Goal: Task Accomplishment & Management: Manage account settings

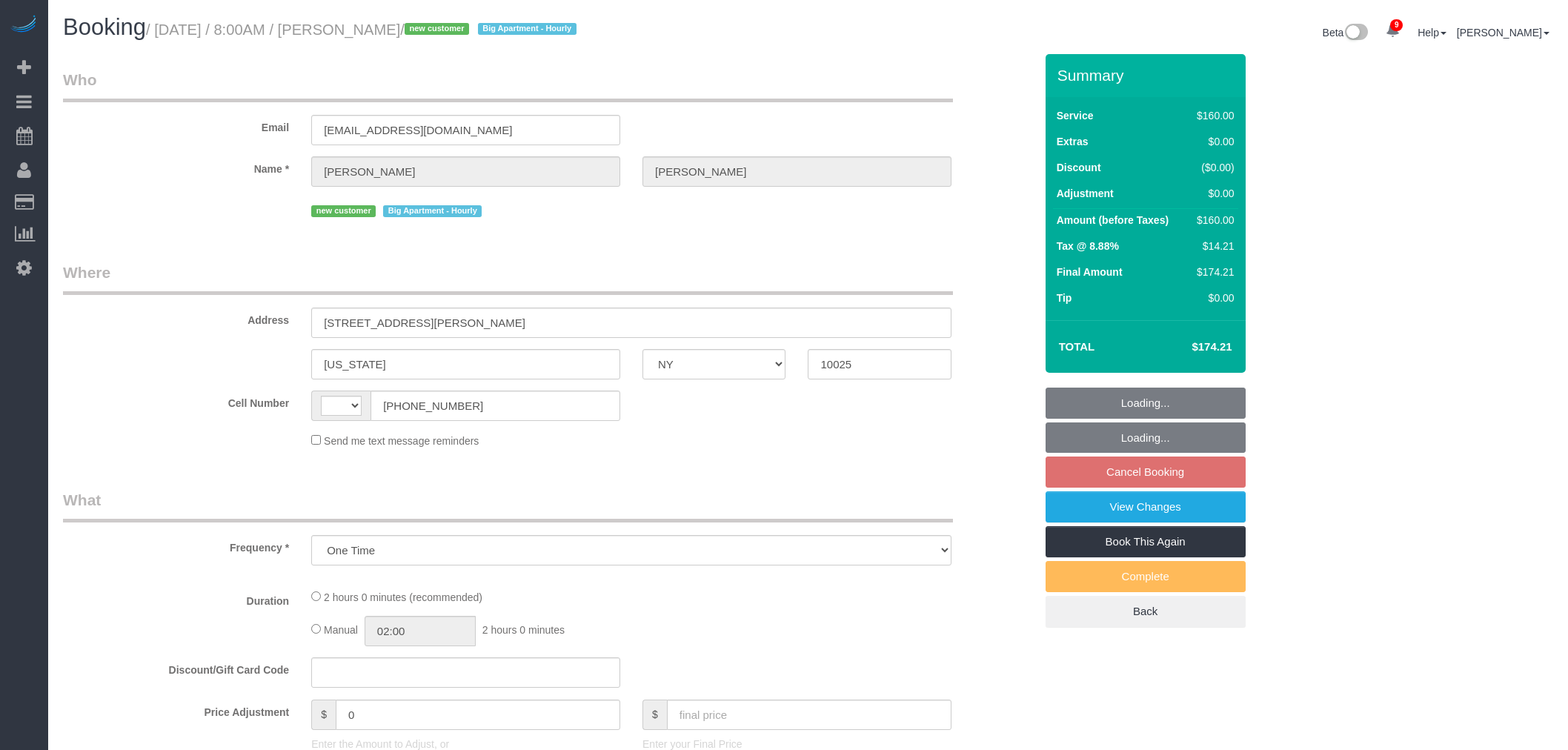
select select "NY"
select select "number:89"
select select "number:70"
select select "number:15"
select select "number:5"
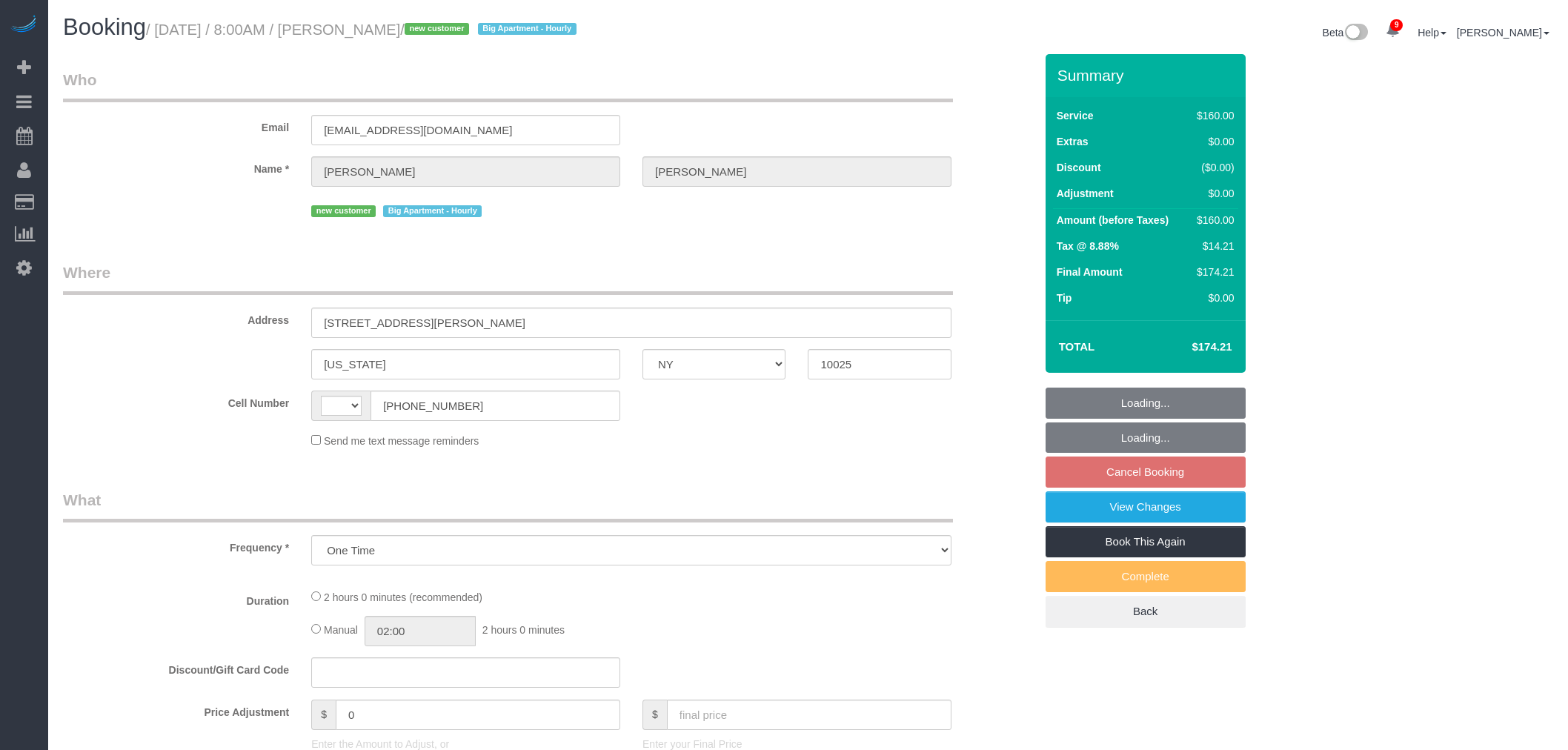
select select "string:US"
select select "spot1"
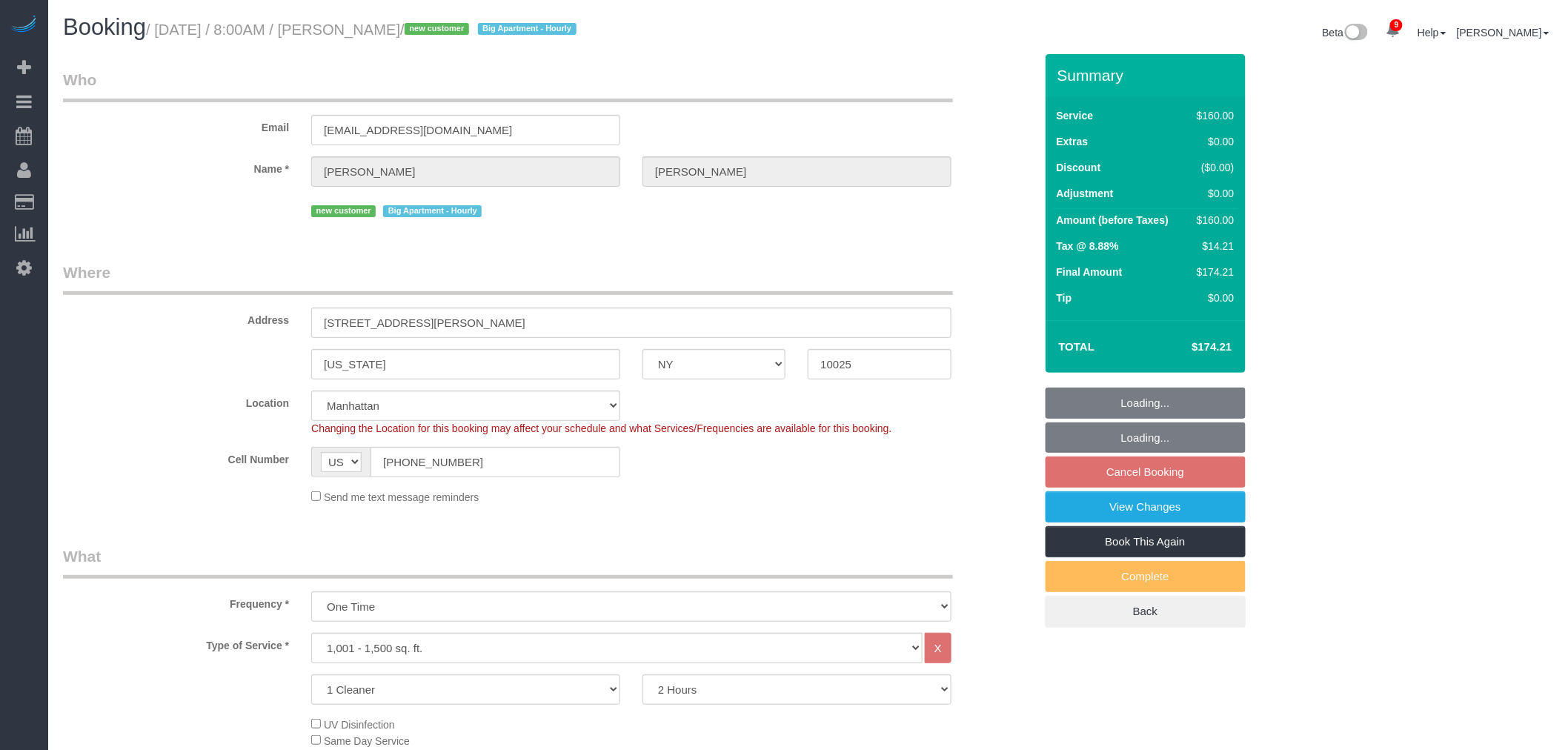
select select
select select "object:1327"
select select "spot57"
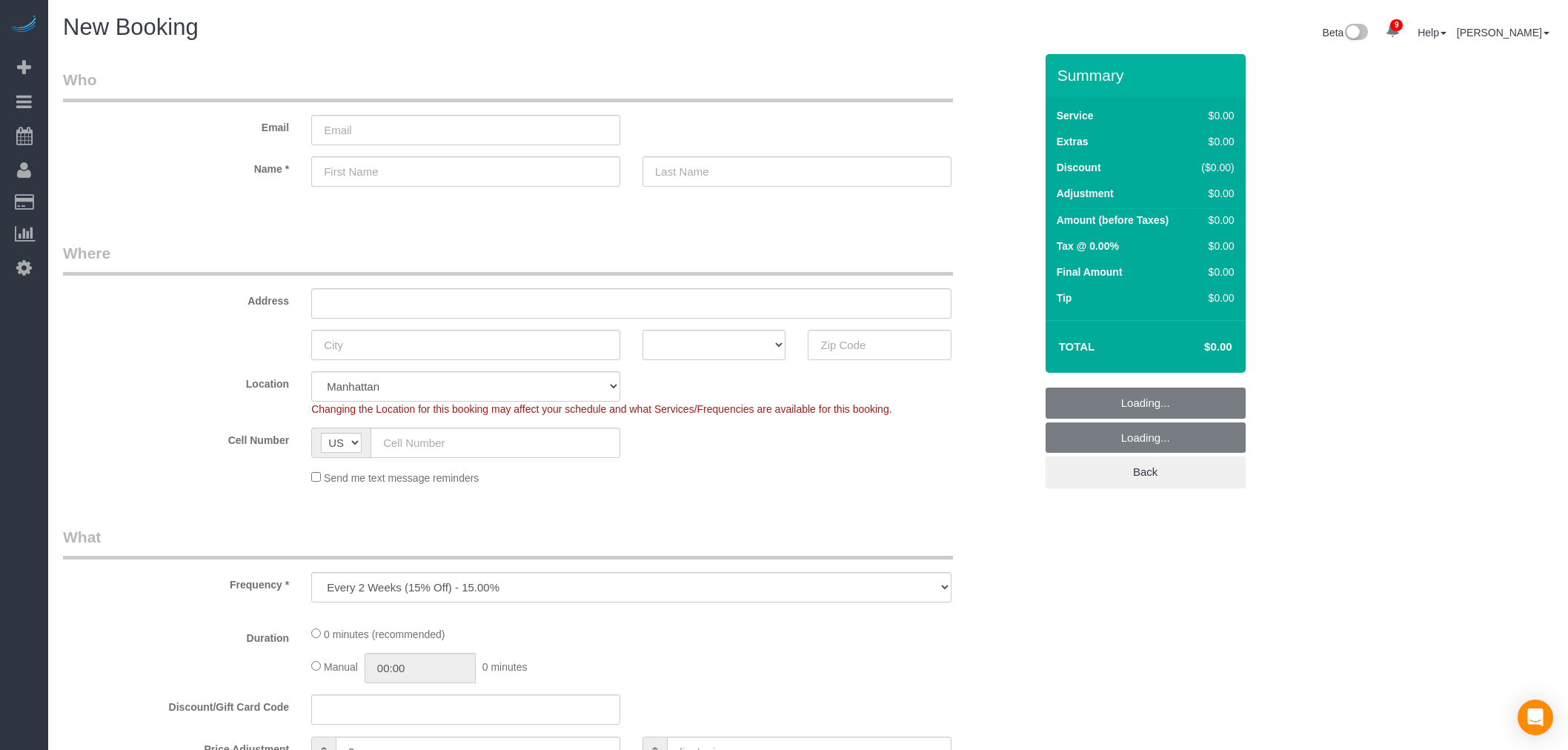
select select "number:89"
select select "number:90"
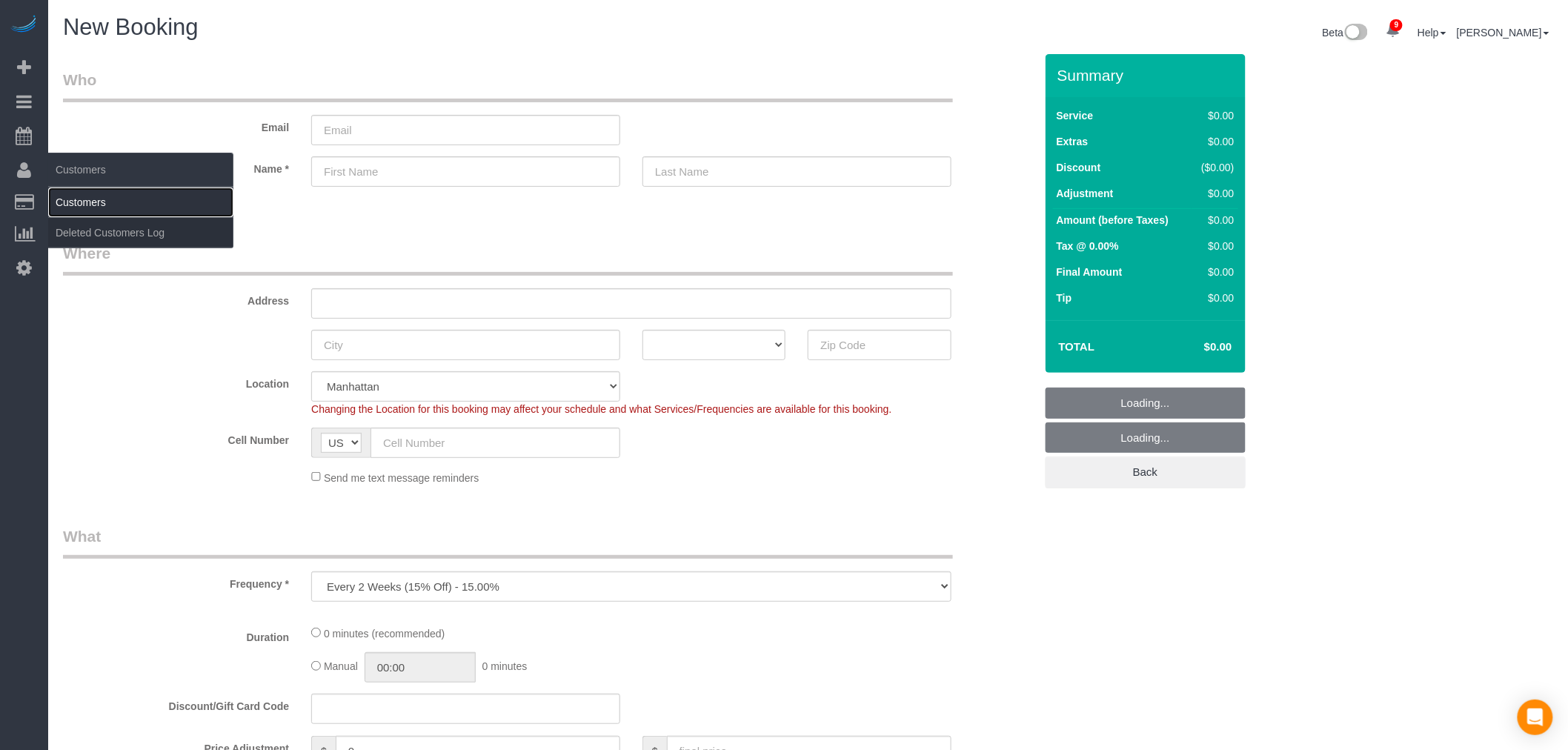
click at [105, 205] on link "Customers" at bounding box center [141, 202] width 185 height 30
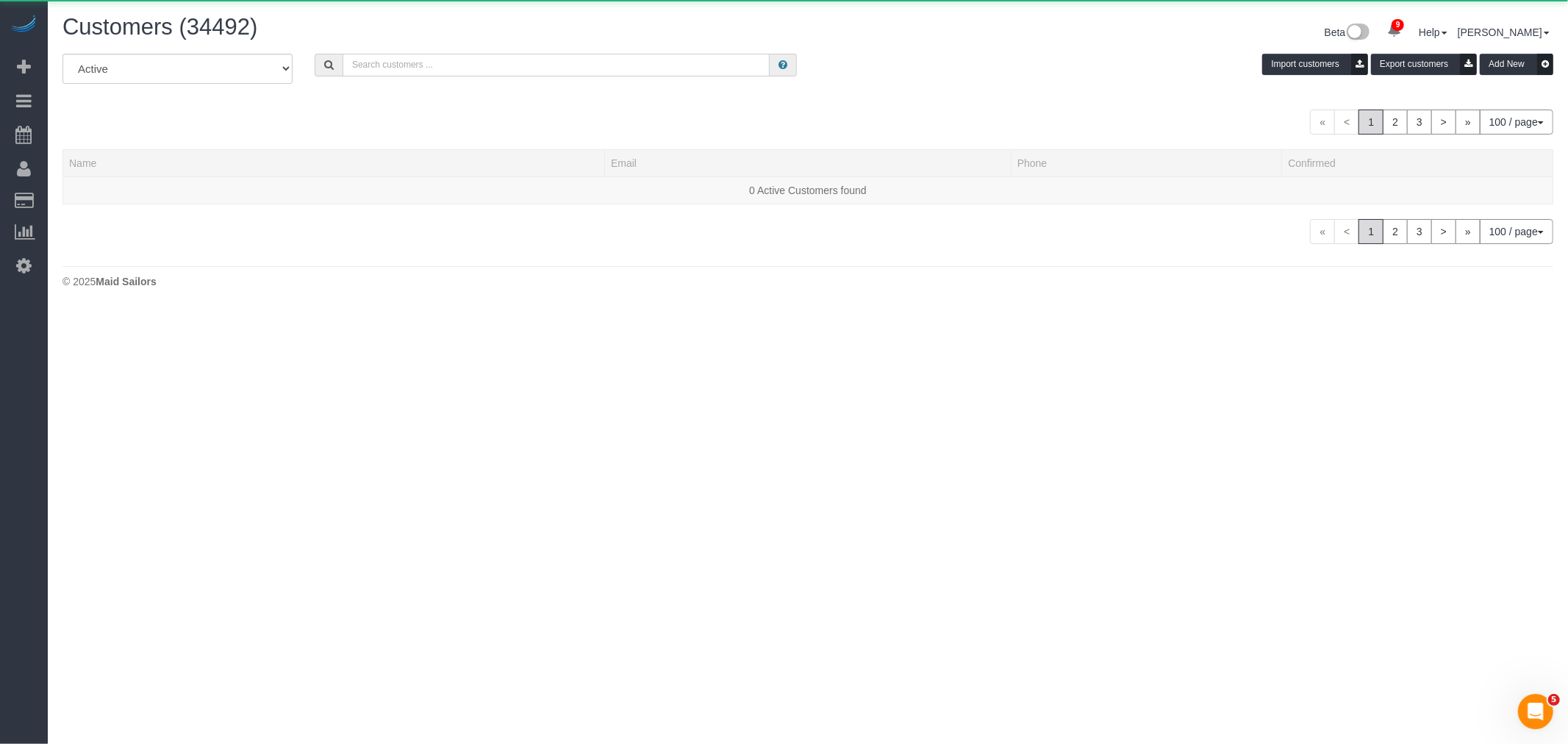
click at [423, 74] on input "text" at bounding box center [556, 65] width 427 height 23
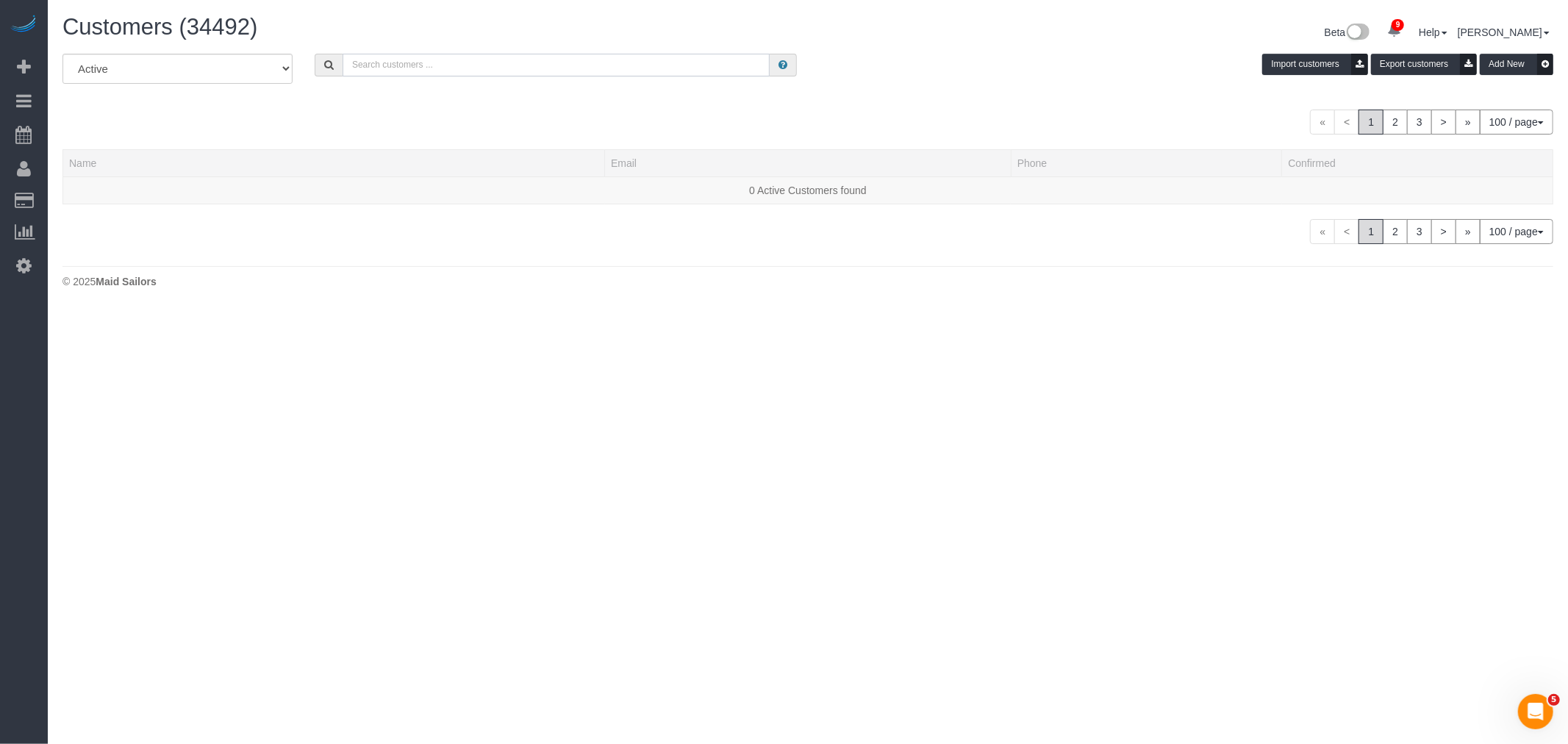
paste input "[PERSON_NAME]"
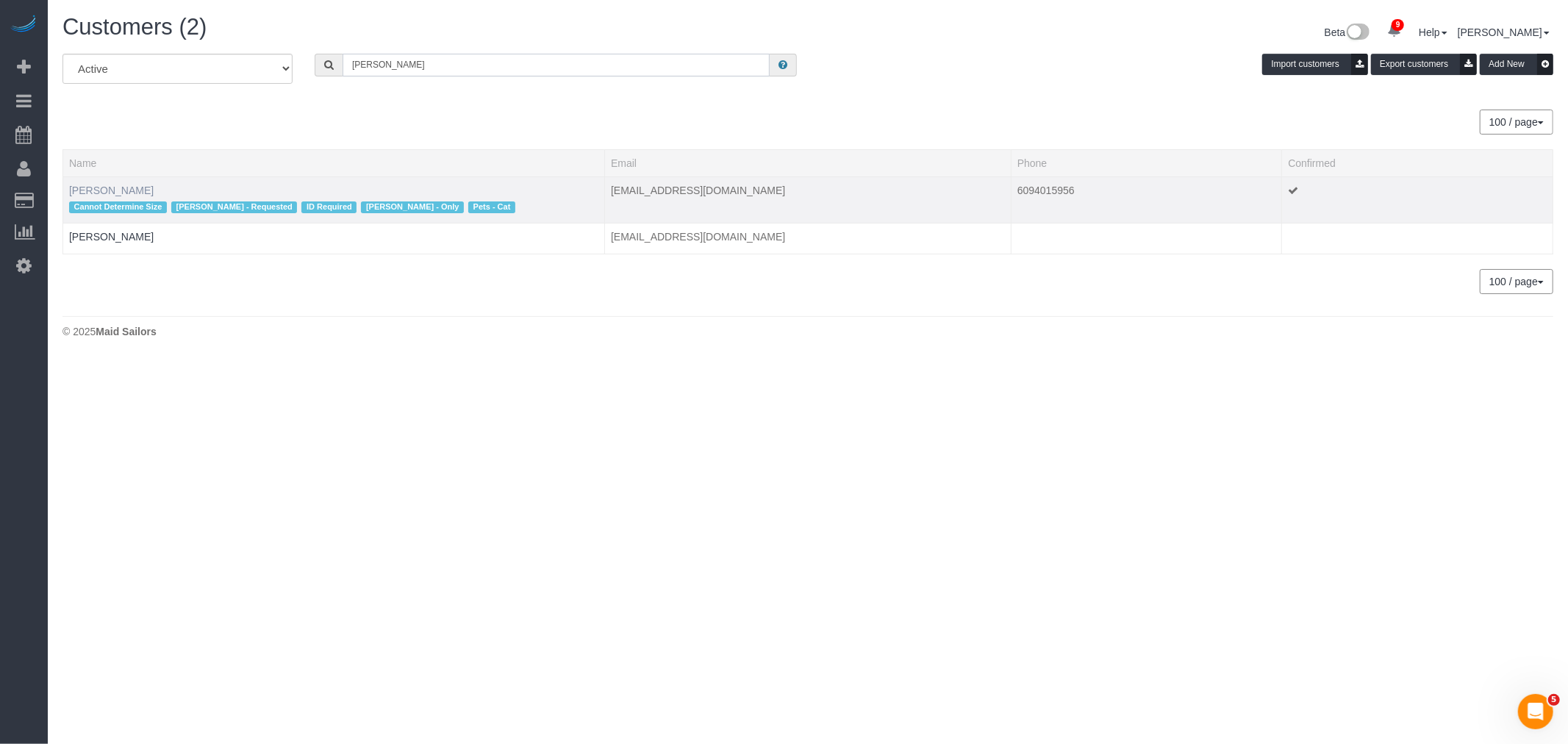
type input "[PERSON_NAME]"
click at [111, 188] on link "[PERSON_NAME]" at bounding box center [112, 191] width 84 height 12
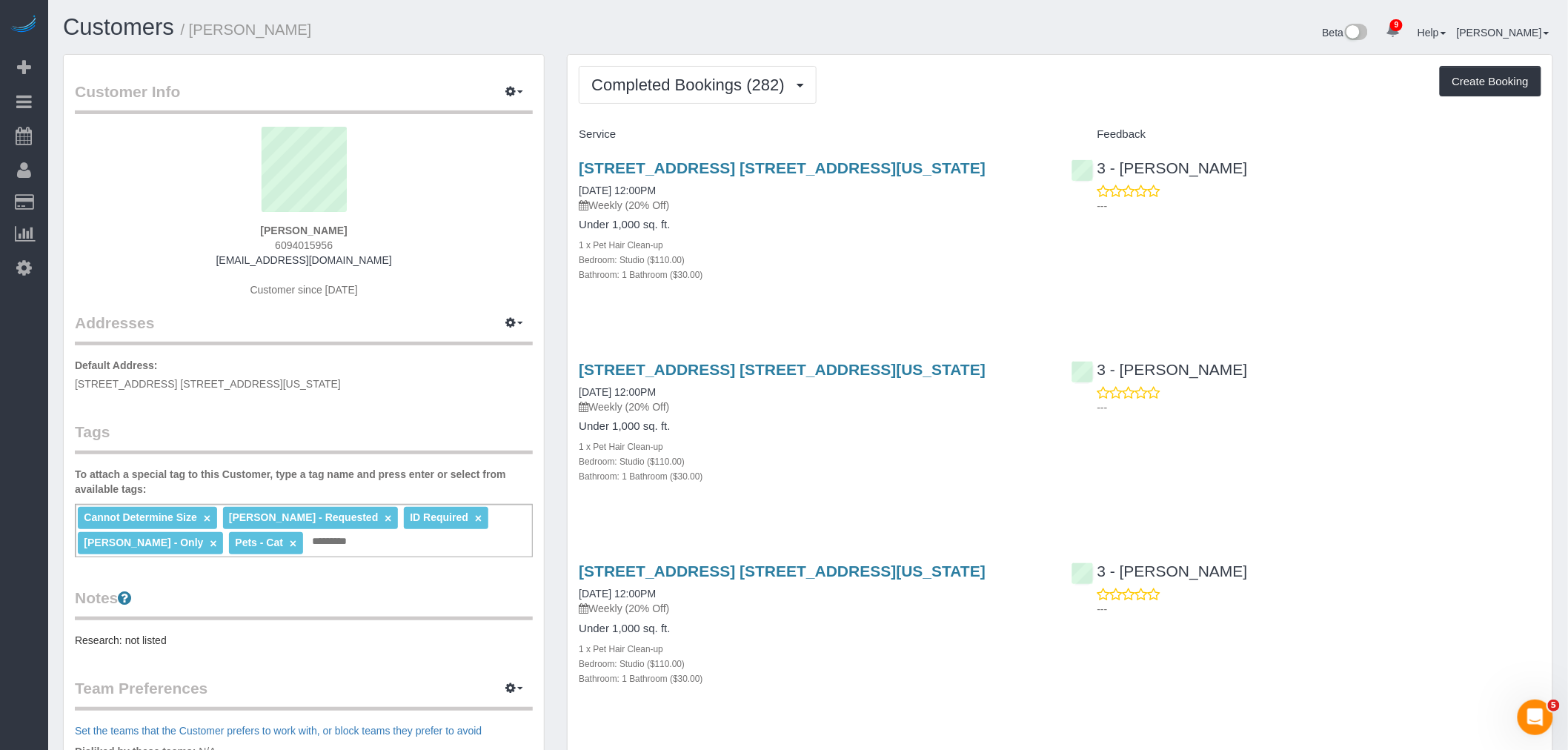
drag, startPoint x: 1012, startPoint y: 65, endPoint x: 887, endPoint y: 82, distance: 126.2
click at [760, 82] on span "Completed Bookings (282)" at bounding box center [691, 84] width 200 height 18
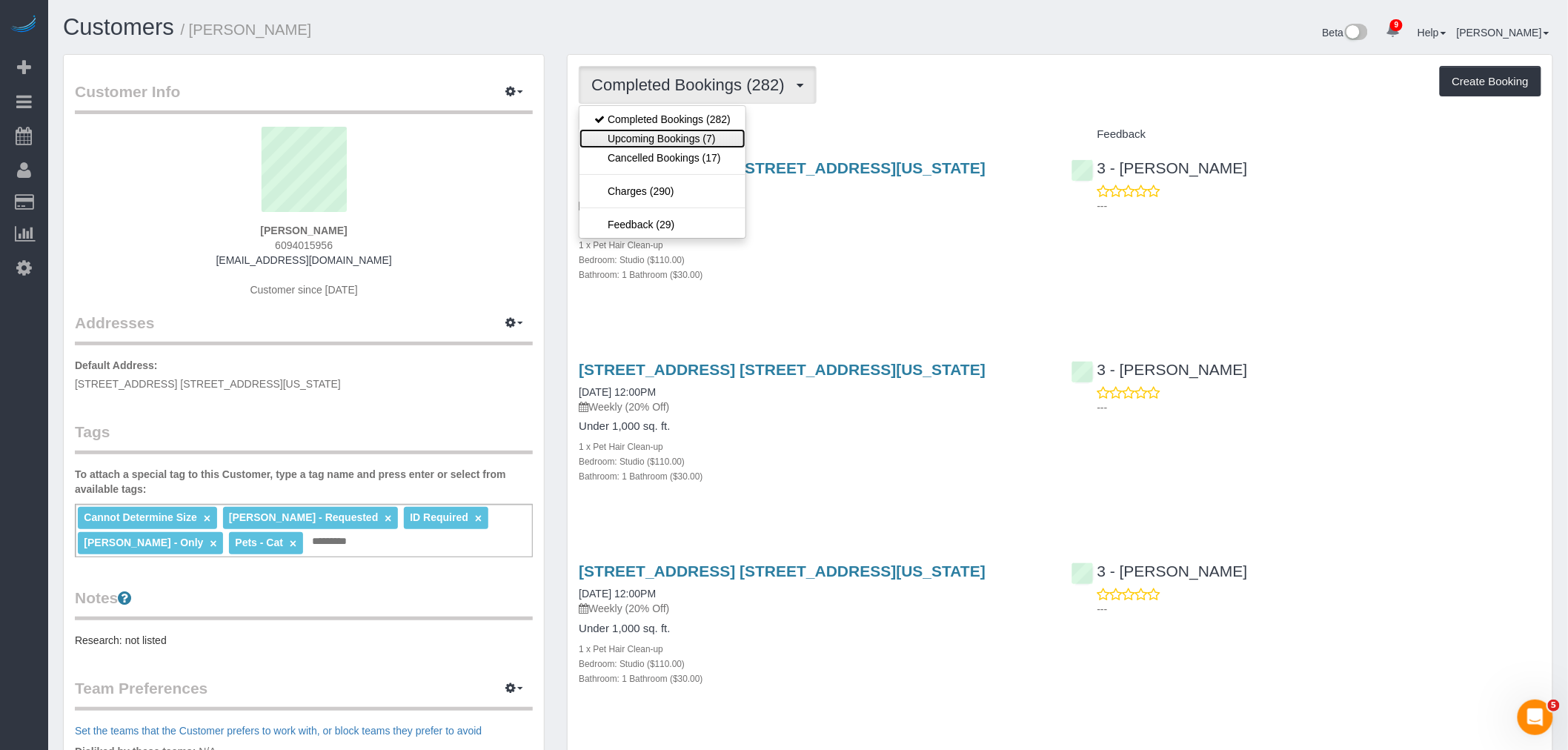
click at [736, 143] on link "Upcoming Bookings (7)" at bounding box center [662, 138] width 166 height 19
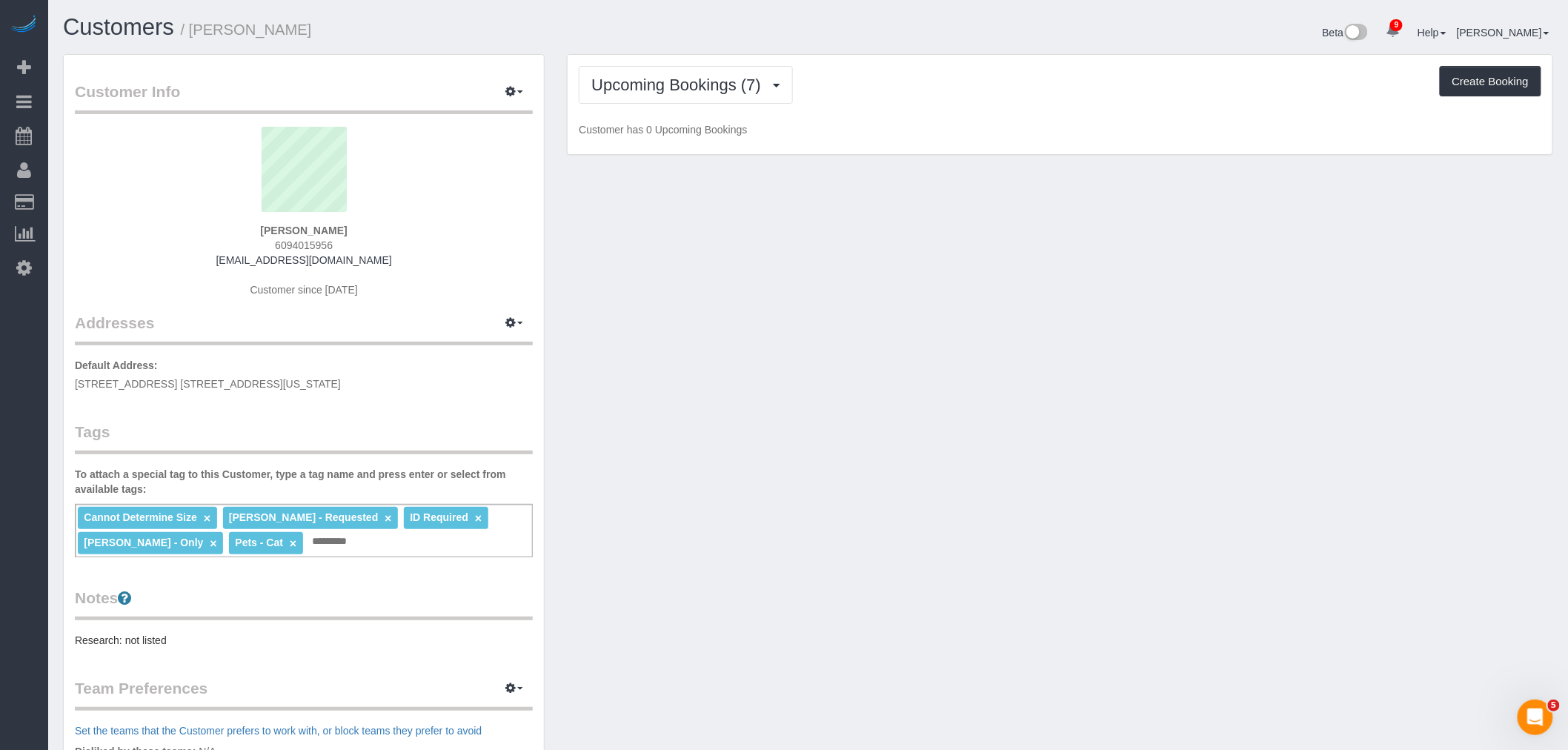
click at [912, 109] on div "Upcoming Bookings (7) Completed Bookings (282) Upcoming Bookings (7) Cancelled …" at bounding box center [1060, 105] width 985 height 100
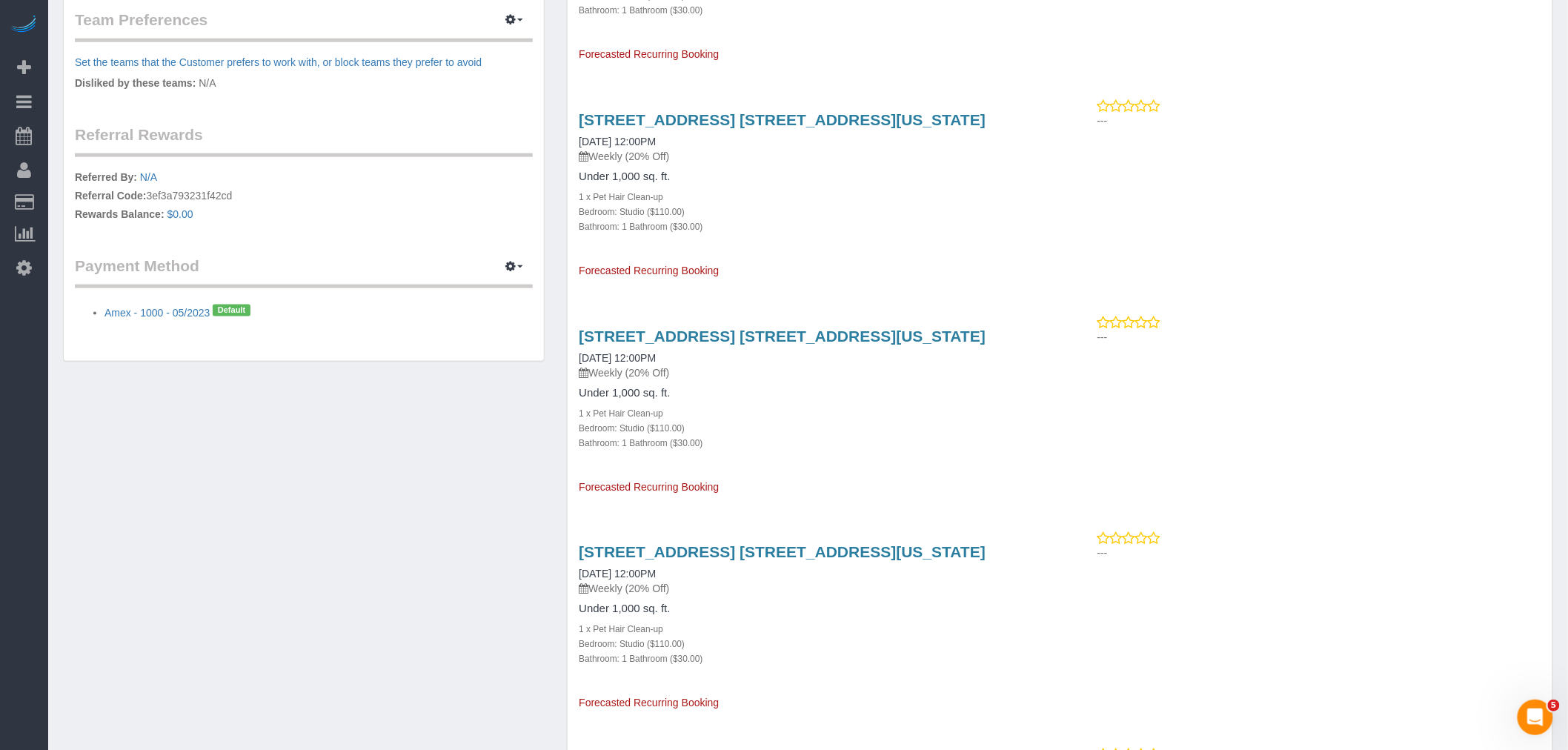
scroll to position [467, 0]
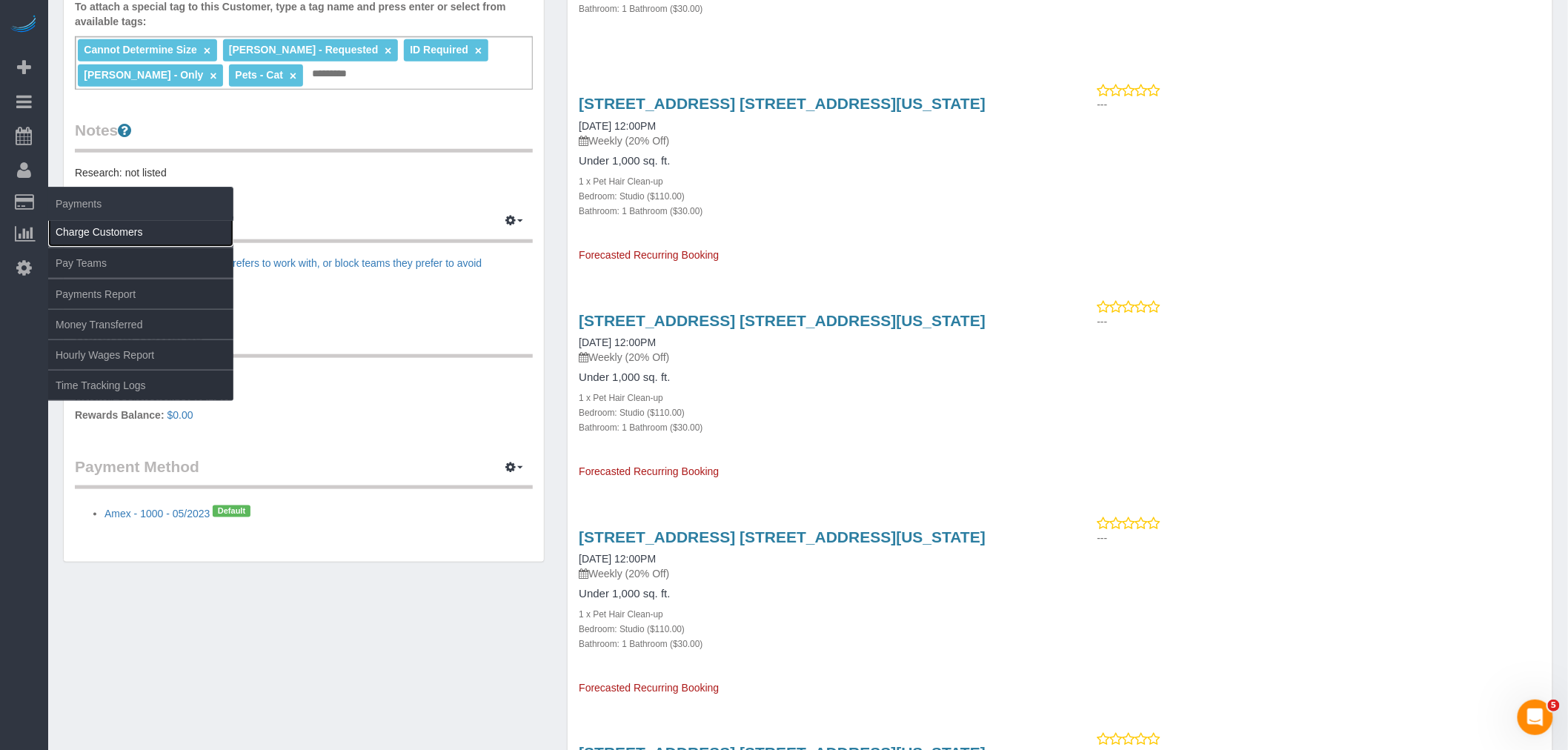
click at [109, 239] on link "Charge Customers" at bounding box center [141, 232] width 185 height 30
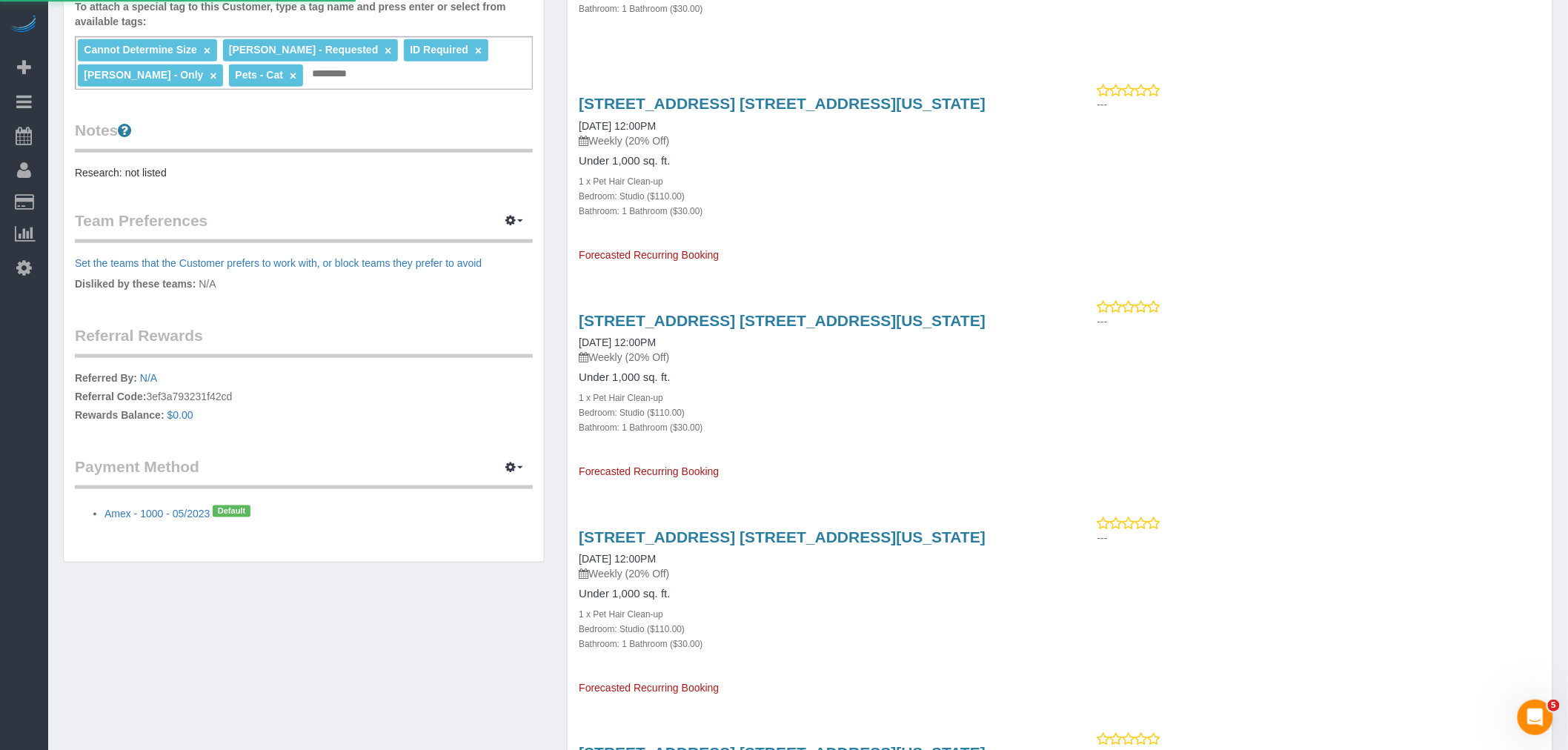
select select
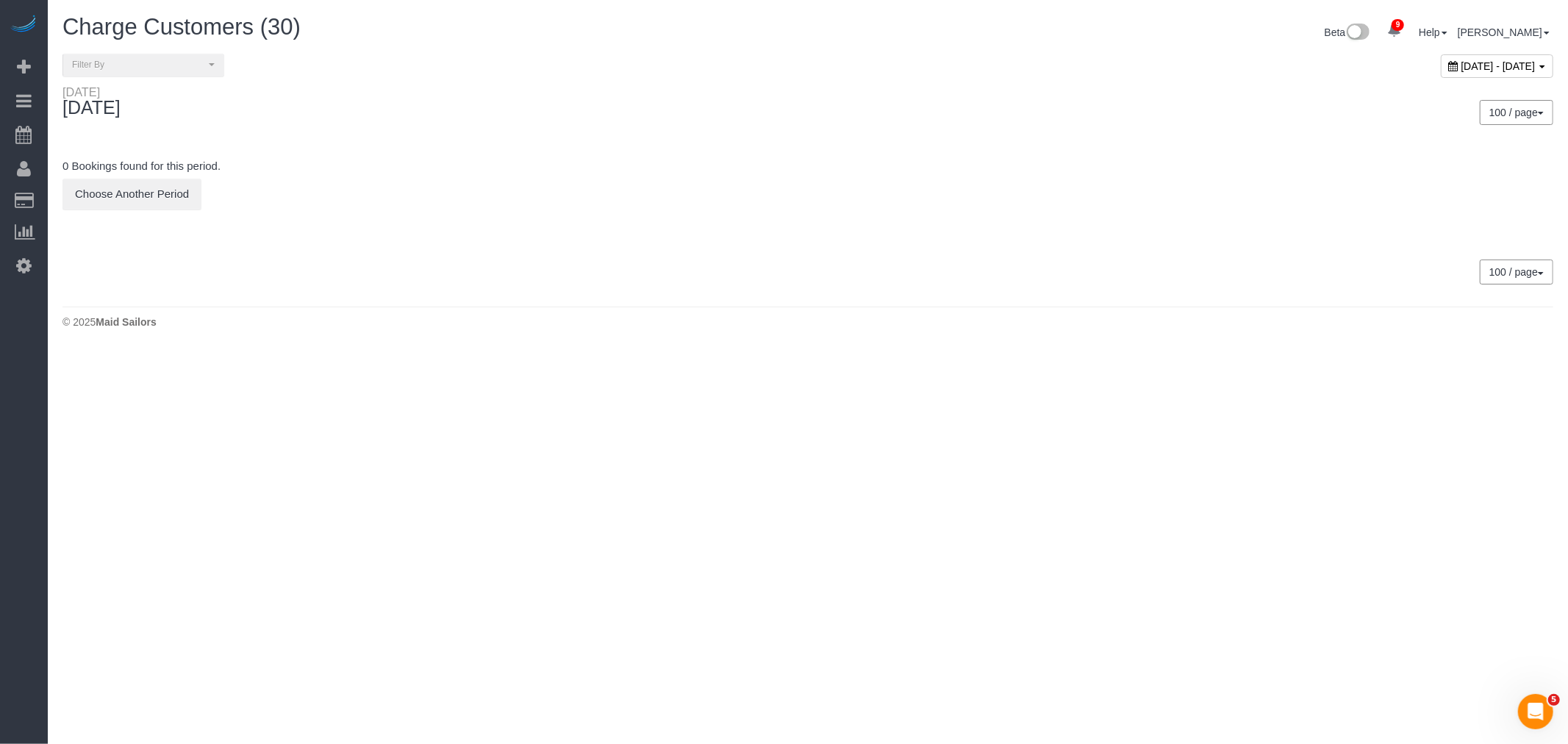
click at [1462, 63] on span "September 01, 2025 - September 01, 2025" at bounding box center [1499, 66] width 74 height 12
type input "**********"
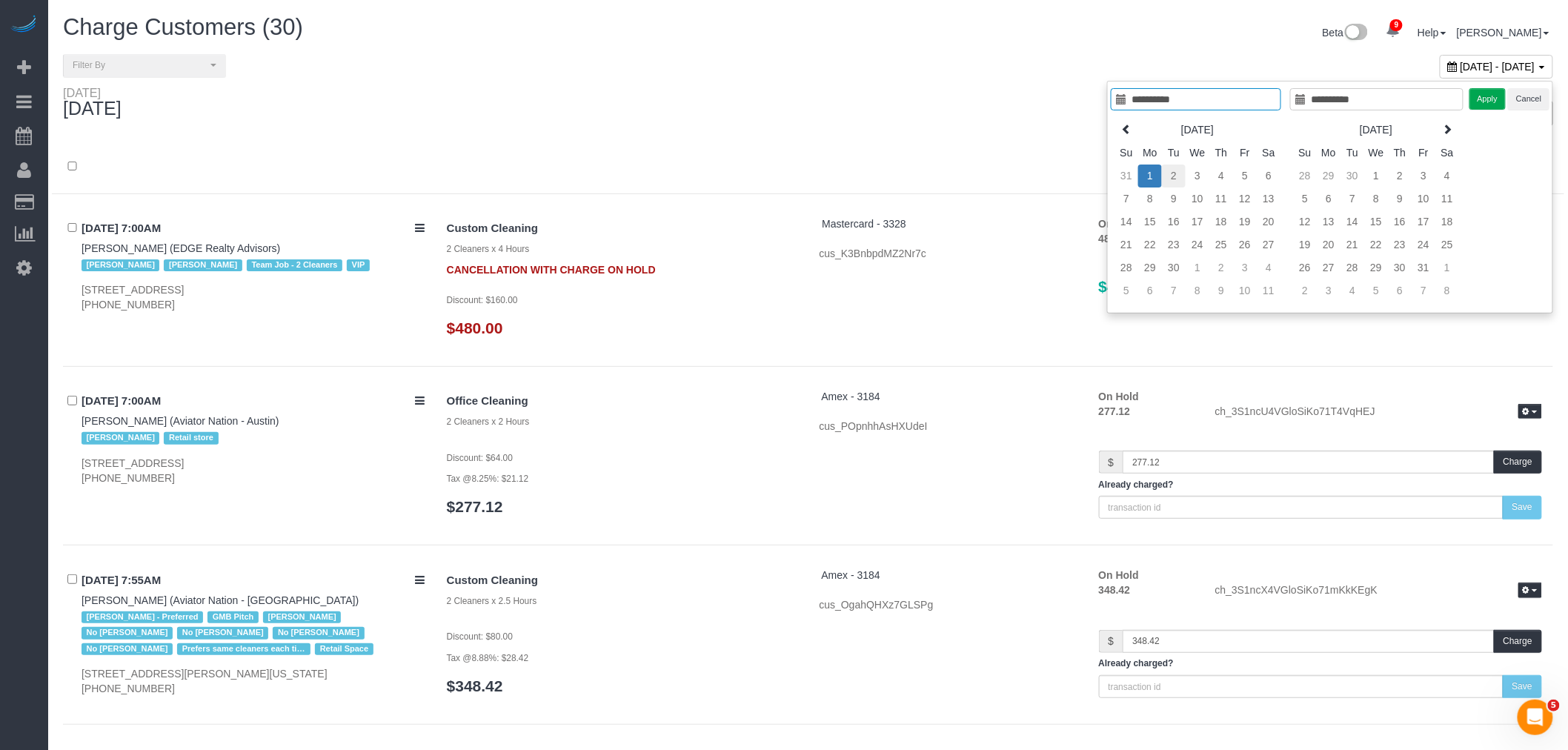
type input "**********"
click at [1178, 176] on td "2" at bounding box center [1173, 176] width 24 height 23
type input "**********"
click at [1178, 176] on td "2" at bounding box center [1173, 176] width 24 height 23
click at [1479, 100] on button "Apply" at bounding box center [1487, 99] width 37 height 21
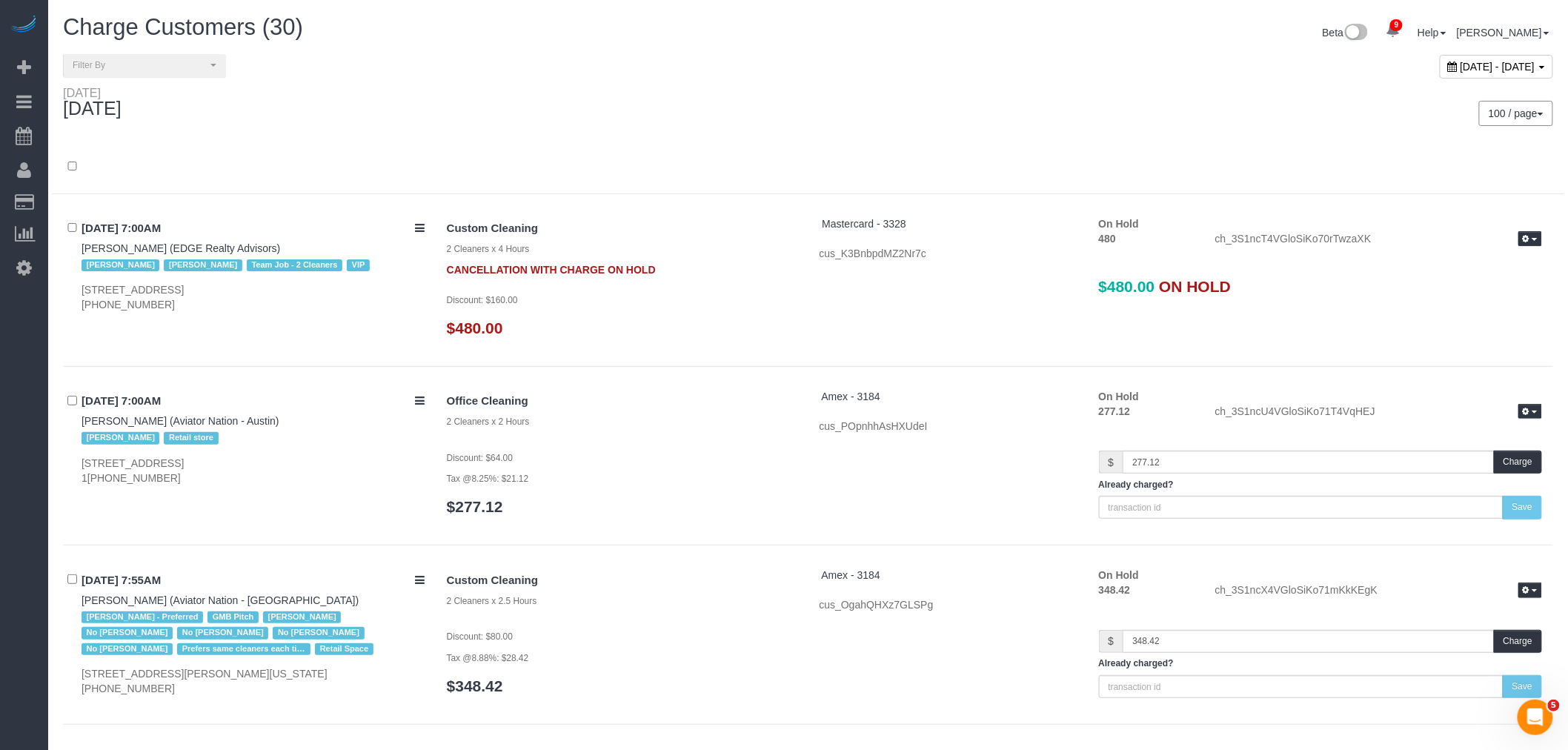
click at [1460, 68] on span "September 02, 2025 - September 02, 2025" at bounding box center [1497, 67] width 74 height 12
click at [967, 101] on div "100 / page 10 / page 20 / page 30 / page 40 / page 50 / page 100 / page" at bounding box center [1187, 113] width 734 height 25
click at [912, 141] on div "100 / page 10 / page 20 / page 30 / page 40 / page 50 / page 100 / page" at bounding box center [1187, 113] width 757 height 55
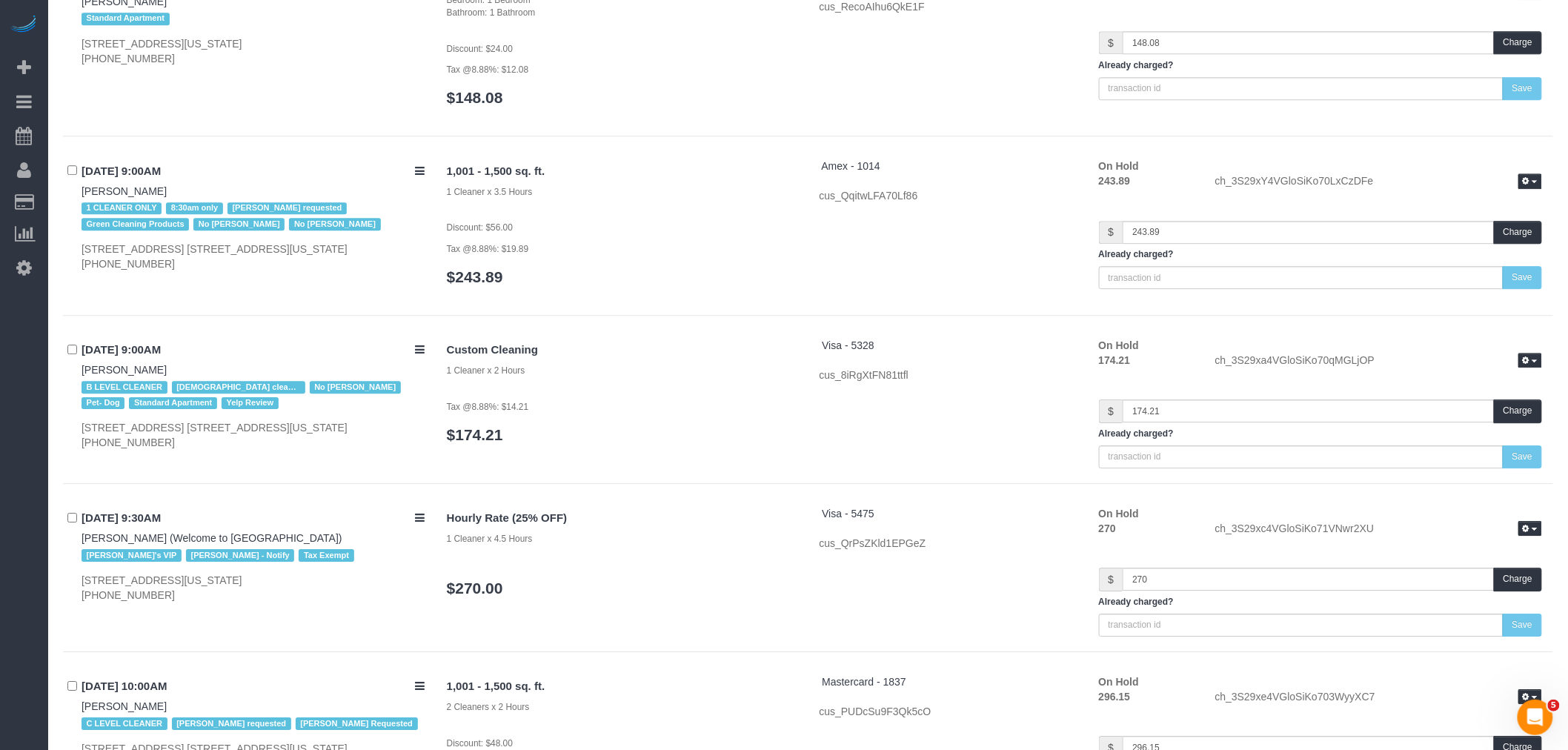
scroll to position [4197, 0]
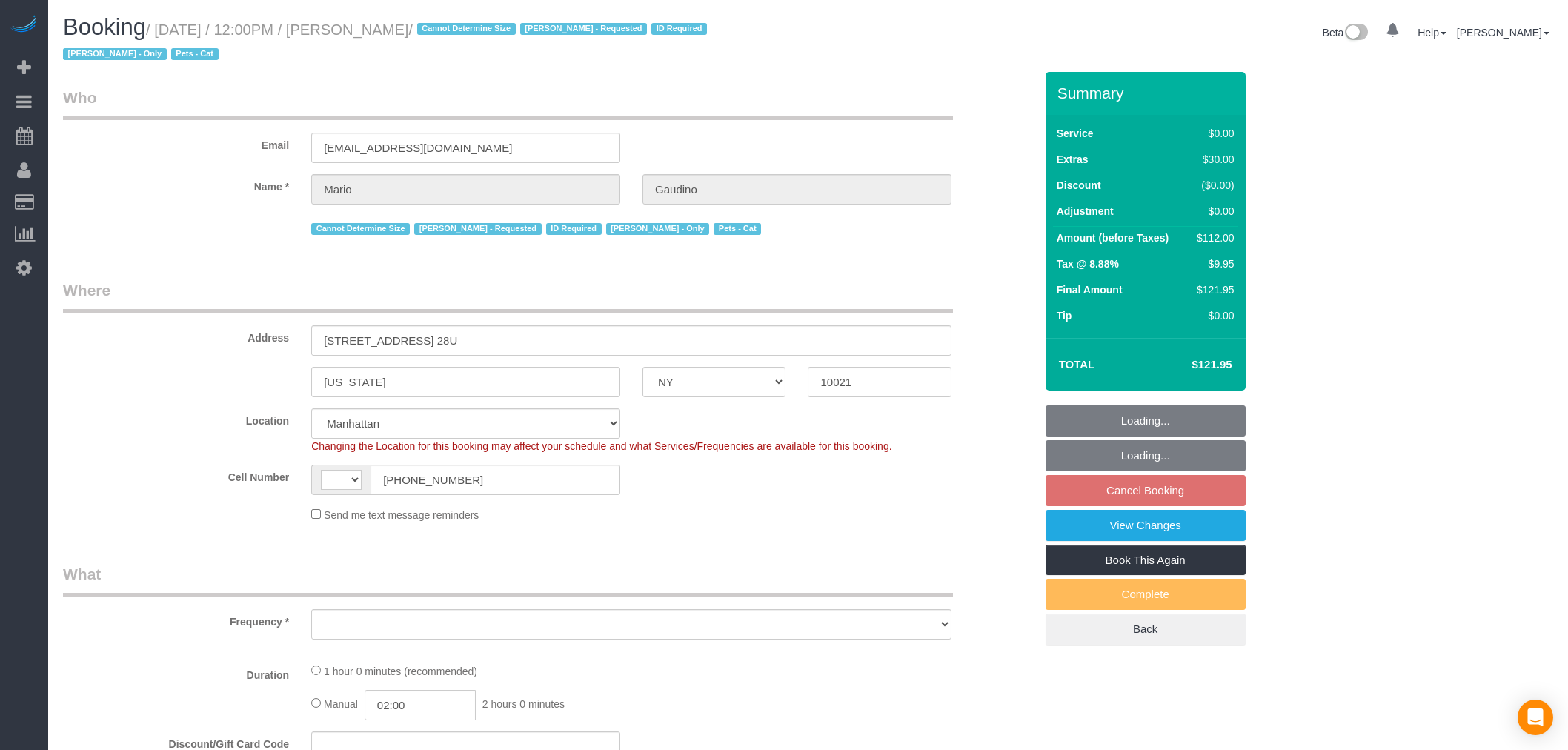
select select "NY"
select select "spot4"
select select "string:US"
select select "number:89"
select select "number:90"
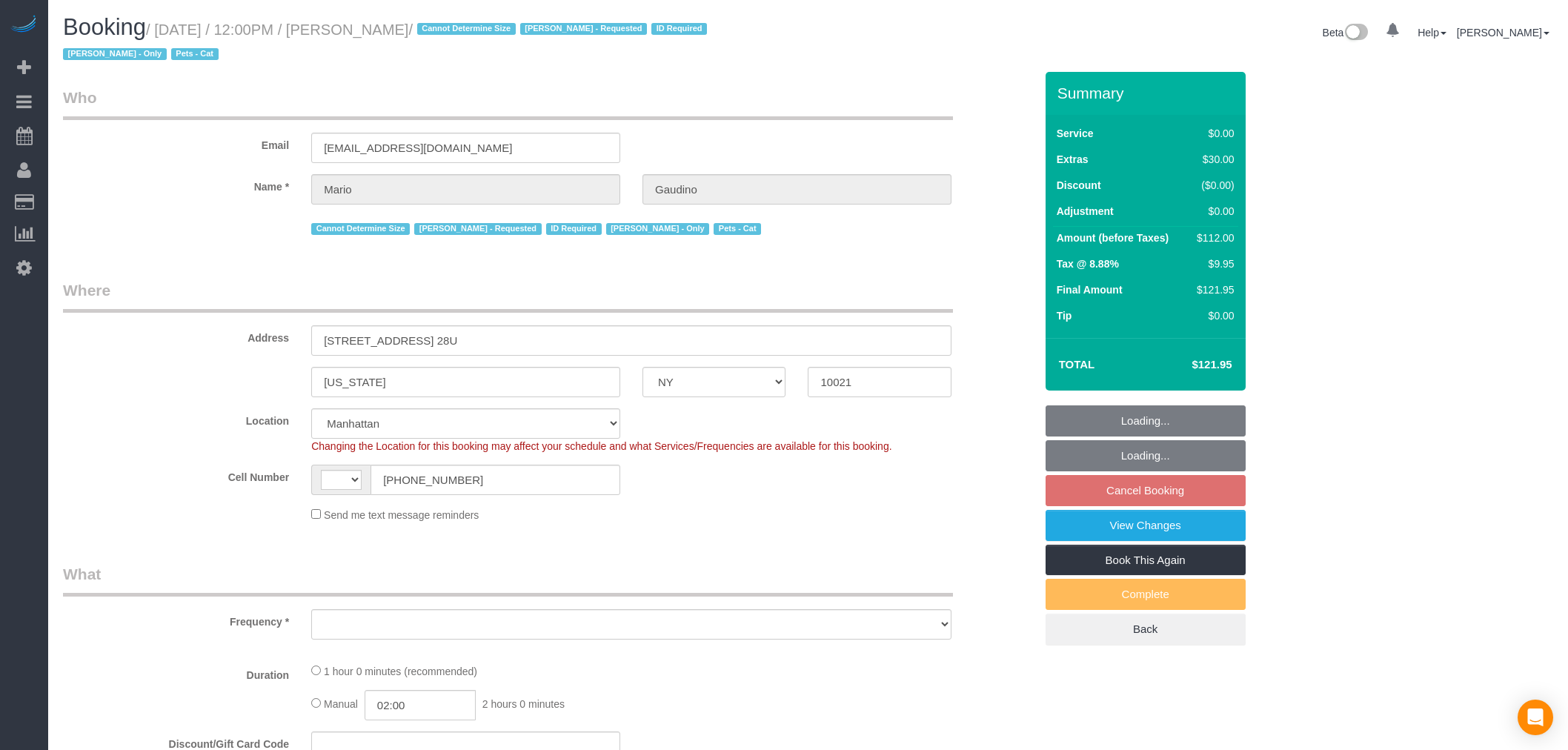
select select "number:14"
select select "number:6"
select select "number:21"
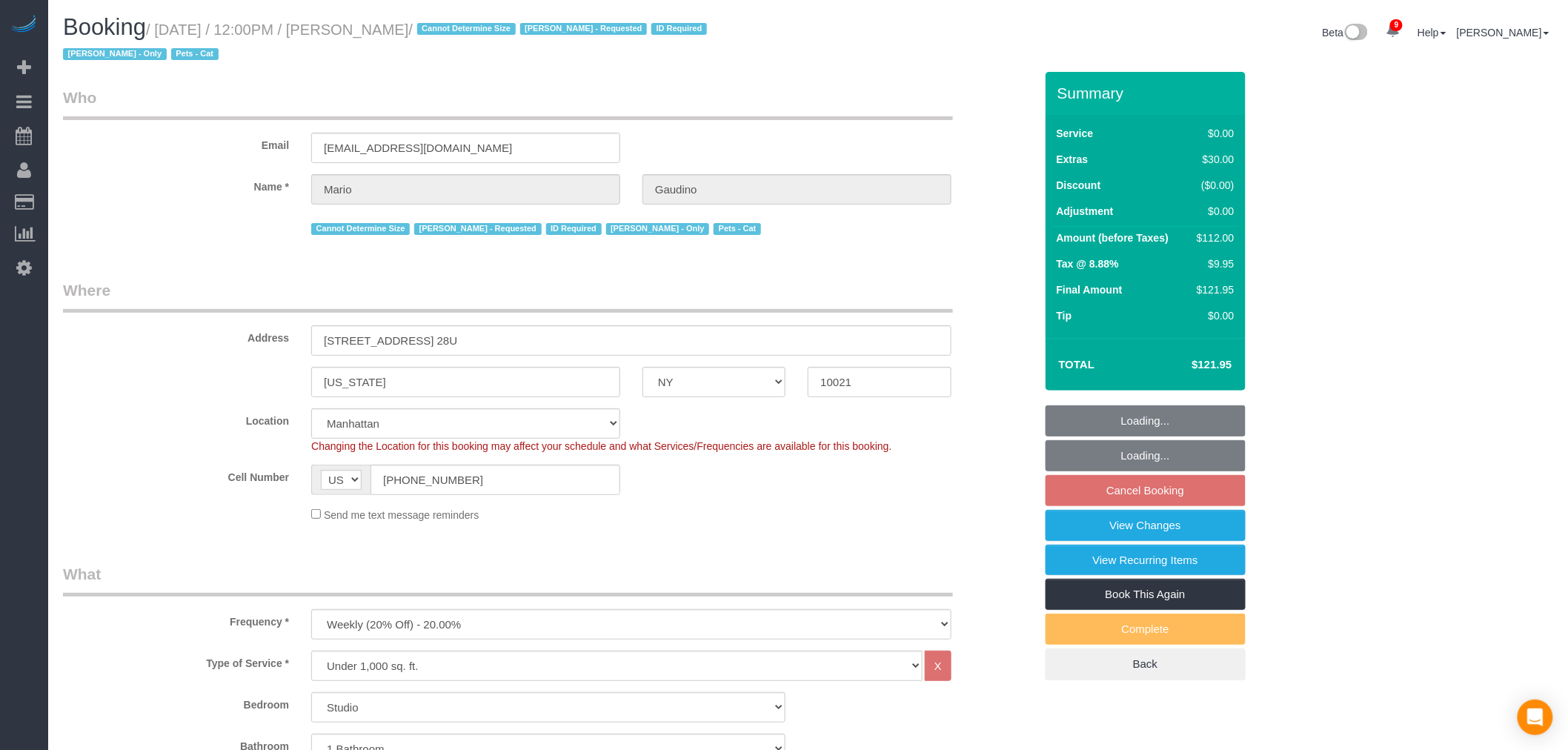
select select "object:1446"
click at [938, 94] on legend "Who" at bounding box center [507, 103] width 890 height 33
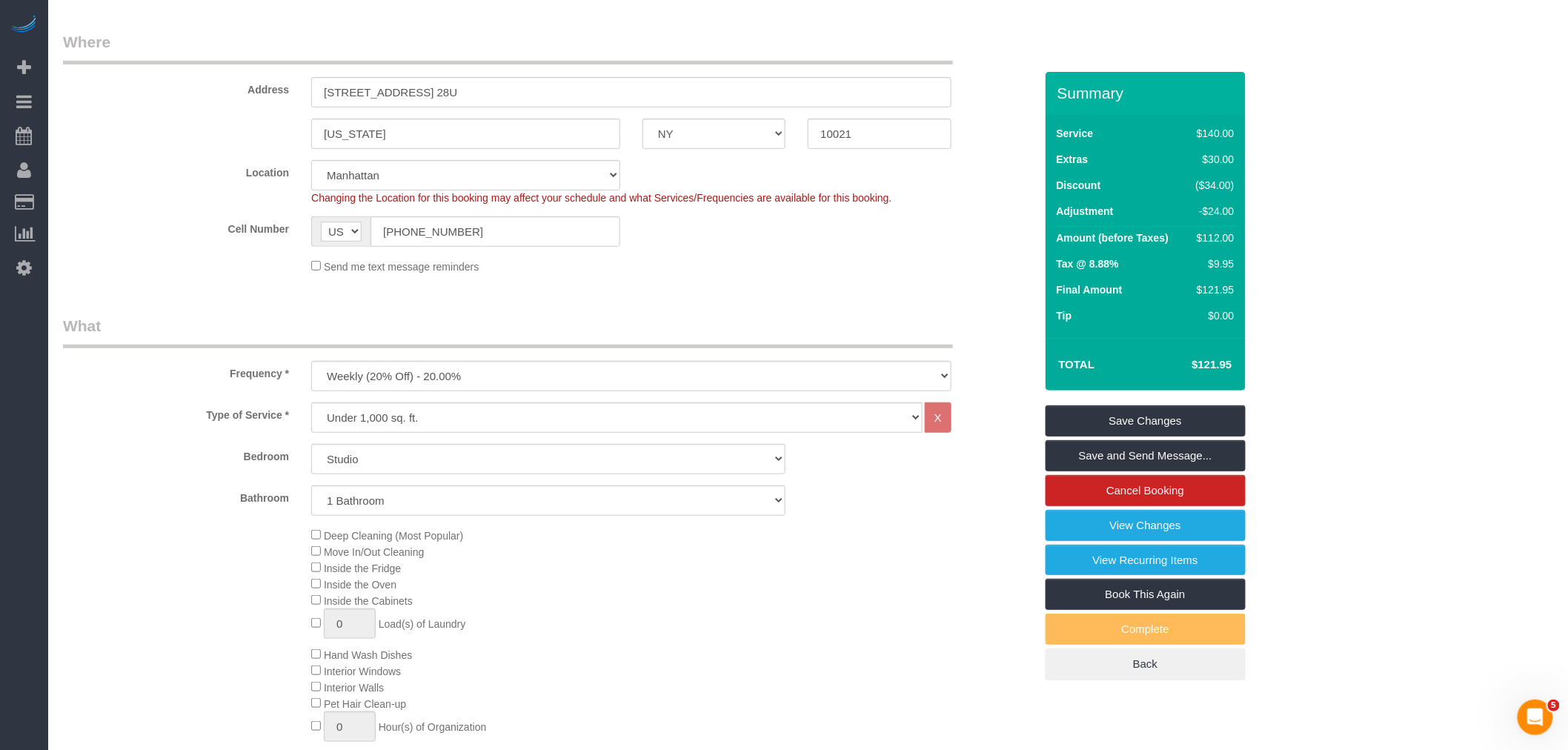
scroll to position [82, 0]
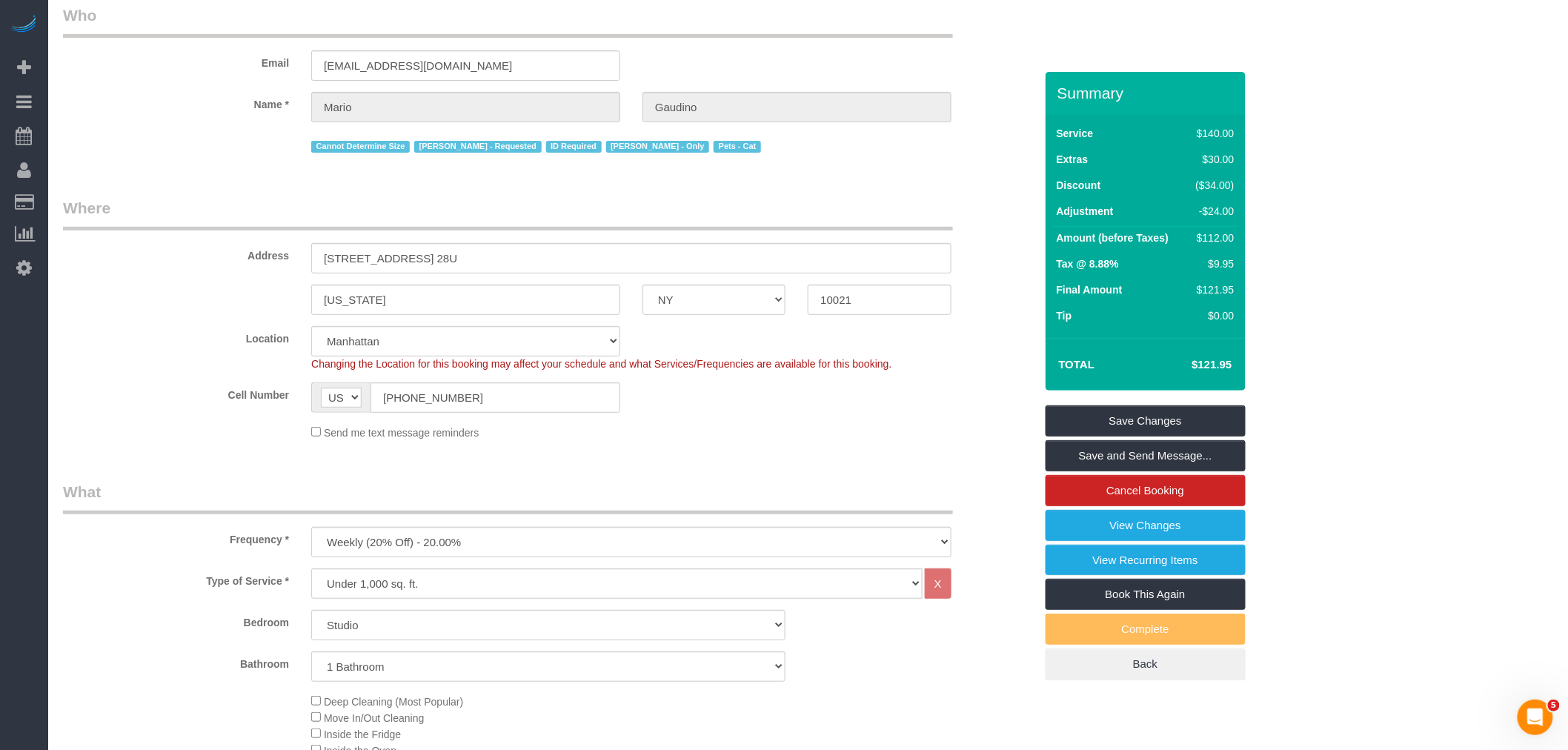
click at [950, 46] on div "Email mariogaudino1970@gmail.com" at bounding box center [548, 43] width 994 height 76
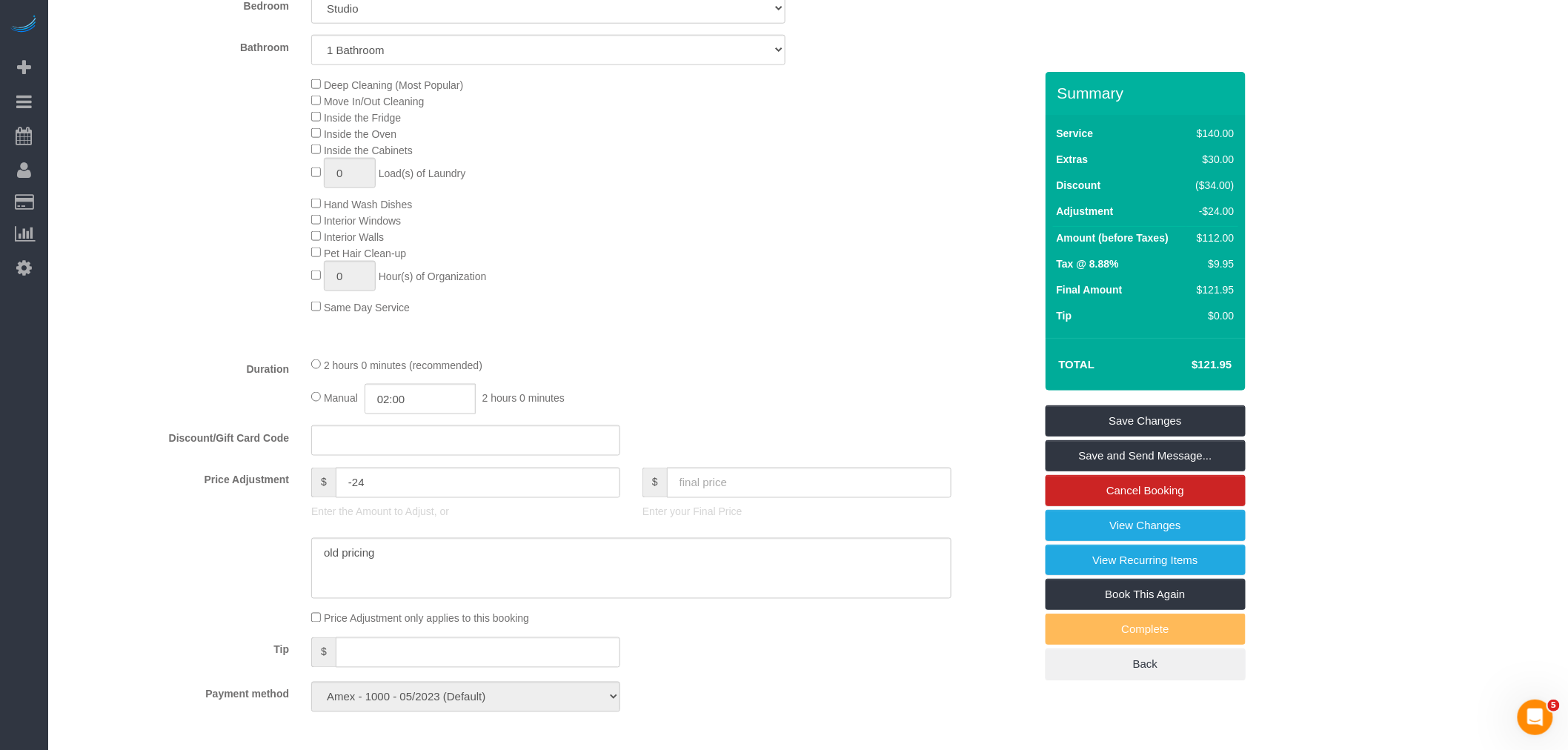
scroll to position [741, 0]
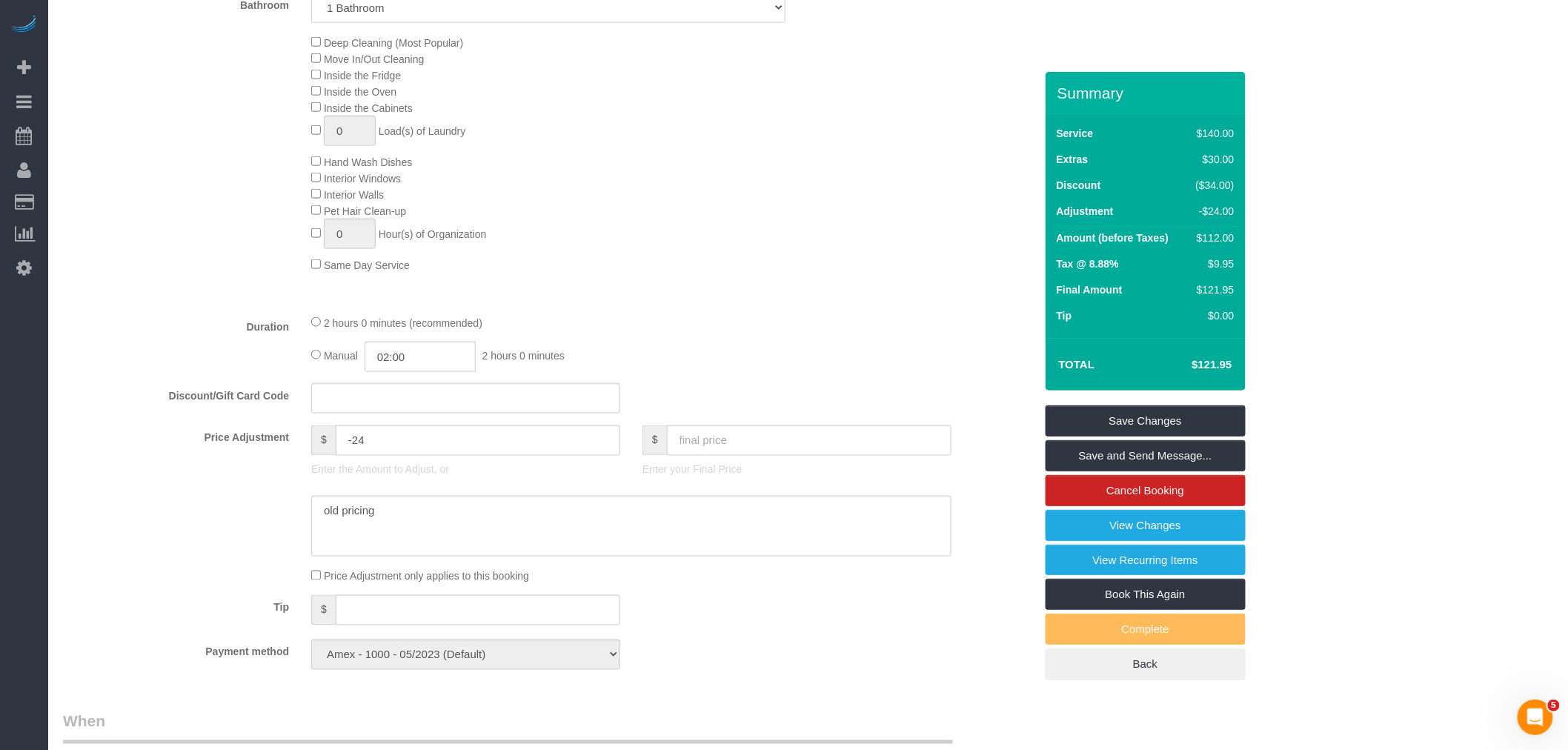
click at [741, 372] on div "Manual 02:00 2 hours 0 minutes" at bounding box center [631, 357] width 640 height 30
click at [1165, 487] on link "Cancel Booking" at bounding box center [1145, 490] width 200 height 31
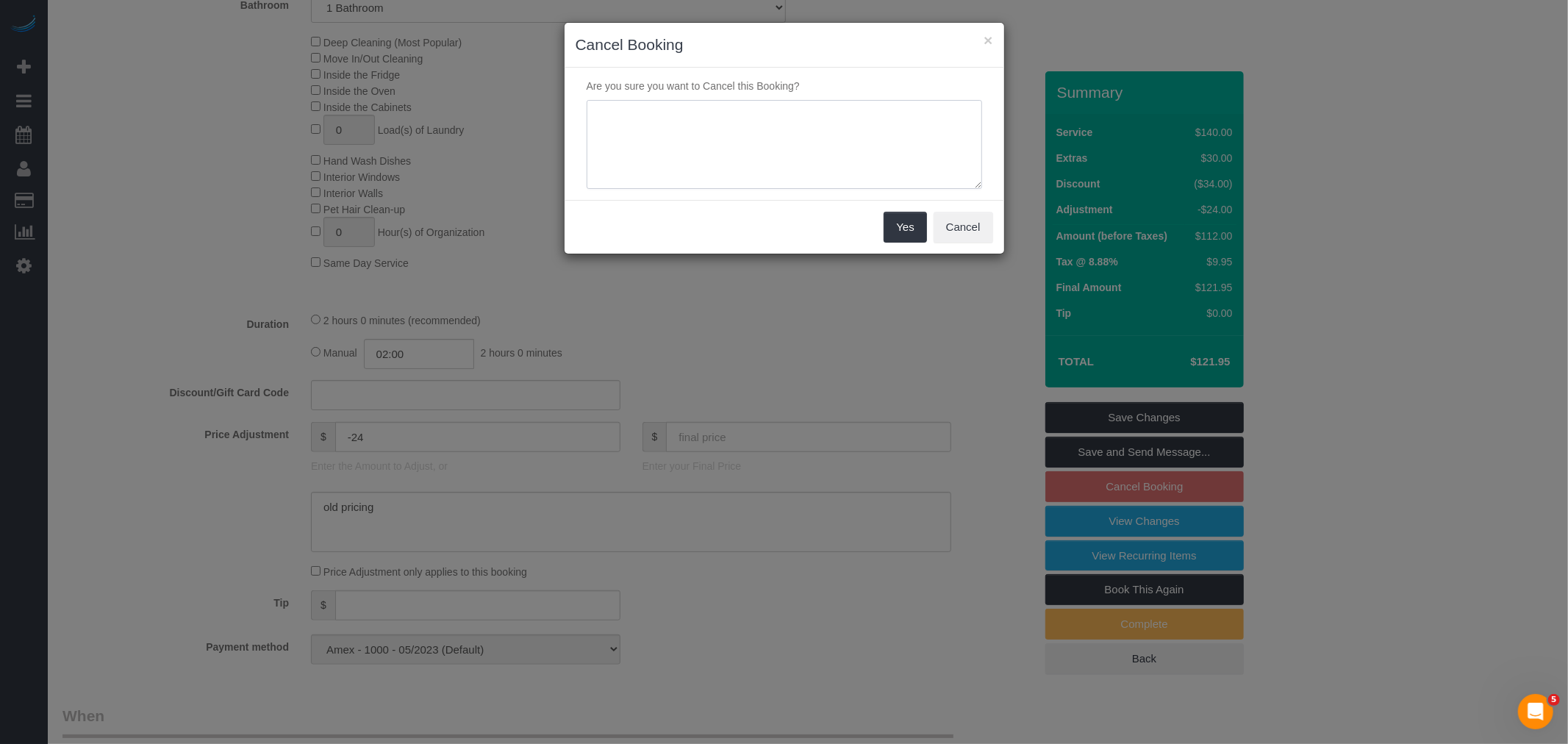
click at [733, 158] on textarea at bounding box center [784, 145] width 396 height 90
type textarea "cancelled as requested"
click at [901, 235] on button "Yes" at bounding box center [905, 227] width 43 height 31
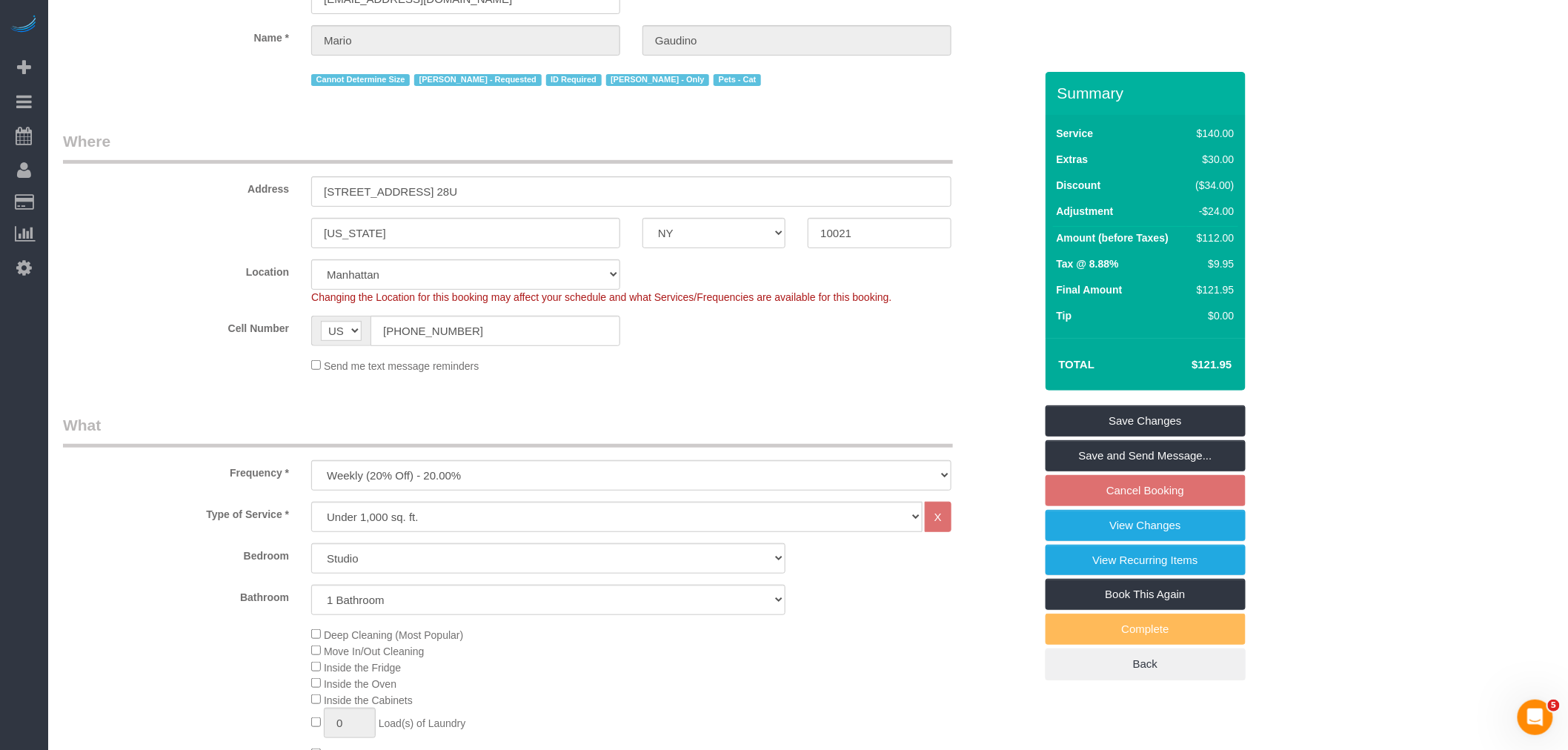
scroll to position [0, 0]
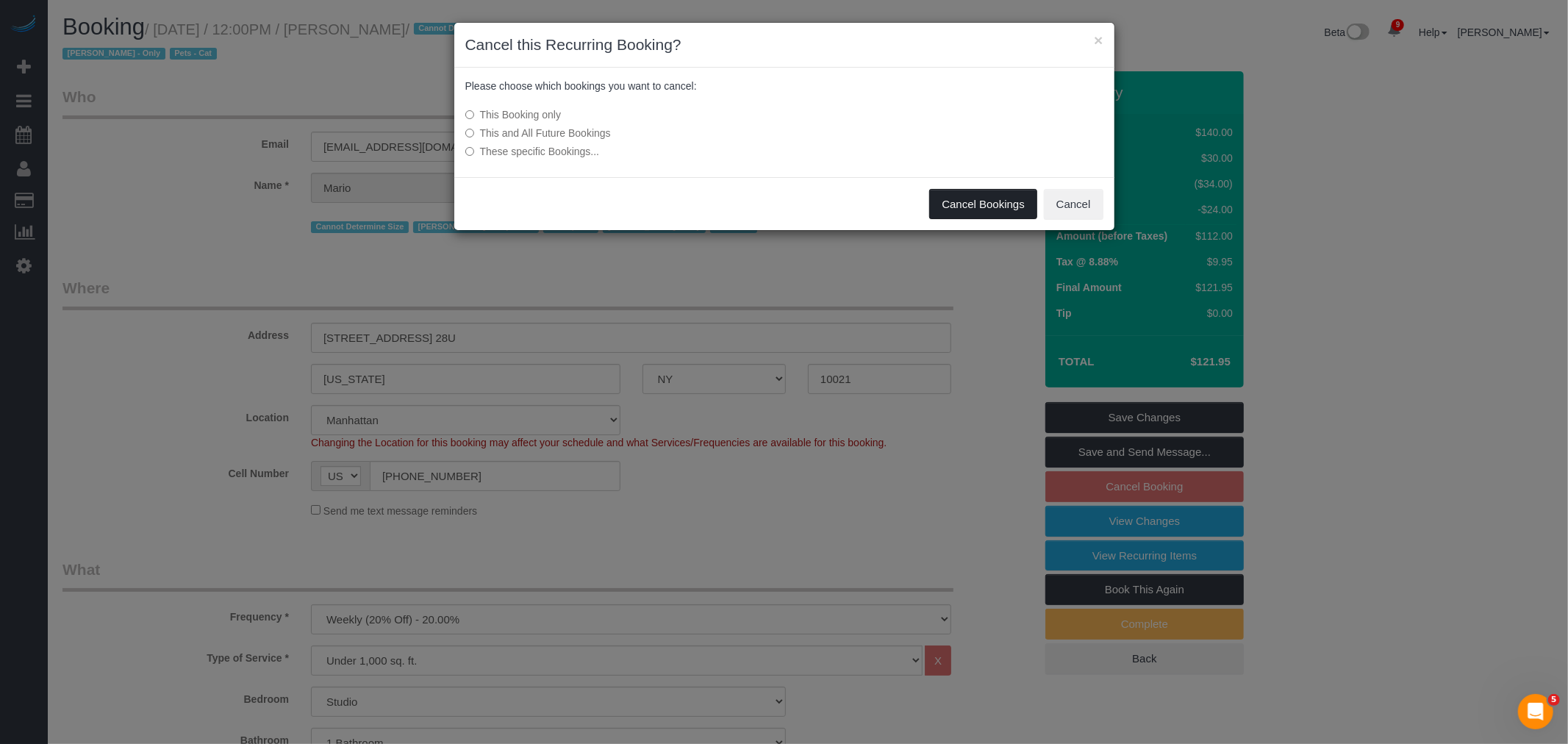
click at [983, 194] on button "Cancel Bookings" at bounding box center [983, 204] width 108 height 31
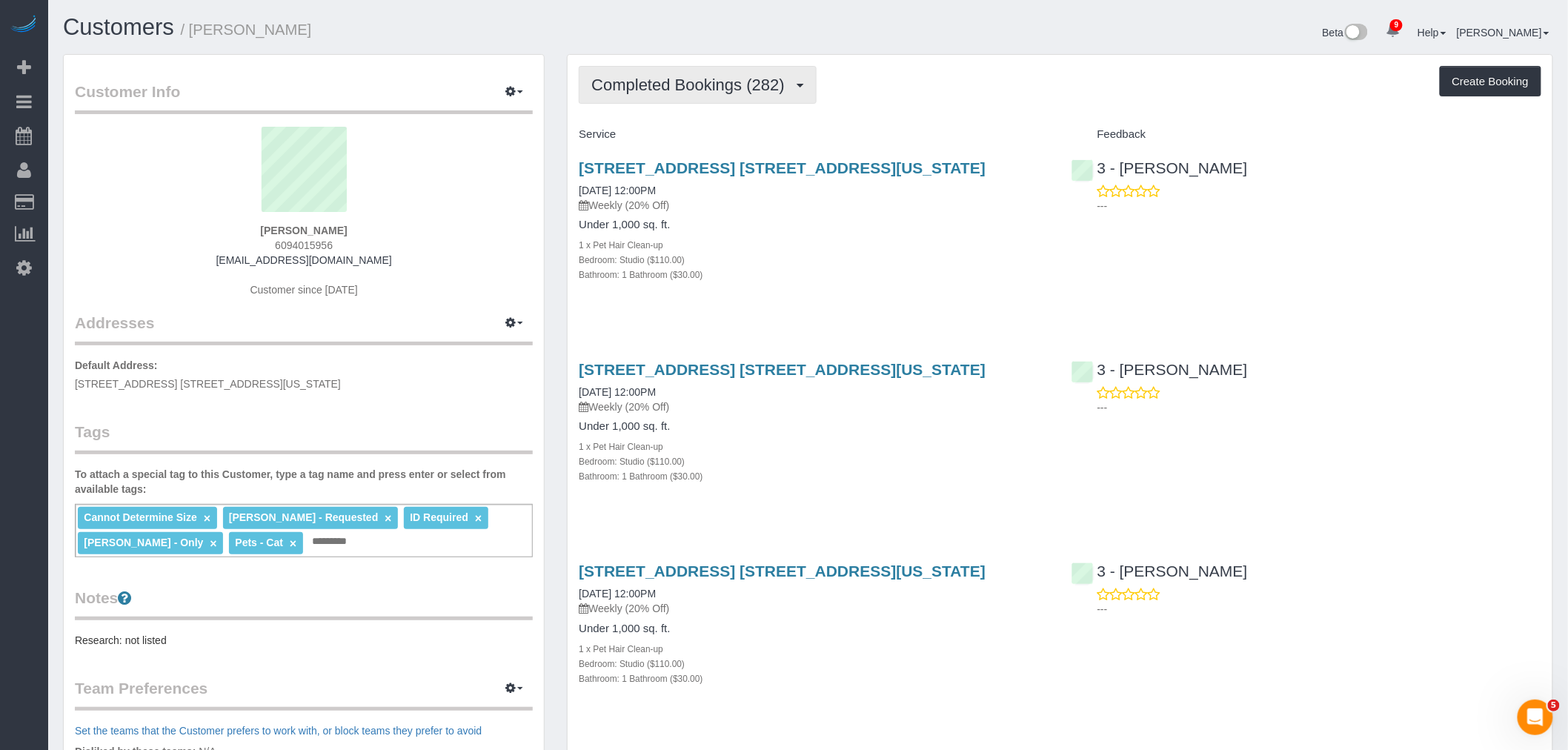
click at [757, 84] on span "Completed Bookings (282)" at bounding box center [691, 84] width 200 height 18
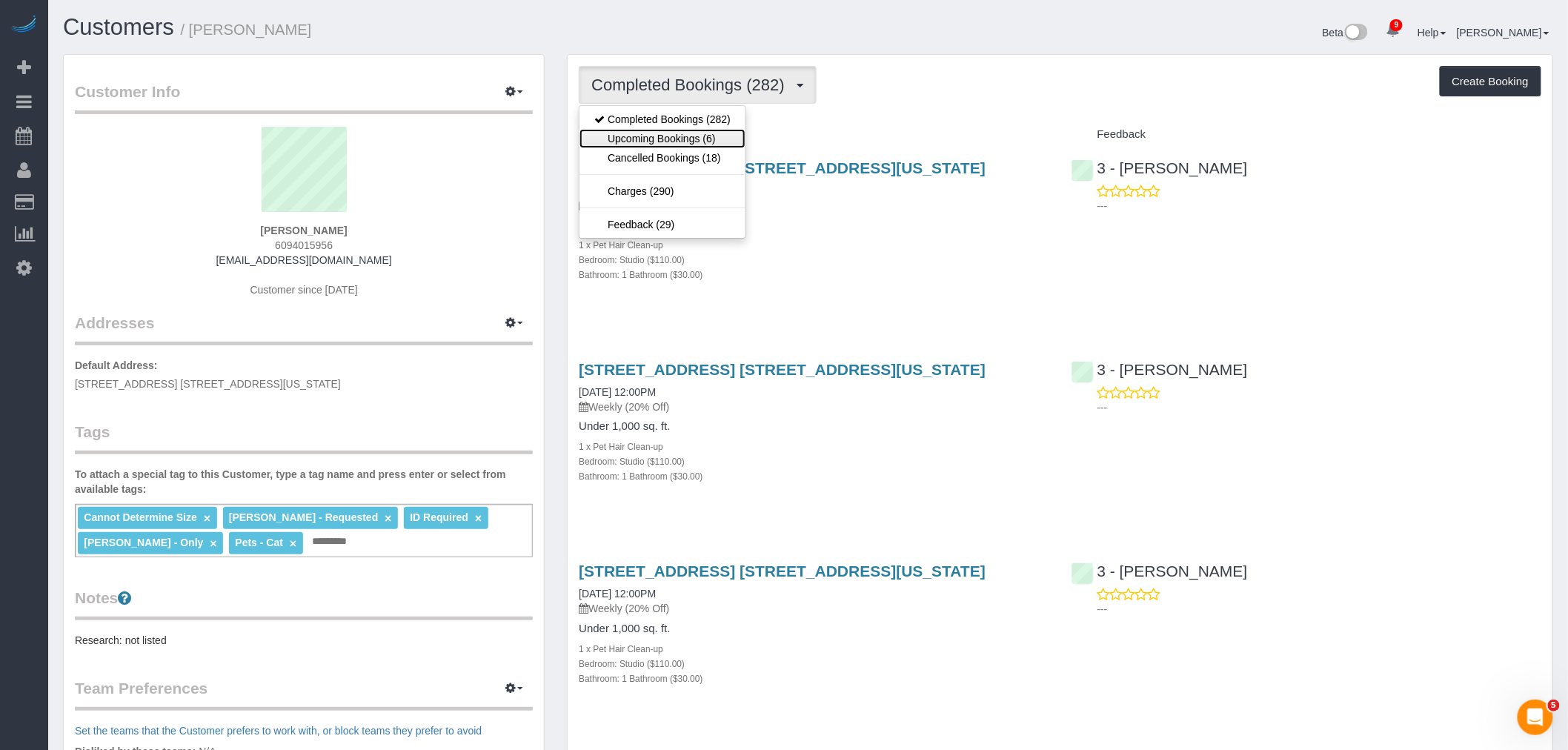
click at [722, 131] on link "Upcoming Bookings (6)" at bounding box center [662, 138] width 166 height 19
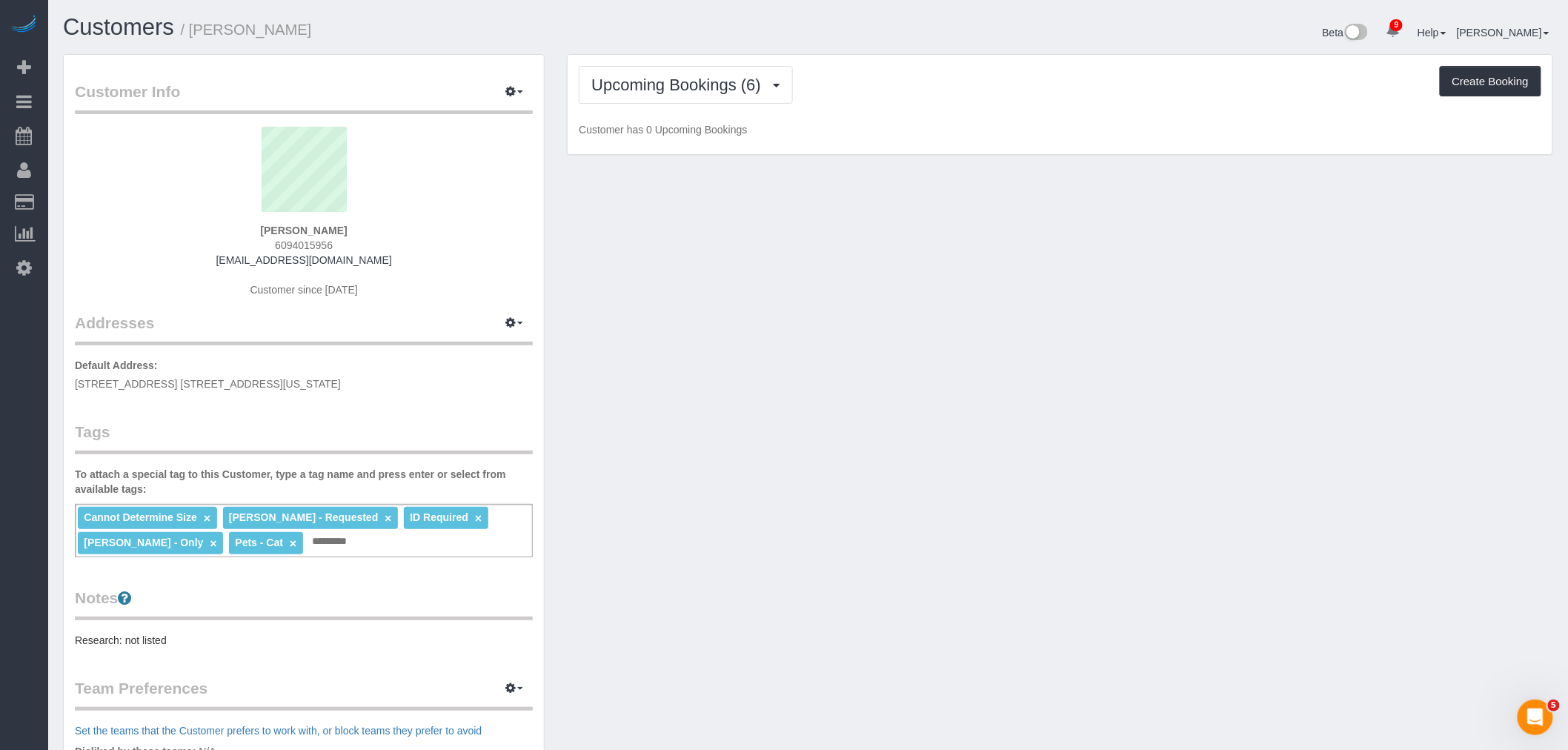
drag, startPoint x: 990, startPoint y: 97, endPoint x: 1021, endPoint y: 77, distance: 36.9
click at [990, 97] on div "Upcoming Bookings (6) Completed Bookings (282) Upcoming Bookings (6) Cancelled …" at bounding box center [1060, 85] width 963 height 38
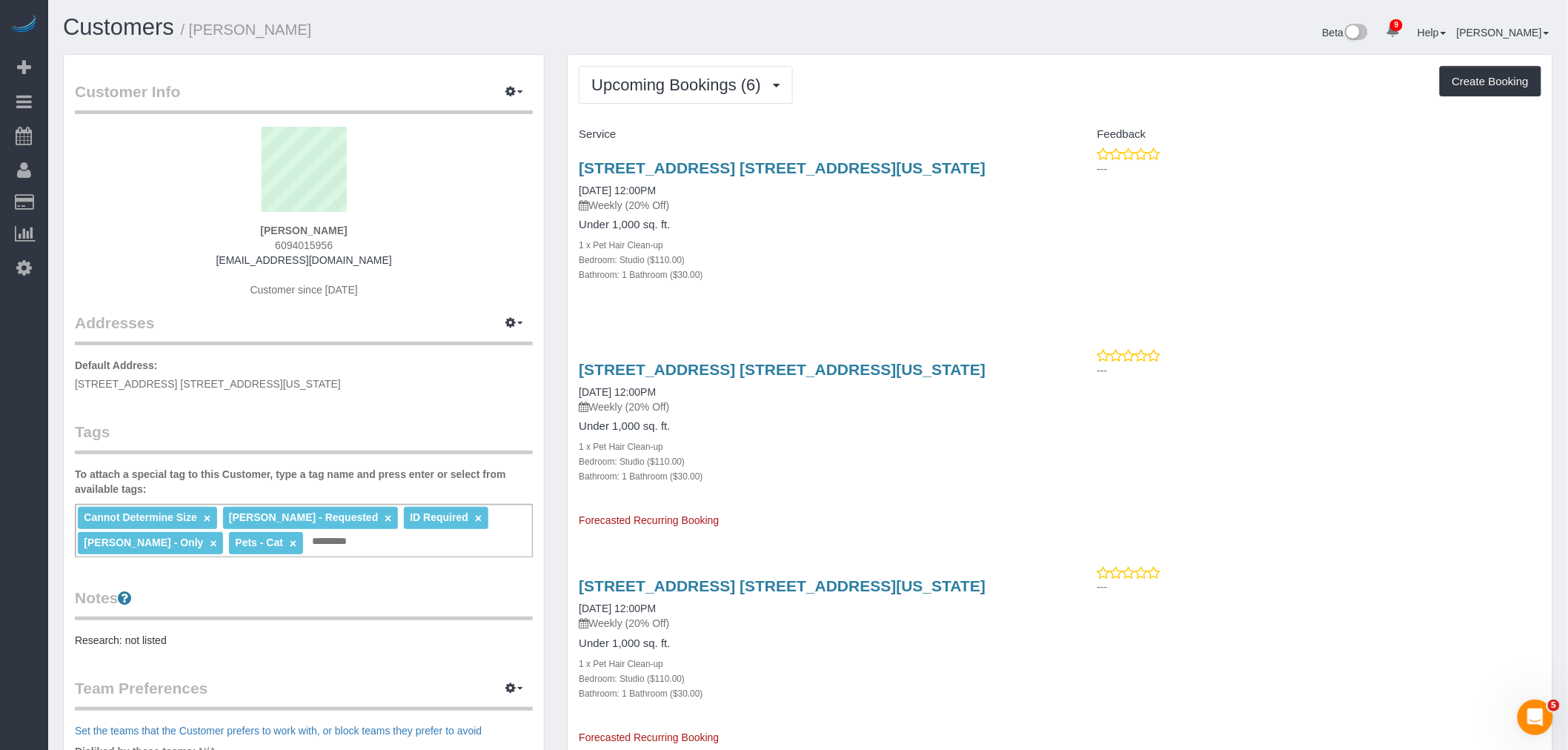
click at [914, 82] on div "Upcoming Bookings (6) Completed Bookings (282) Upcoming Bookings (6) Cancelled …" at bounding box center [1060, 85] width 963 height 38
click at [713, 87] on span "Upcoming Bookings (6)" at bounding box center [679, 84] width 177 height 18
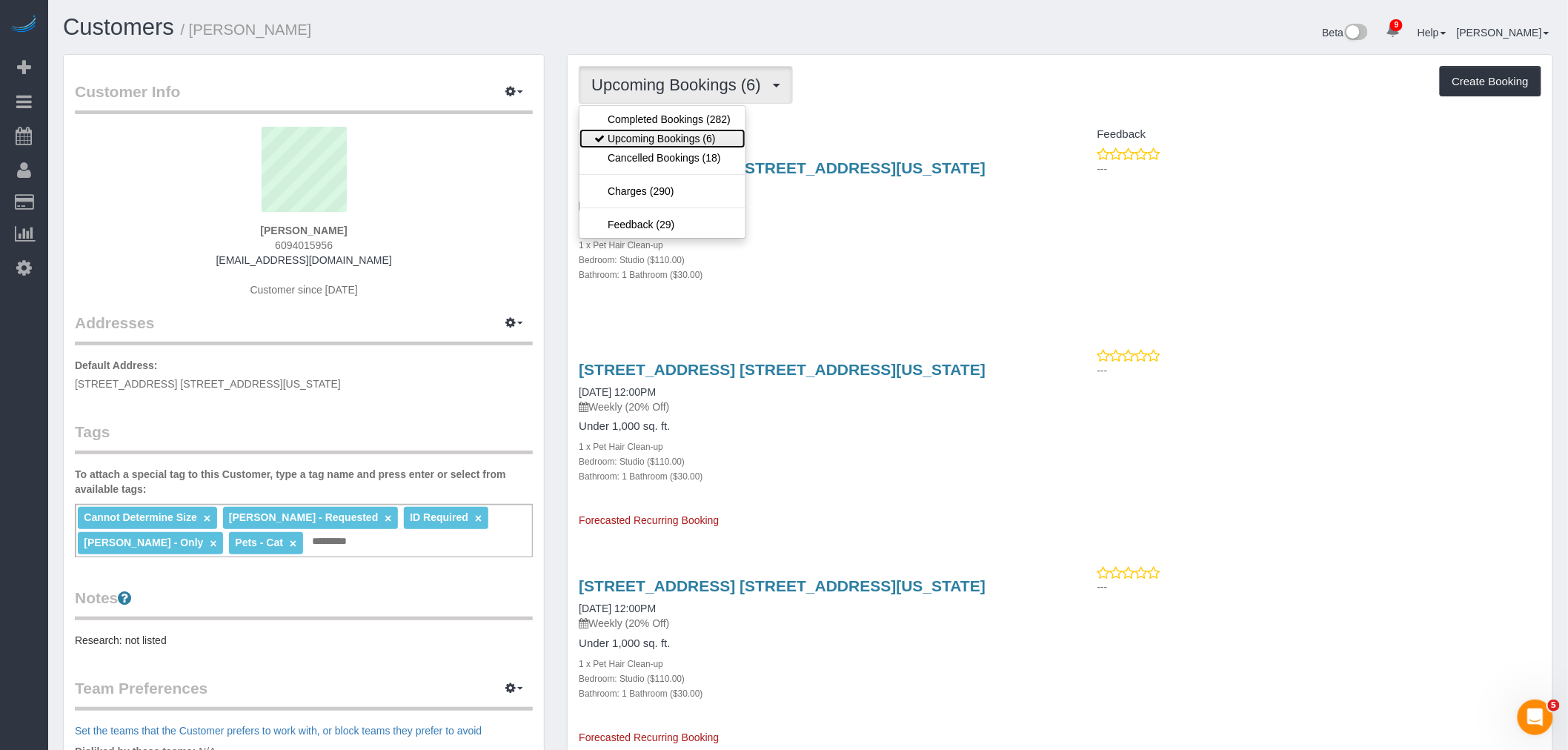
click at [698, 130] on link "Upcoming Bookings (6)" at bounding box center [662, 138] width 166 height 19
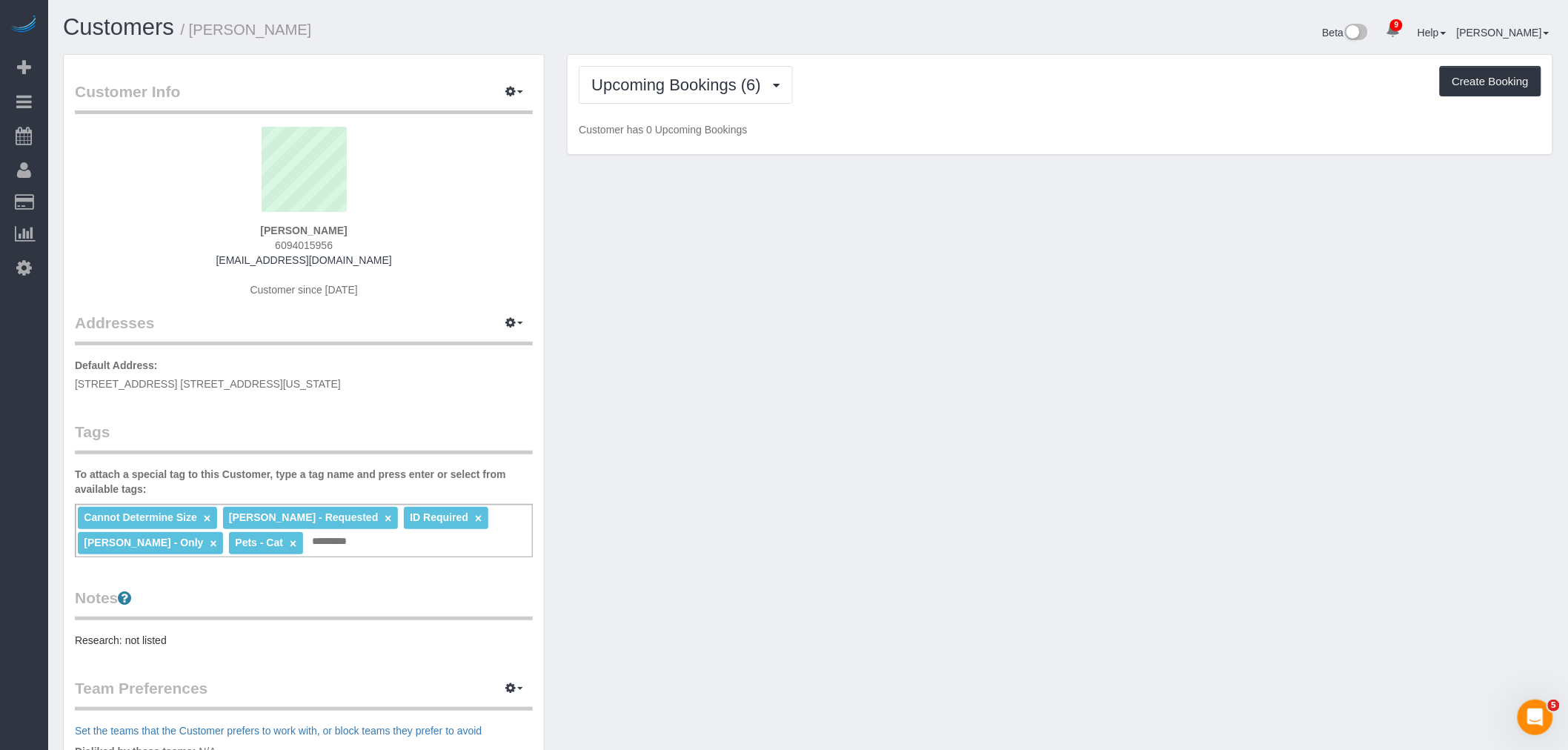
click at [1010, 94] on div "Upcoming Bookings (6) Completed Bookings (282) Upcoming Bookings (6) Cancelled …" at bounding box center [1060, 85] width 963 height 38
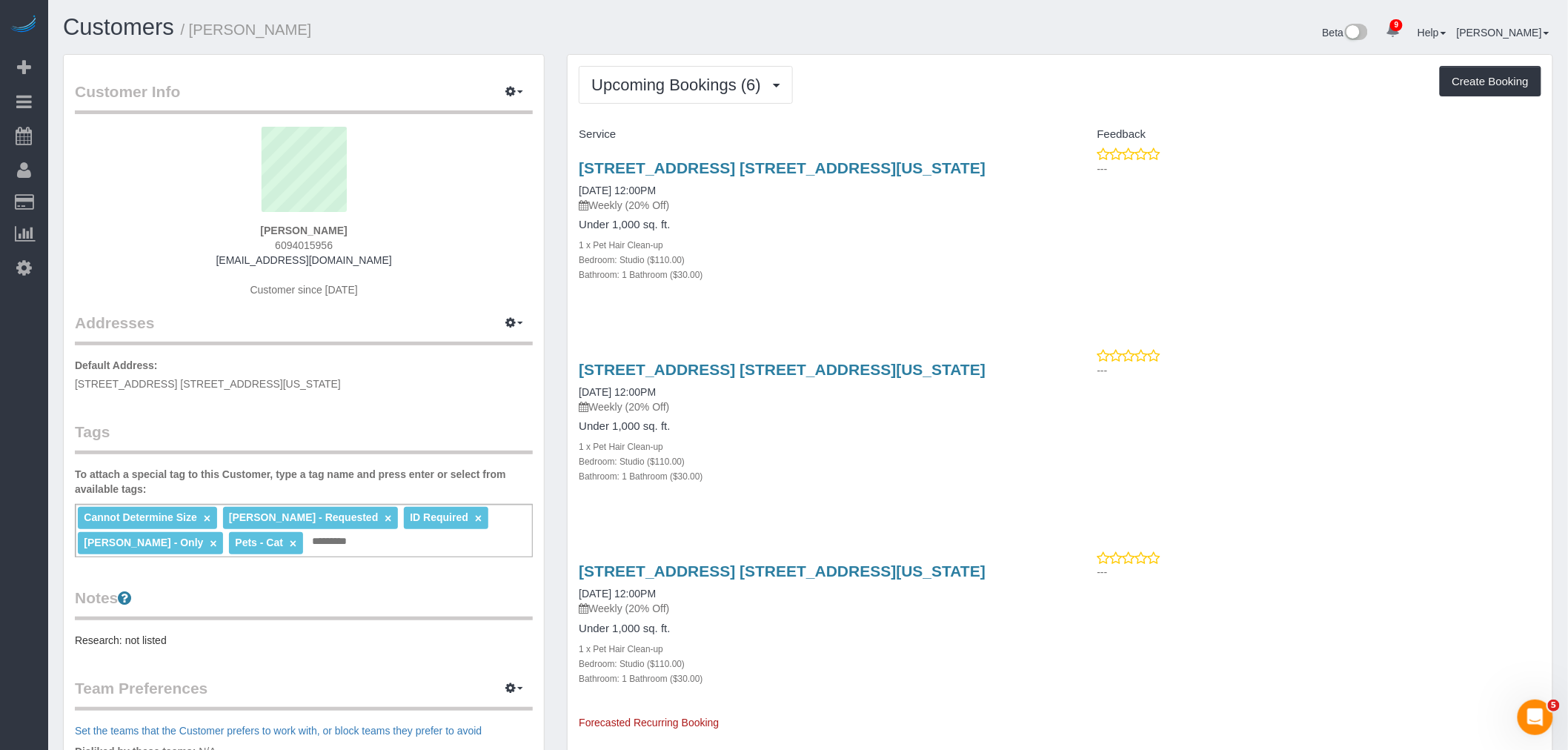
click at [959, 154] on div "1320 York Ave, Apt. 28u, New York, NY 10021 10/07/2025 12:00PM Weekly (20% Off)…" at bounding box center [814, 229] width 492 height 164
click at [722, 78] on span "Upcoming Bookings (6)" at bounding box center [679, 84] width 177 height 18
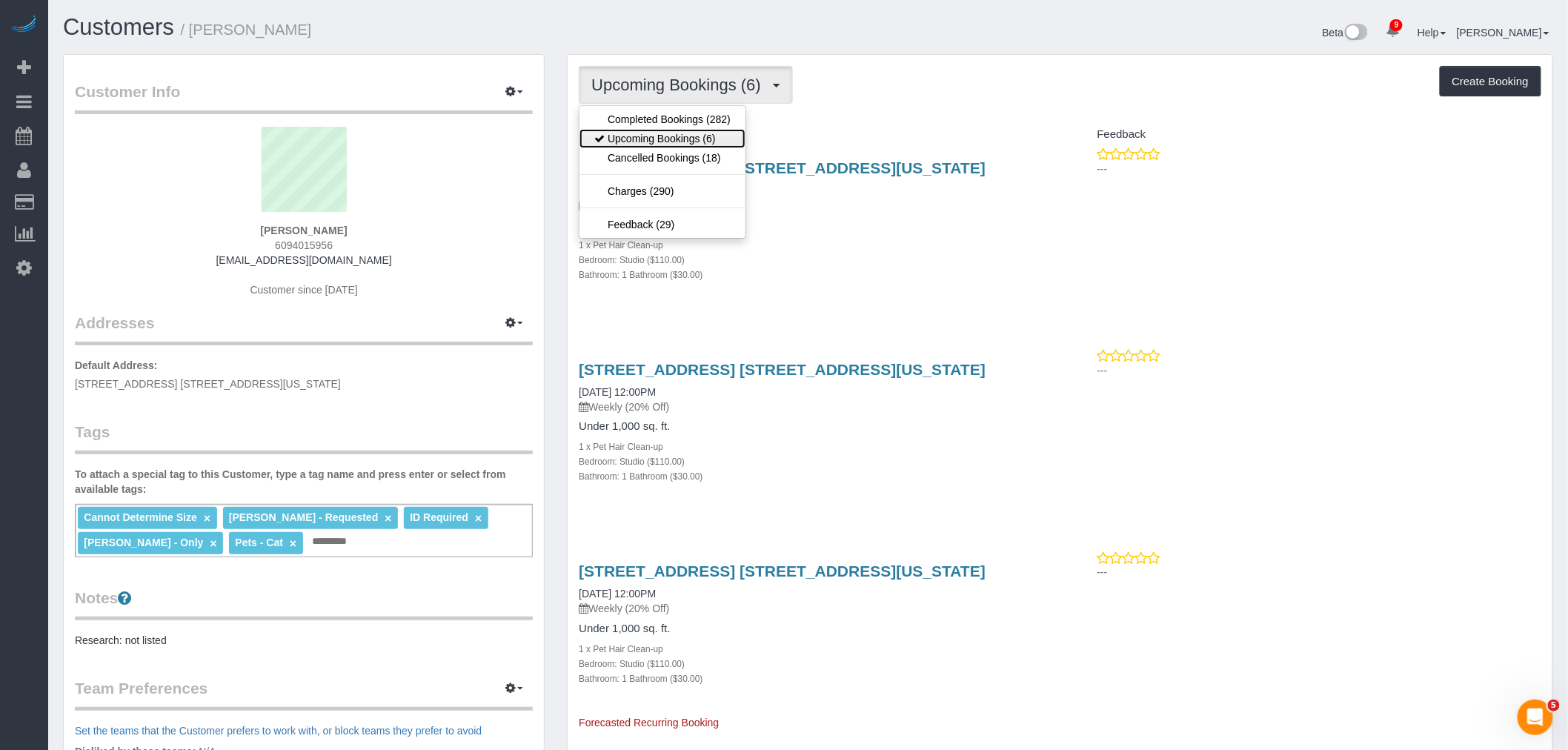
click at [703, 134] on link "Upcoming Bookings (6)" at bounding box center [662, 138] width 166 height 19
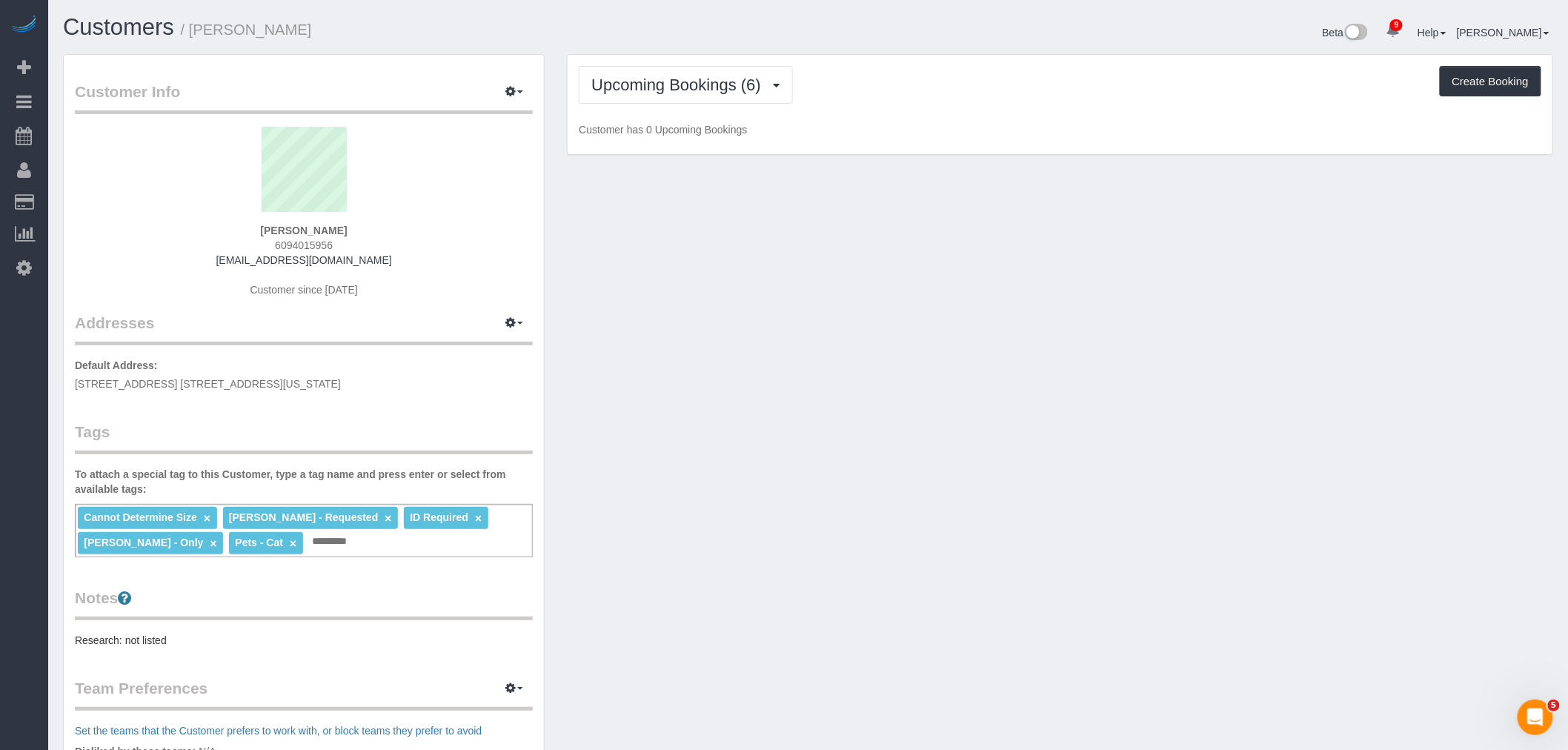
click at [984, 98] on div "Upcoming Bookings (6) Completed Bookings (282) Upcoming Bookings (6) Cancelled …" at bounding box center [1060, 85] width 963 height 38
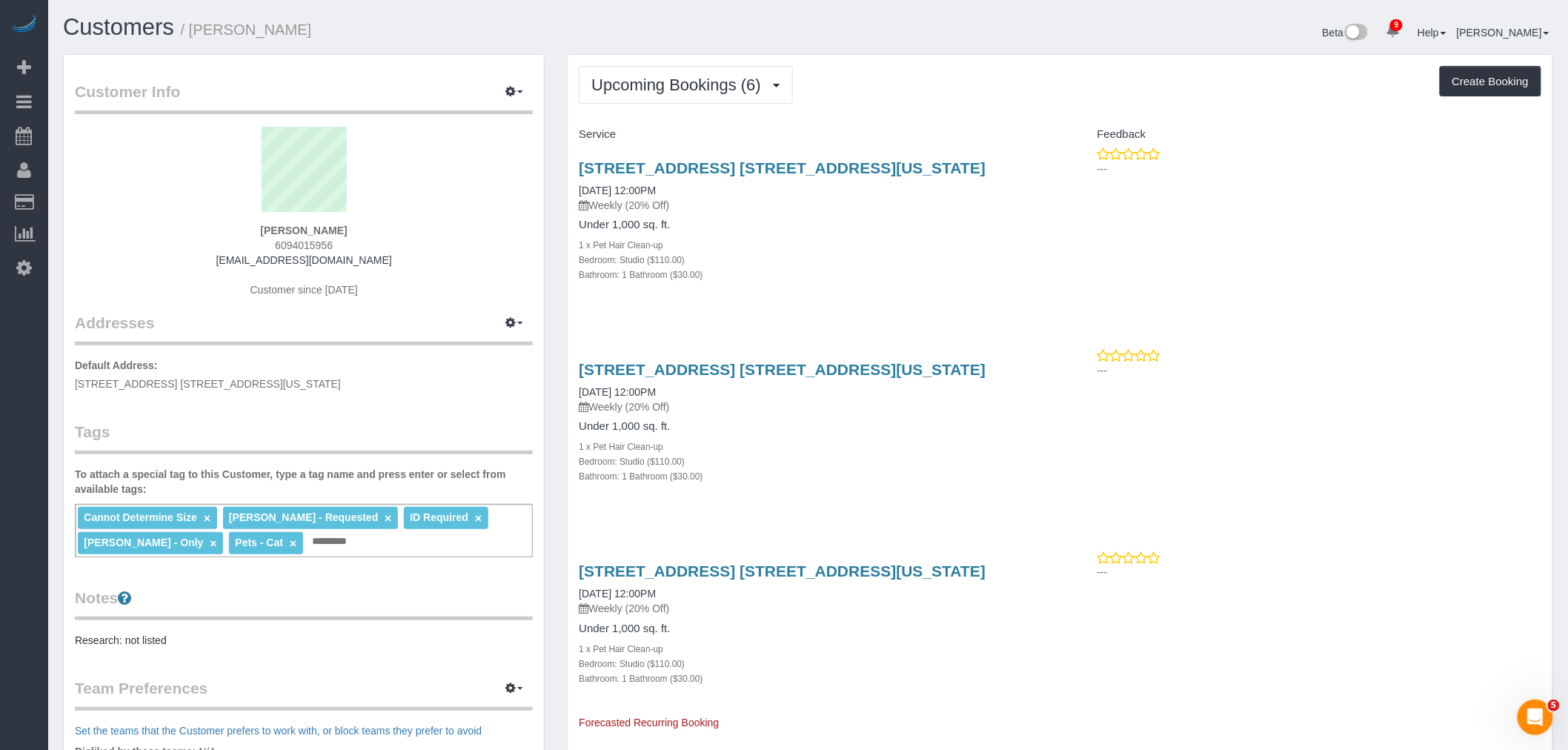
click at [997, 85] on div "Upcoming Bookings (6) Completed Bookings (282) Upcoming Bookings (6) Cancelled …" at bounding box center [1060, 85] width 963 height 38
click at [656, 78] on span "Upcoming Bookings (6)" at bounding box center [679, 84] width 177 height 18
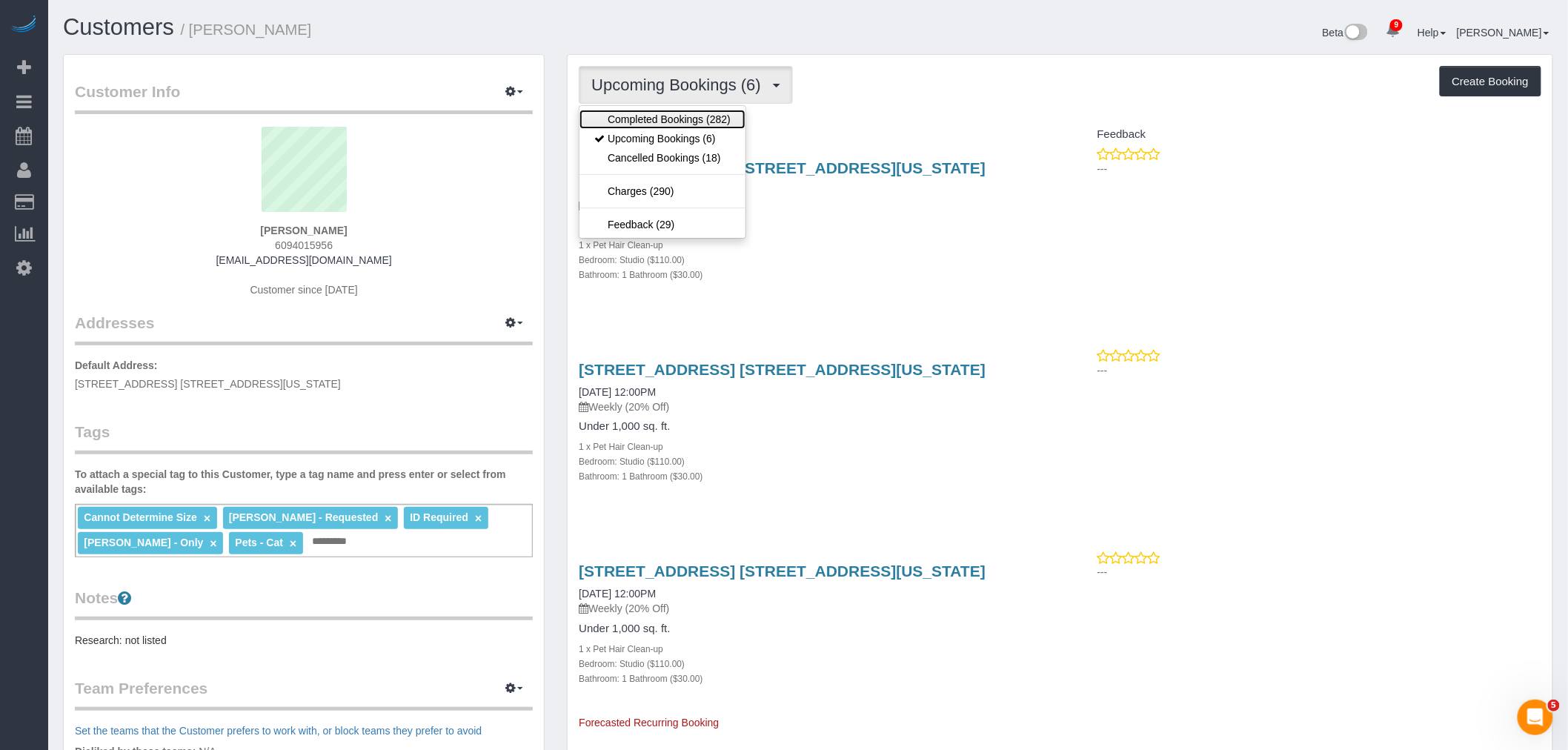
click at [676, 123] on link "Completed Bookings (282)" at bounding box center [662, 119] width 166 height 19
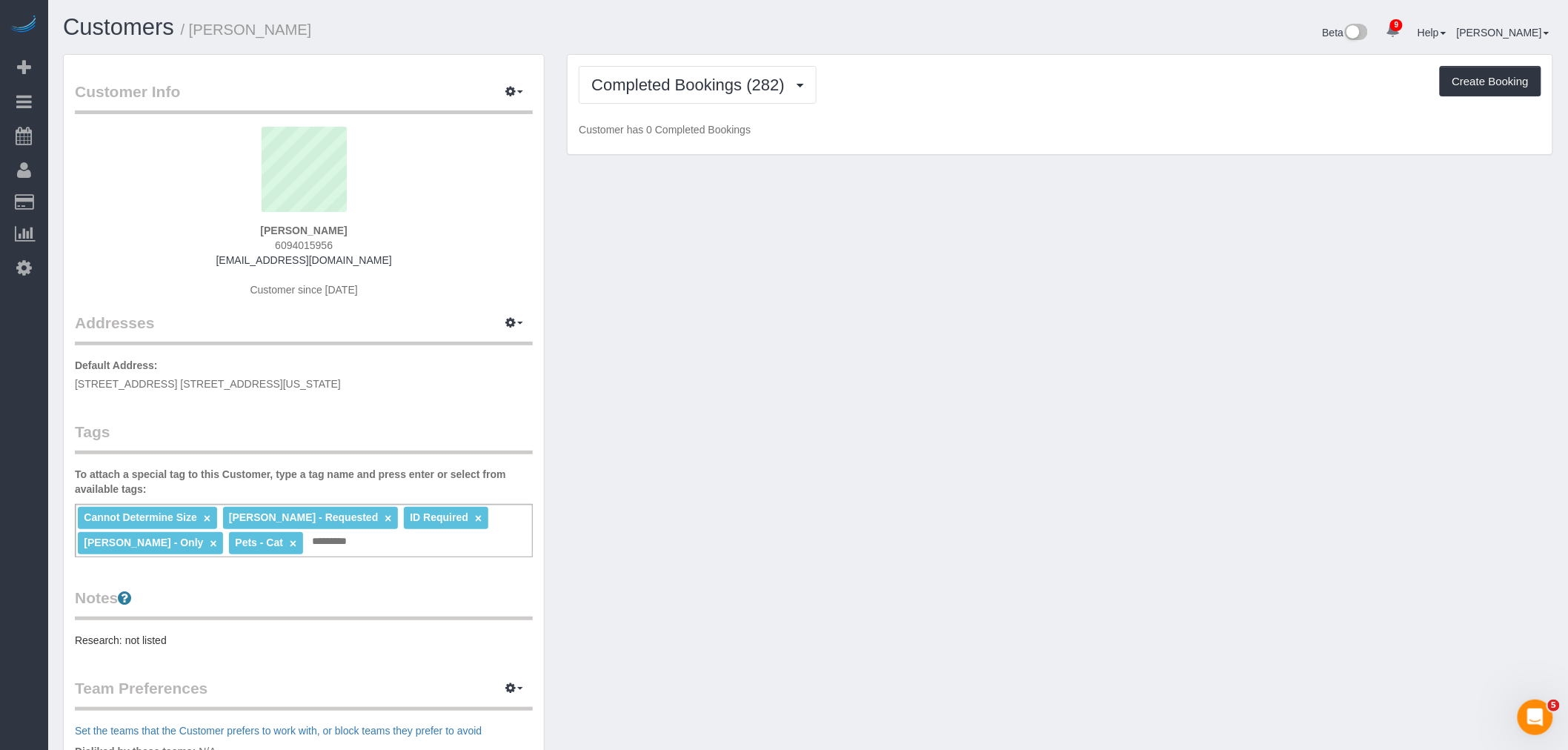
click at [1041, 119] on div "Completed Bookings (282) Completed Bookings (282) Upcoming Bookings (6) Cancell…" at bounding box center [1060, 105] width 985 height 100
click at [627, 79] on span "Completed Bookings (282)" at bounding box center [691, 84] width 200 height 18
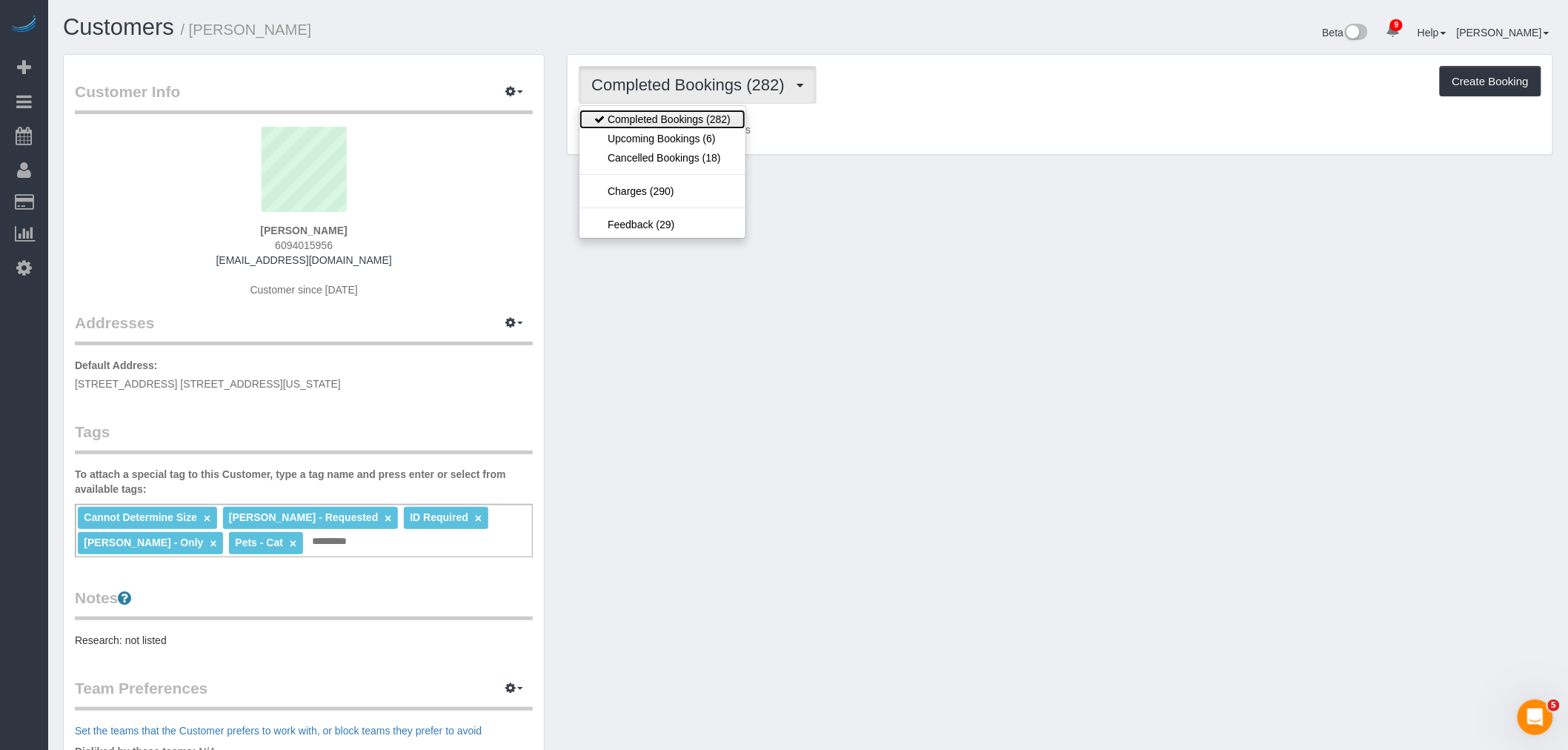
click at [714, 119] on link "Completed Bookings (282)" at bounding box center [662, 119] width 166 height 19
click at [722, 93] on span "Completed Bookings (282)" at bounding box center [691, 84] width 200 height 18
drag, startPoint x: 687, startPoint y: 136, endPoint x: 882, endPoint y: 137, distance: 195.0
click at [687, 136] on link "Upcoming Bookings (6)" at bounding box center [662, 138] width 166 height 19
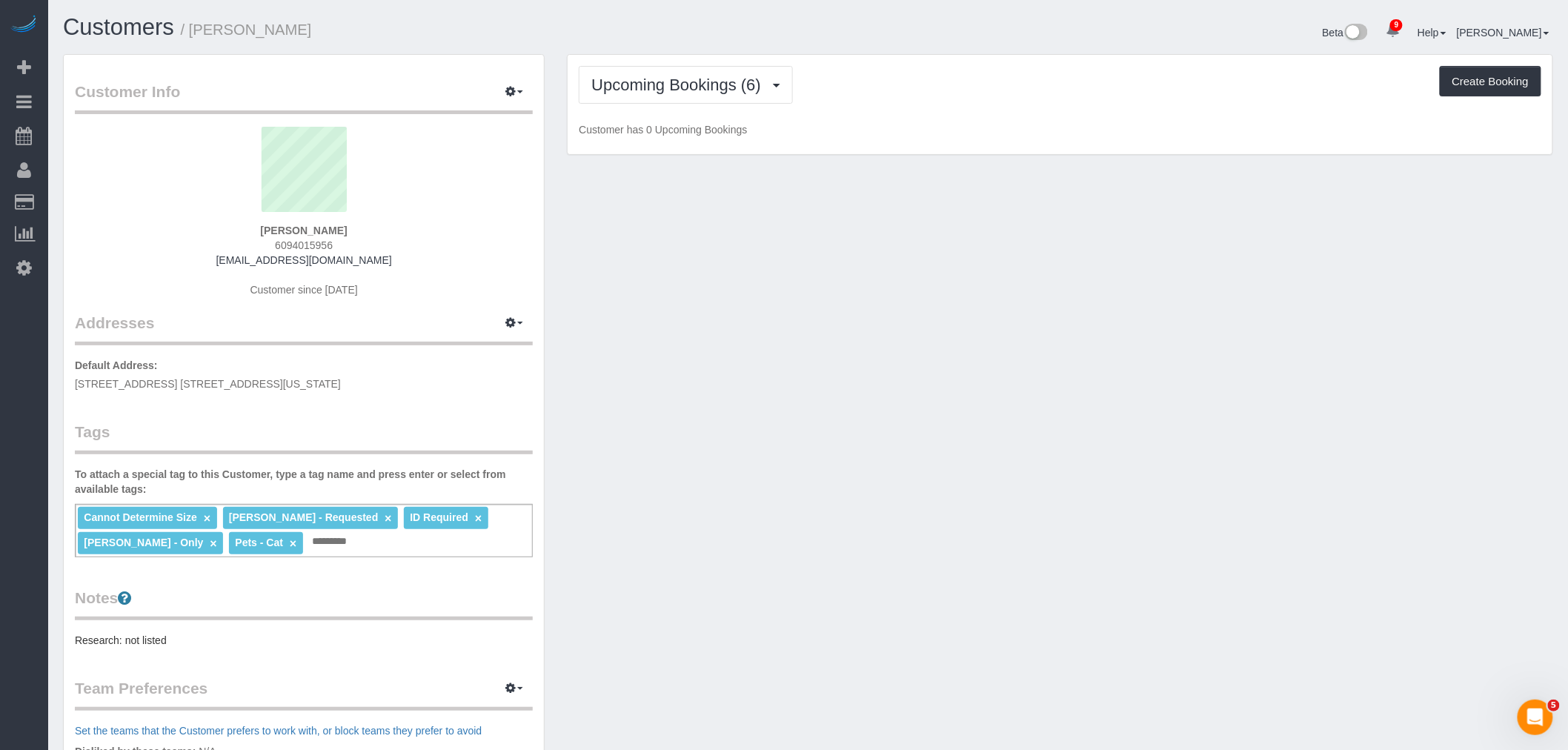
click at [958, 126] on p "Customer has 0 Upcoming Bookings" at bounding box center [1060, 130] width 963 height 15
click at [701, 81] on span "Upcoming Bookings (6)" at bounding box center [679, 84] width 177 height 18
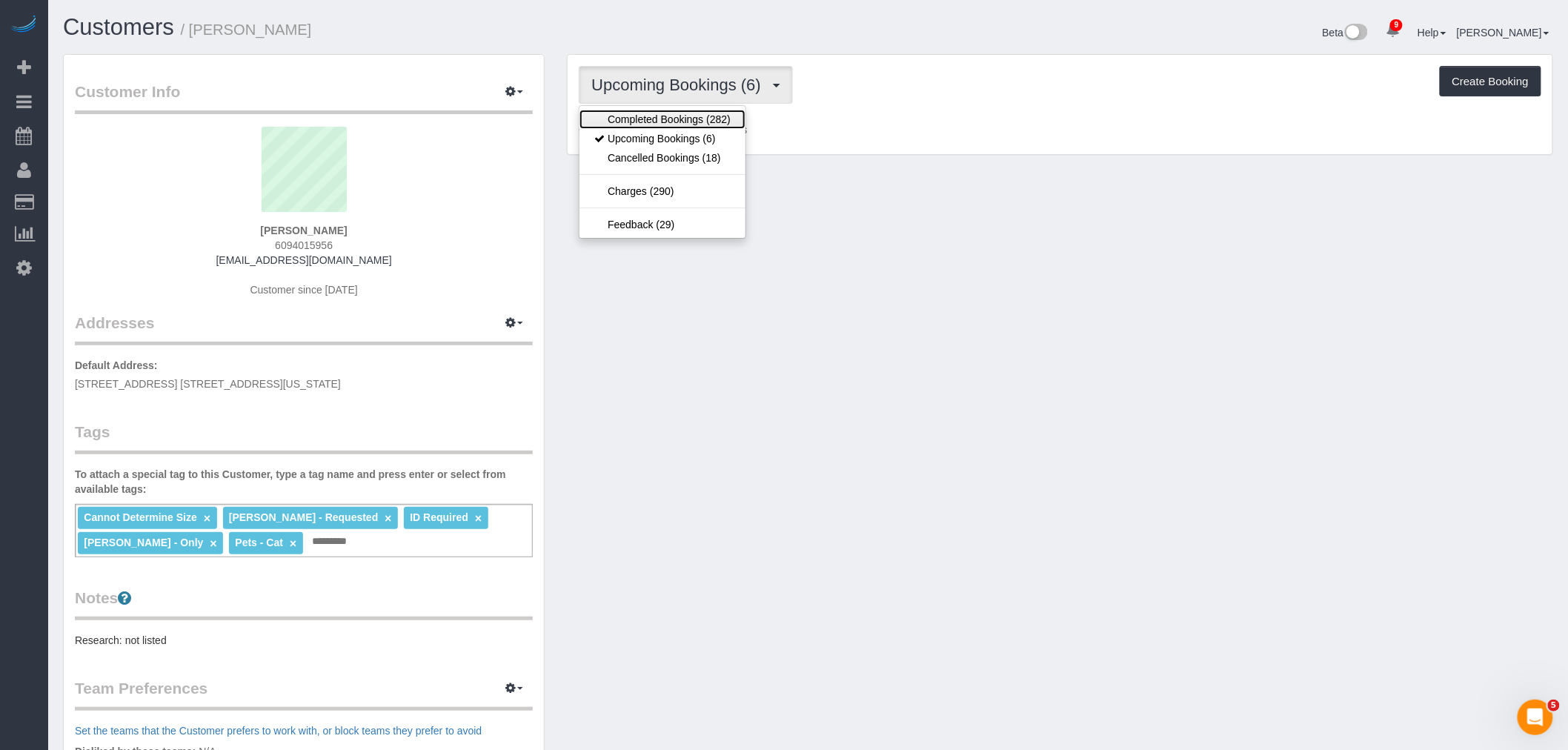
drag, startPoint x: 699, startPoint y: 114, endPoint x: 989, endPoint y: 109, distance: 290.0
click at [699, 115] on link "Completed Bookings (282)" at bounding box center [662, 119] width 166 height 19
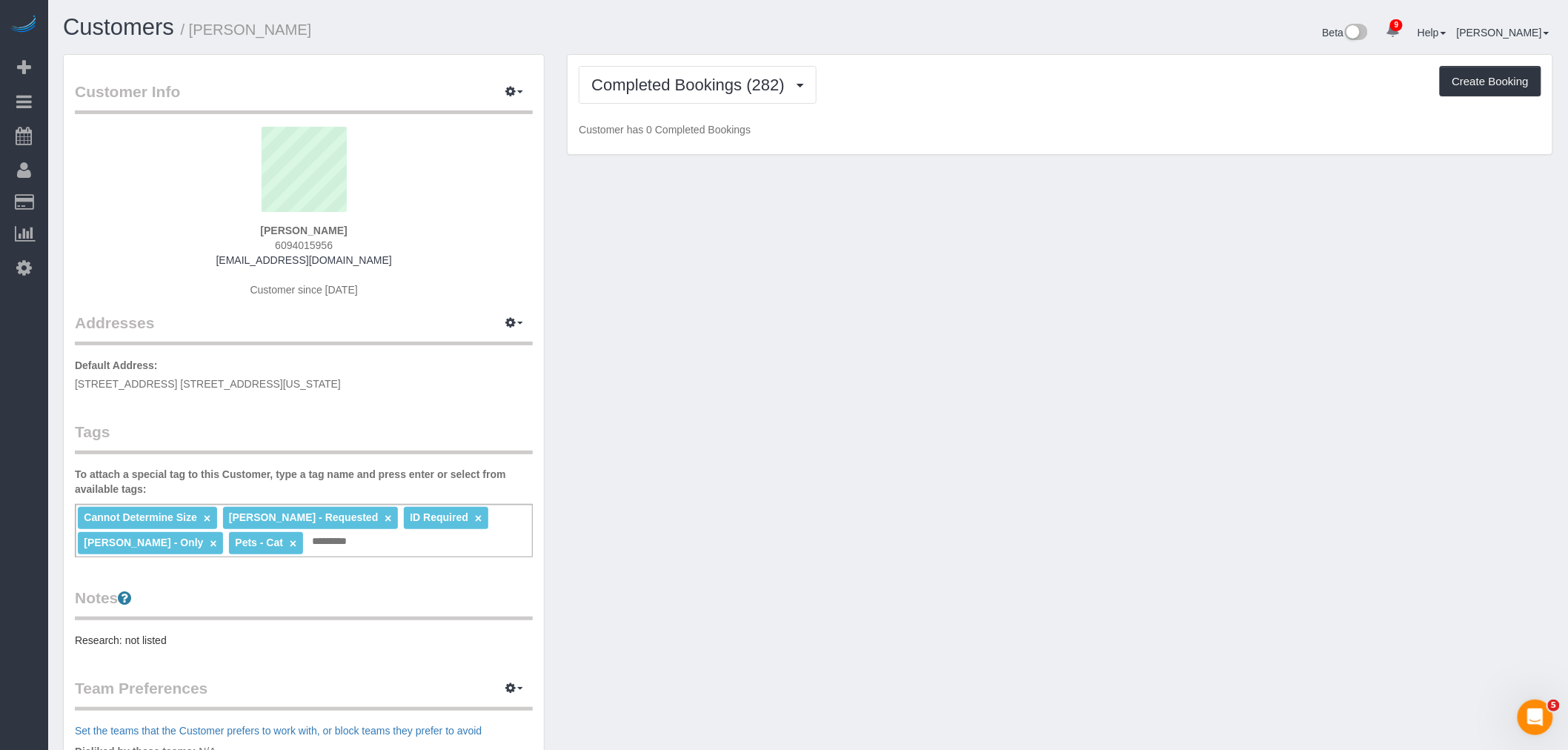
click at [1026, 107] on div "Completed Bookings (282) Completed Bookings (282) Upcoming Bookings (6) Cancell…" at bounding box center [1060, 105] width 985 height 100
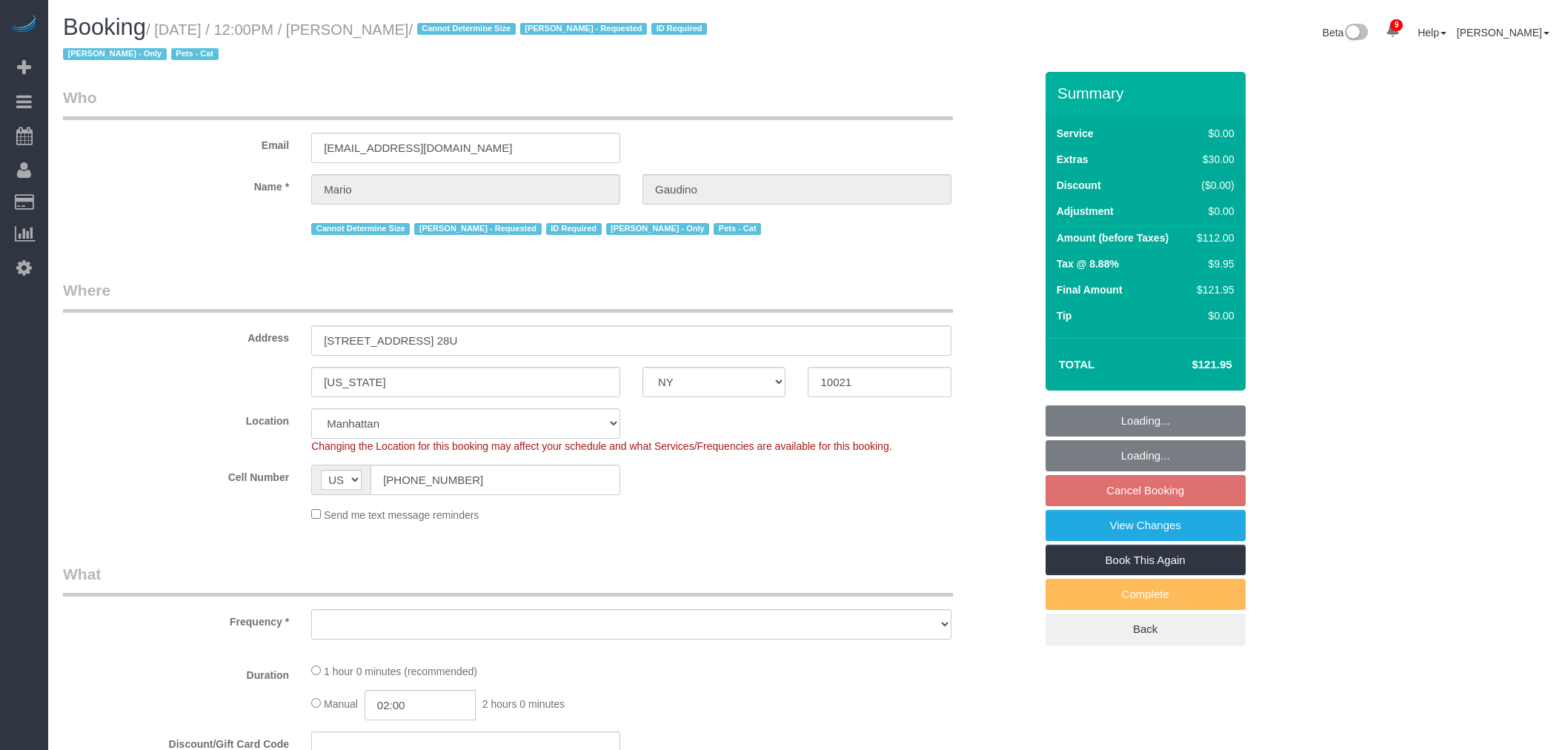
select select "NY"
select select "spot5"
select select "object:1109"
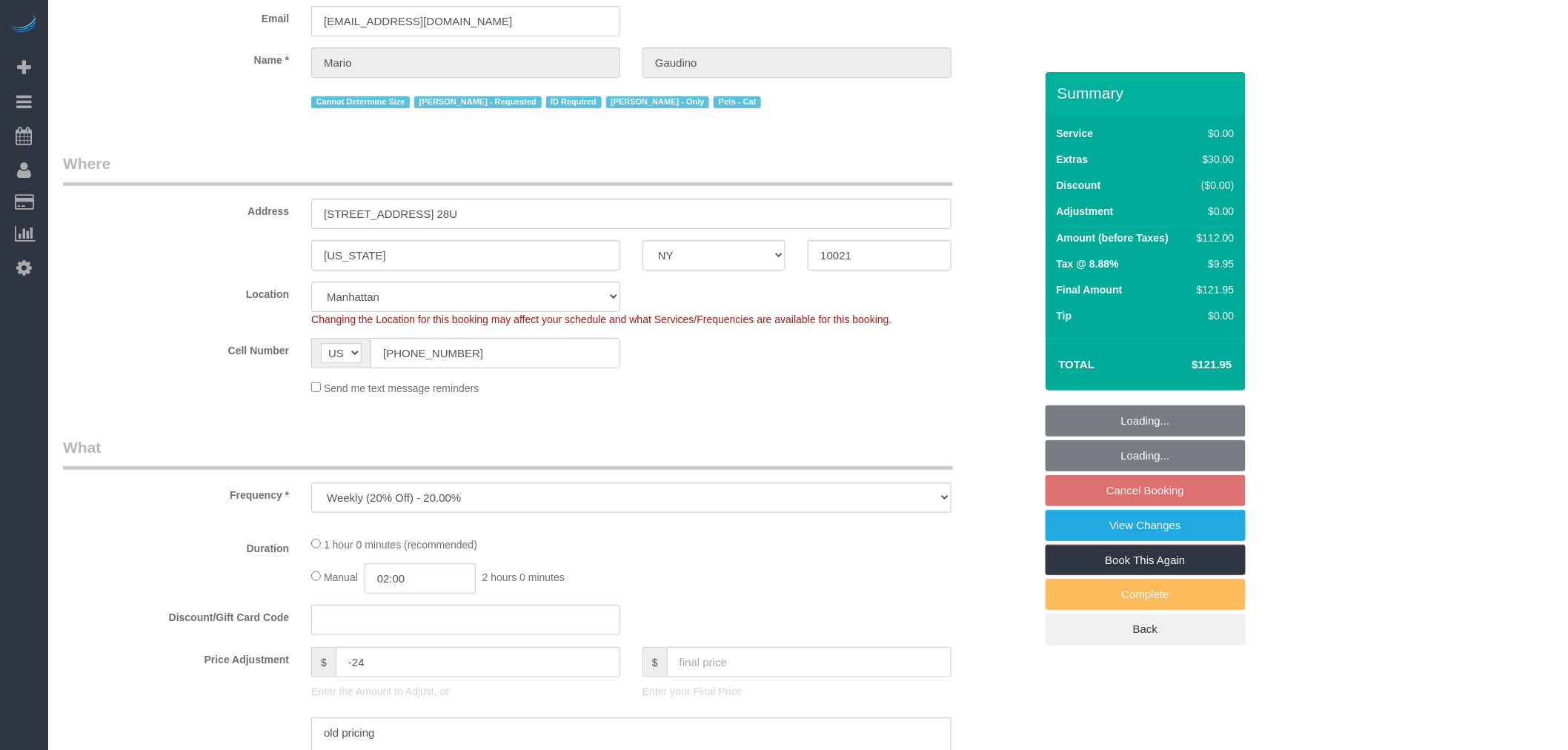
select select "number:89"
select select "number:90"
select select "number:14"
select select "number:6"
select select "number:21"
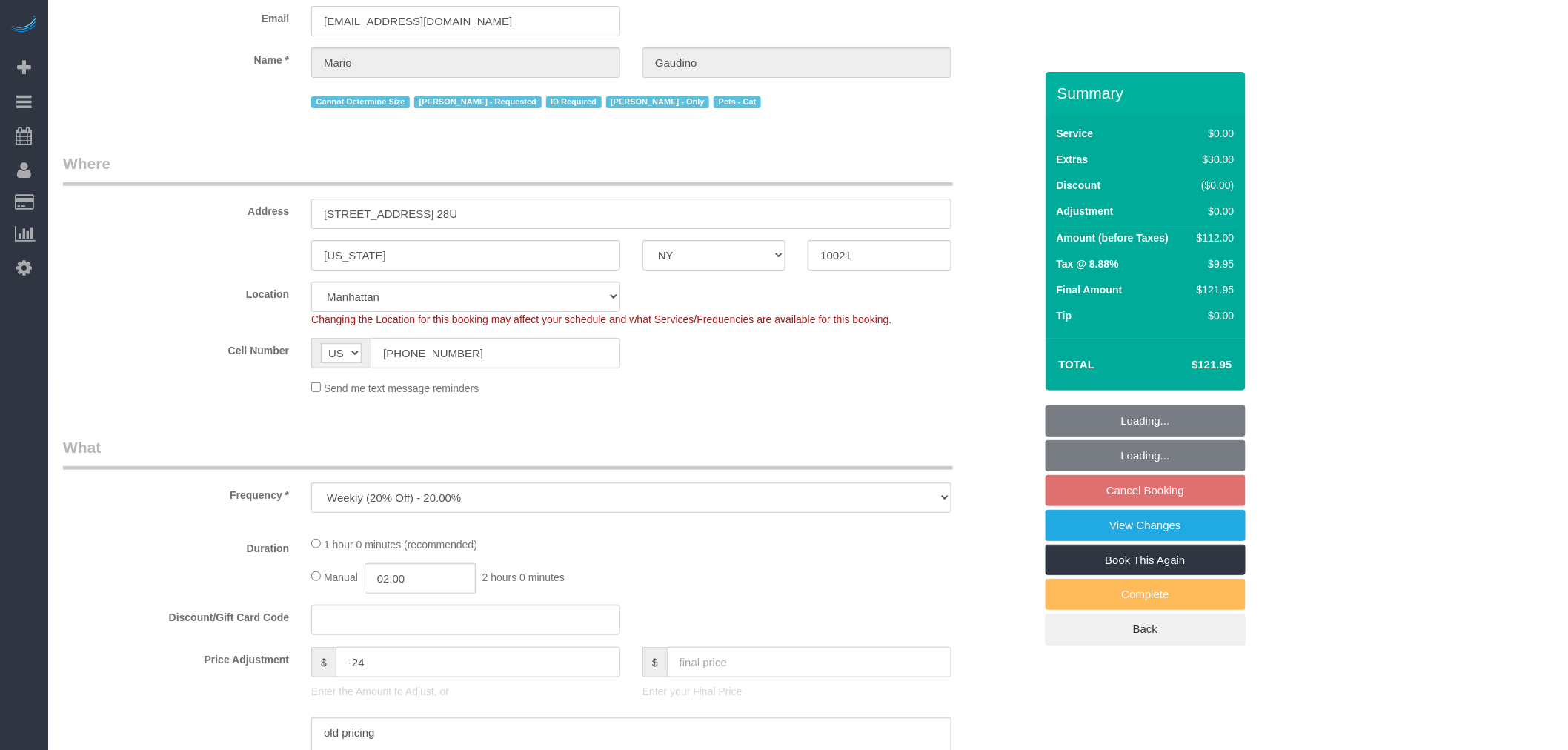
select select "string:stripe-pm_1ISkH94VGloSiKo7AF4Ezd1W"
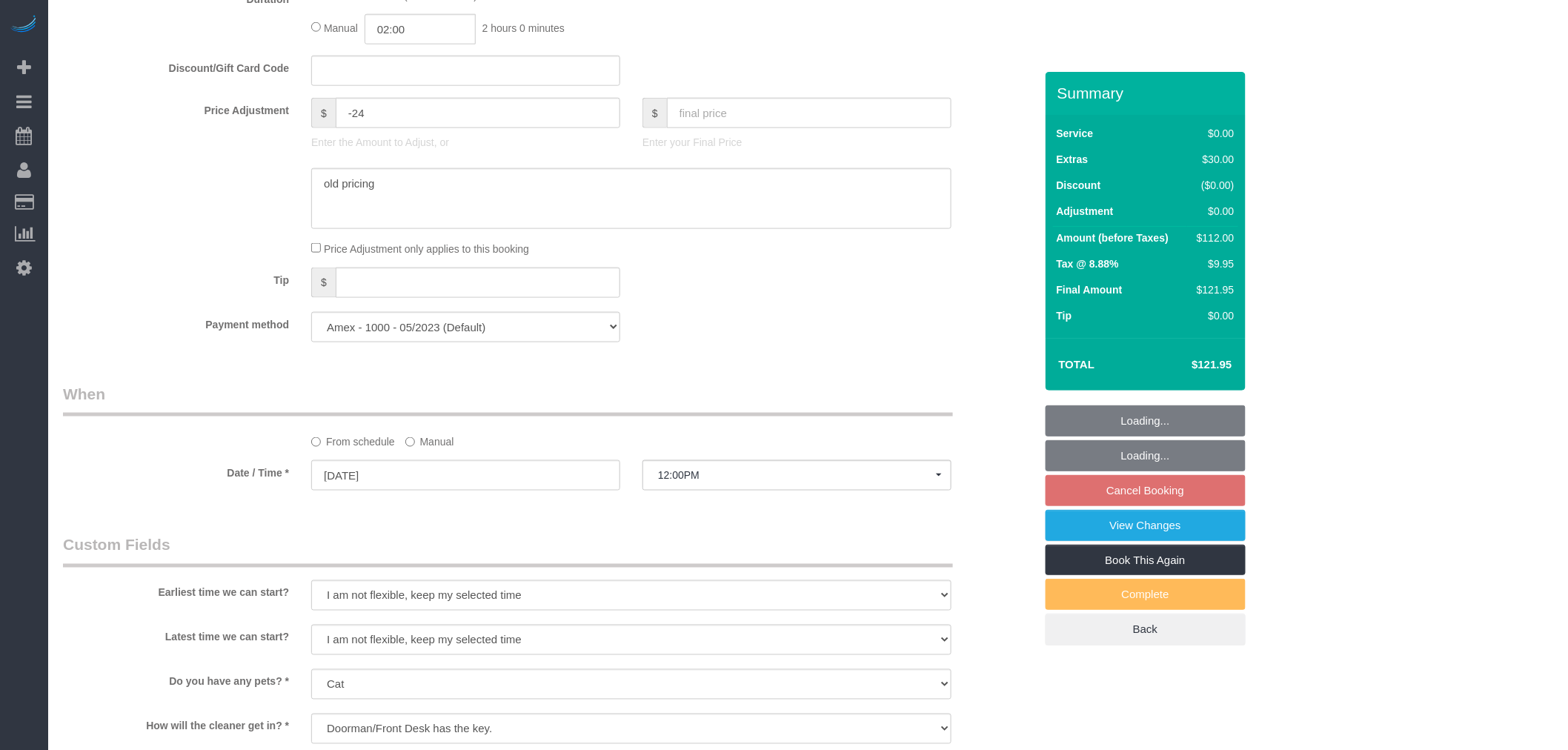
select select "object:1399"
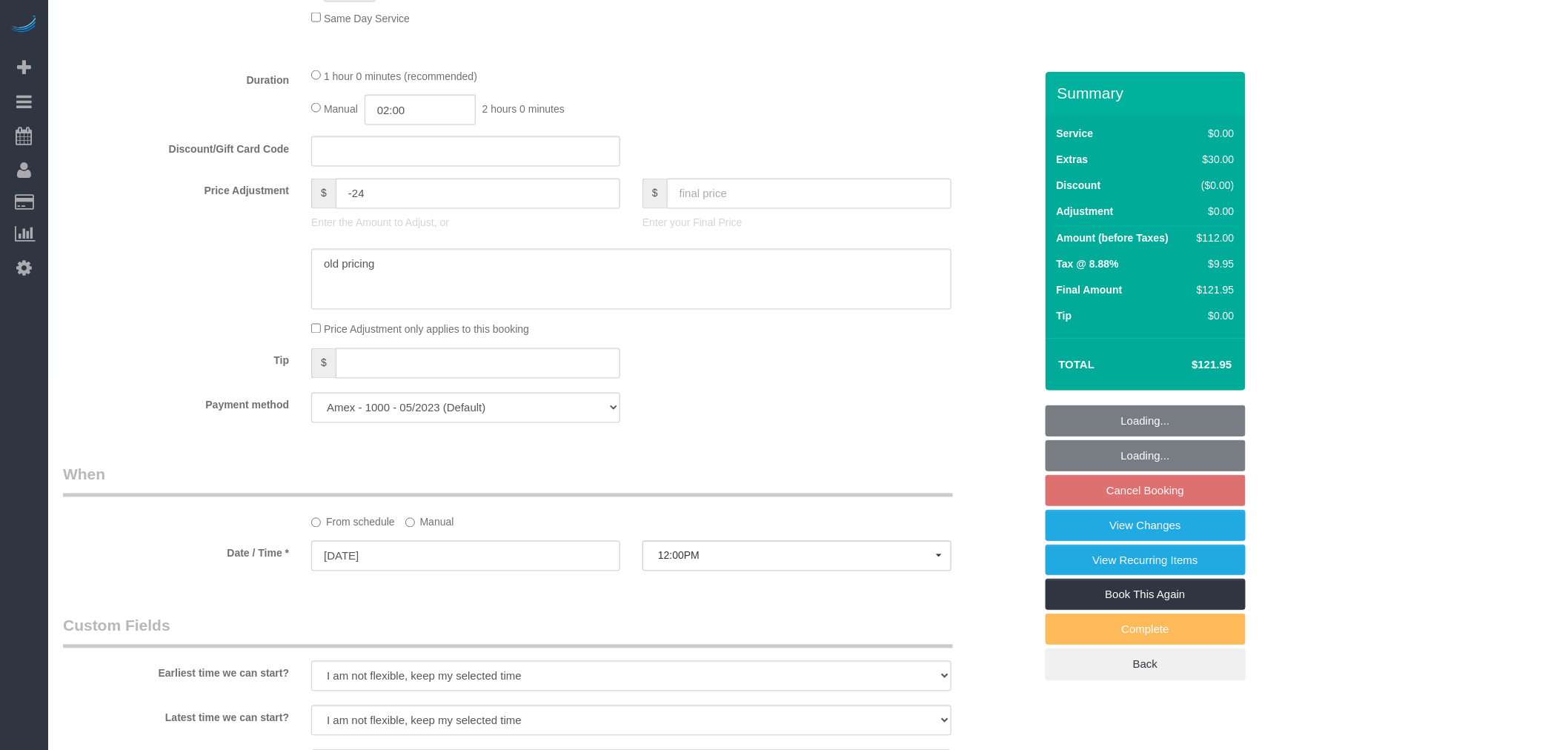
scroll to position [1235, 0]
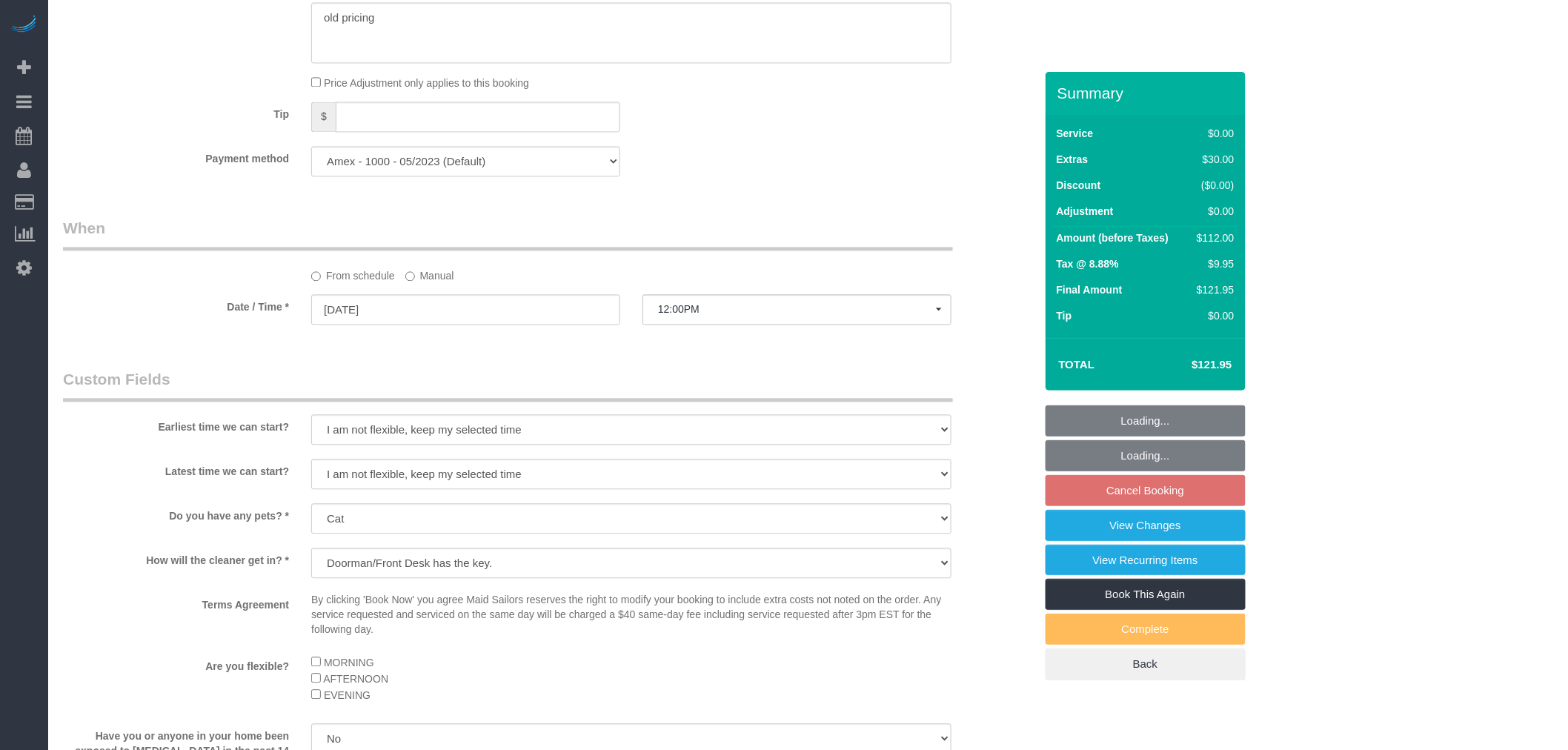
click at [423, 283] on label "Manual" at bounding box center [429, 273] width 49 height 20
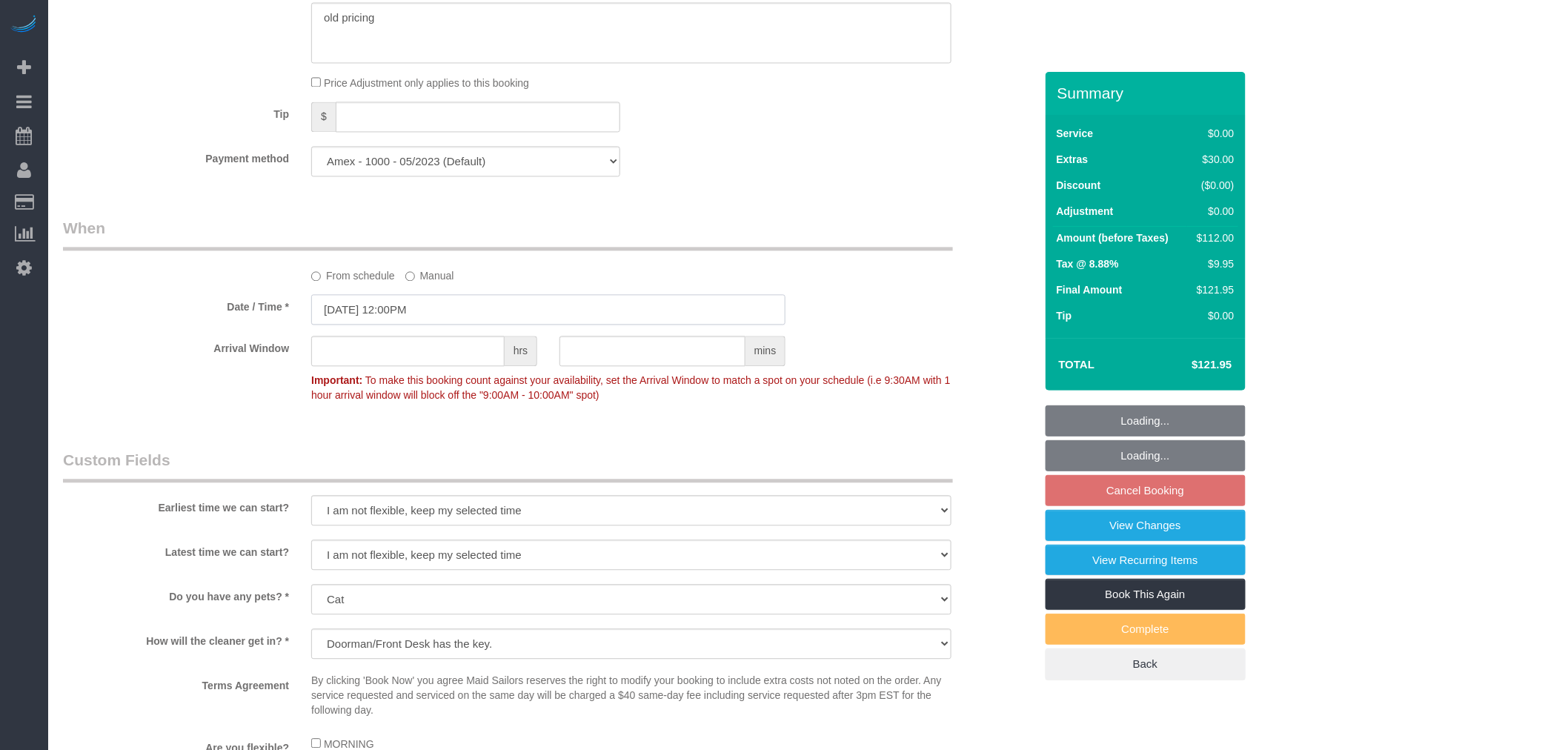
click at [440, 324] on input "[DATE] 12:00PM" at bounding box center [548, 309] width 474 height 30
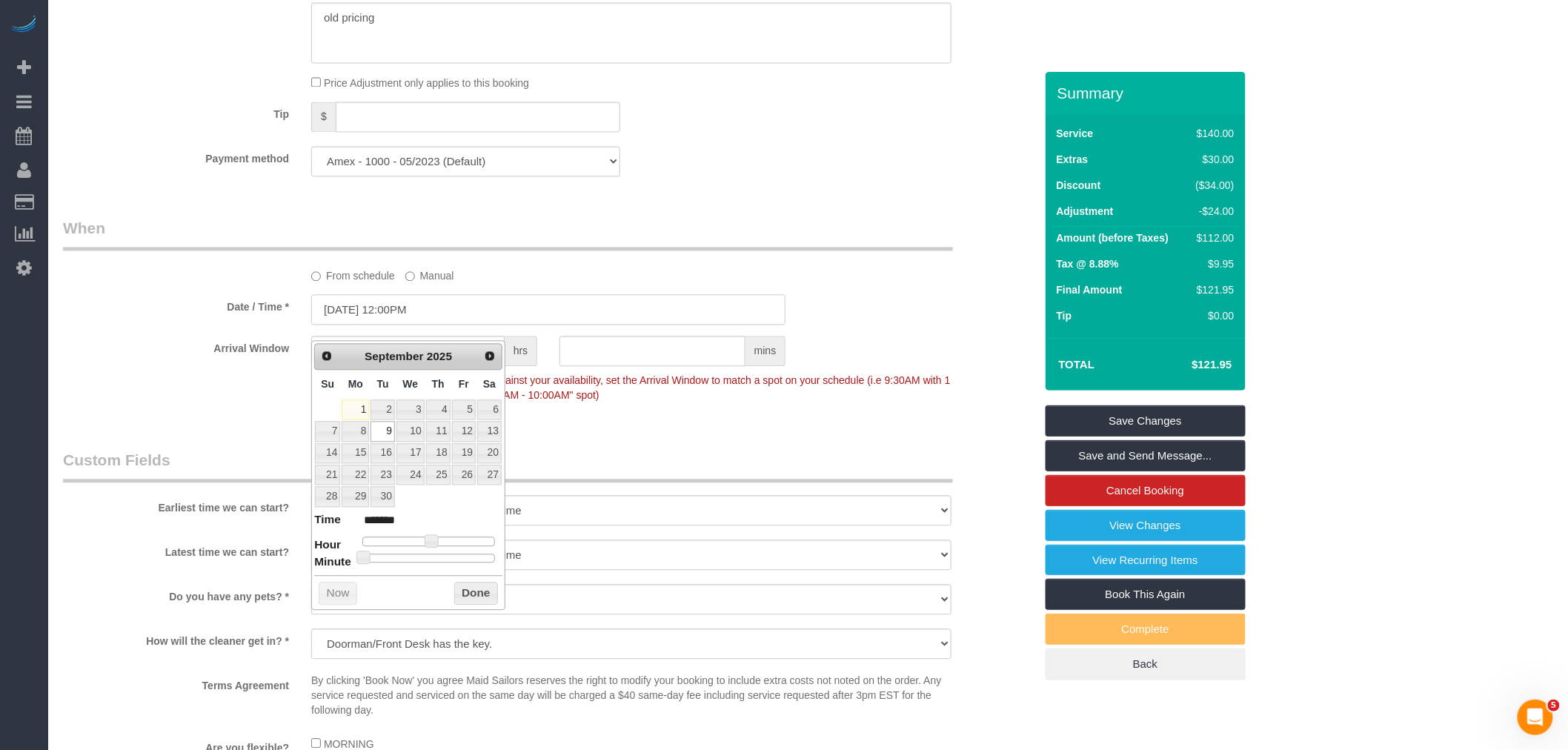
scroll to position [0, 0]
click at [487, 351] on span "Next" at bounding box center [491, 355] width 12 height 12
click at [382, 433] on link "7" at bounding box center [382, 431] width 24 height 20
type input "10/07/2025 12:00PM"
click at [784, 231] on div "Who Email mariogaudino1970@gmail.com Name * Mario Gaudino Cannot Determine Size…" at bounding box center [548, 144] width 994 height 2612
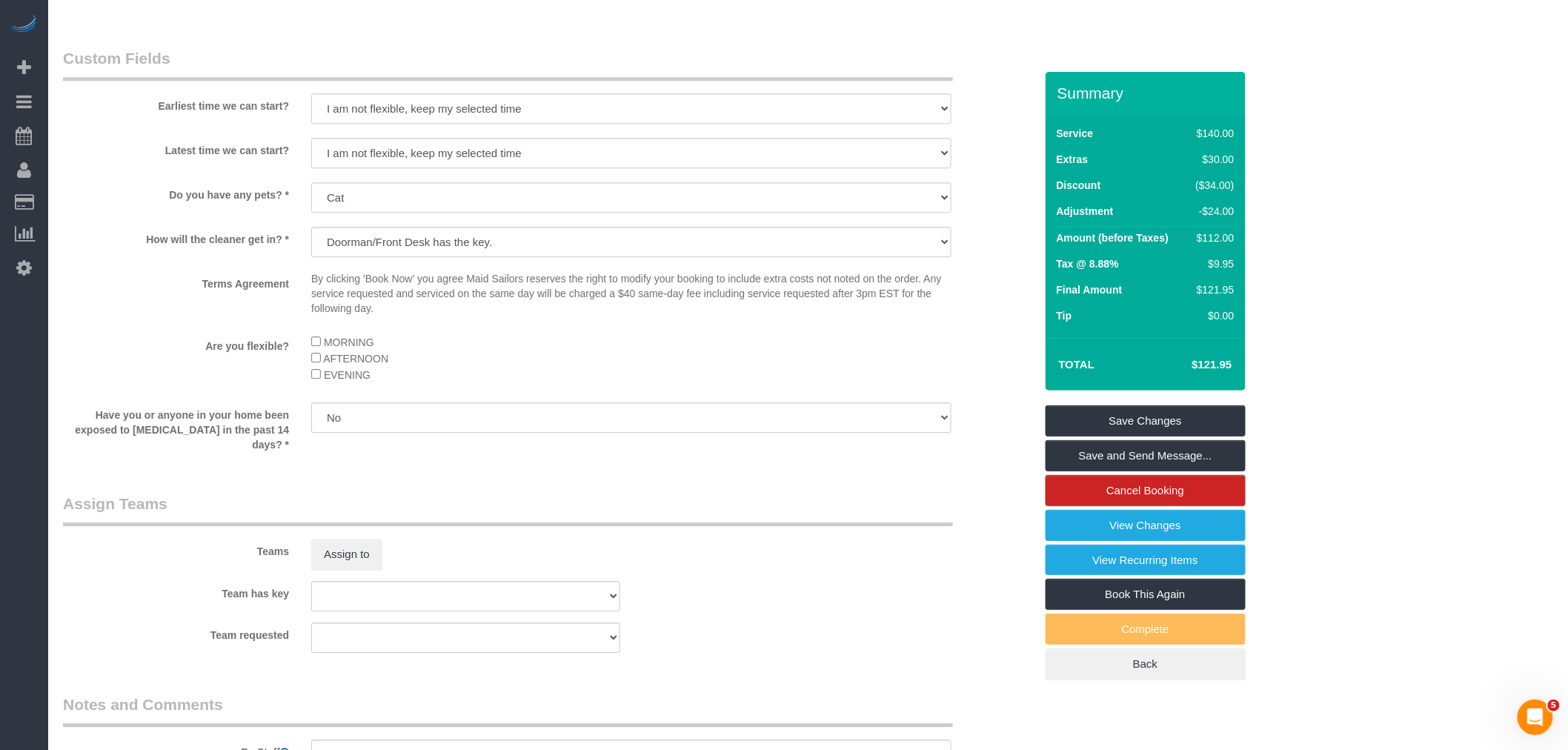
scroll to position [1729, 0]
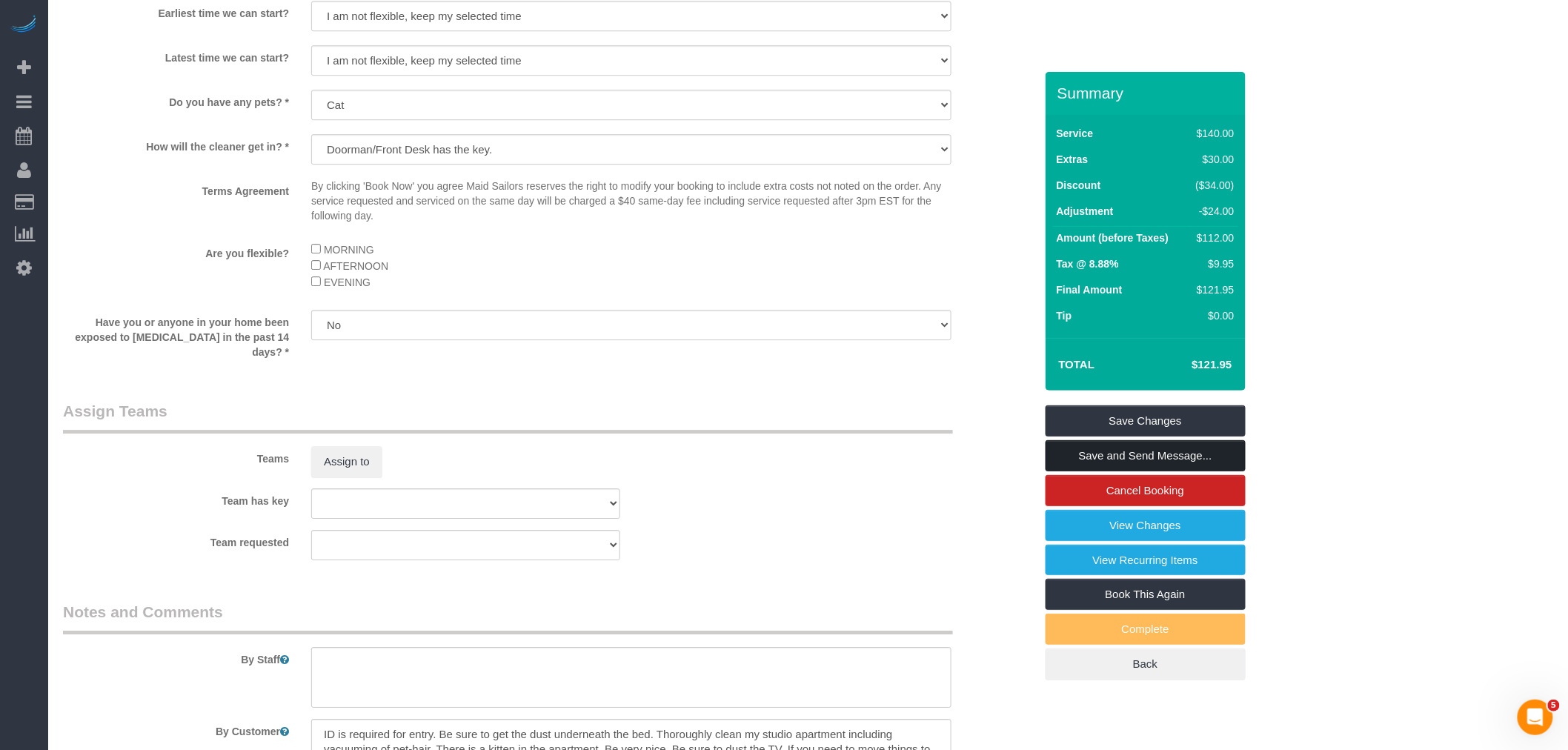
click at [1166, 457] on link "Save and Send Message..." at bounding box center [1145, 455] width 200 height 31
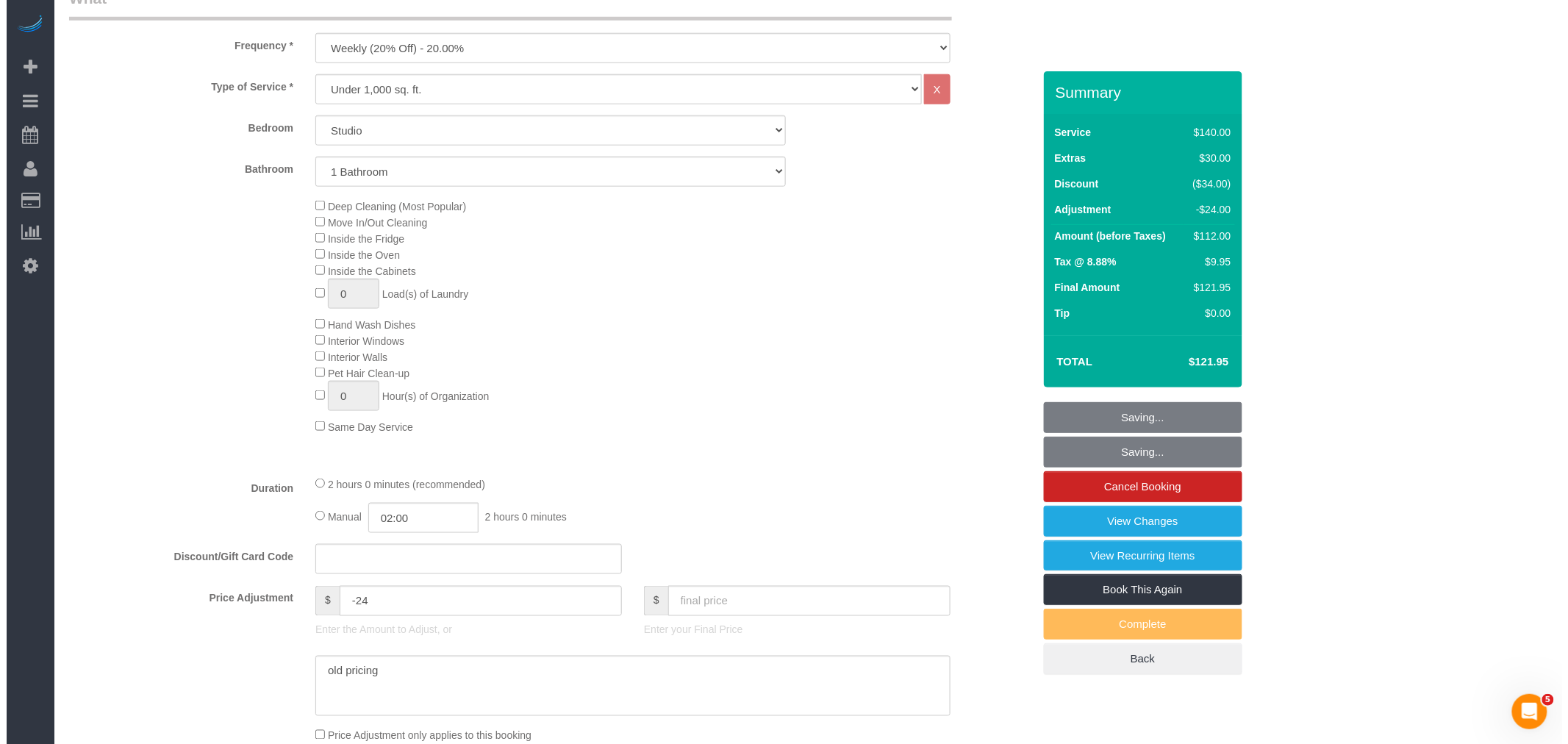
scroll to position [0, 0]
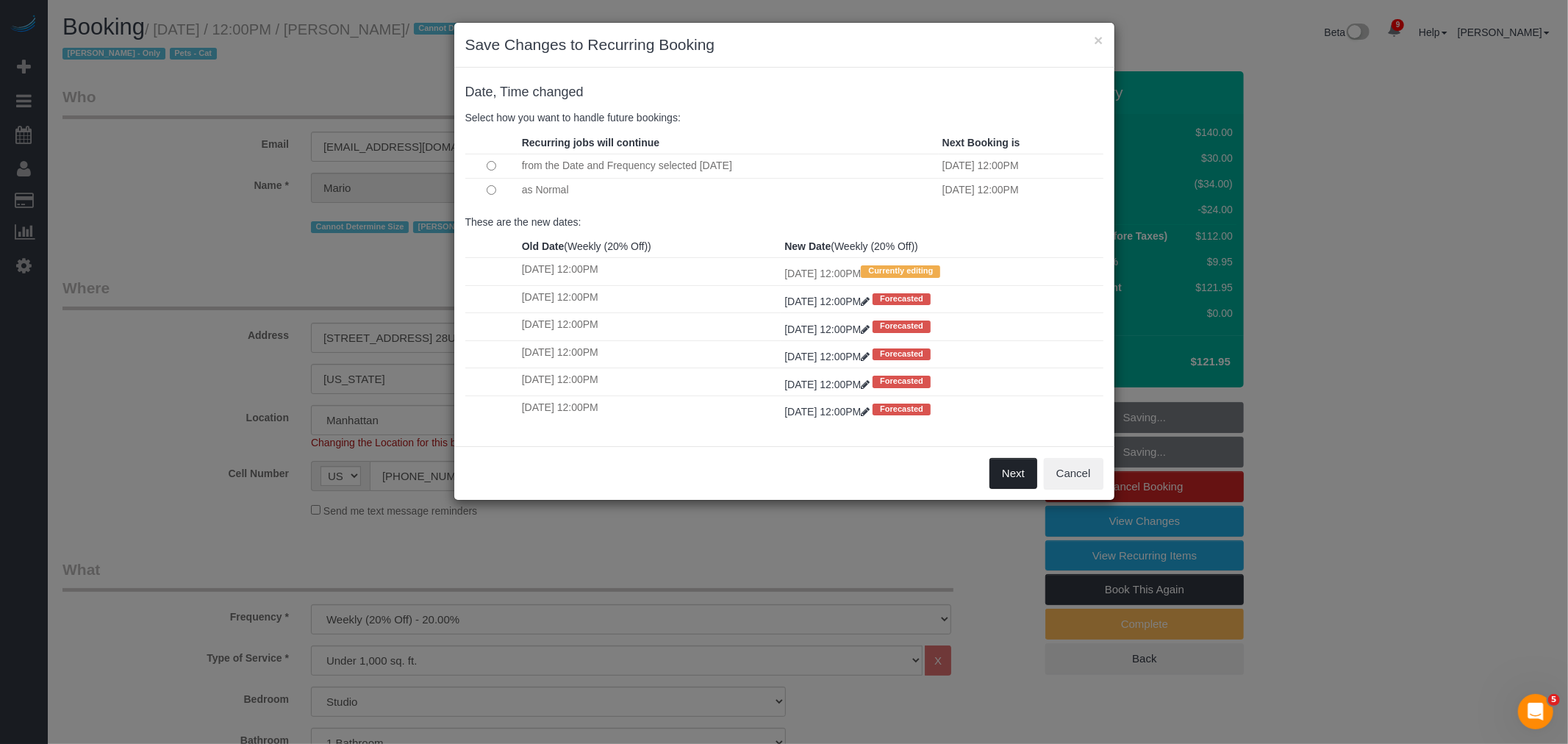
click at [1009, 482] on button "Next" at bounding box center [1013, 473] width 47 height 31
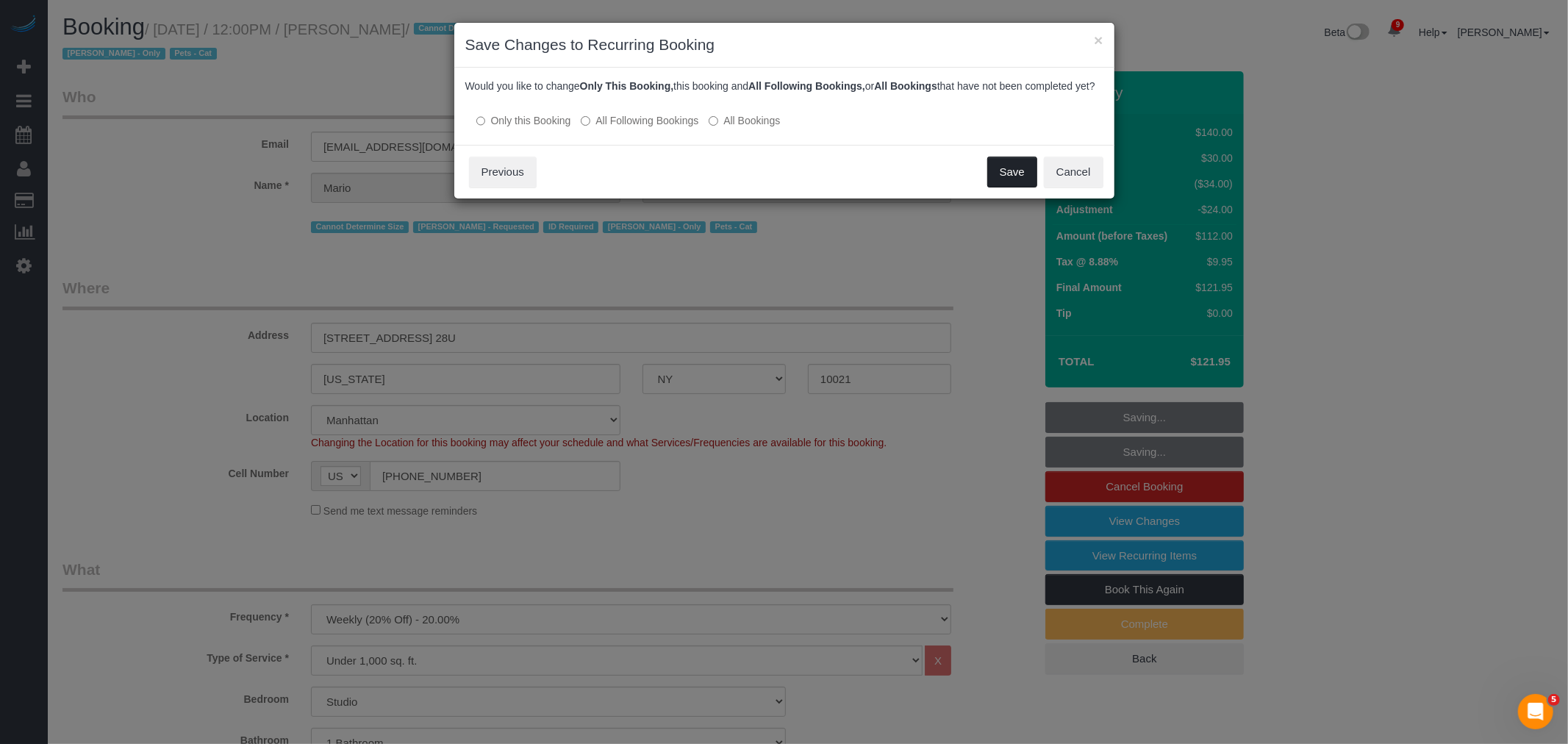
click at [1005, 186] on button "Save" at bounding box center [1012, 172] width 50 height 31
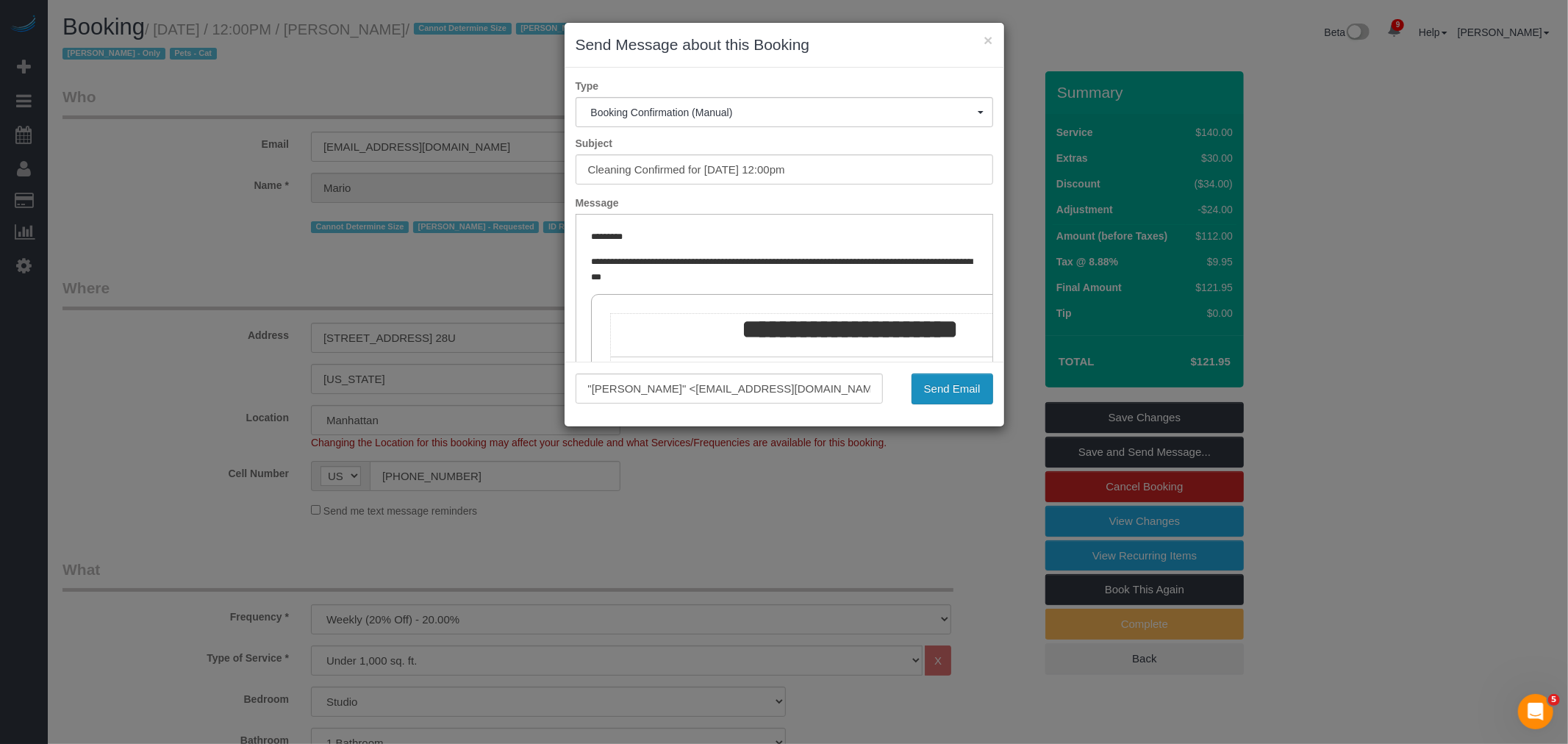
click at [966, 391] on button "Send Email" at bounding box center [952, 388] width 81 height 31
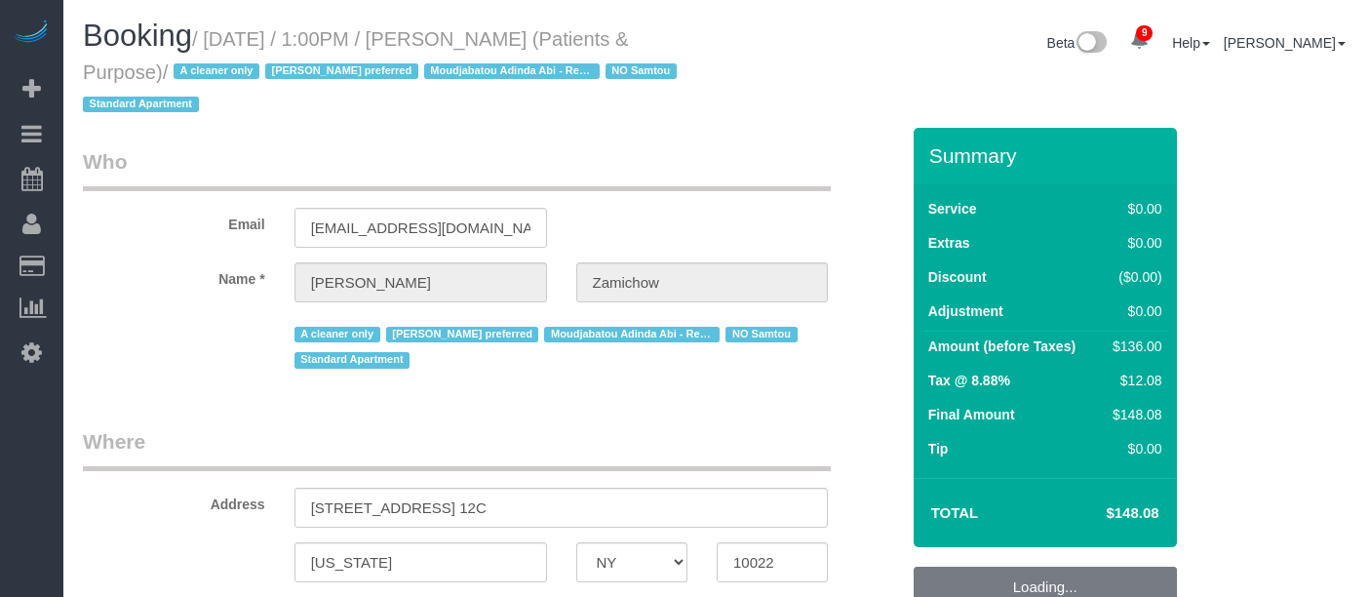
select select "NY"
select select "1"
select select "string:stripe-pm_1QChMk4VGloSiKo73YhVfFtE"
select select "spot5"
select select "number:89"
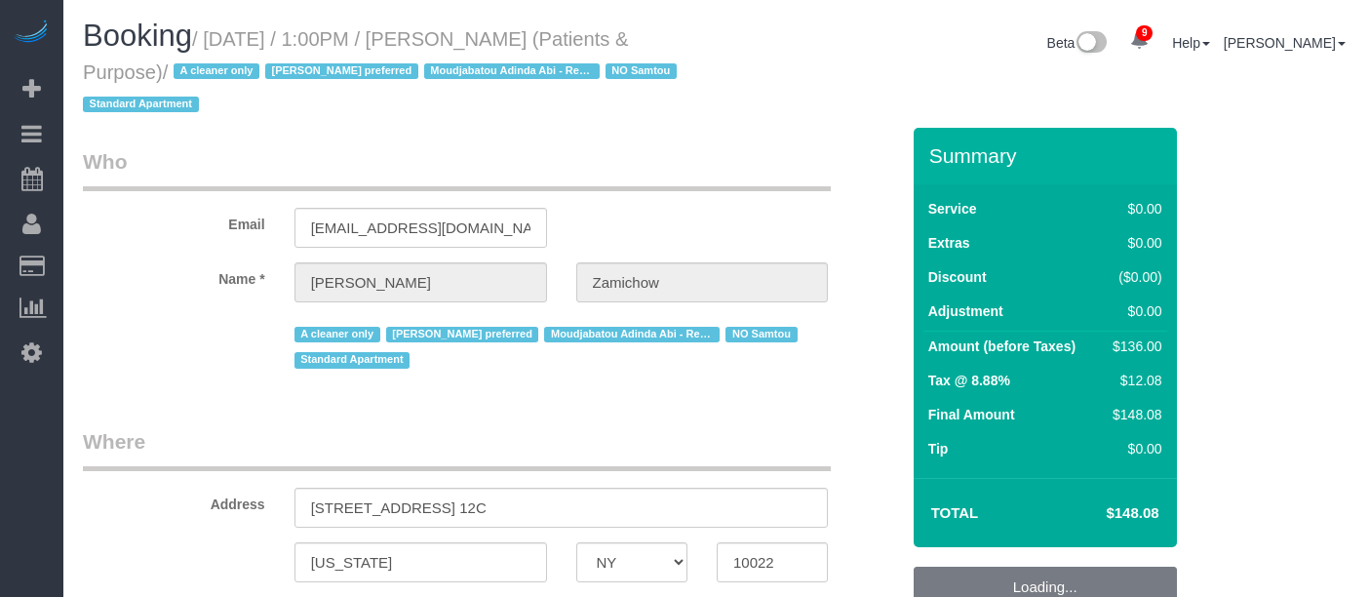
select select "number:90"
select select "number:15"
select select "number:7"
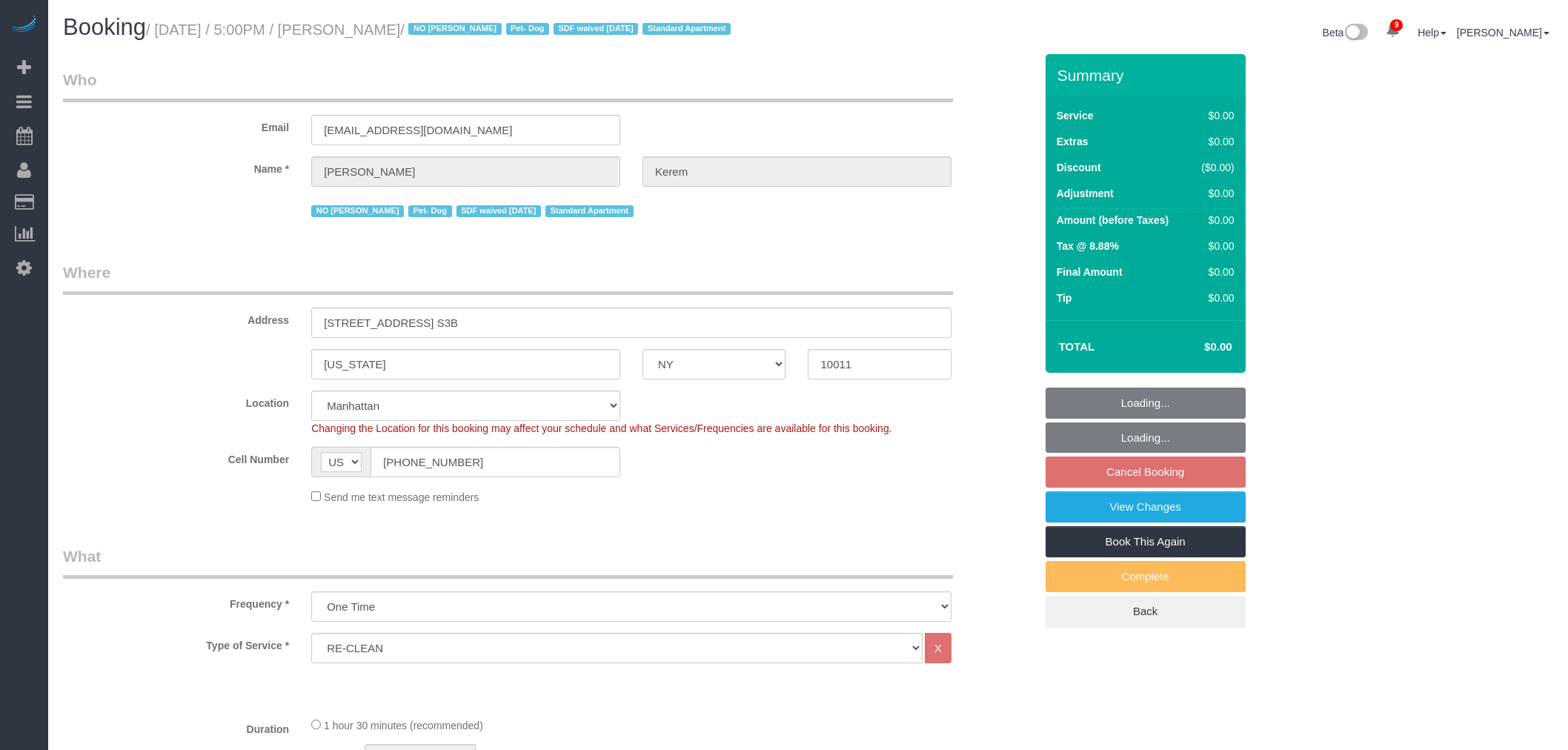
select select "NY"
select select "number:64"
select select "number:78"
select select "number:13"
select select "number:5"
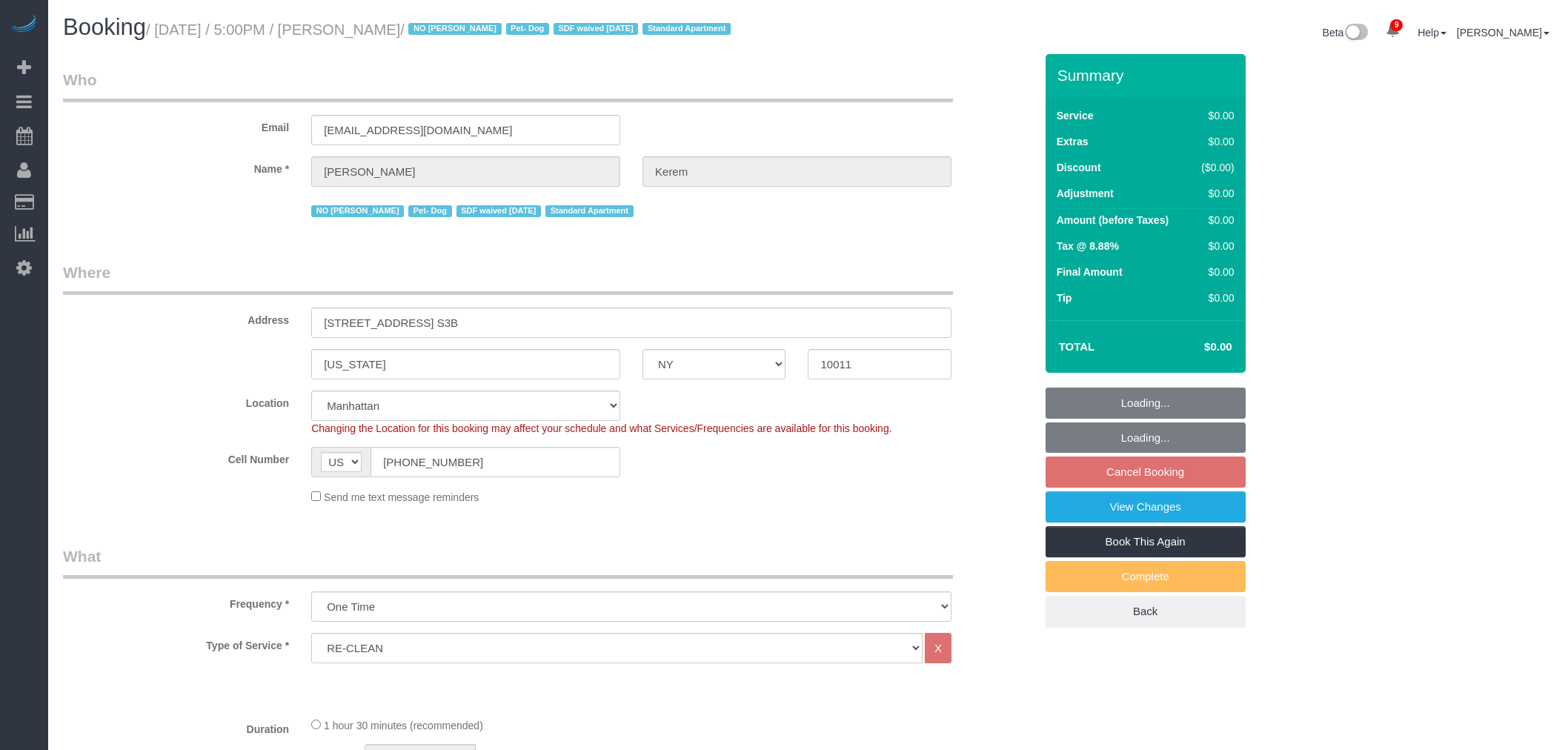
select select "spot8"
select select "object:1278"
select select "spot64"
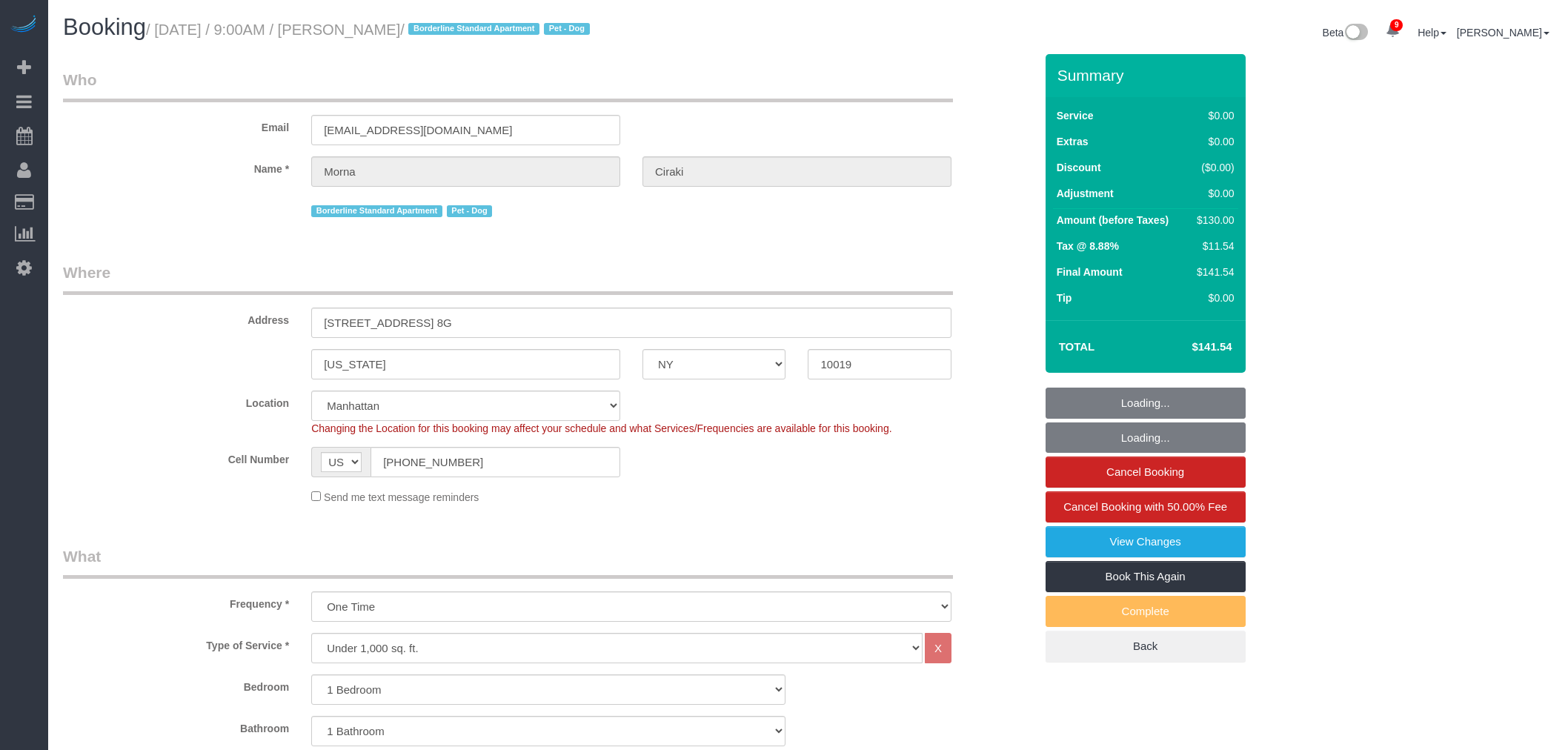
select select "NY"
select select "1"
select select "number:56"
select select "number:70"
select select "number:13"
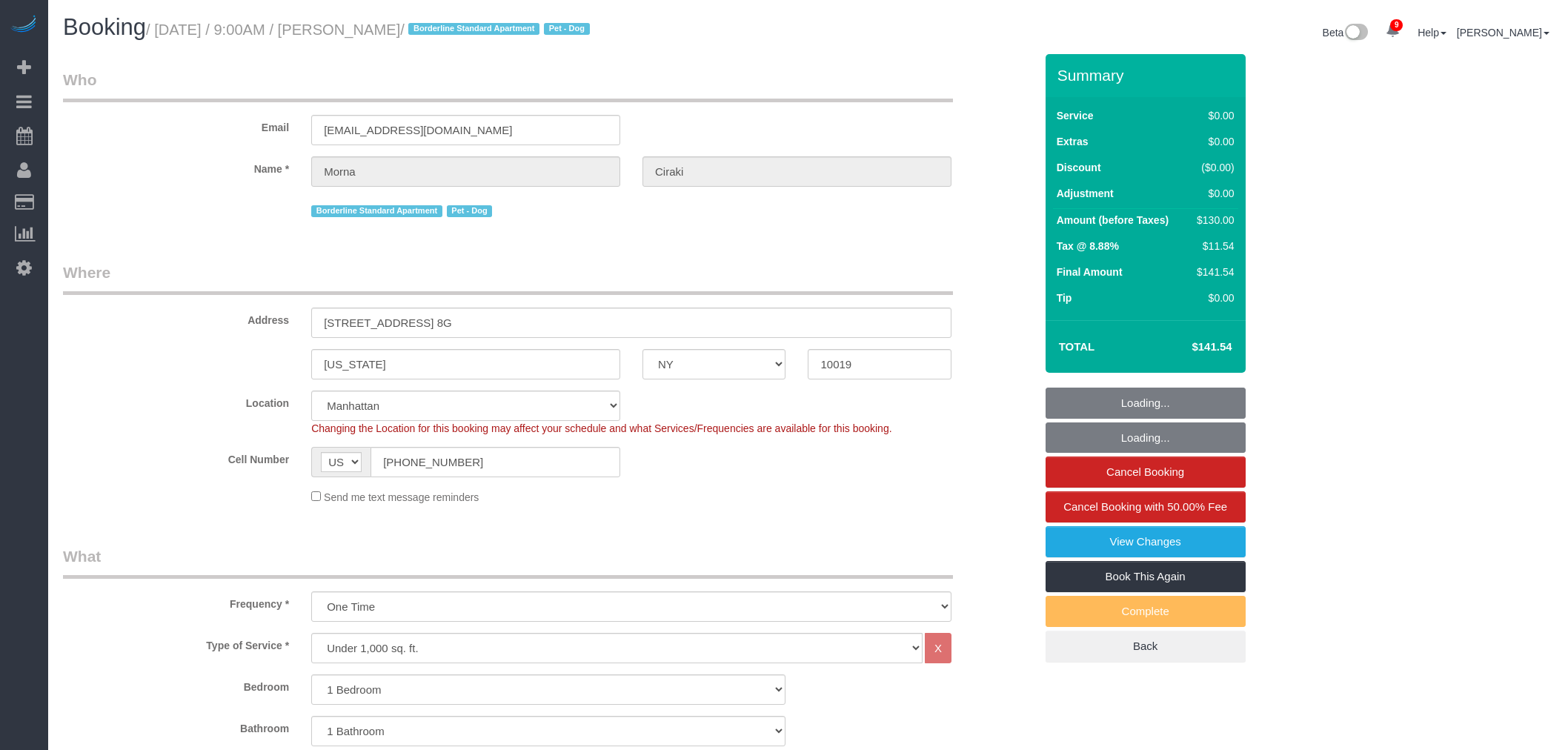
select select "number:5"
select select "spot1"
select select "object:1361"
select select "spot58"
select select "1"
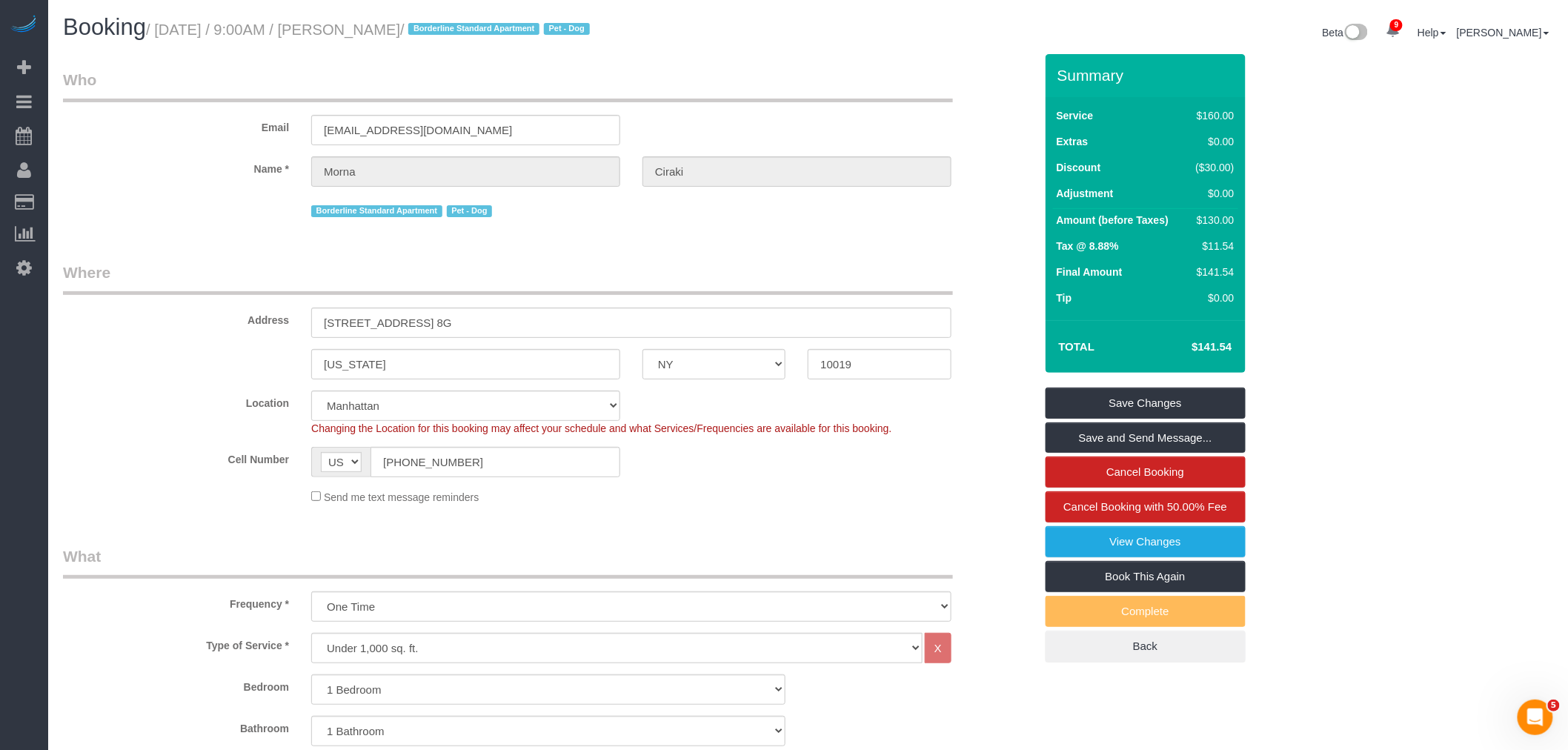
click at [778, 97] on legend "Who" at bounding box center [507, 86] width 890 height 33
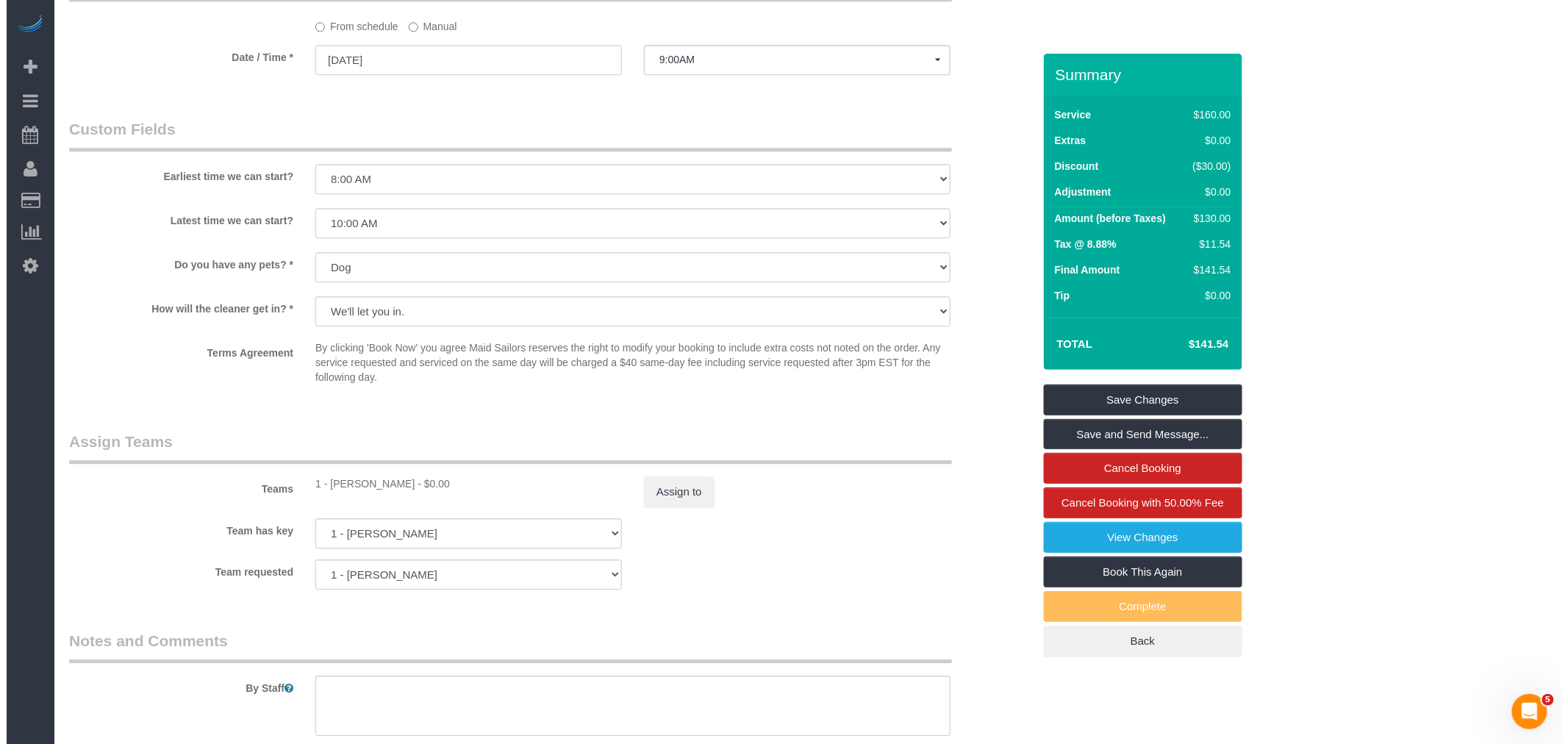
scroll to position [1633, 0]
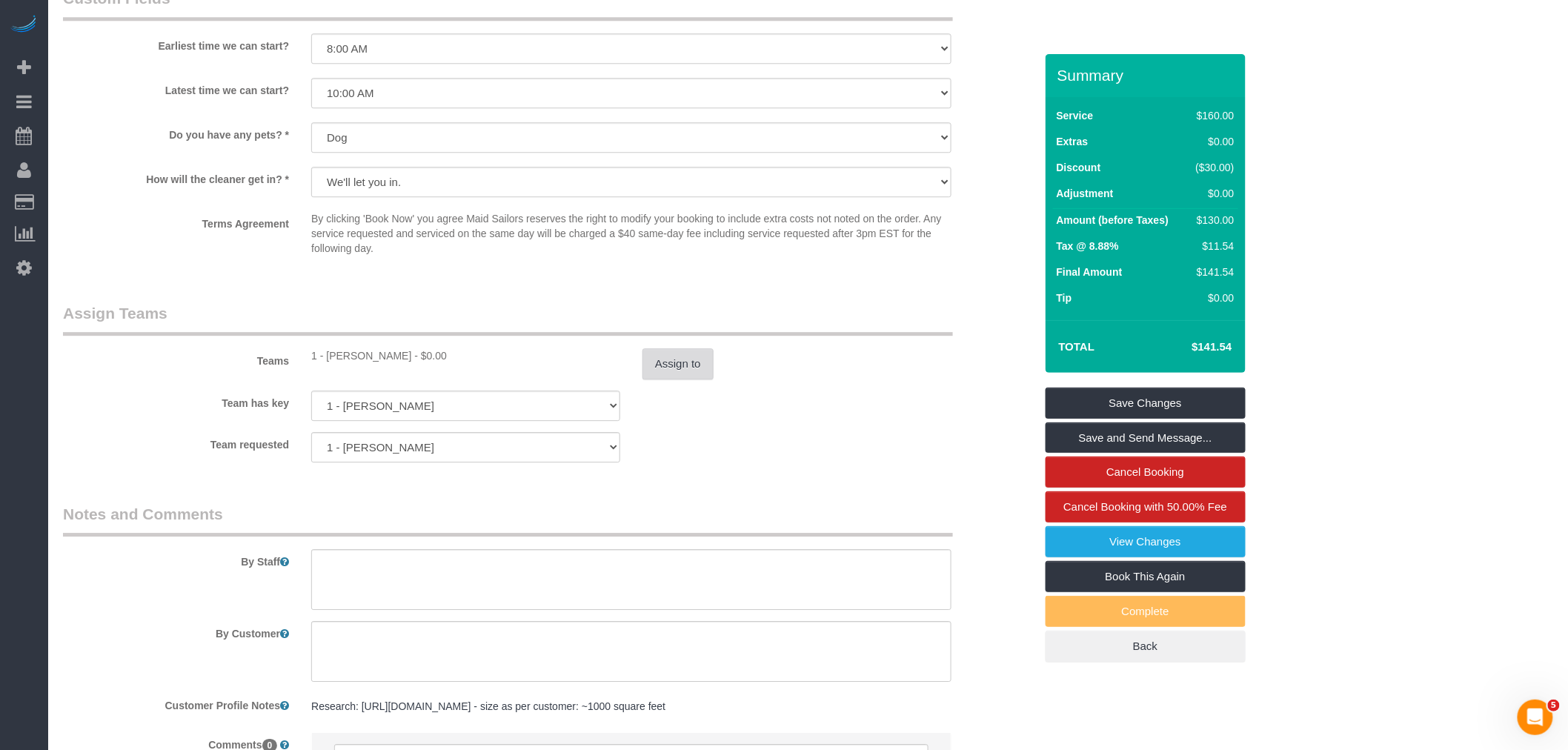
click at [684, 373] on button "Assign to" at bounding box center [678, 363] width 71 height 31
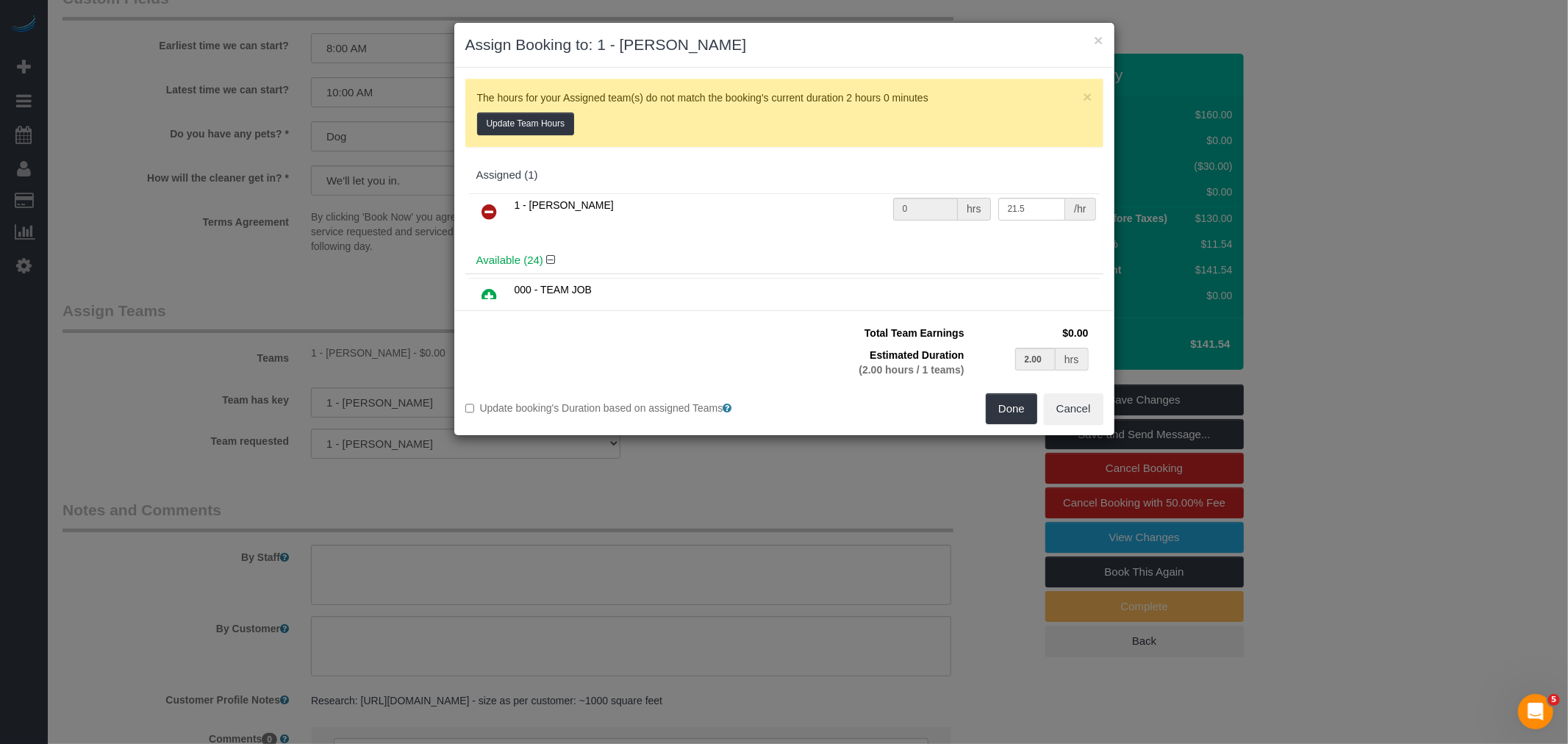
drag, startPoint x: 495, startPoint y: 207, endPoint x: 537, endPoint y: 212, distance: 42.3
click at [495, 207] on icon at bounding box center [490, 211] width 15 height 17
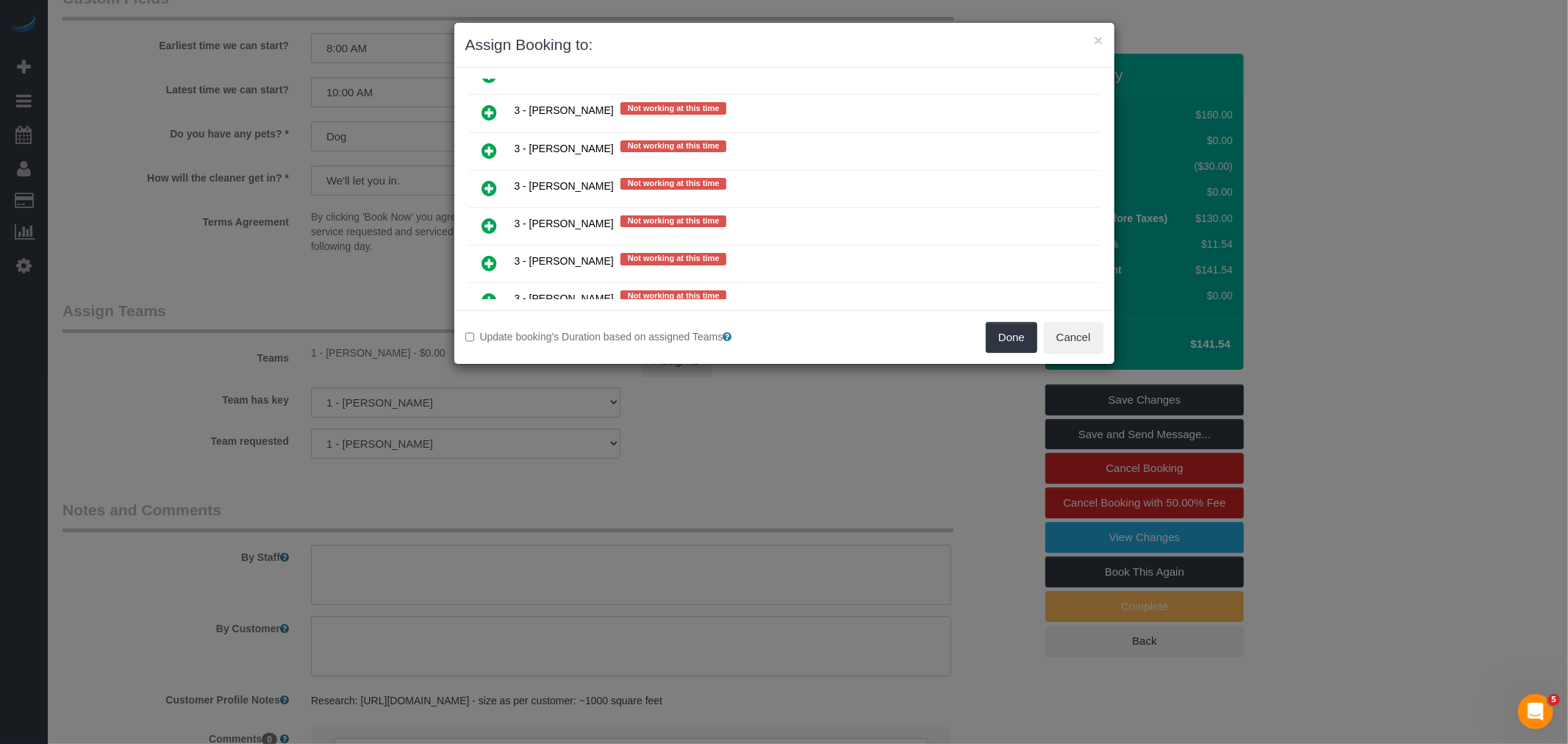
scroll to position [2206, 0]
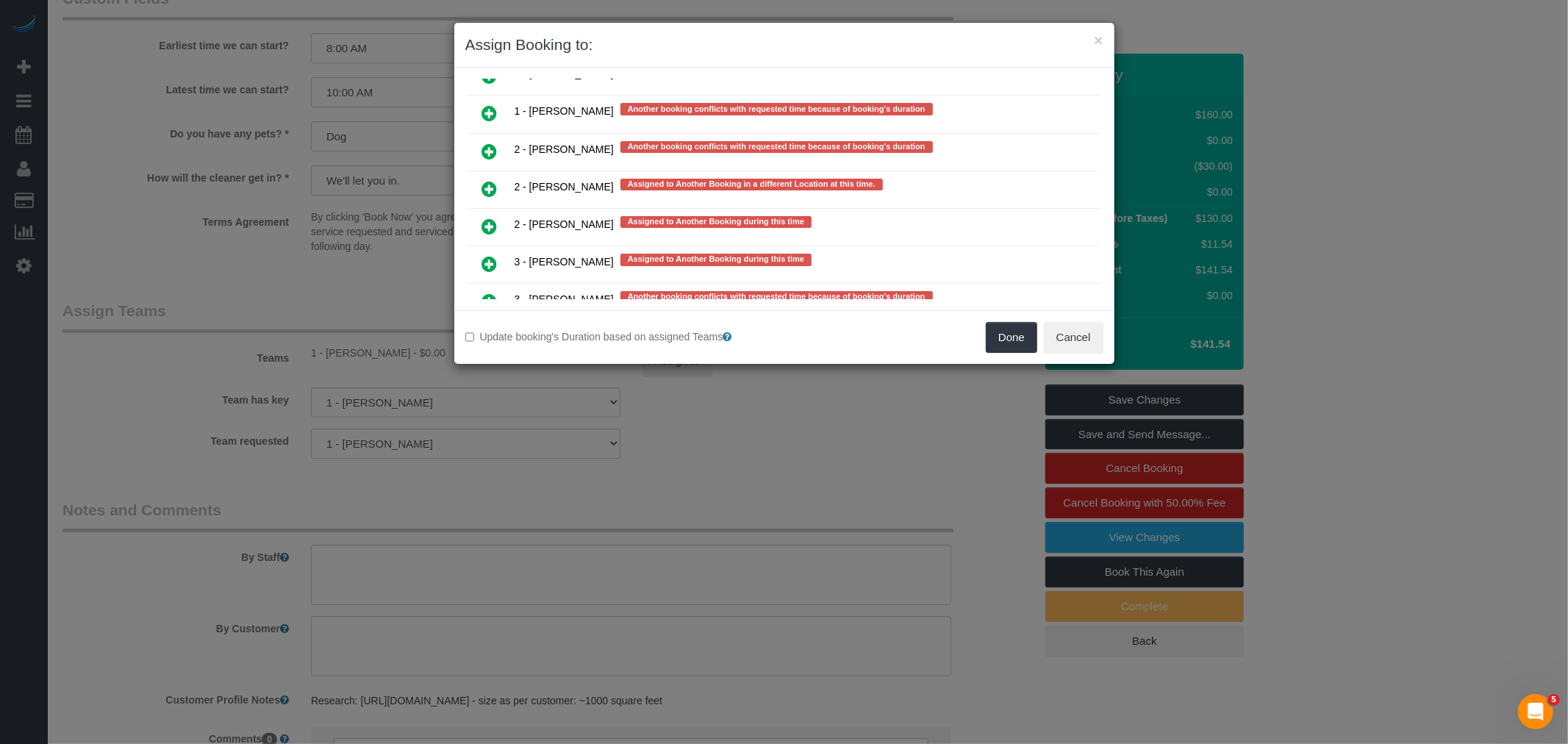
click at [495, 255] on icon at bounding box center [490, 263] width 15 height 17
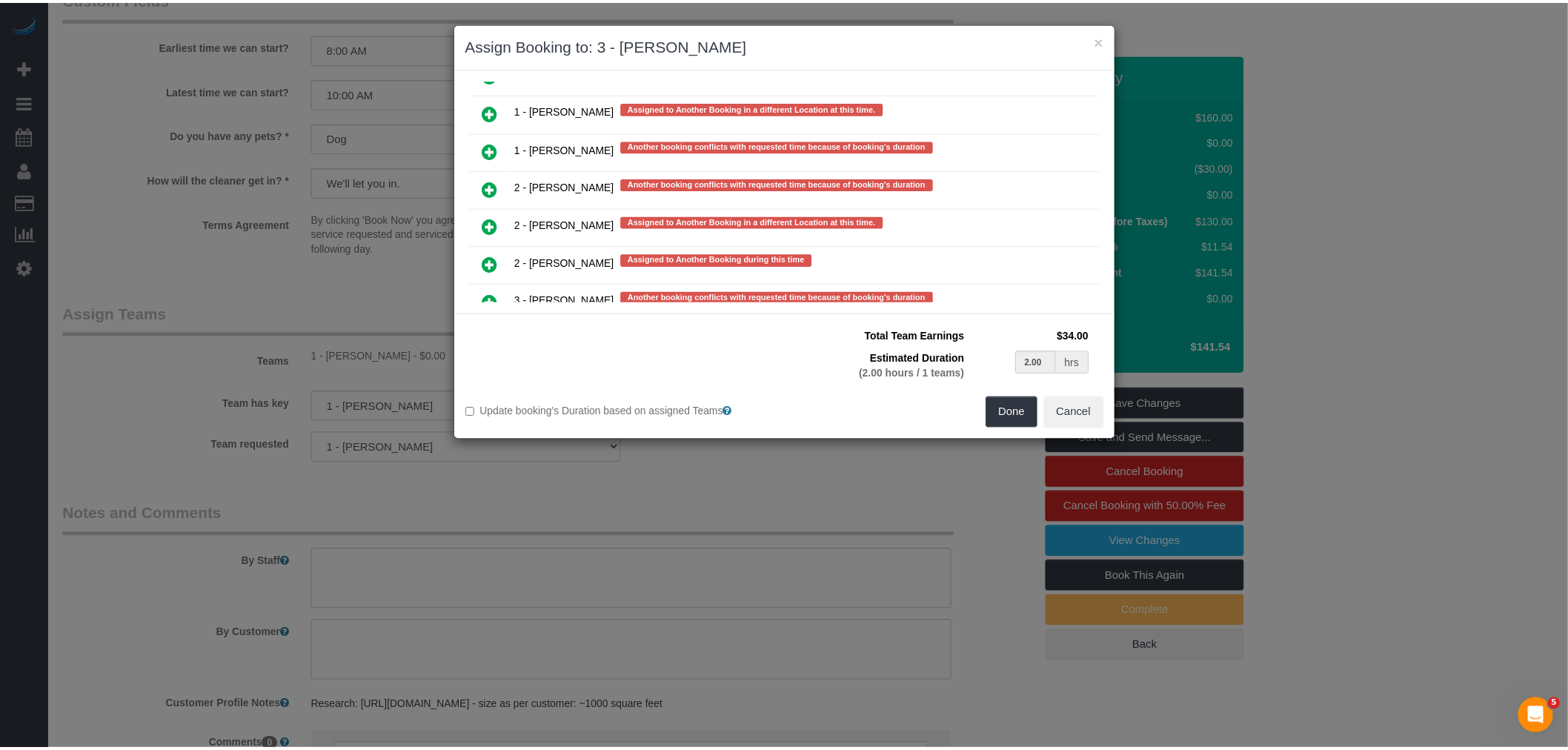
scroll to position [2844, 0]
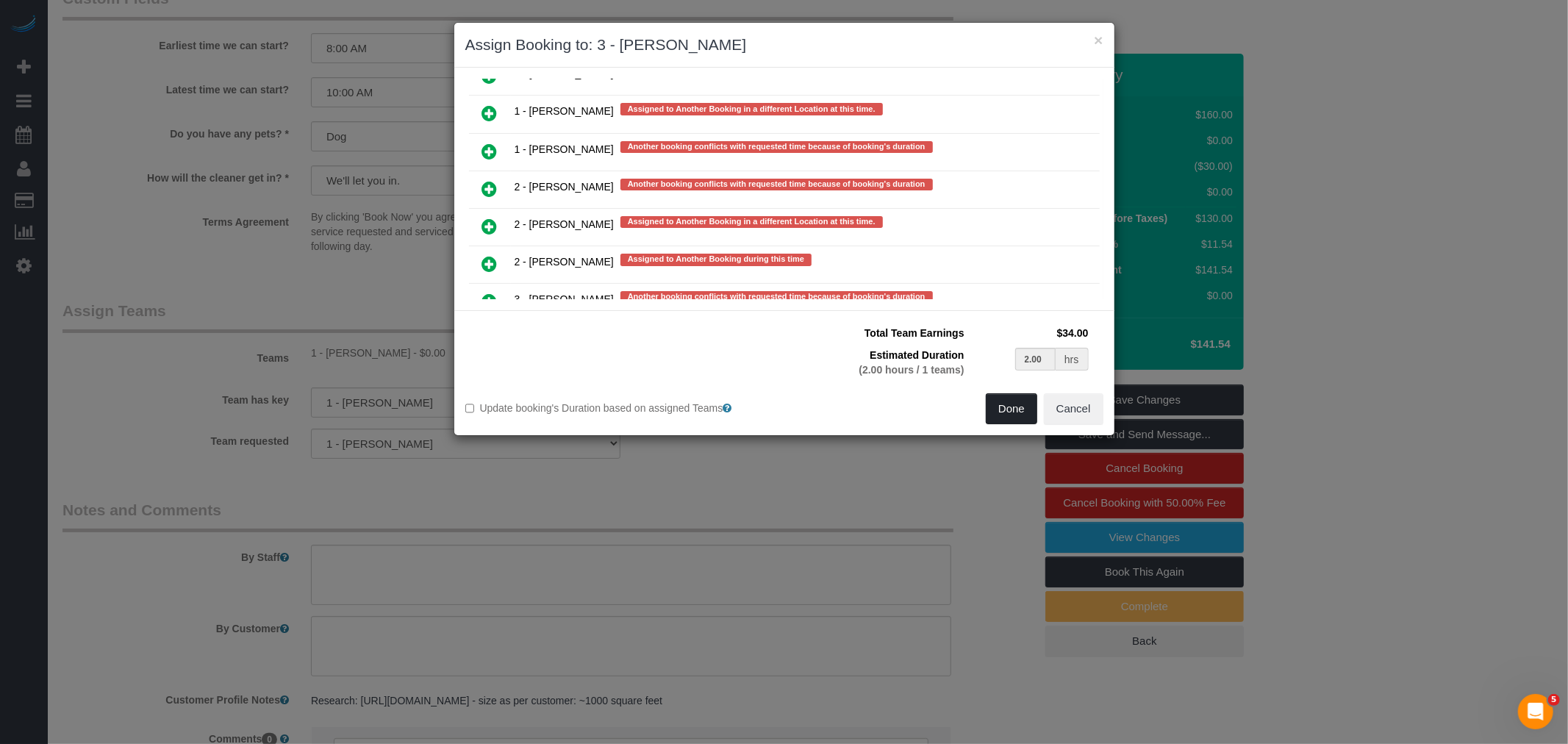
click at [1015, 409] on button "Done" at bounding box center [1012, 409] width 51 height 31
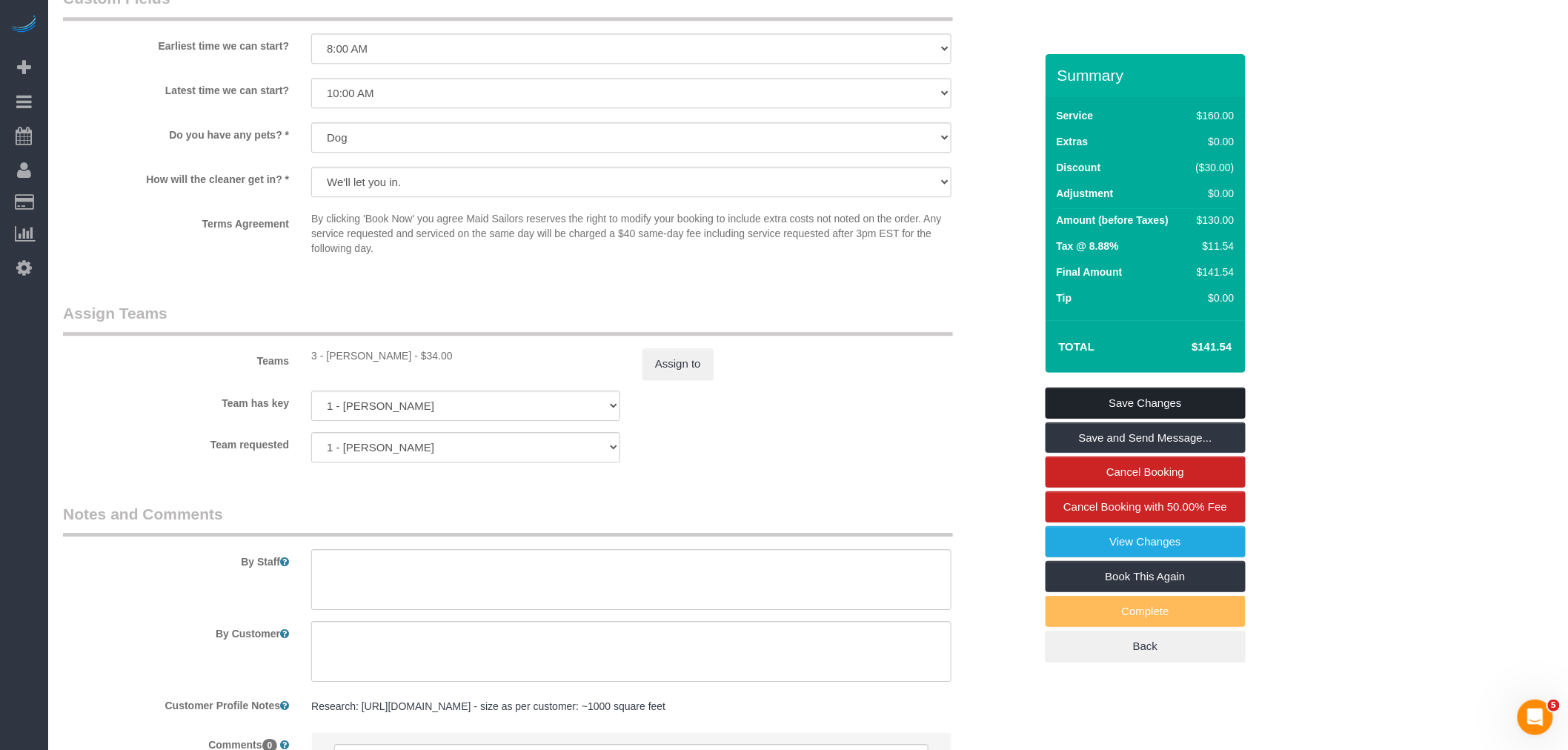
click at [1114, 393] on link "Save Changes" at bounding box center [1145, 403] width 200 height 31
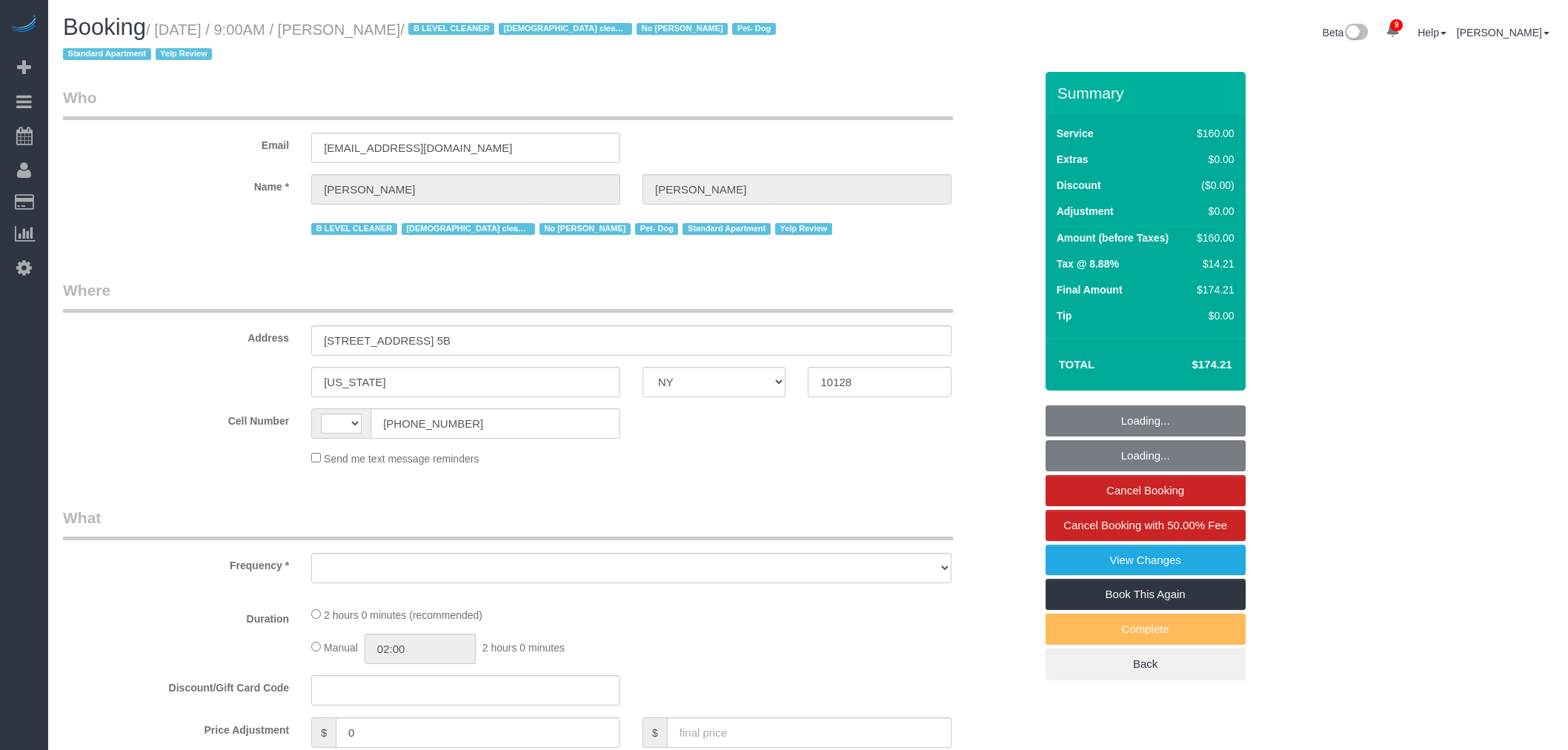
select select "NY"
select select "string:stripe-pm_1RjheQ4VGloSiKo7tm9rNbR6"
select select "number:57"
select select "number:77"
select select "number:13"
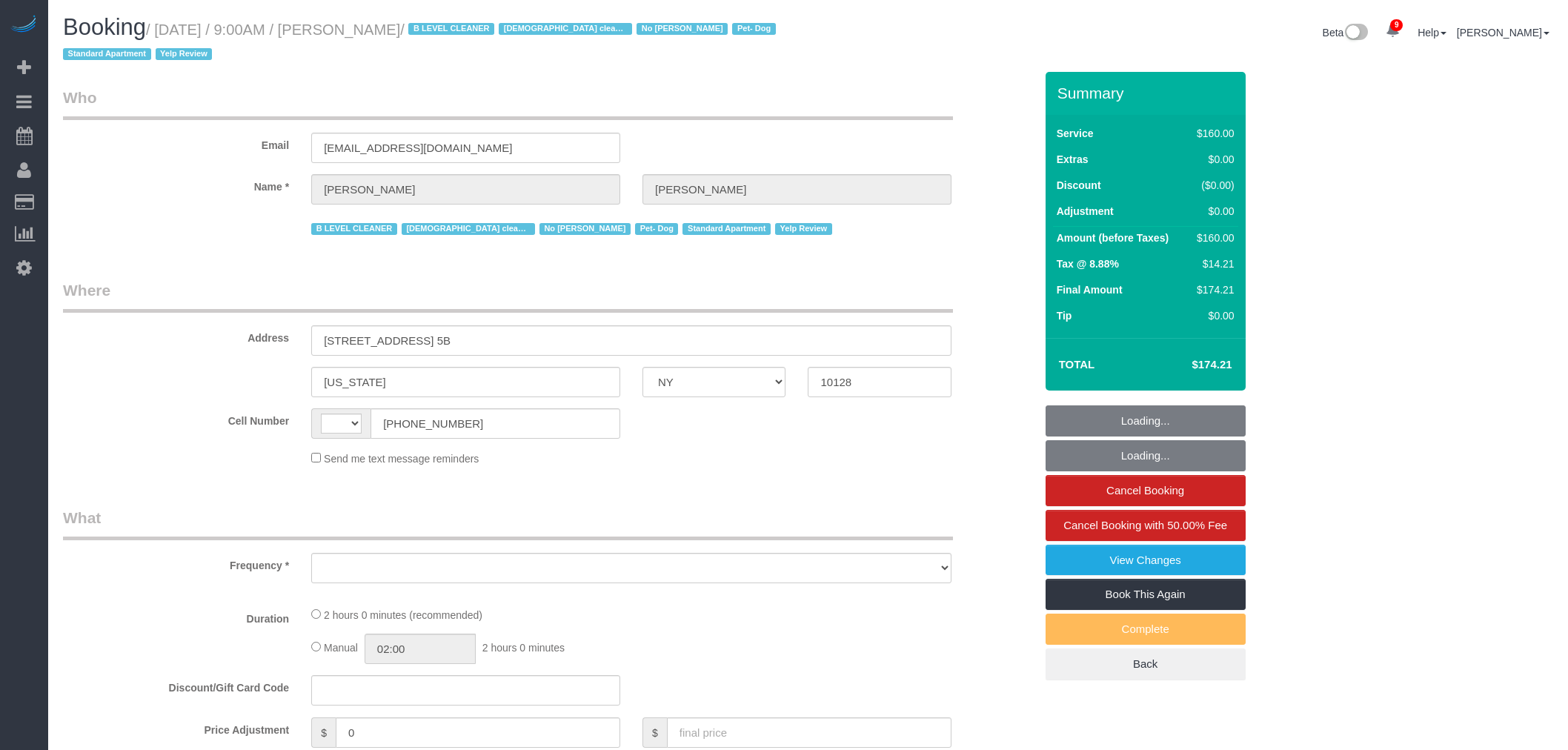
select select "number:5"
select select "spot1"
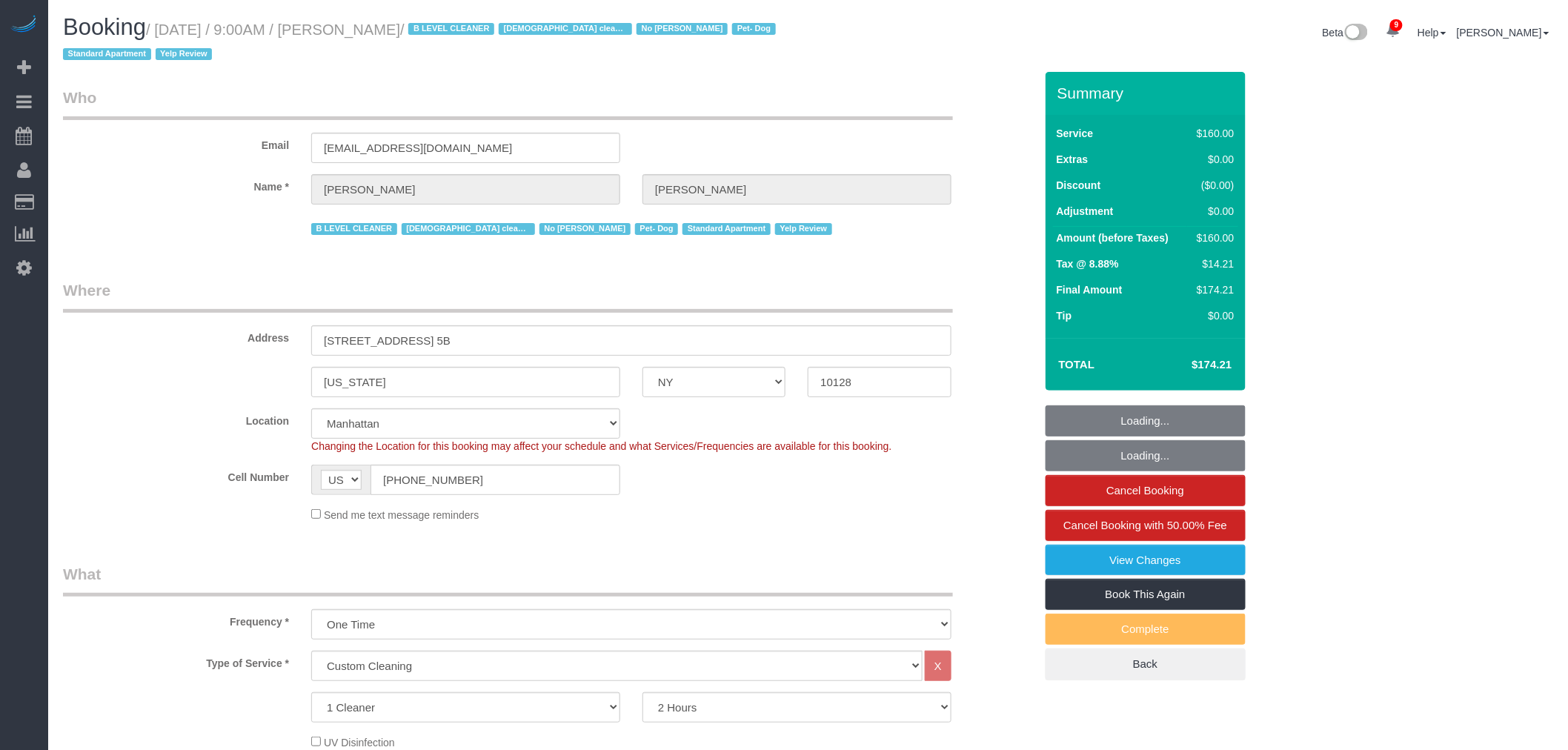
select select "string:US"
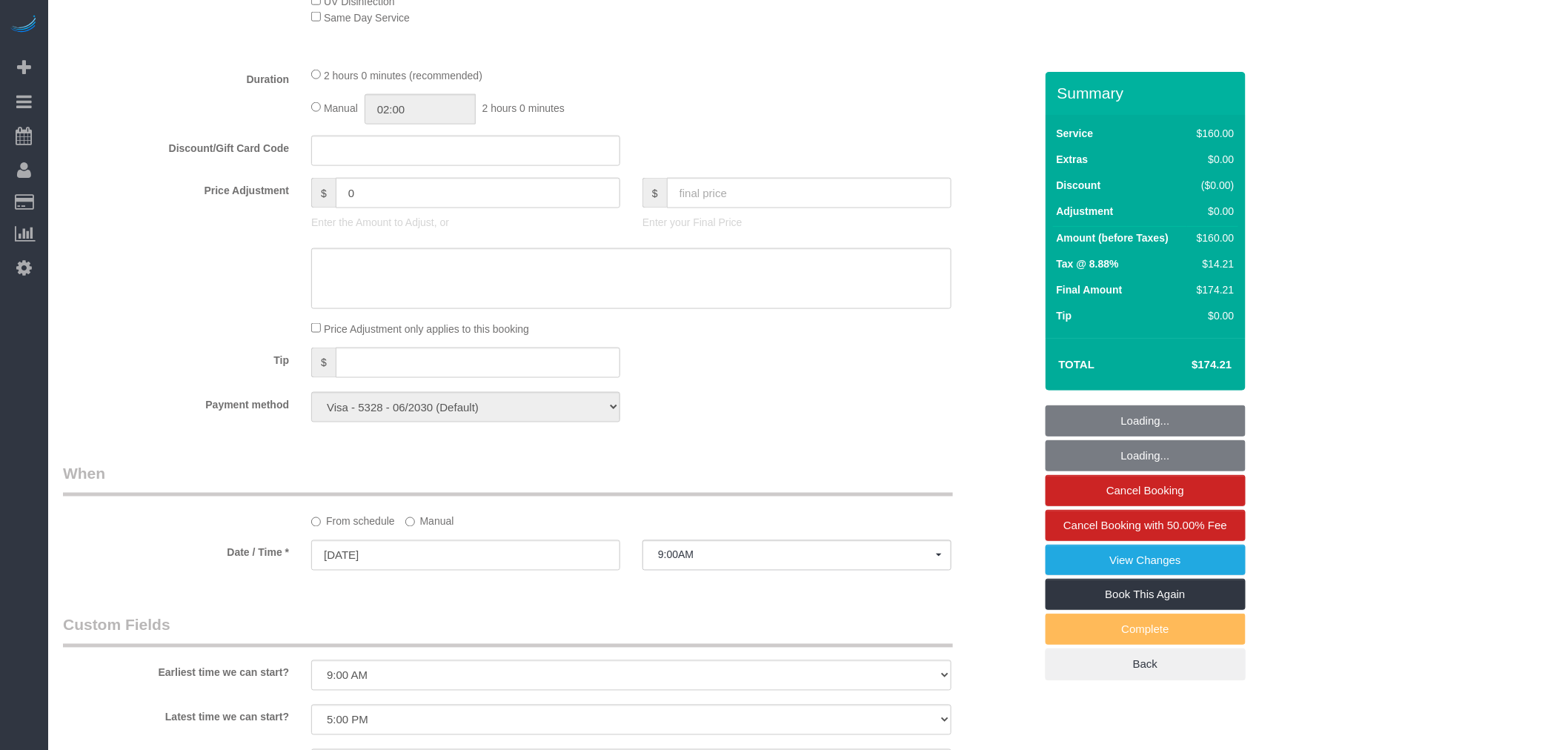
select select "object:1403"
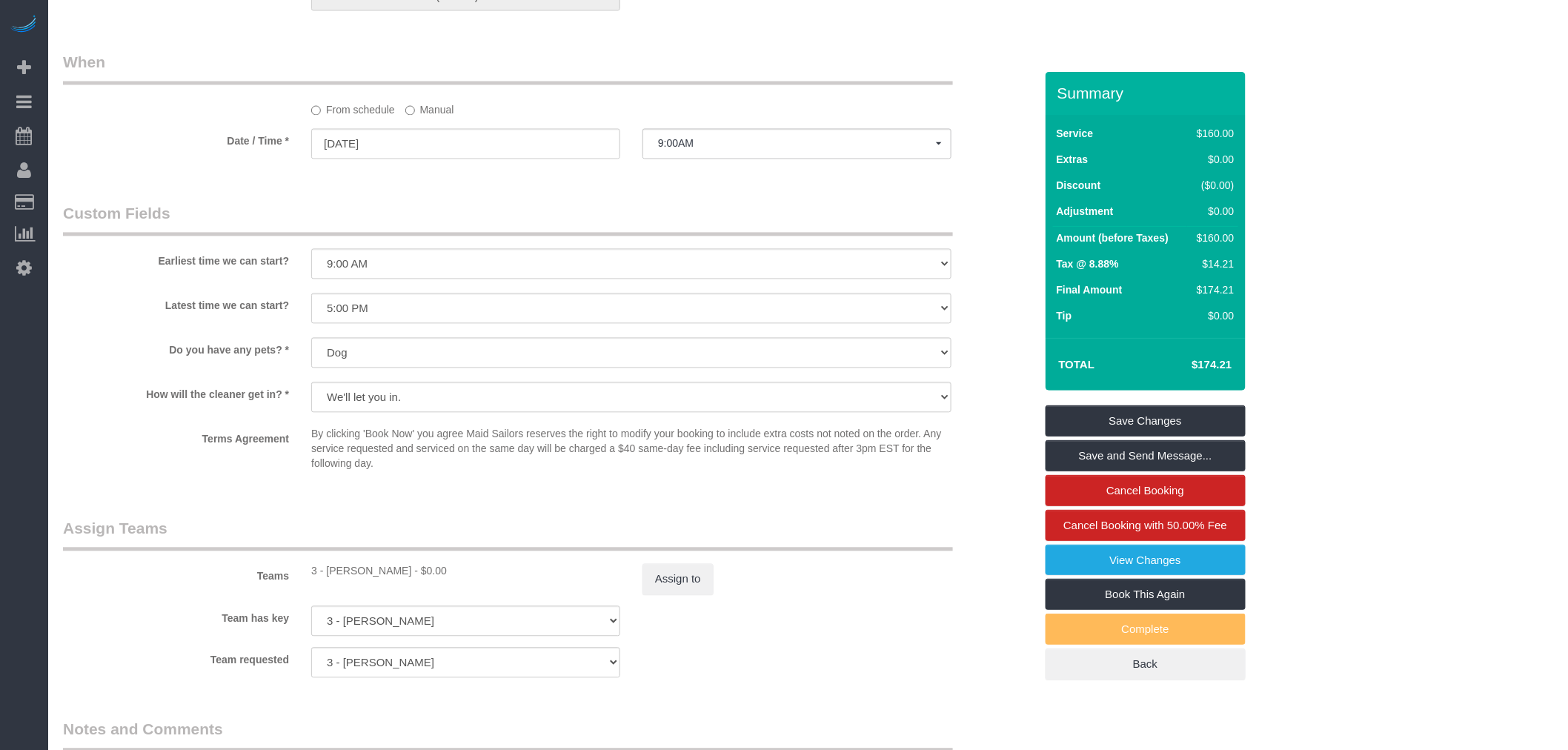
click at [423, 117] on label "Manual" at bounding box center [429, 108] width 49 height 20
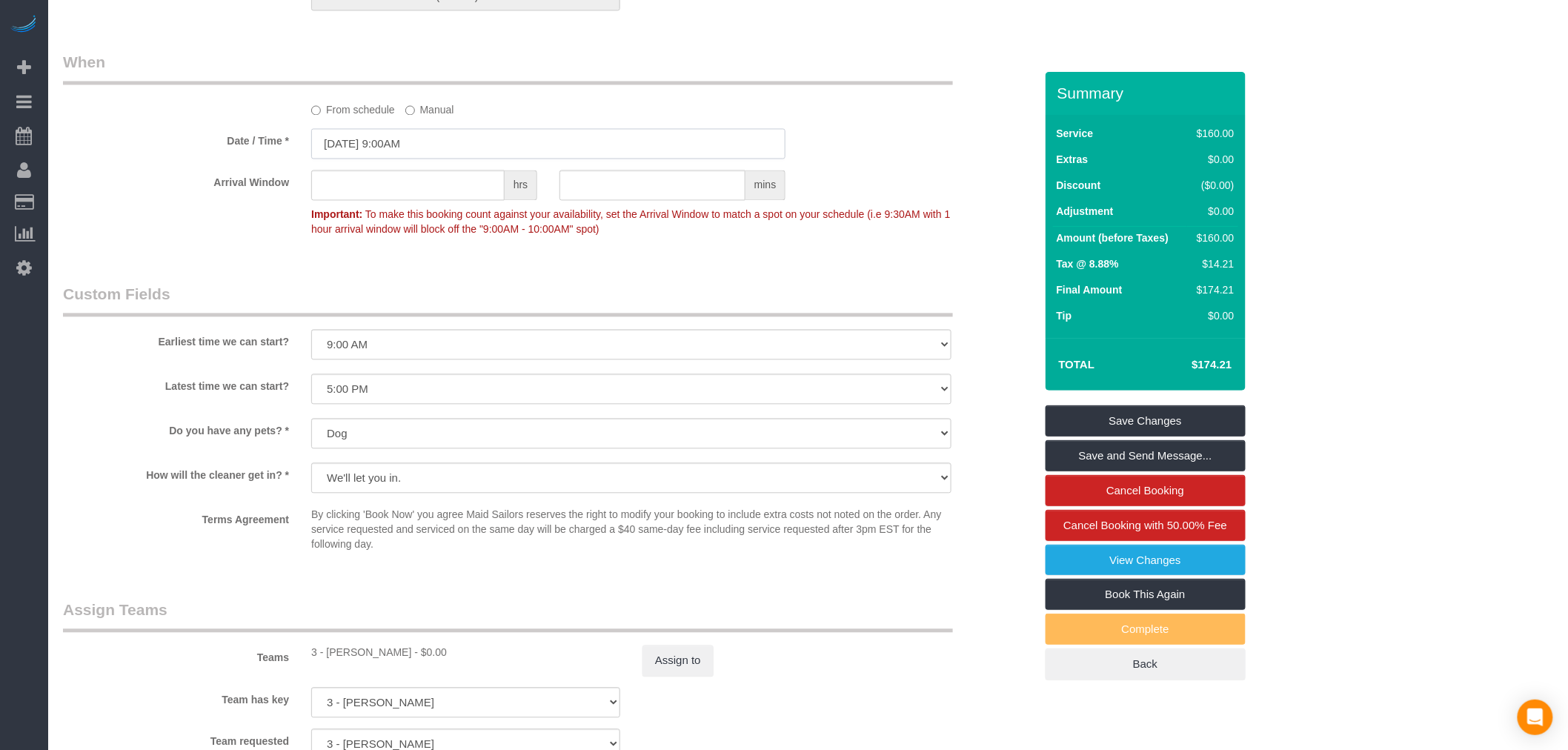
click at [428, 143] on input "09/02/2025 9:00AM" at bounding box center [548, 144] width 474 height 30
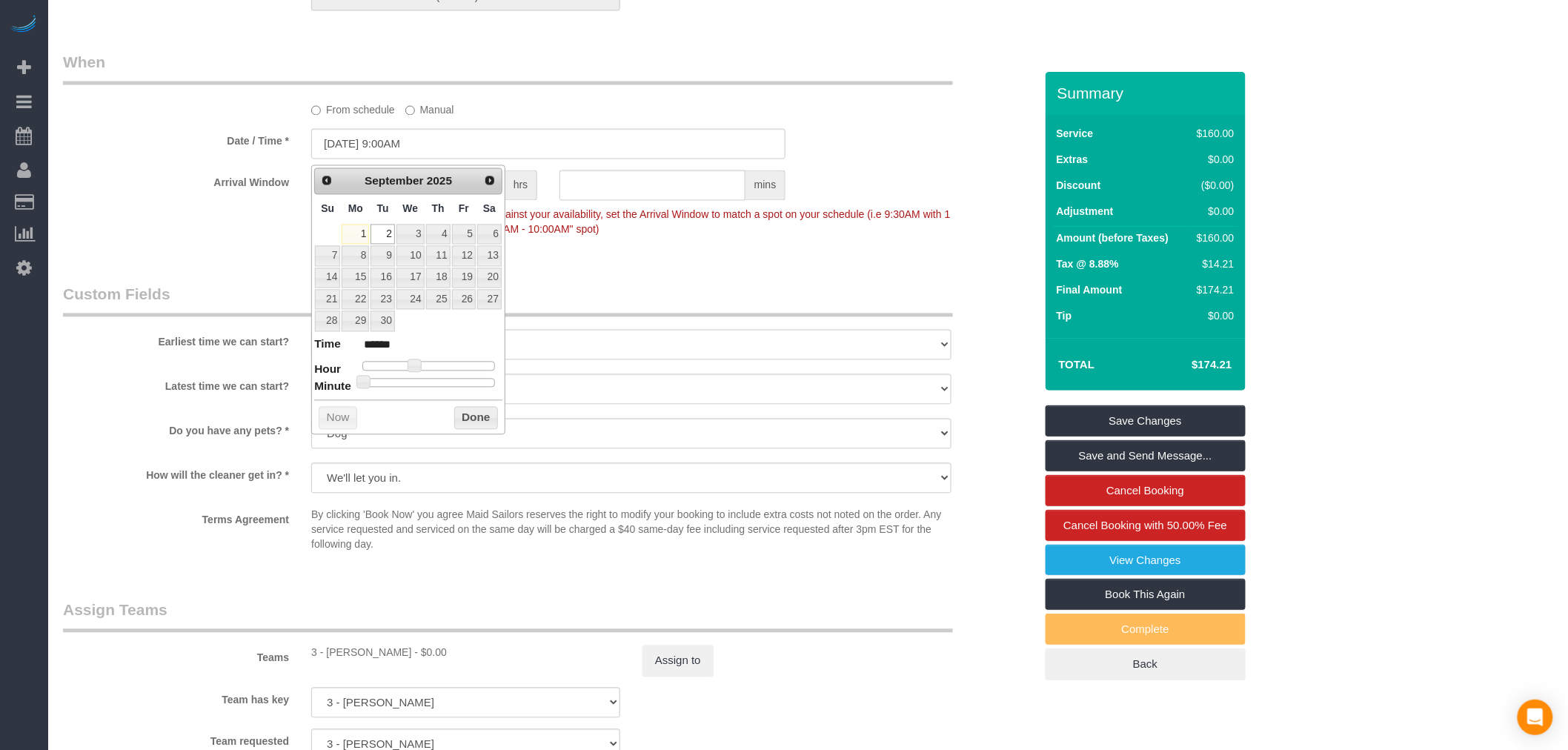
drag, startPoint x: 438, startPoint y: 366, endPoint x: 443, endPoint y: 382, distance: 16.8
click at [438, 366] on div at bounding box center [428, 366] width 133 height 9
type input "09/02/2025 1:00PM"
type input "******"
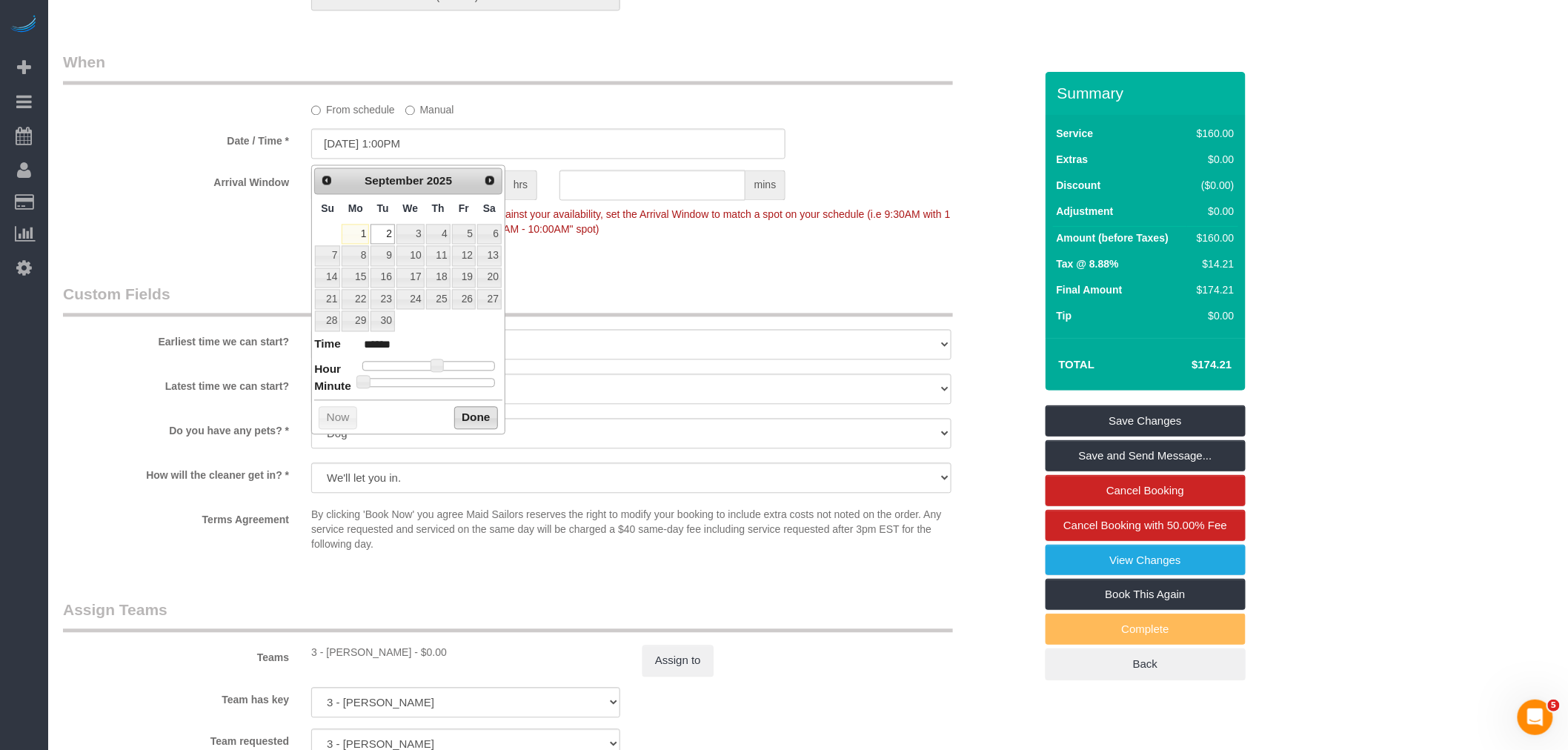
drag, startPoint x: 467, startPoint y: 413, endPoint x: 482, endPoint y: 408, distance: 15.8
click at [468, 413] on button "Done" at bounding box center [476, 418] width 44 height 24
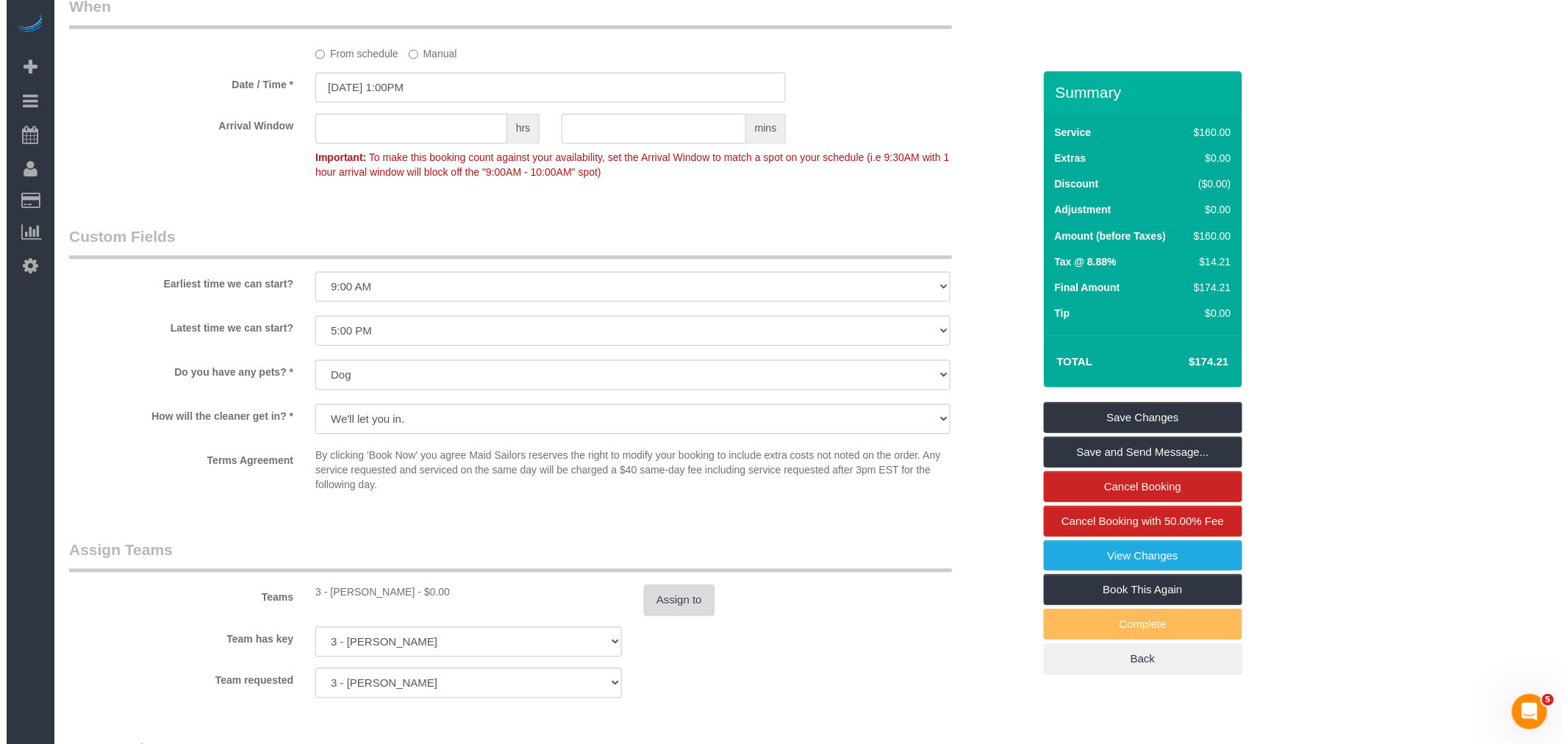
scroll to position [1225, 0]
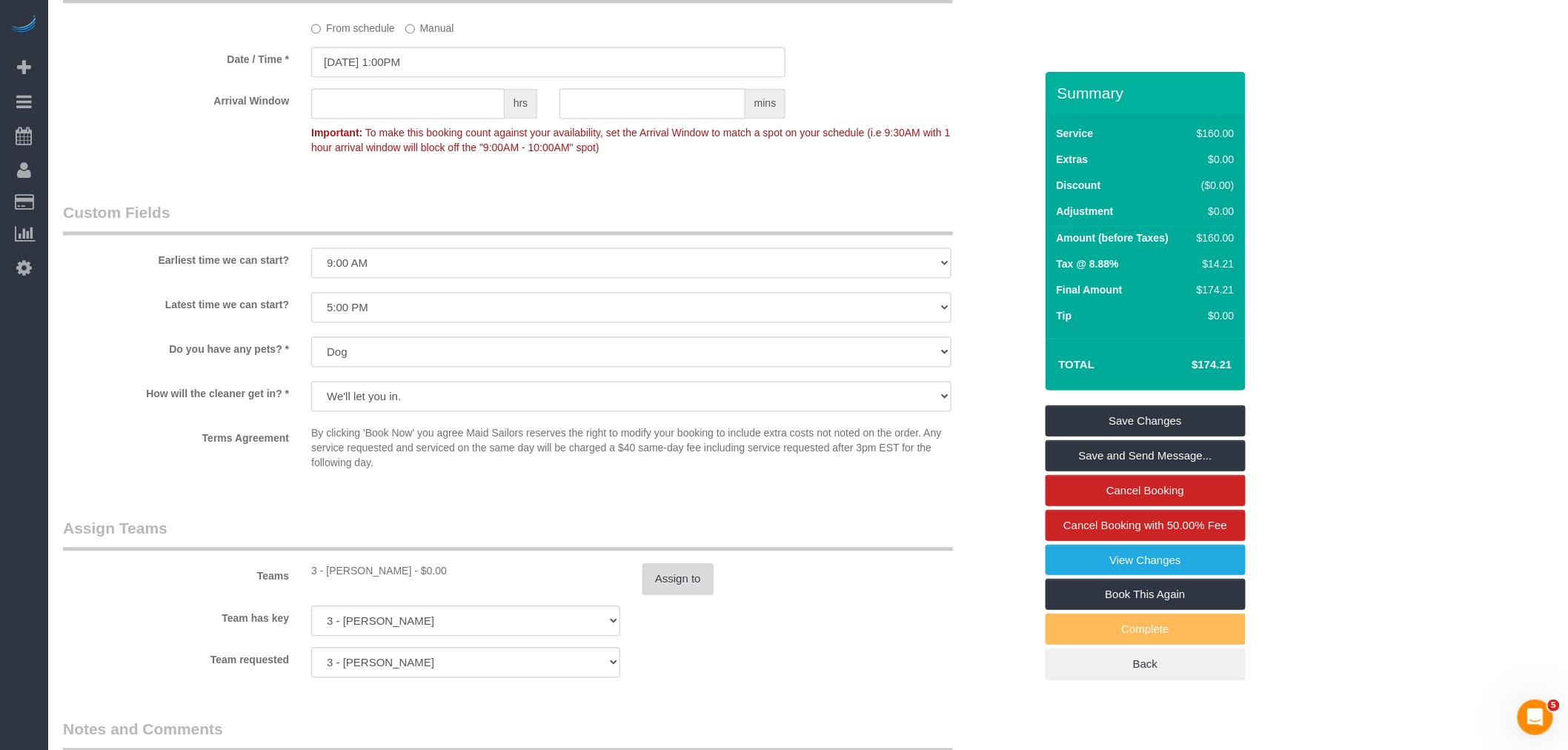
click at [669, 571] on button "Assign to" at bounding box center [678, 578] width 71 height 31
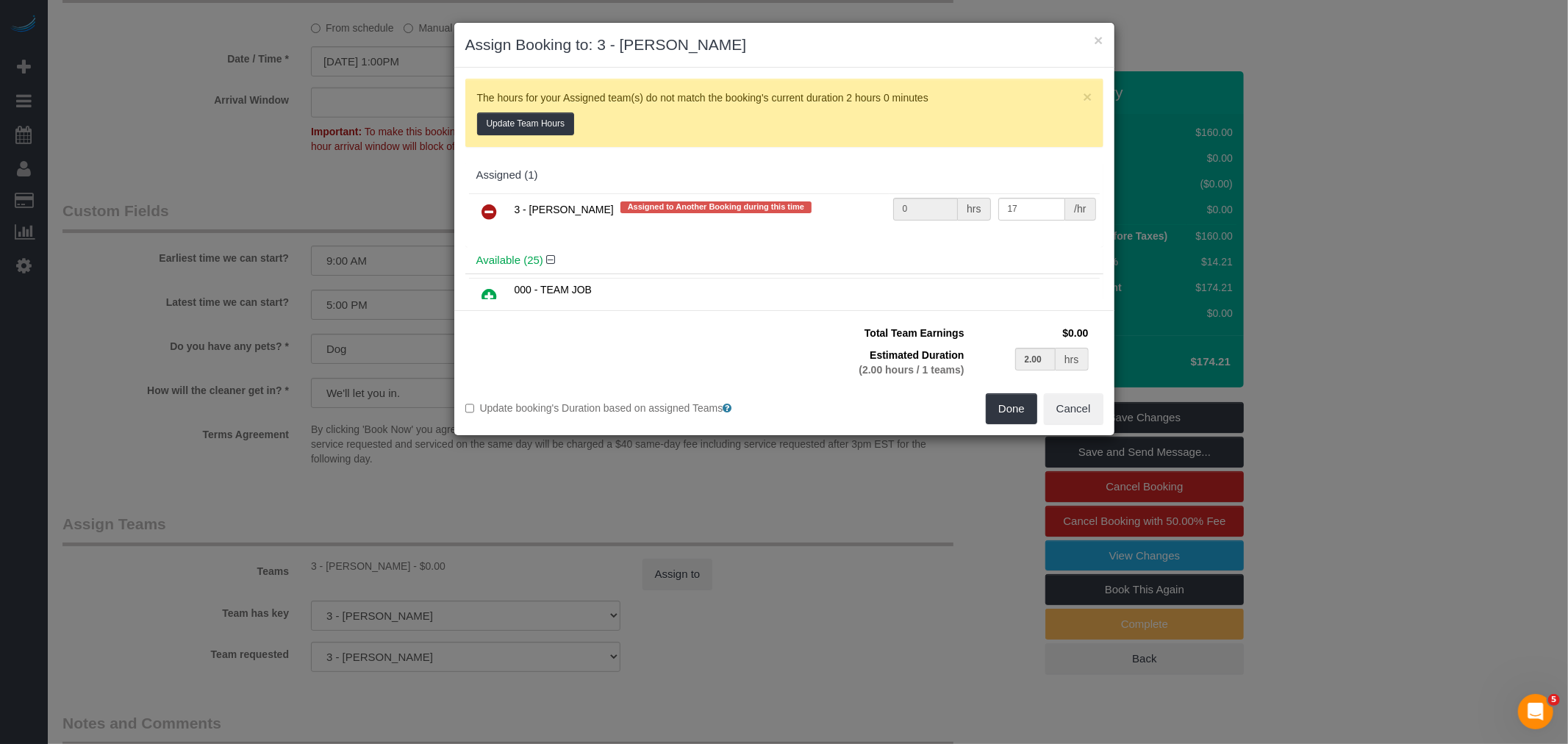
click at [489, 211] on icon at bounding box center [490, 211] width 15 height 17
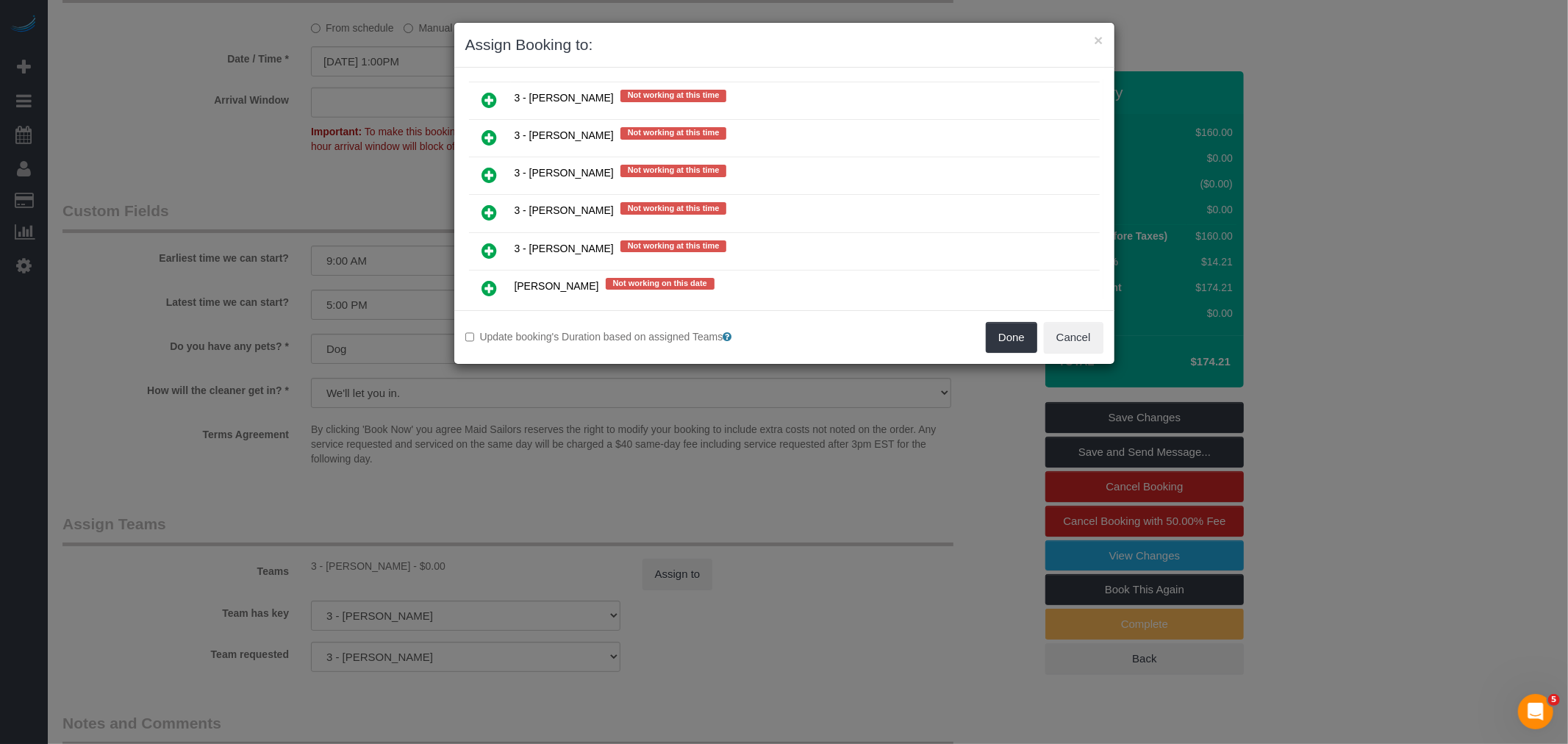
scroll to position [2170, 0]
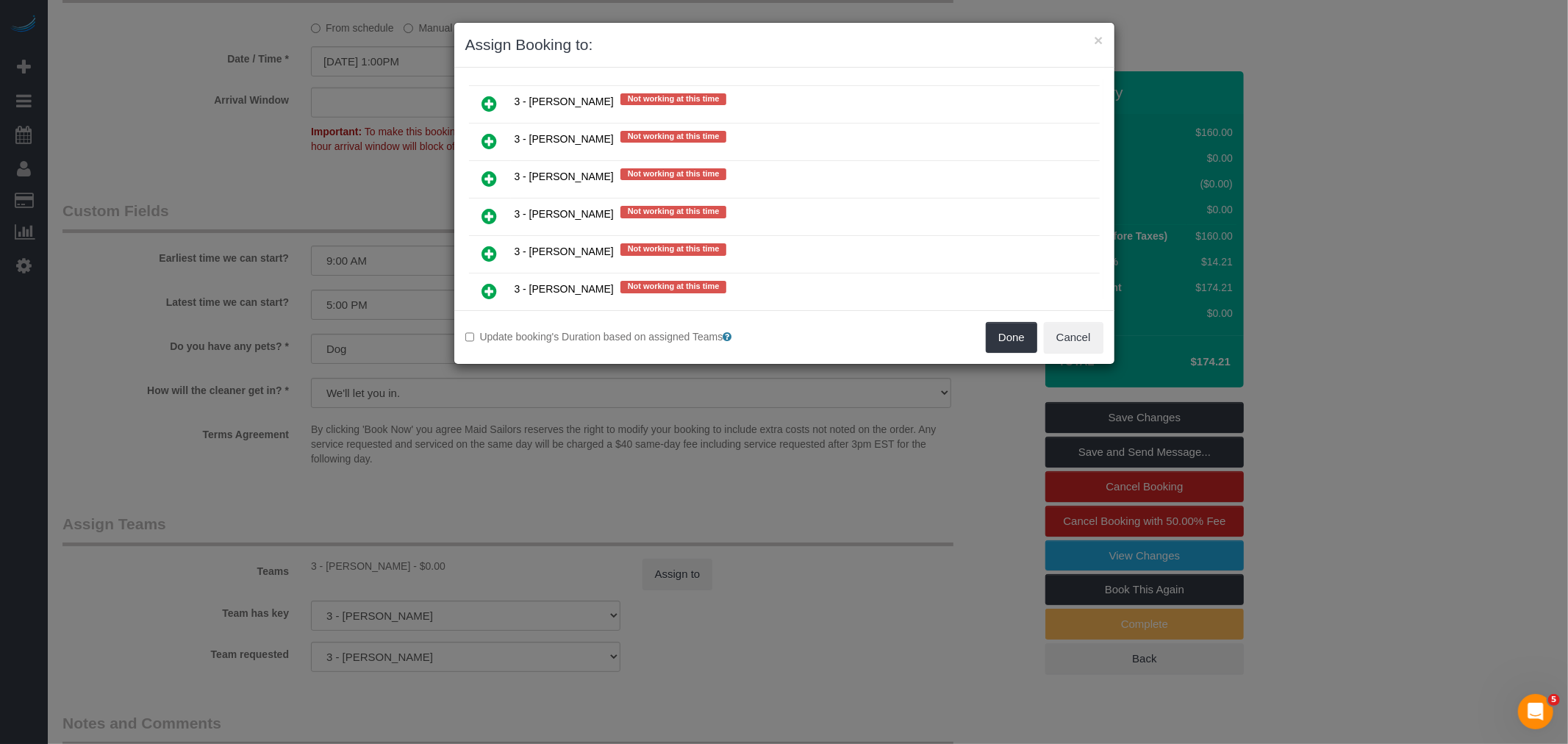
click at [482, 170] on icon at bounding box center [490, 178] width 15 height 17
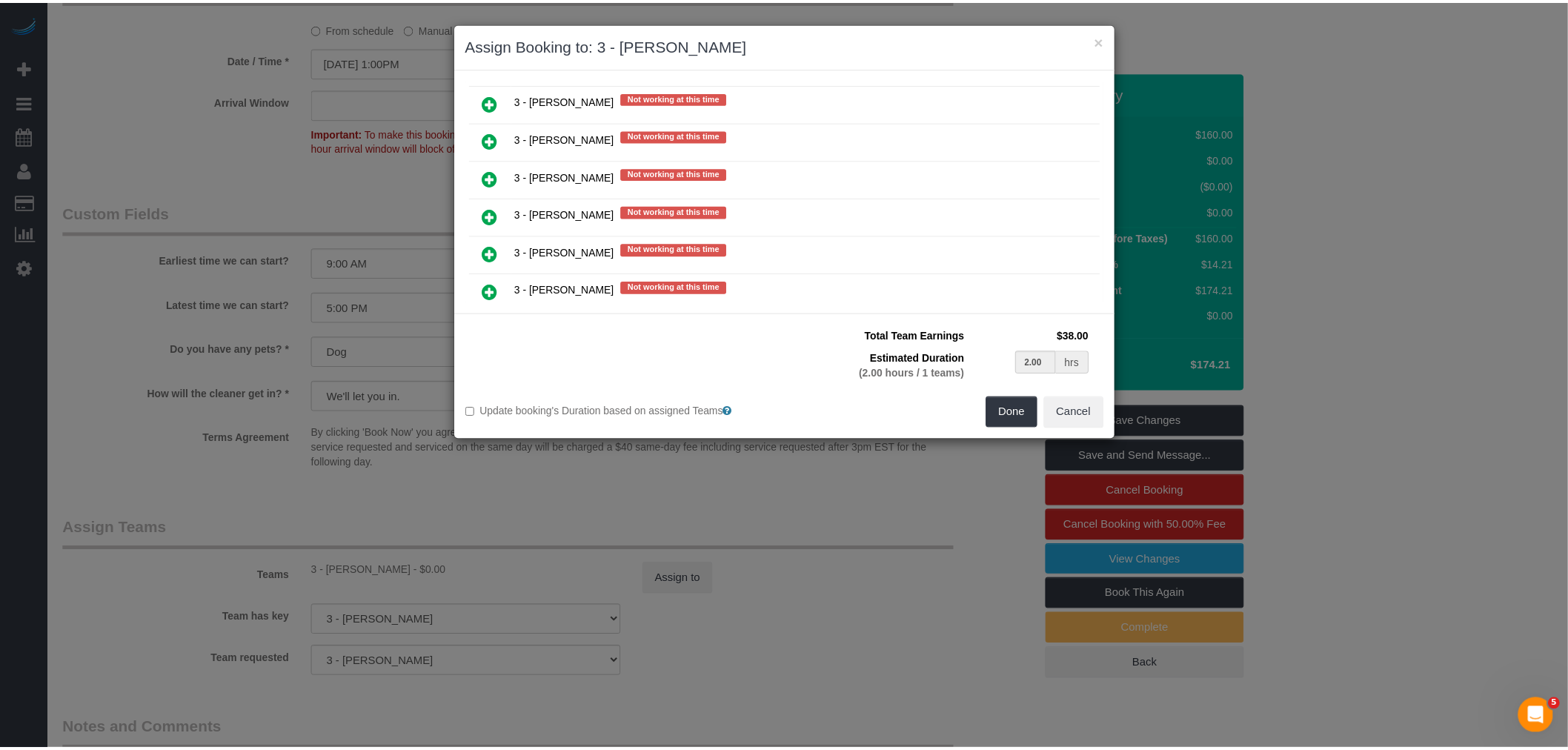
scroll to position [2222, 0]
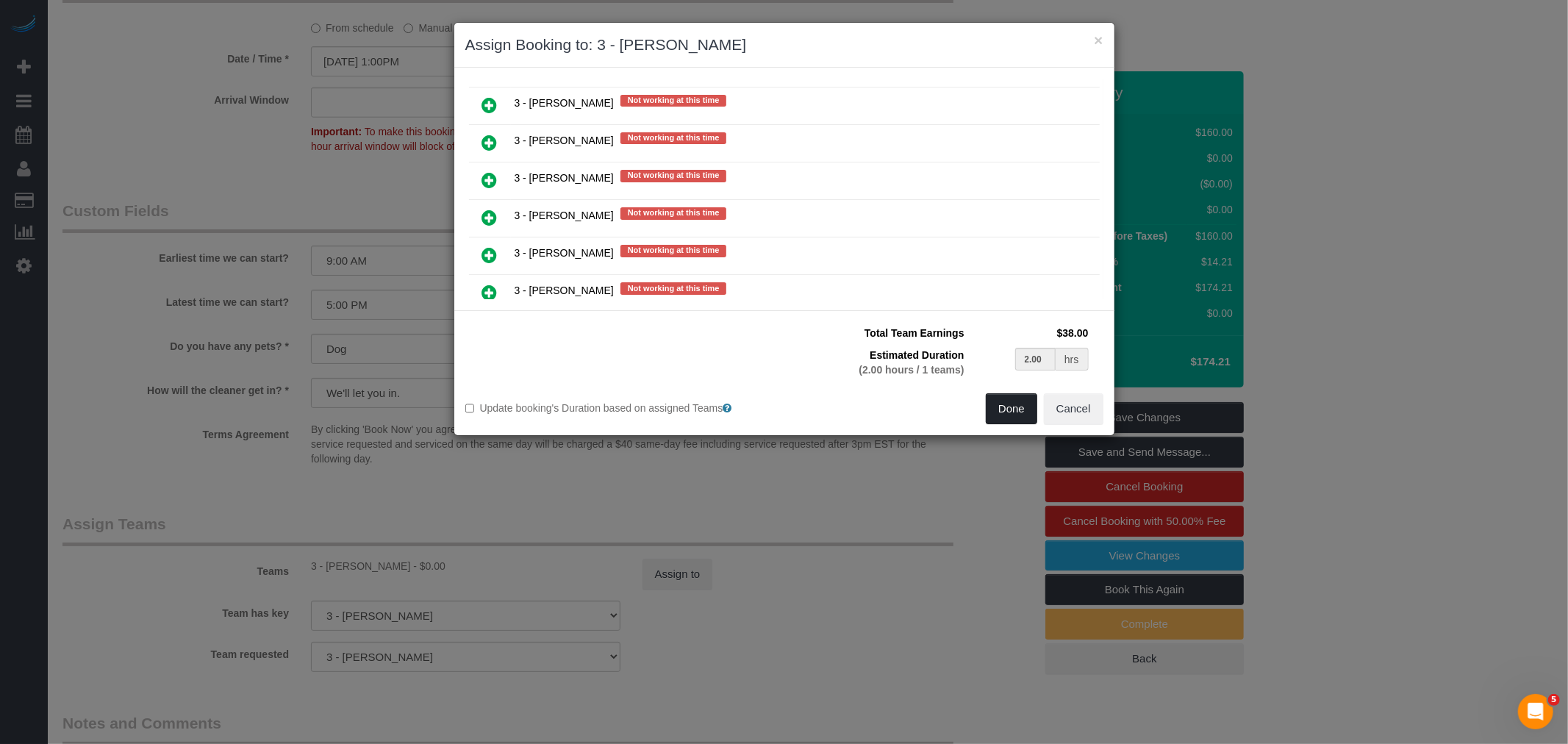
click at [1003, 408] on button "Done" at bounding box center [1012, 409] width 51 height 31
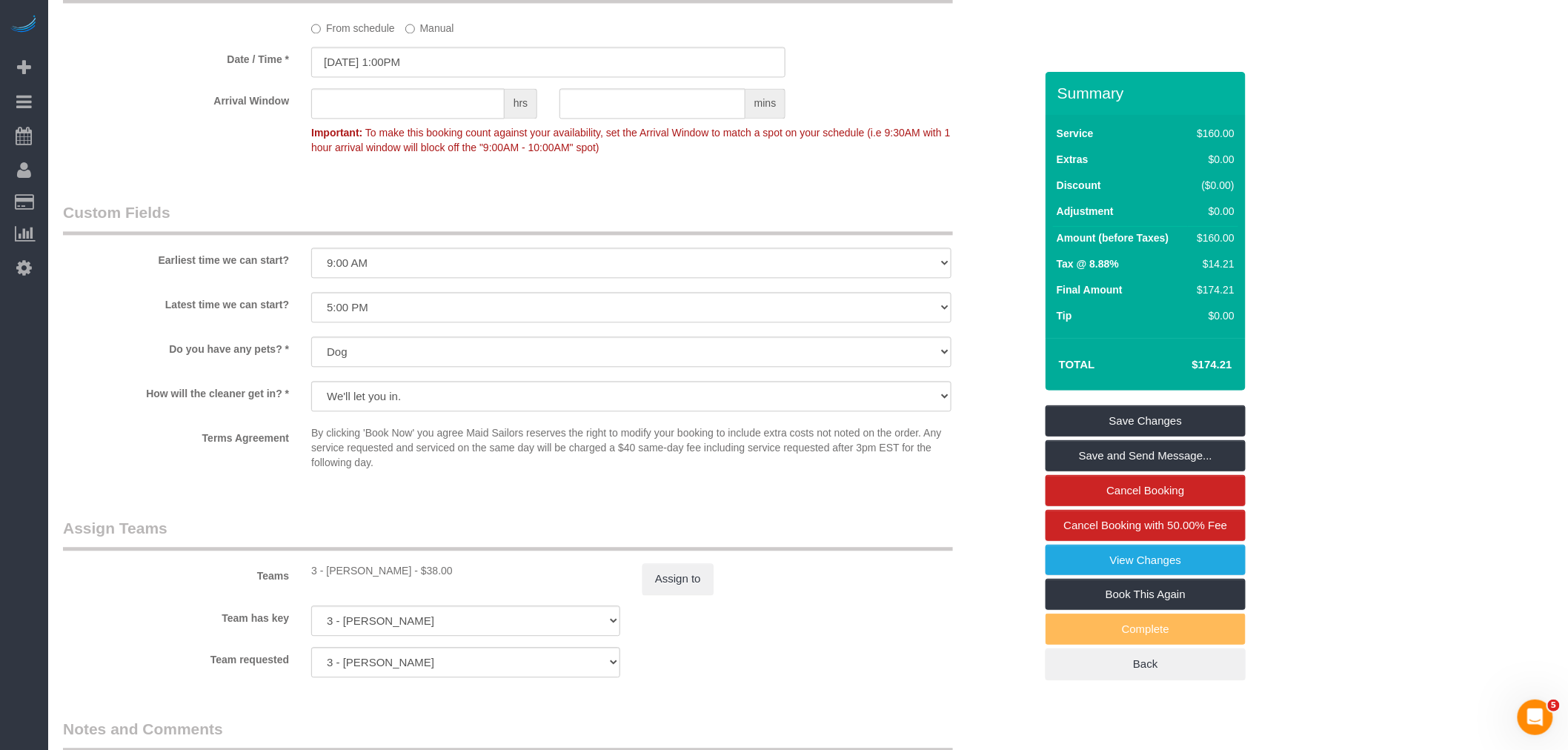
click at [648, 217] on legend "Custom Fields" at bounding box center [507, 218] width 890 height 33
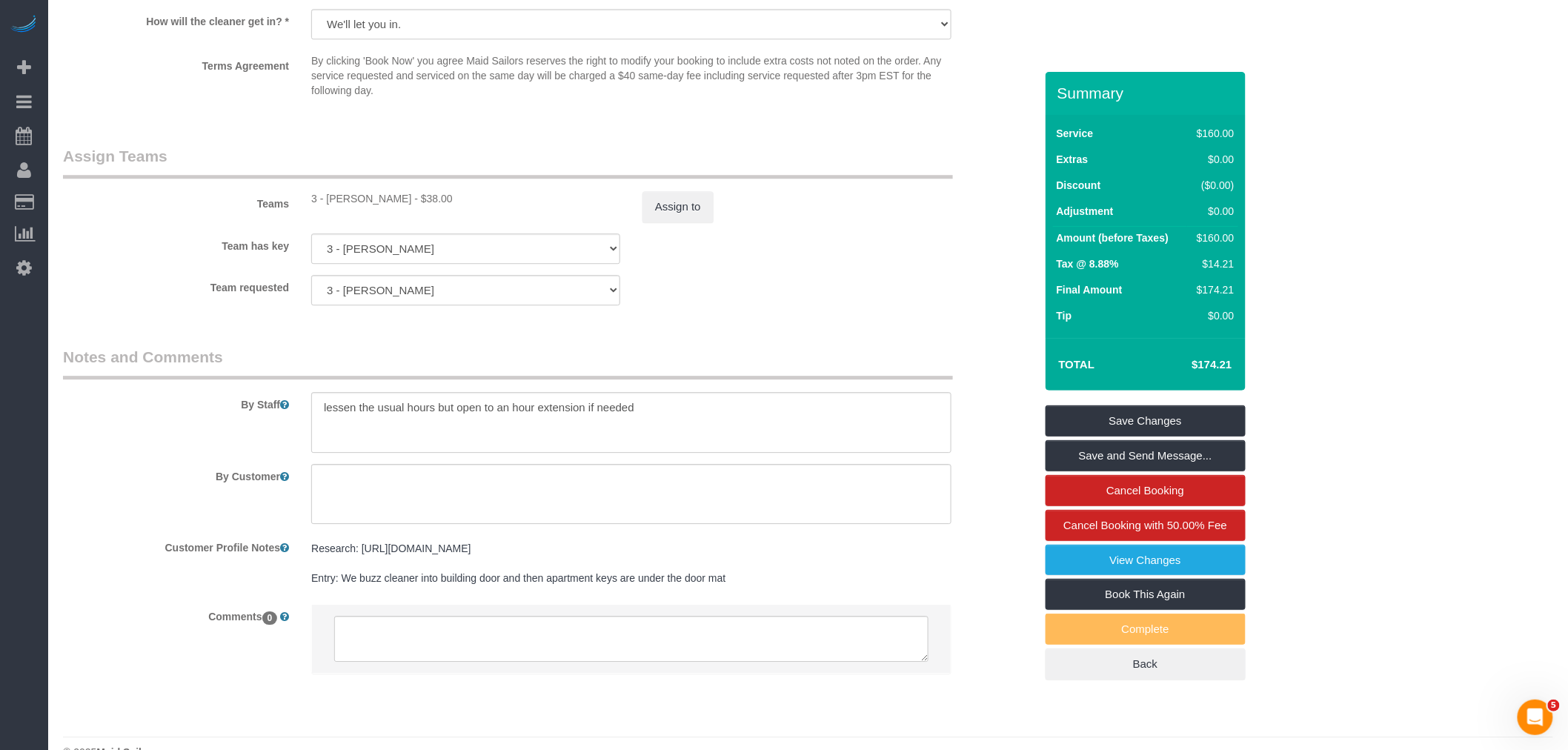
scroll to position [1643, 0]
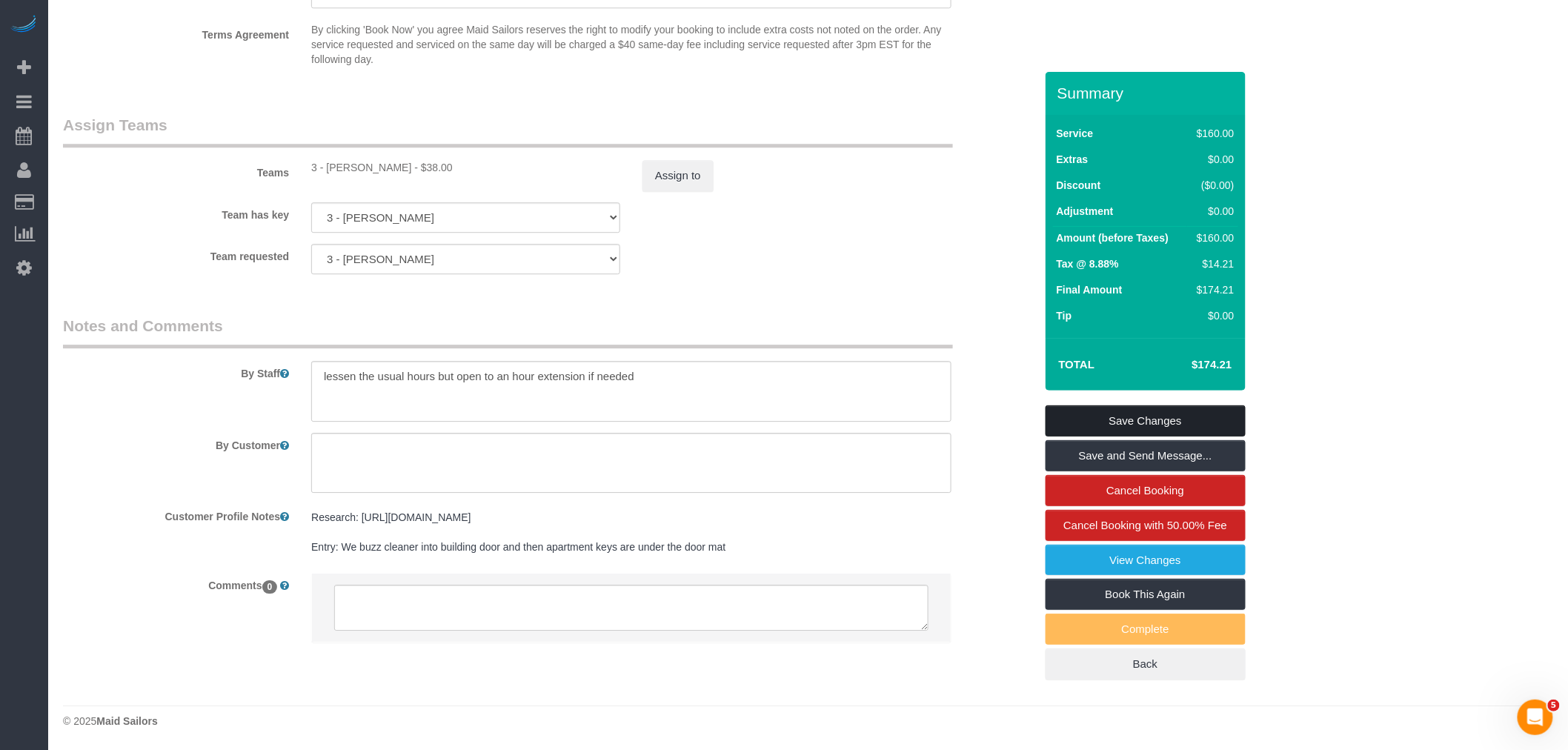
click at [1143, 422] on link "Save Changes" at bounding box center [1145, 420] width 200 height 31
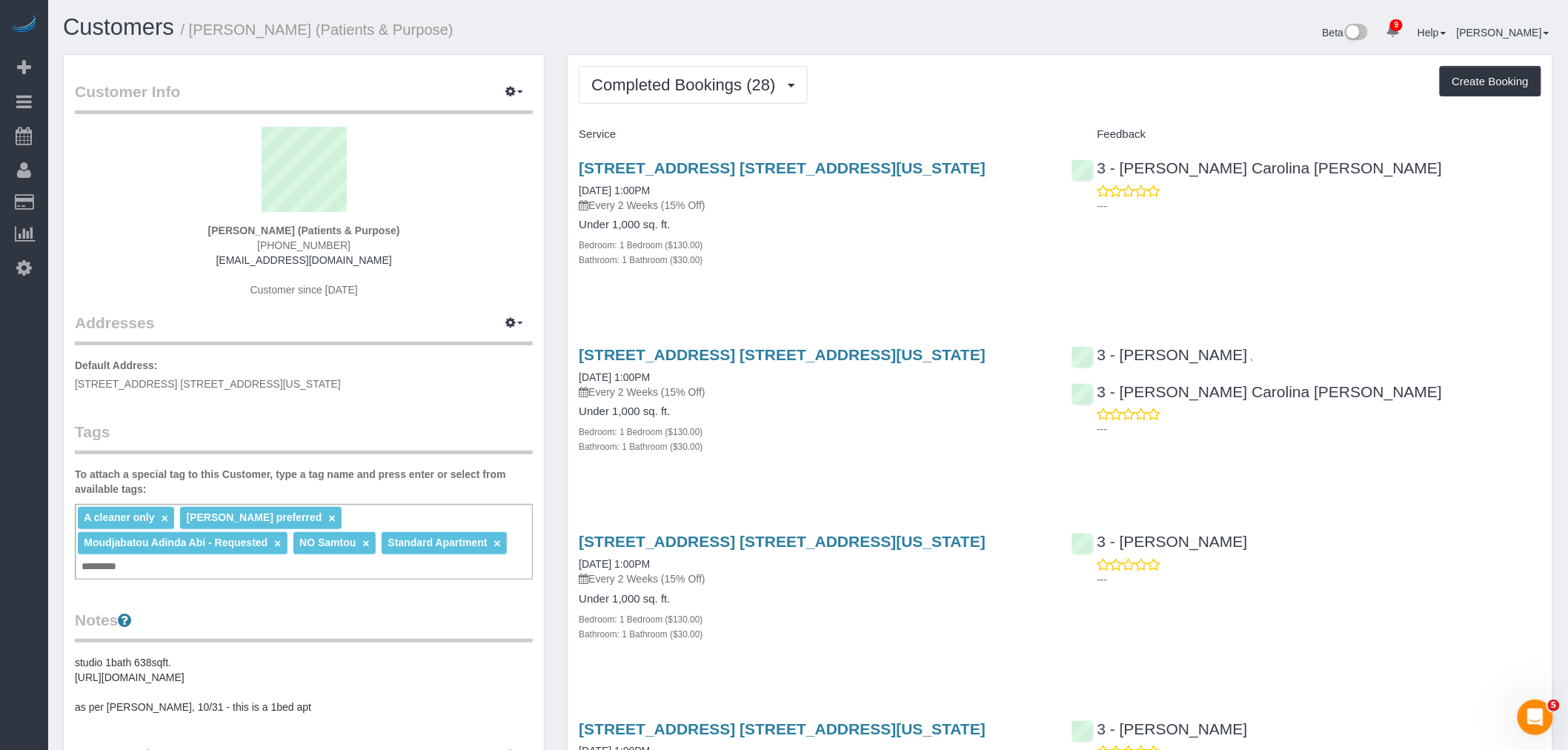
click at [988, 104] on div "Completed Bookings (28) Completed Bookings (28) Upcoming Bookings (7) Cancelled…" at bounding box center [1060, 85] width 963 height 38
click at [954, 255] on div "Bathroom: 1 Bathroom ($30.00)" at bounding box center [814, 260] width 469 height 15
click at [968, 68] on div "Completed Bookings (28) Completed Bookings (28) Upcoming Bookings (7) Cancelled…" at bounding box center [1060, 85] width 963 height 38
click at [1010, 101] on div "Completed Bookings (28) Completed Bookings (28) Upcoming Bookings (7) Cancelled…" at bounding box center [1060, 85] width 963 height 38
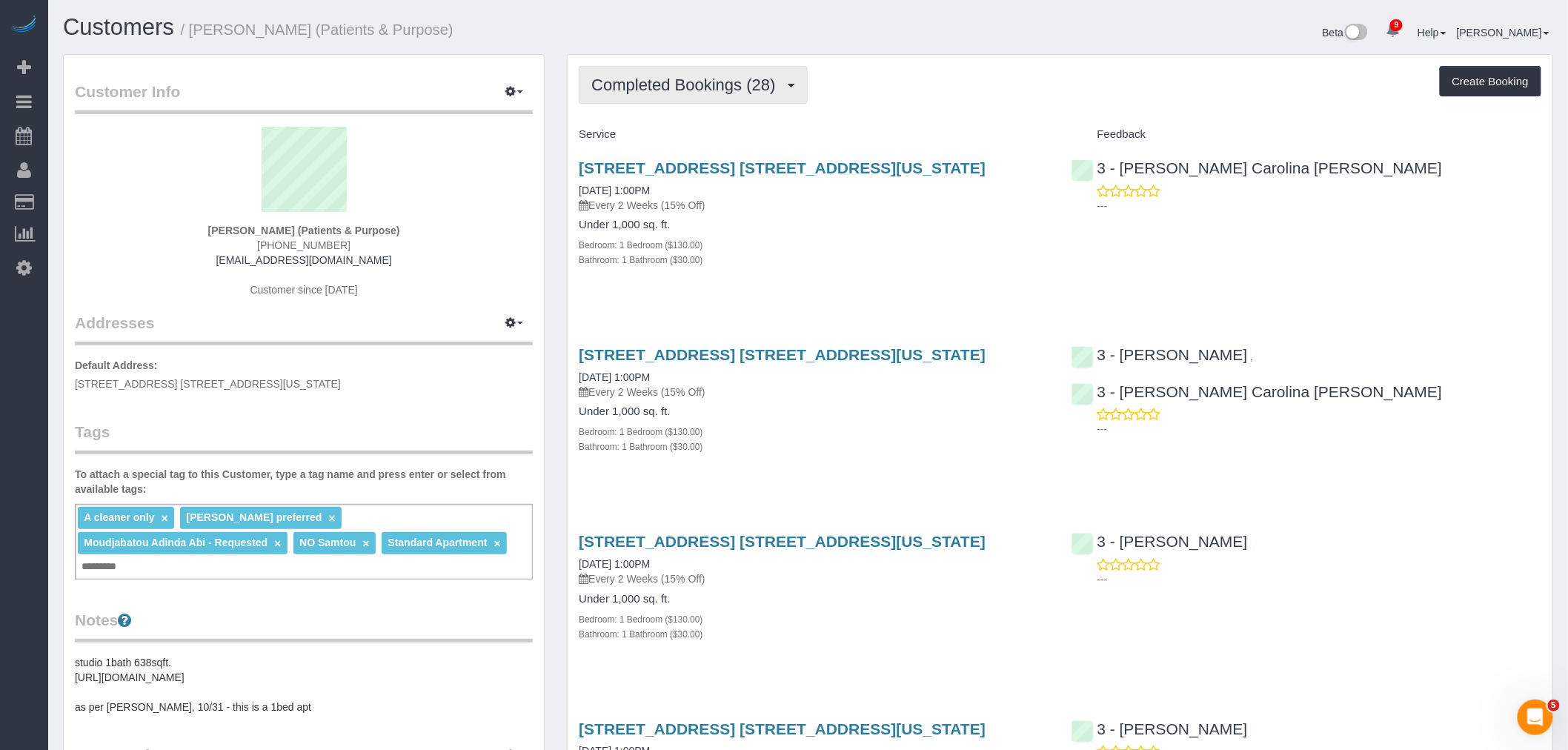
click at [678, 91] on span "Completed Bookings (28)" at bounding box center [687, 84] width 191 height 18
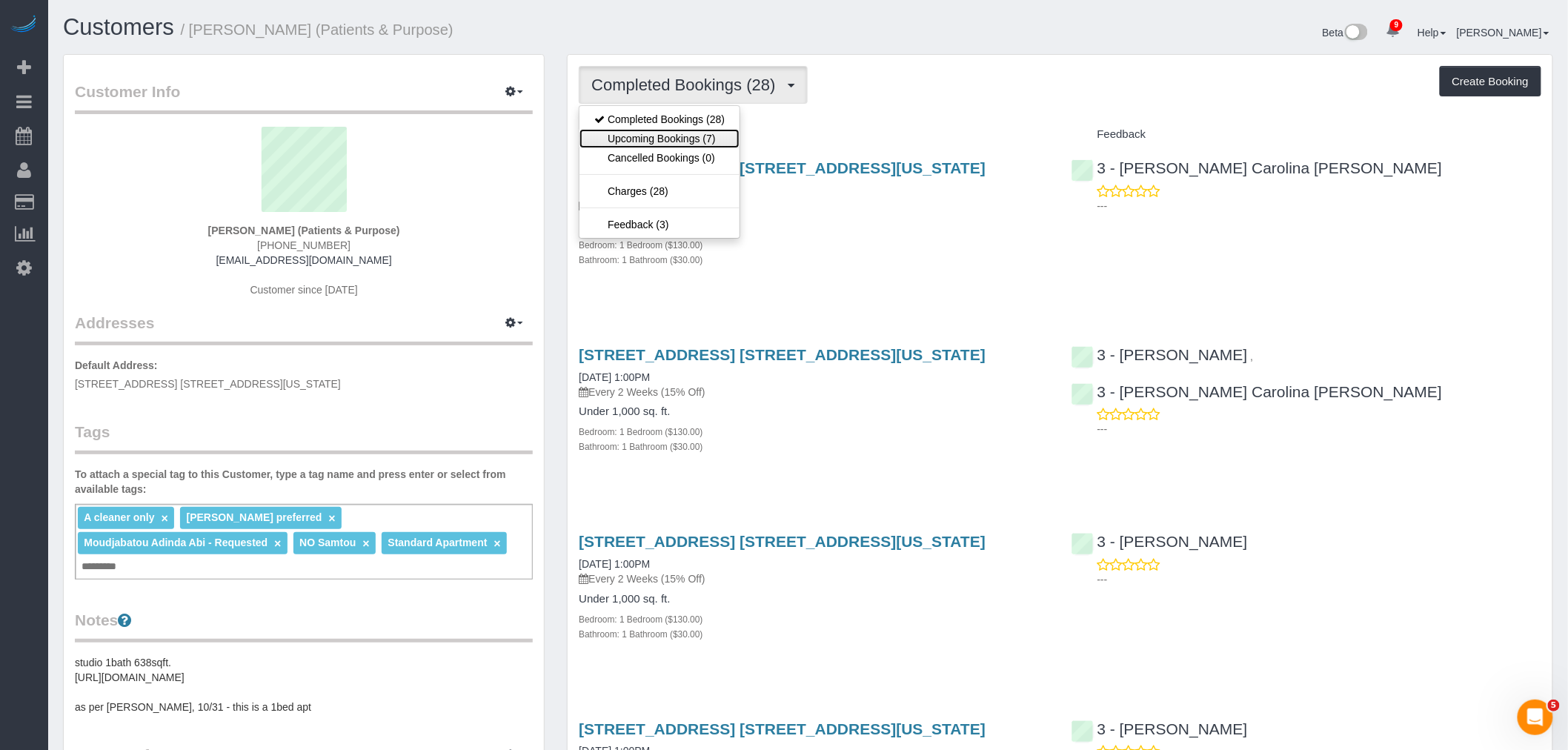
click at [675, 141] on link "Upcoming Bookings (7)" at bounding box center [659, 138] width 160 height 19
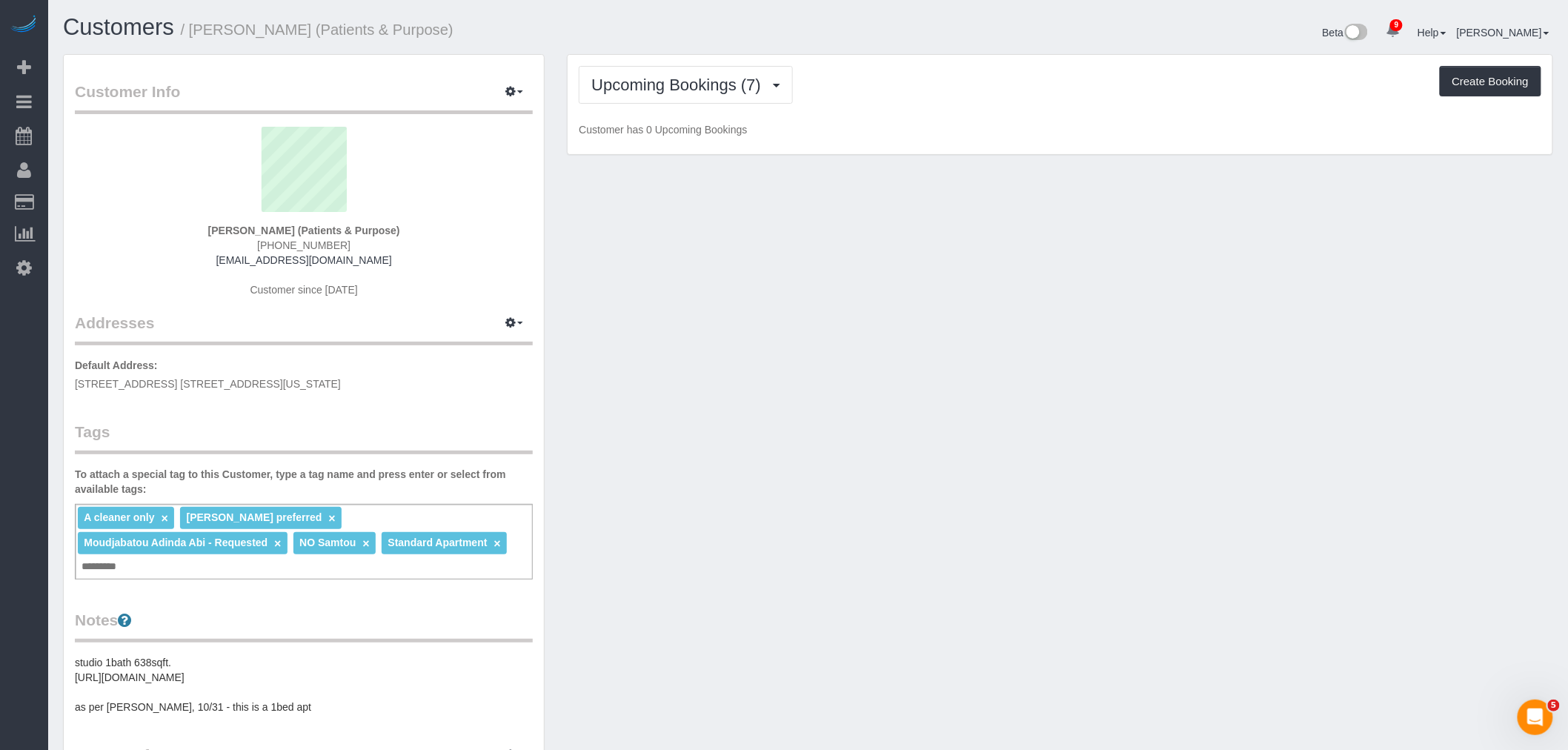
click at [1114, 98] on div "Upcoming Bookings (7) Completed Bookings (28) Upcoming Bookings (7) Cancelled B…" at bounding box center [1060, 85] width 963 height 38
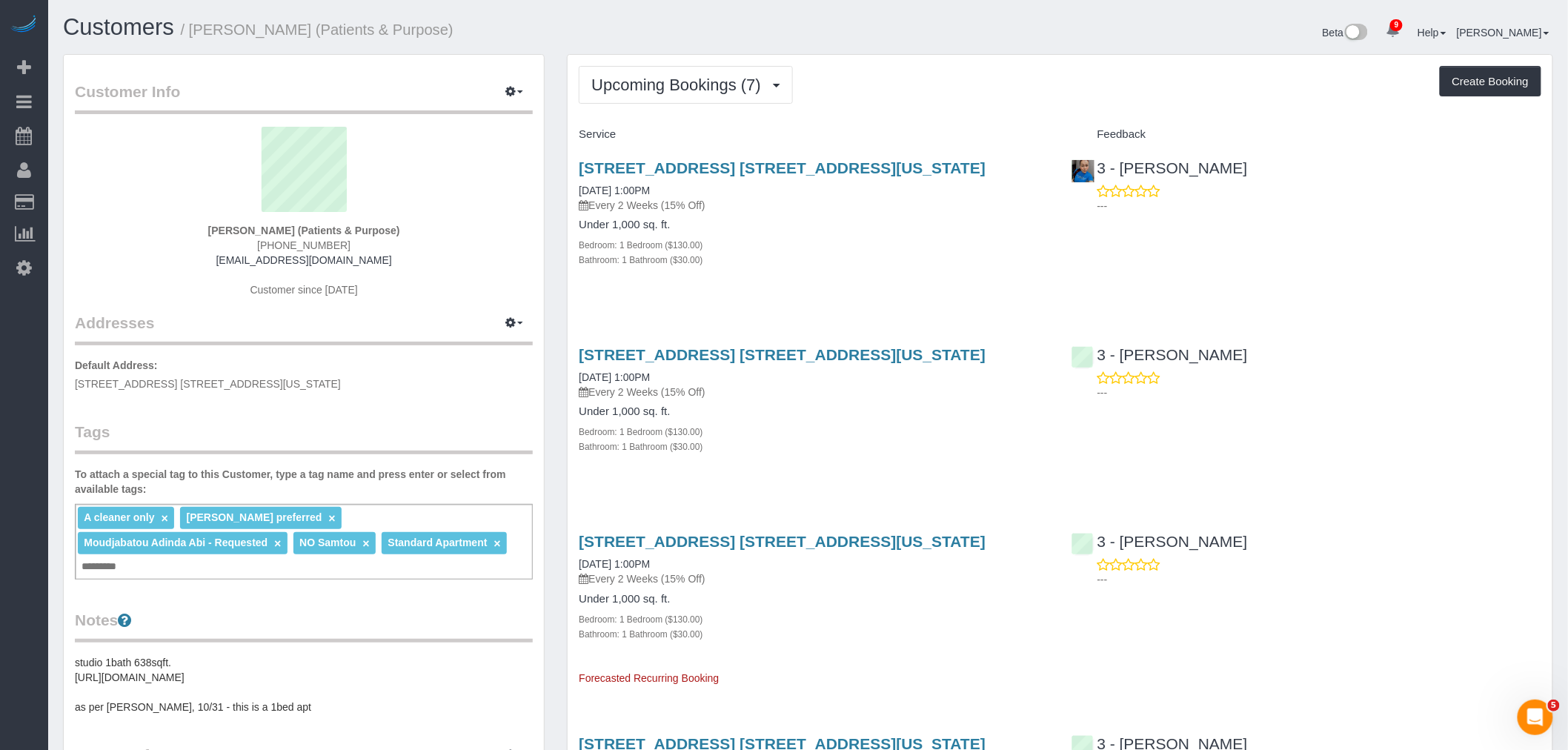
click at [1017, 122] on div "Service" at bounding box center [814, 134] width 492 height 25
click at [686, 71] on button "Upcoming Bookings (7)" at bounding box center [686, 85] width 214 height 38
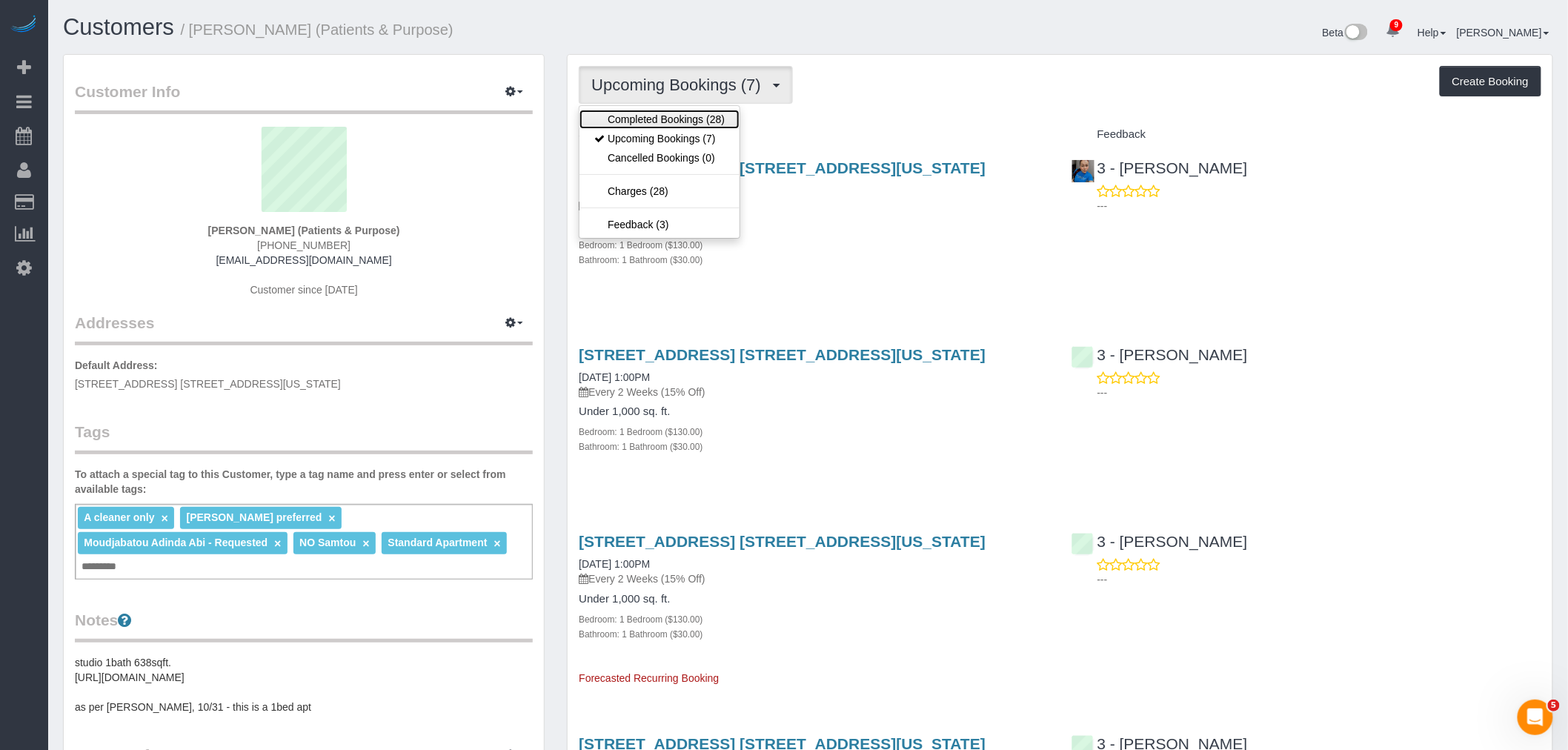
click at [678, 114] on link "Completed Bookings (28)" at bounding box center [659, 119] width 160 height 19
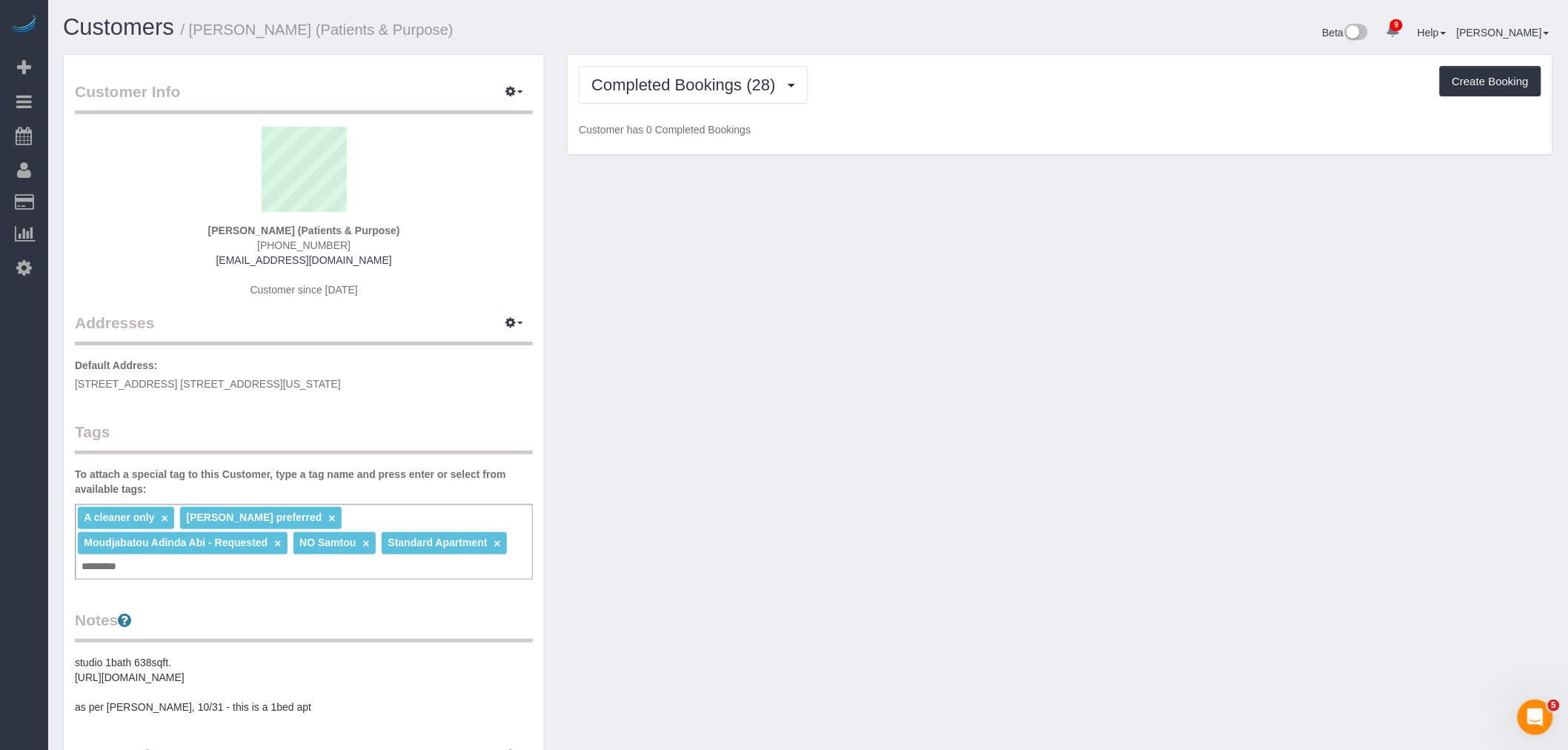
drag, startPoint x: 890, startPoint y: 87, endPoint x: 880, endPoint y: 197, distance: 110.5
click at [890, 87] on div "Completed Bookings (28) Completed Bookings (28) Upcoming Bookings (7) Cancelled…" at bounding box center [1060, 85] width 963 height 38
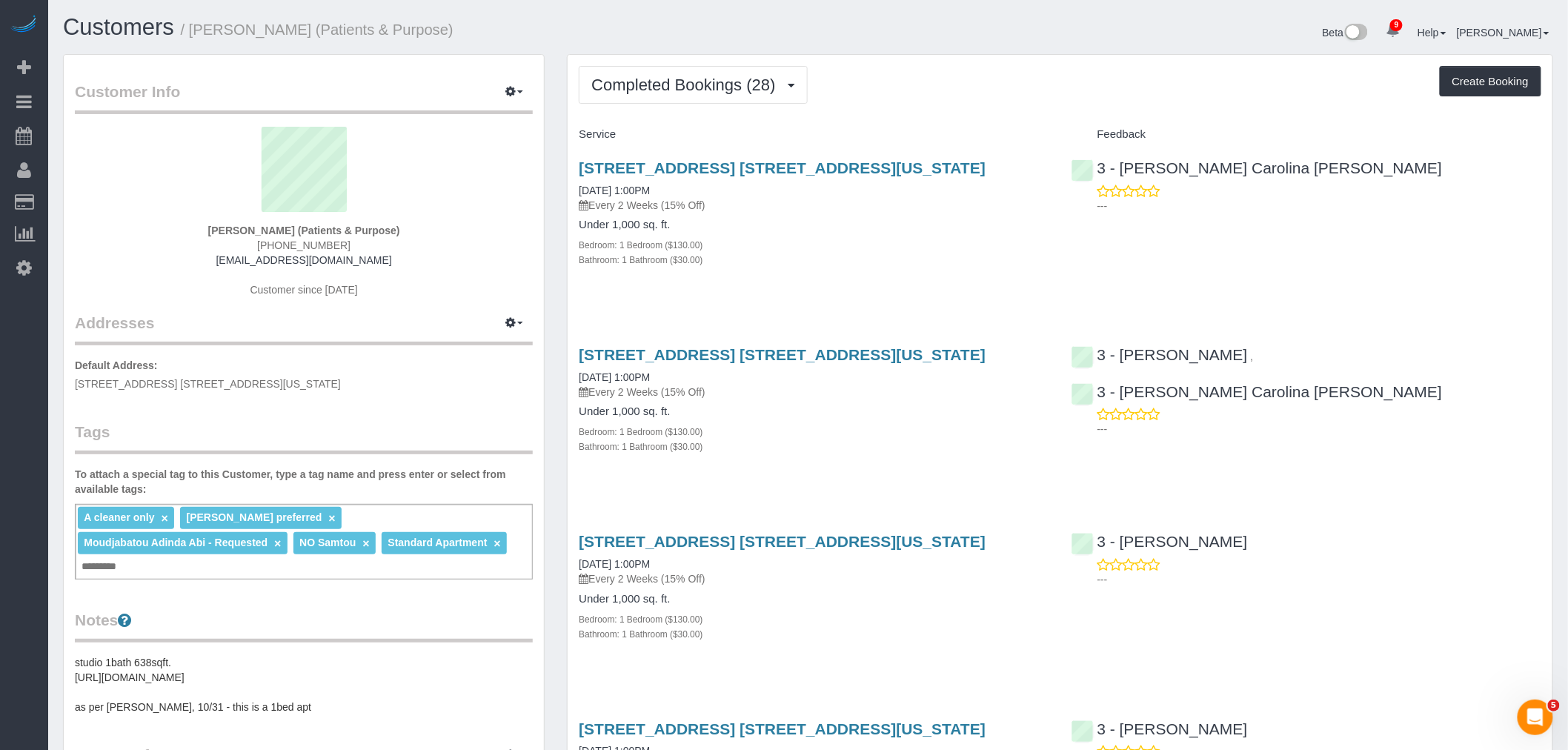
click at [944, 97] on div "Completed Bookings (28) Completed Bookings (28) Upcoming Bookings (7) Cancelled…" at bounding box center [1060, 85] width 963 height 38
drag, startPoint x: 846, startPoint y: 30, endPoint x: 700, endPoint y: 2, distance: 148.7
click at [847, 31] on div "Beta 9 Your Notifications You have 0 alerts × You have 2 to charge for 08/31/20…" at bounding box center [1187, 35] width 757 height 40
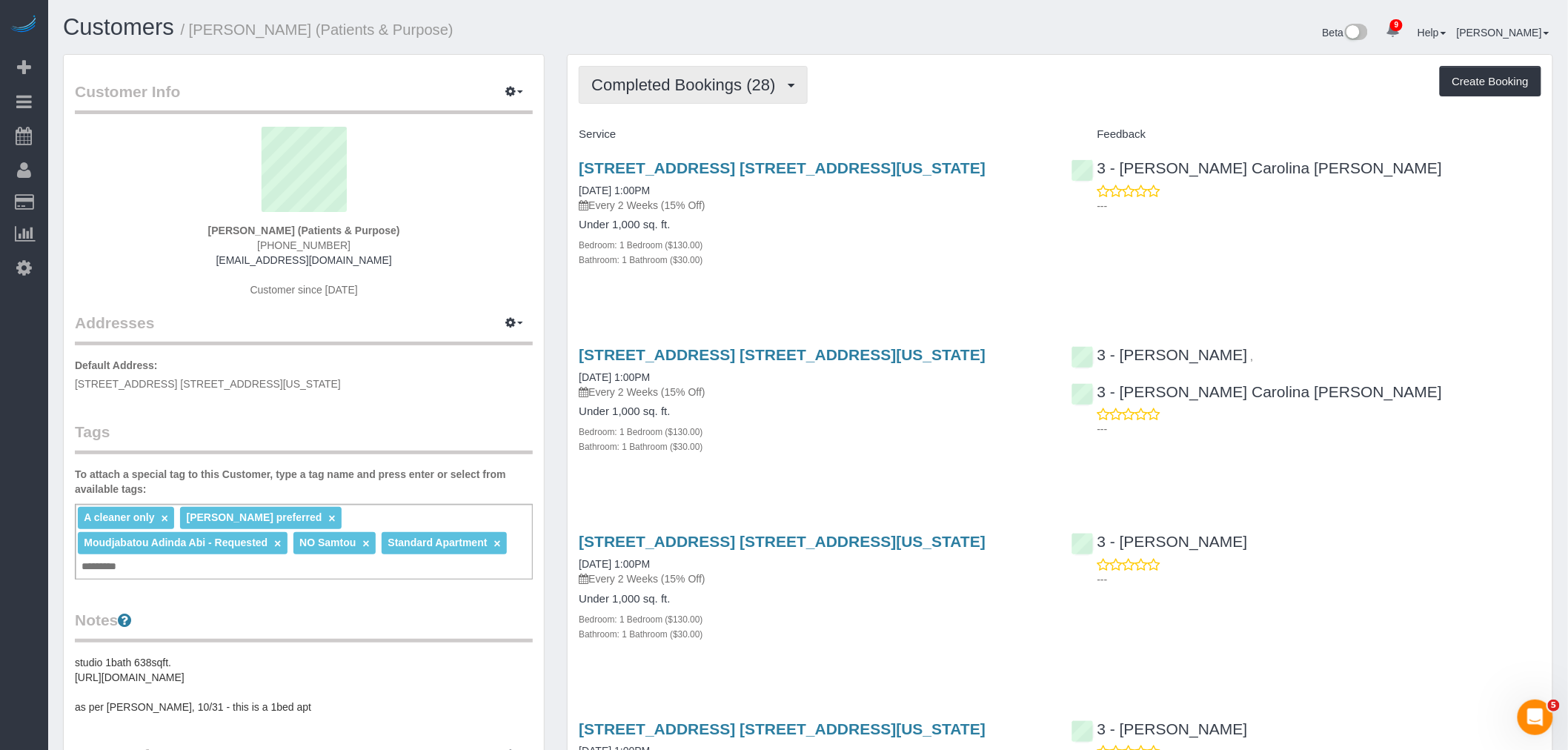
click at [720, 86] on span "Completed Bookings (28)" at bounding box center [687, 84] width 191 height 18
click at [949, 103] on div "Completed Bookings (28) Completed Bookings (28) Upcoming Bookings (7) Cancelled…" at bounding box center [1060, 85] width 963 height 38
click at [710, 78] on span "Completed Bookings (28)" at bounding box center [687, 84] width 191 height 18
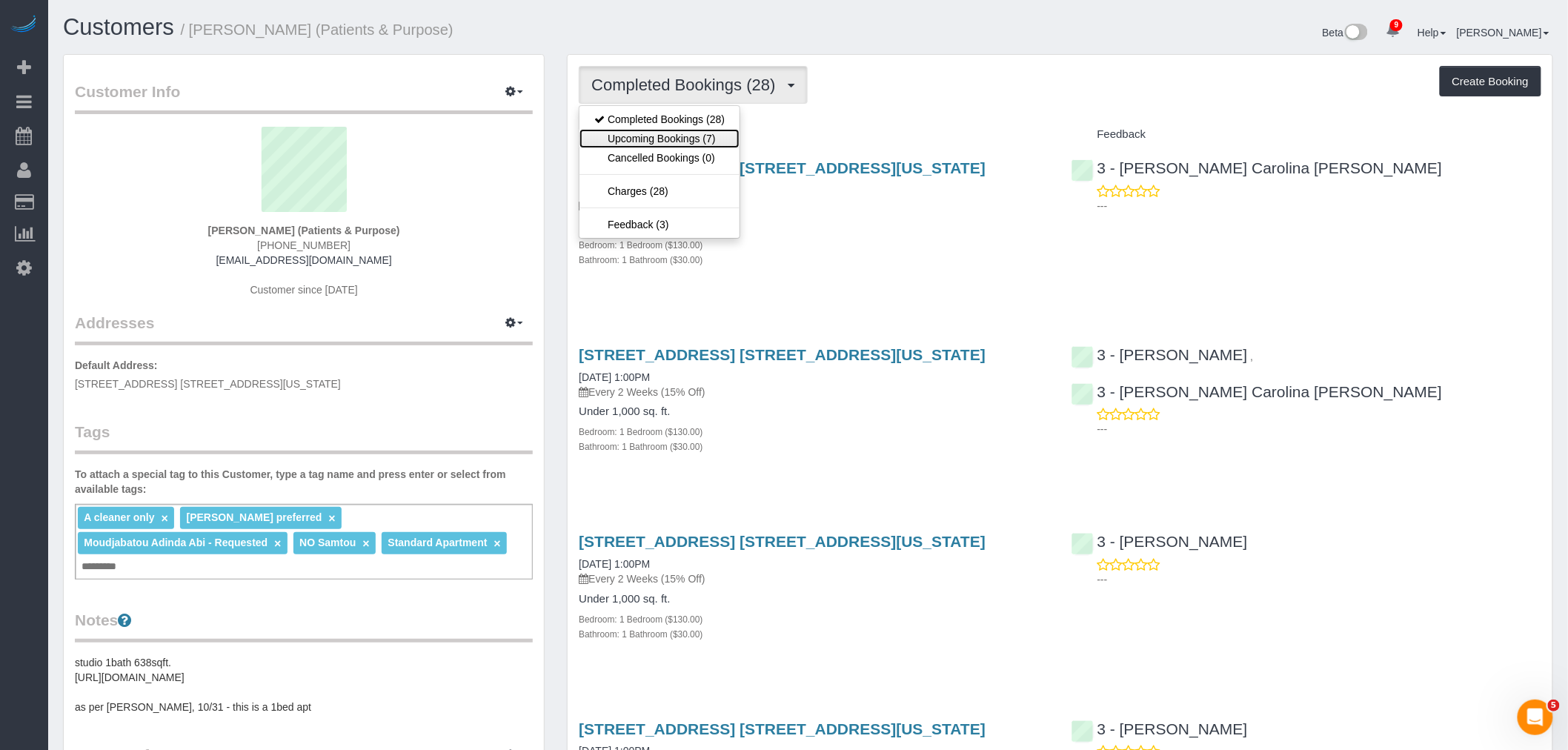
click at [723, 134] on link "Upcoming Bookings (7)" at bounding box center [659, 138] width 160 height 19
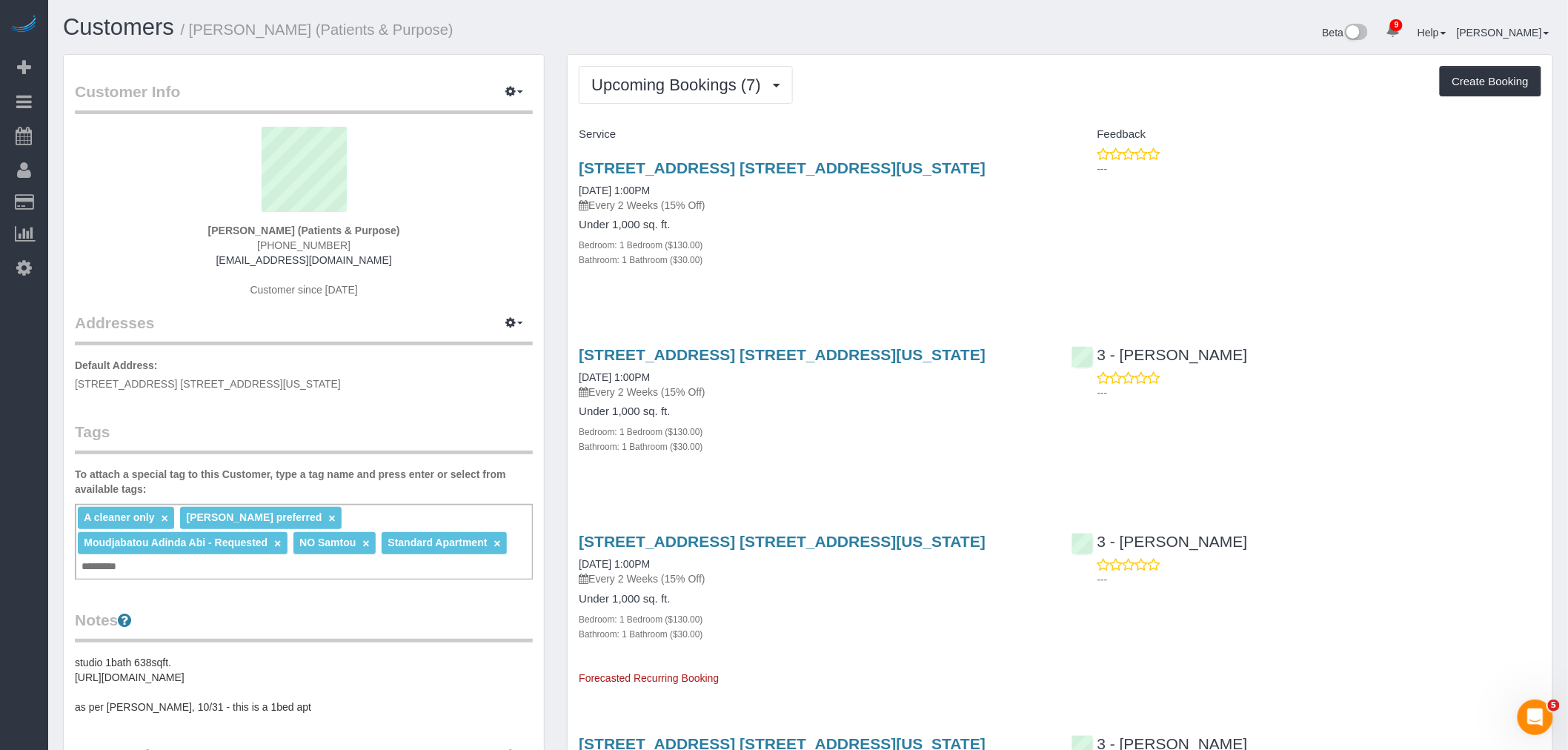
click at [993, 97] on div "Upcoming Bookings (7) Completed Bookings (28) Upcoming Bookings (7) Cancelled B…" at bounding box center [1060, 85] width 963 height 38
click at [913, 129] on h4 "Service" at bounding box center [814, 134] width 469 height 13
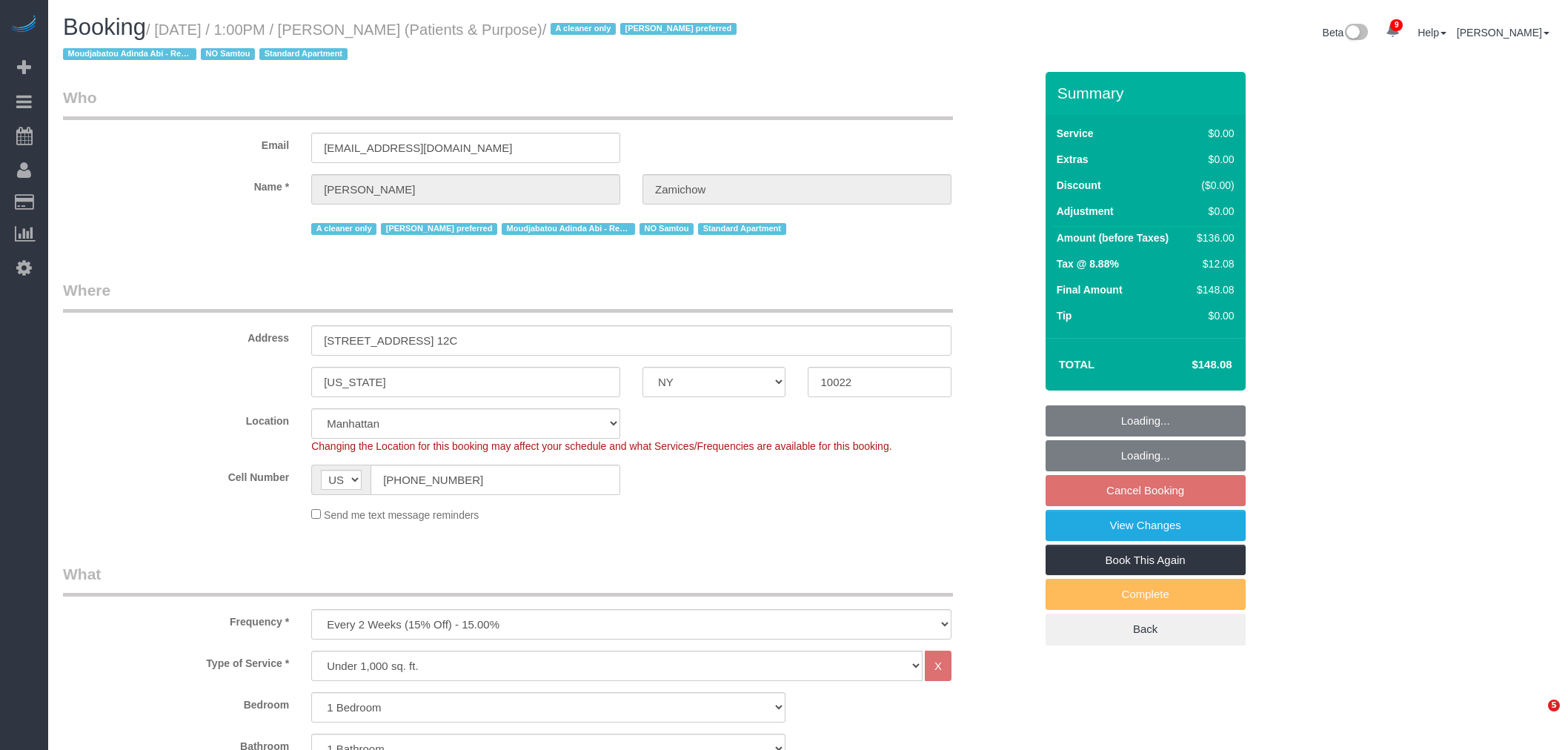
select select "NY"
select select "1"
select select "string:stripe-pm_1QChMk4VGloSiKo73YhVfFtE"
select select "spot4"
select select "number:89"
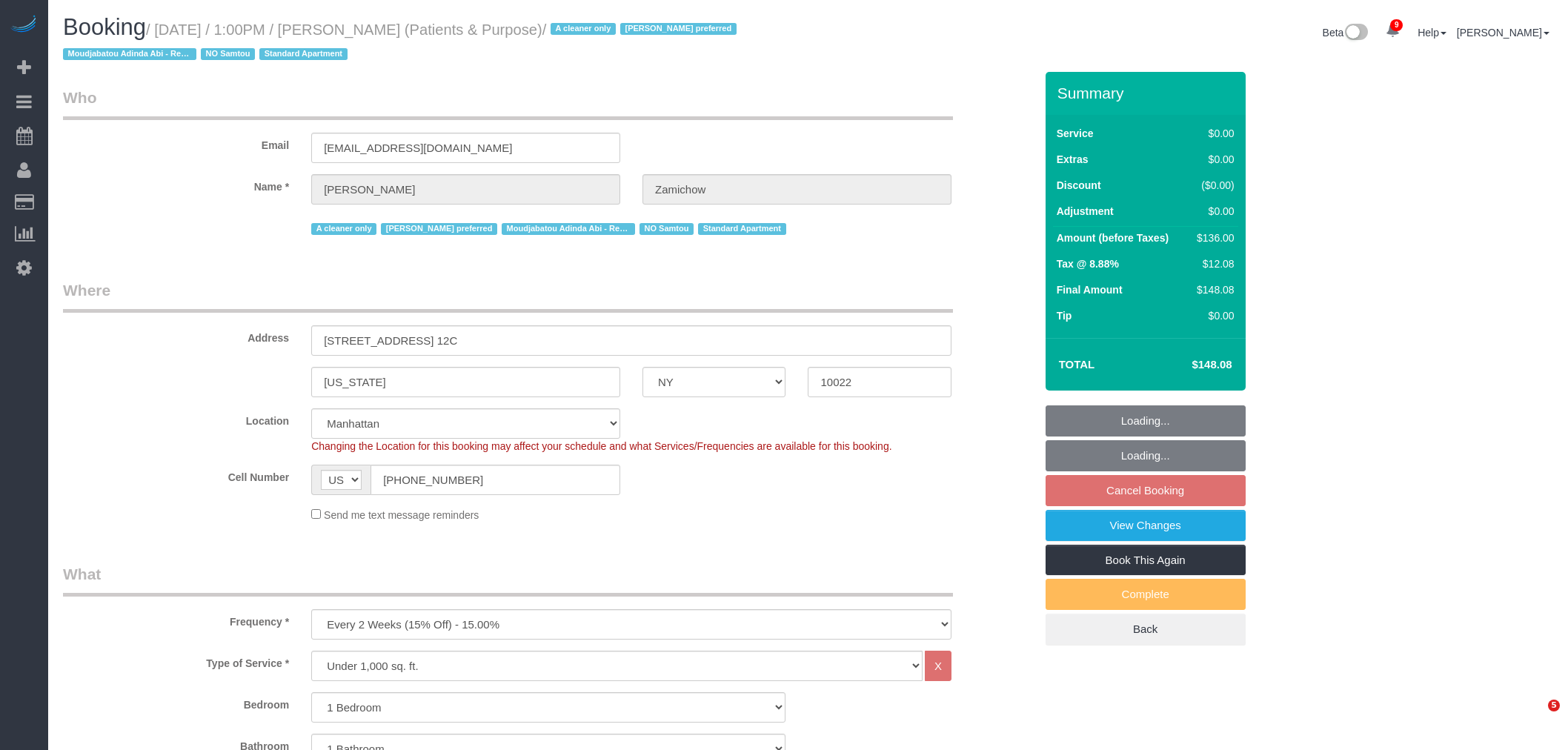
select select "number:90"
select select "number:15"
select select "number:7"
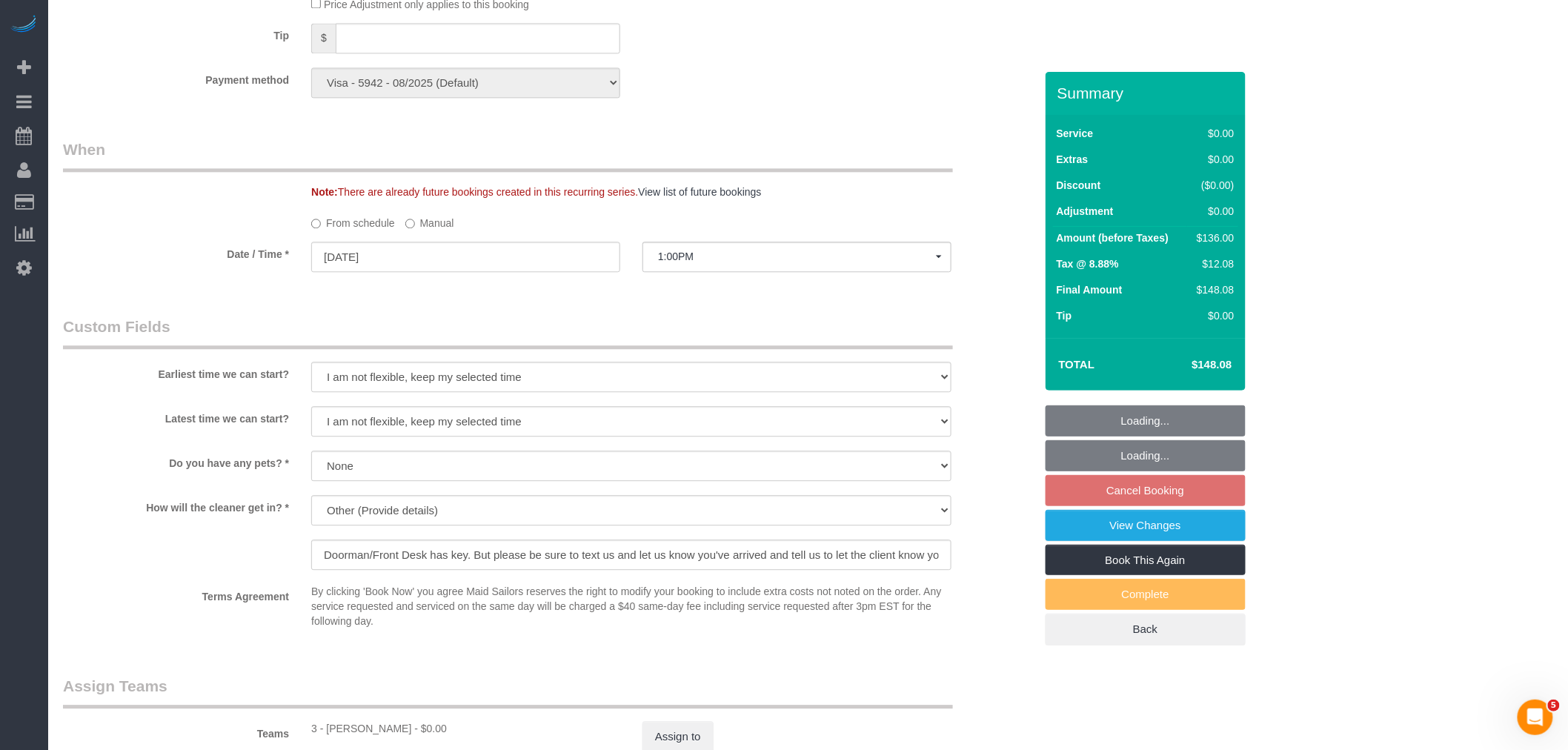
scroll to position [1856, 0]
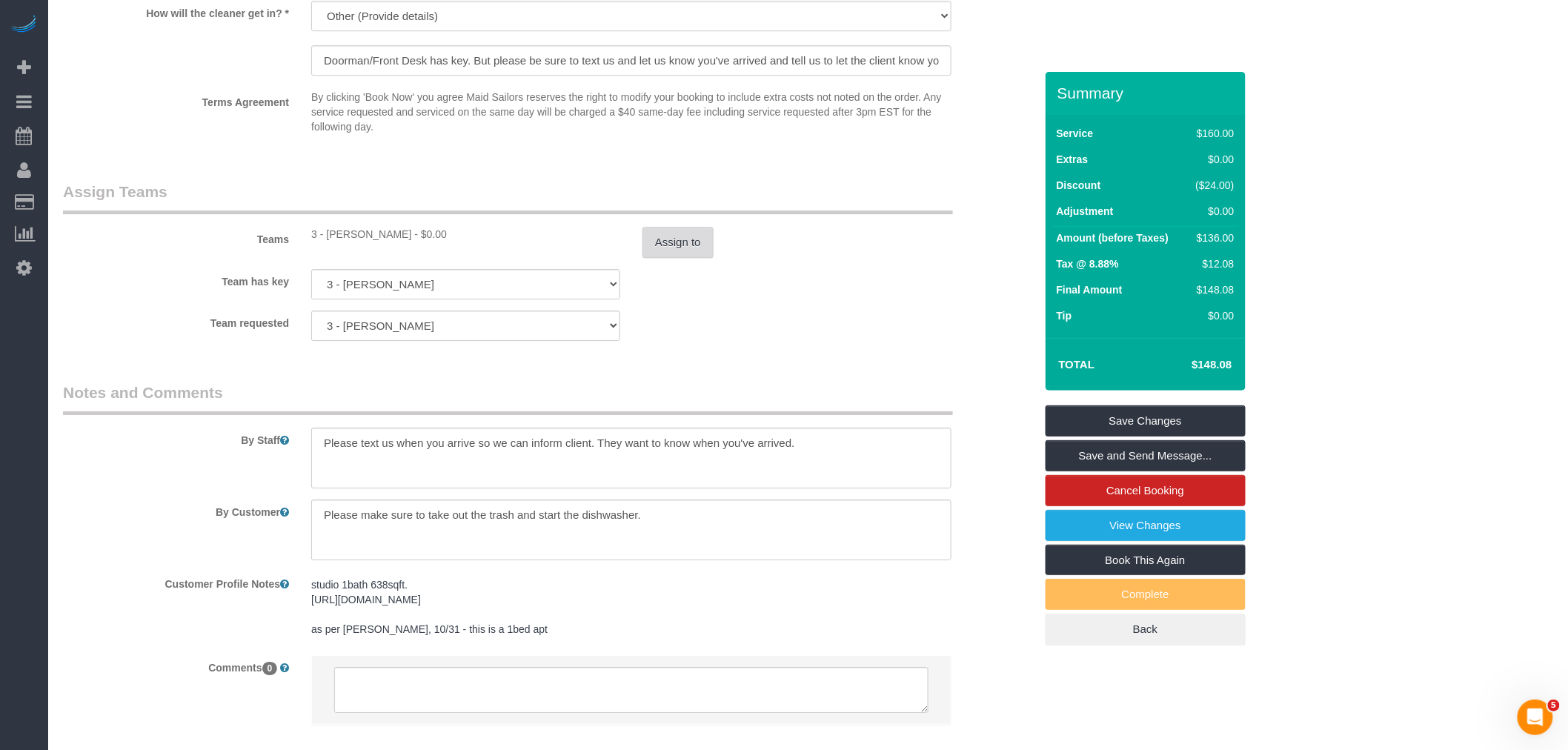
click at [672, 258] on button "Assign to" at bounding box center [678, 242] width 71 height 31
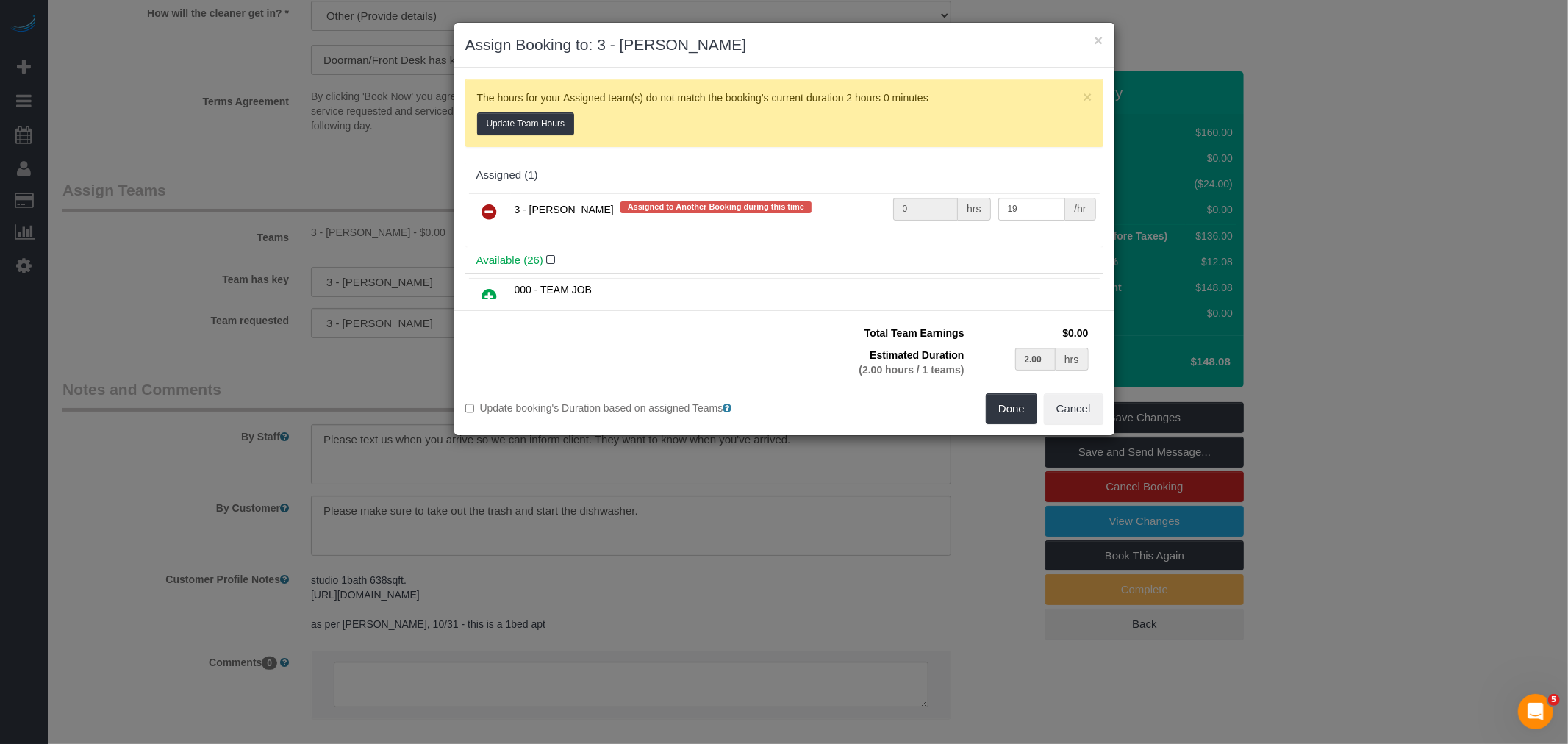
drag, startPoint x: 492, startPoint y: 208, endPoint x: 508, endPoint y: 214, distance: 17.1
click at [493, 208] on icon at bounding box center [490, 211] width 15 height 17
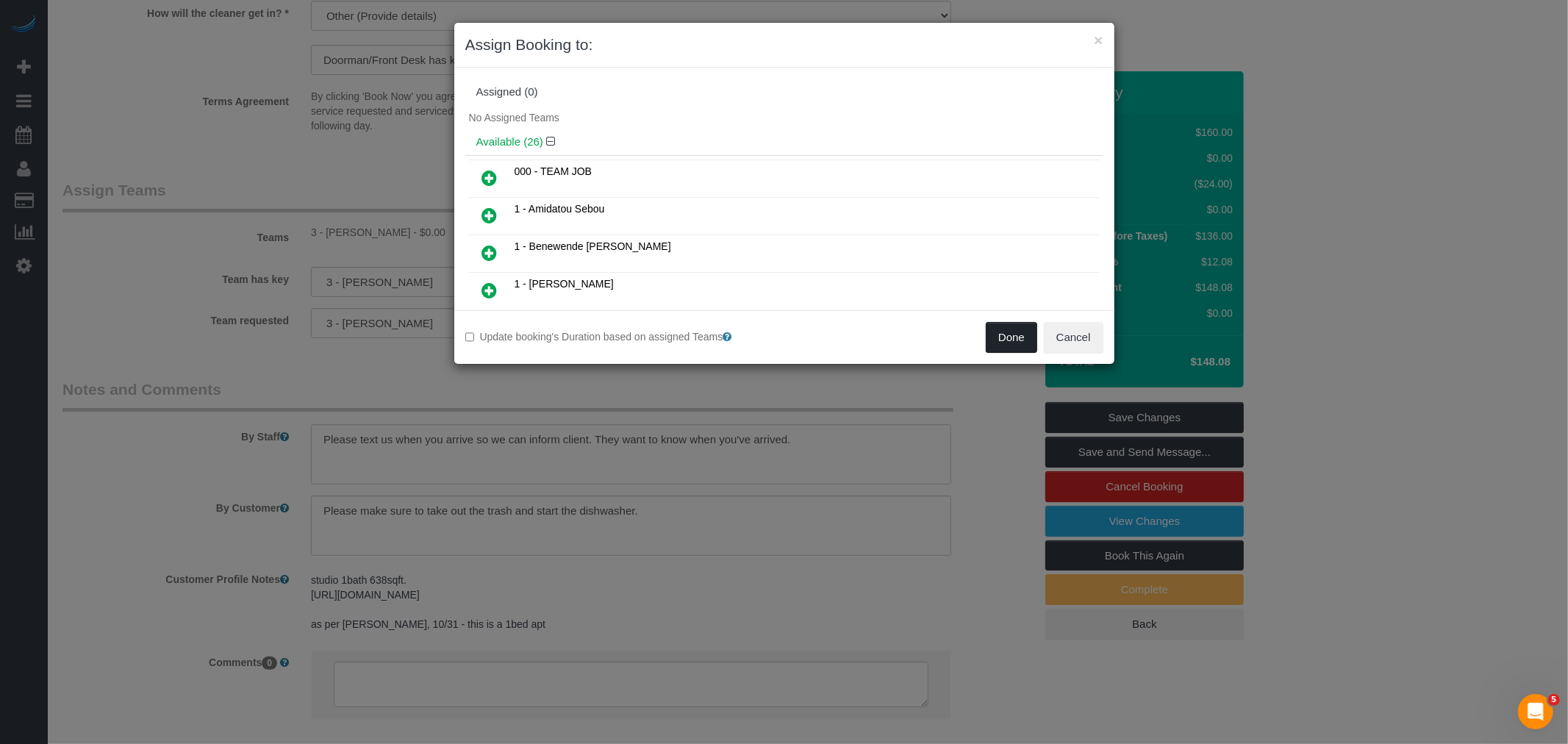
click at [1010, 337] on button "Done" at bounding box center [1012, 337] width 51 height 31
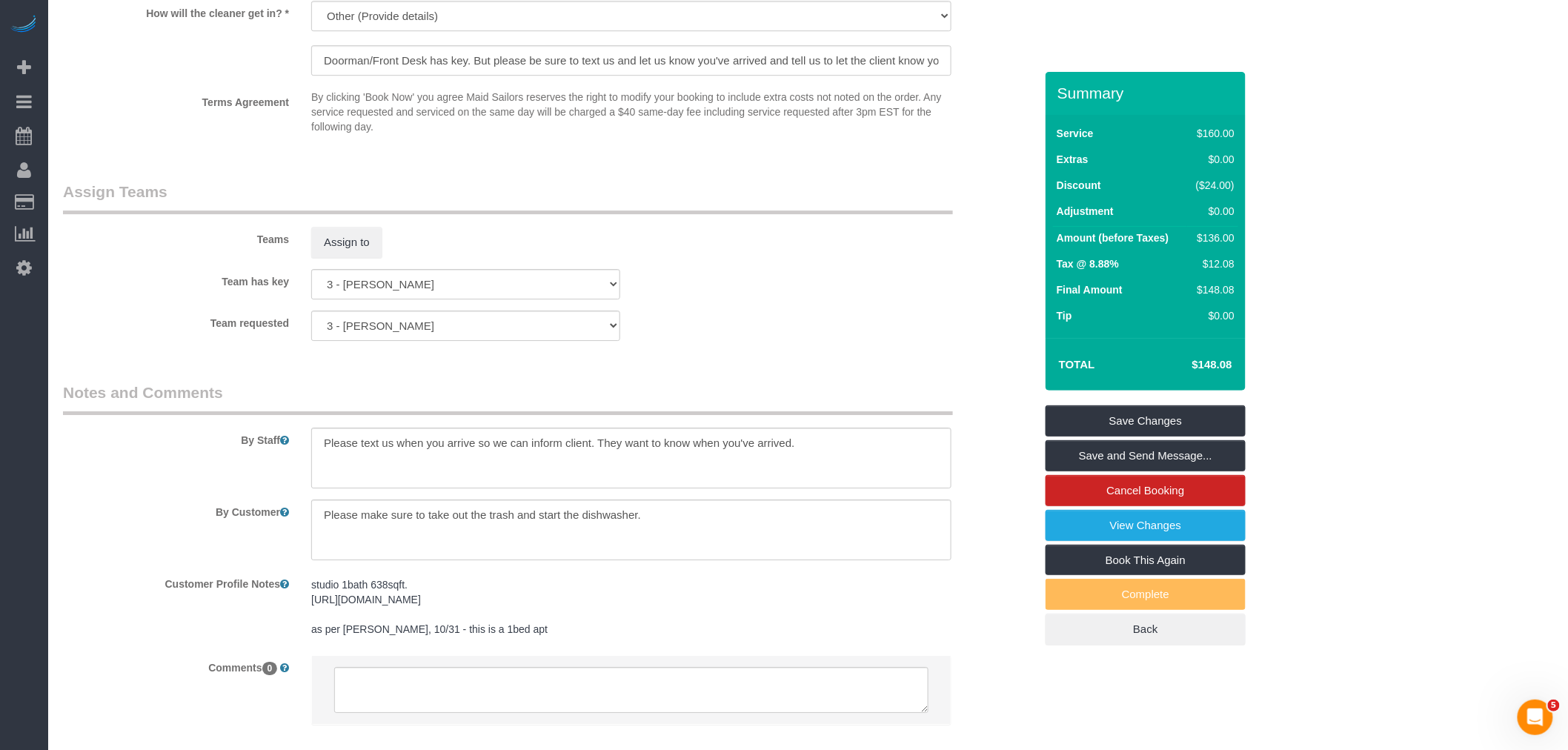
click at [904, 293] on div "Team has key 3 - Geraldin Bastidas 000- Donna Mercado 000 - Partnerships 000 - …" at bounding box center [548, 284] width 994 height 30
click at [1174, 421] on link "Save Changes" at bounding box center [1145, 420] width 200 height 31
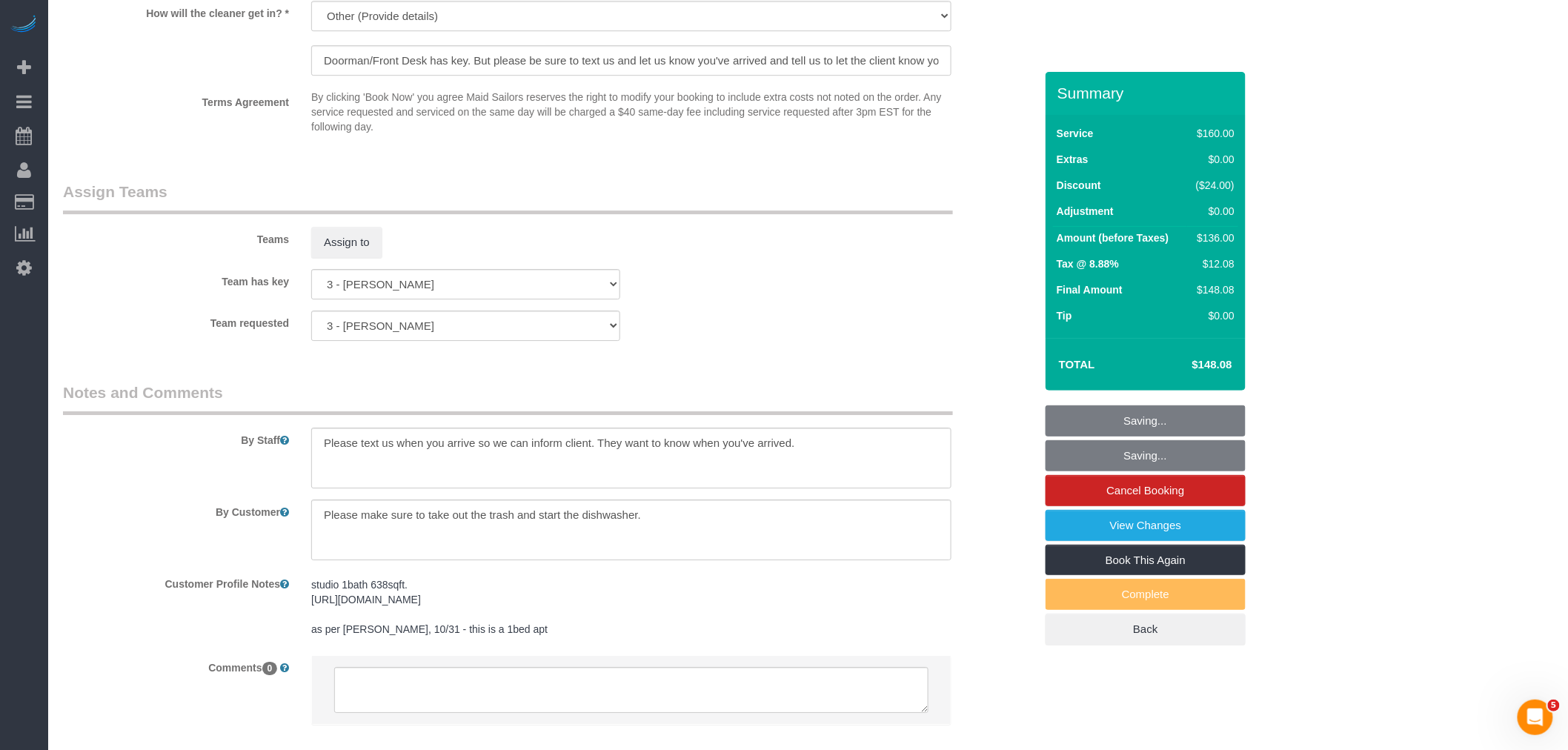
click at [804, 299] on div "Team has key 3 - Geraldin Bastidas 000- Donna Mercado 000 - Partnerships 000 - …" at bounding box center [548, 284] width 994 height 30
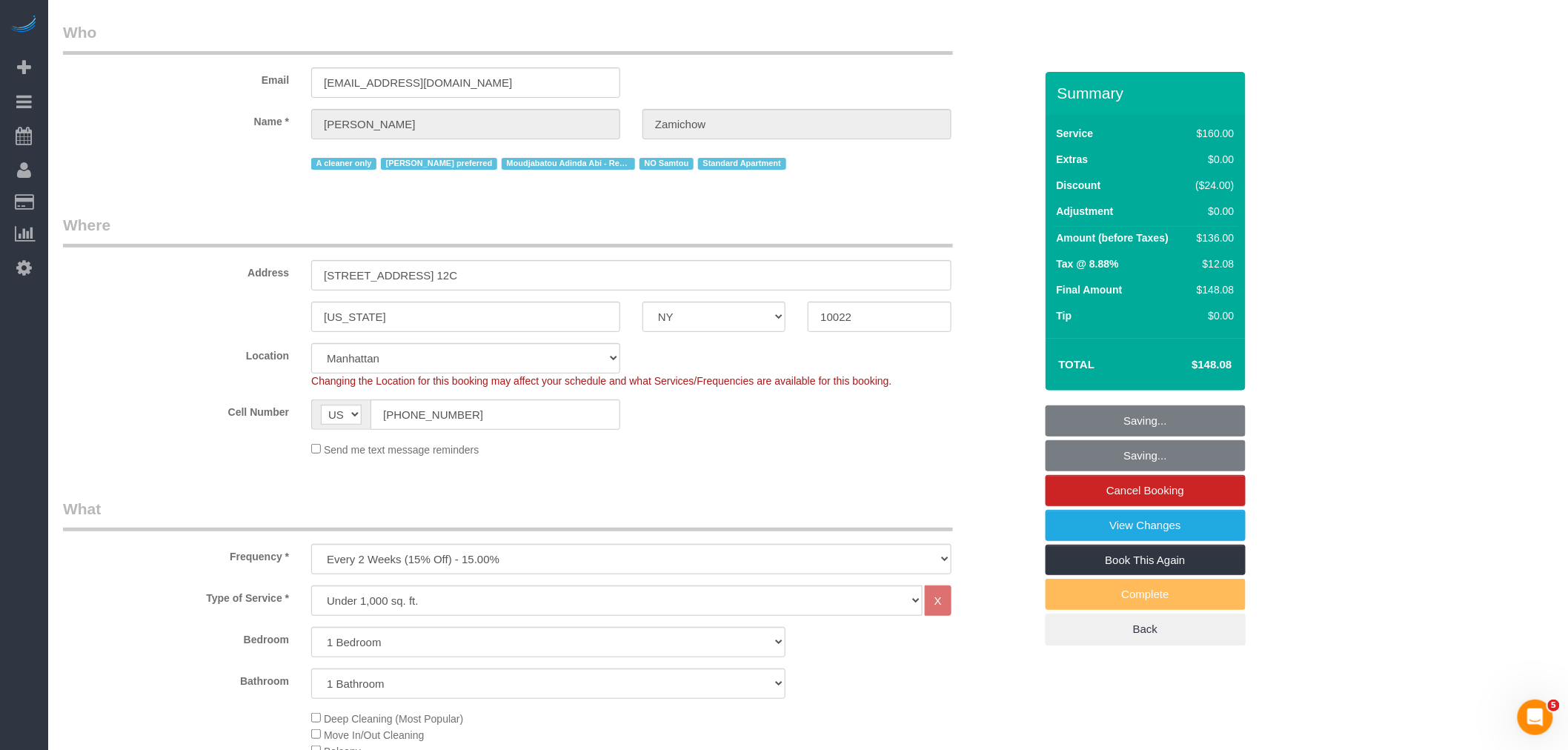
scroll to position [0, 0]
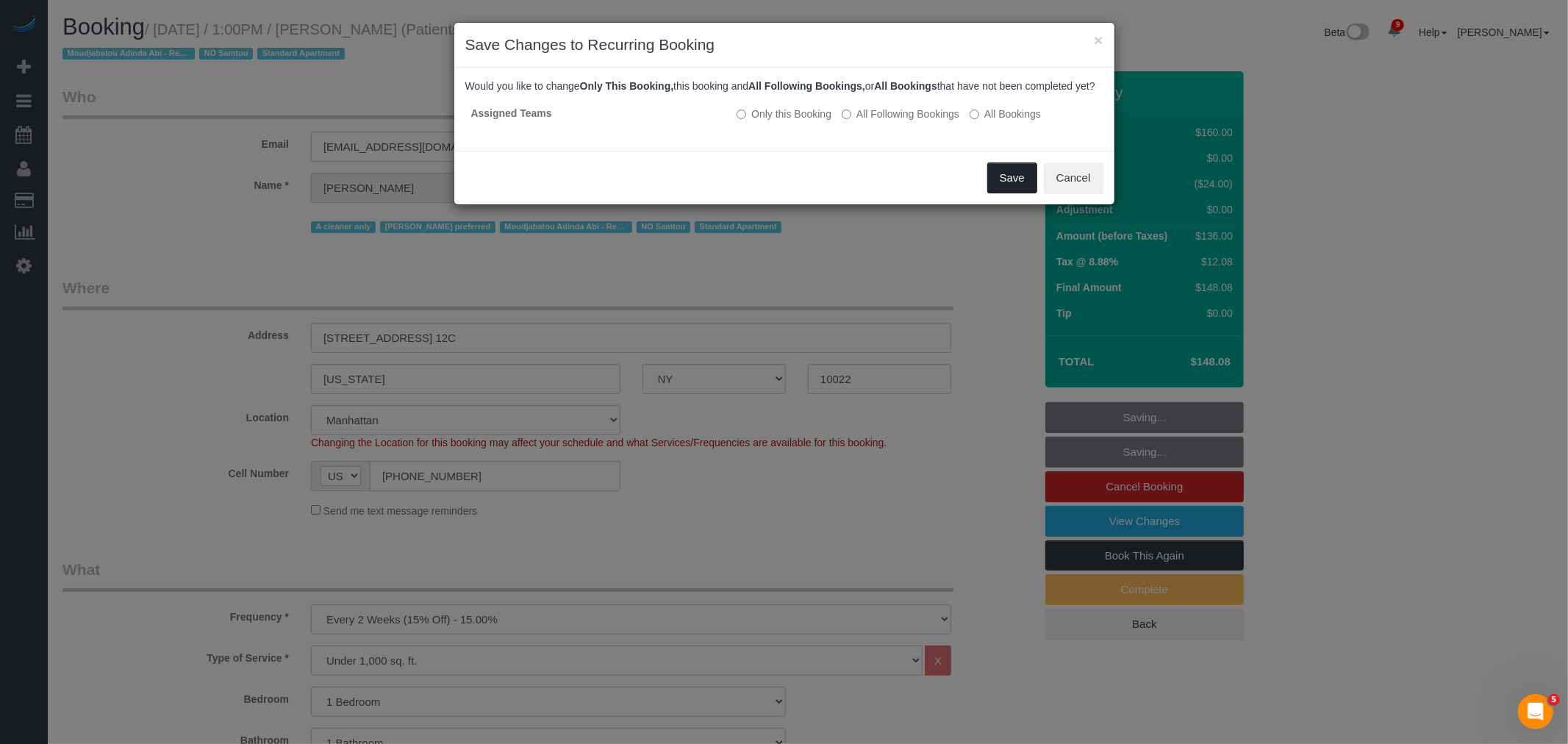
click at [1005, 185] on button "Save" at bounding box center [1012, 178] width 50 height 31
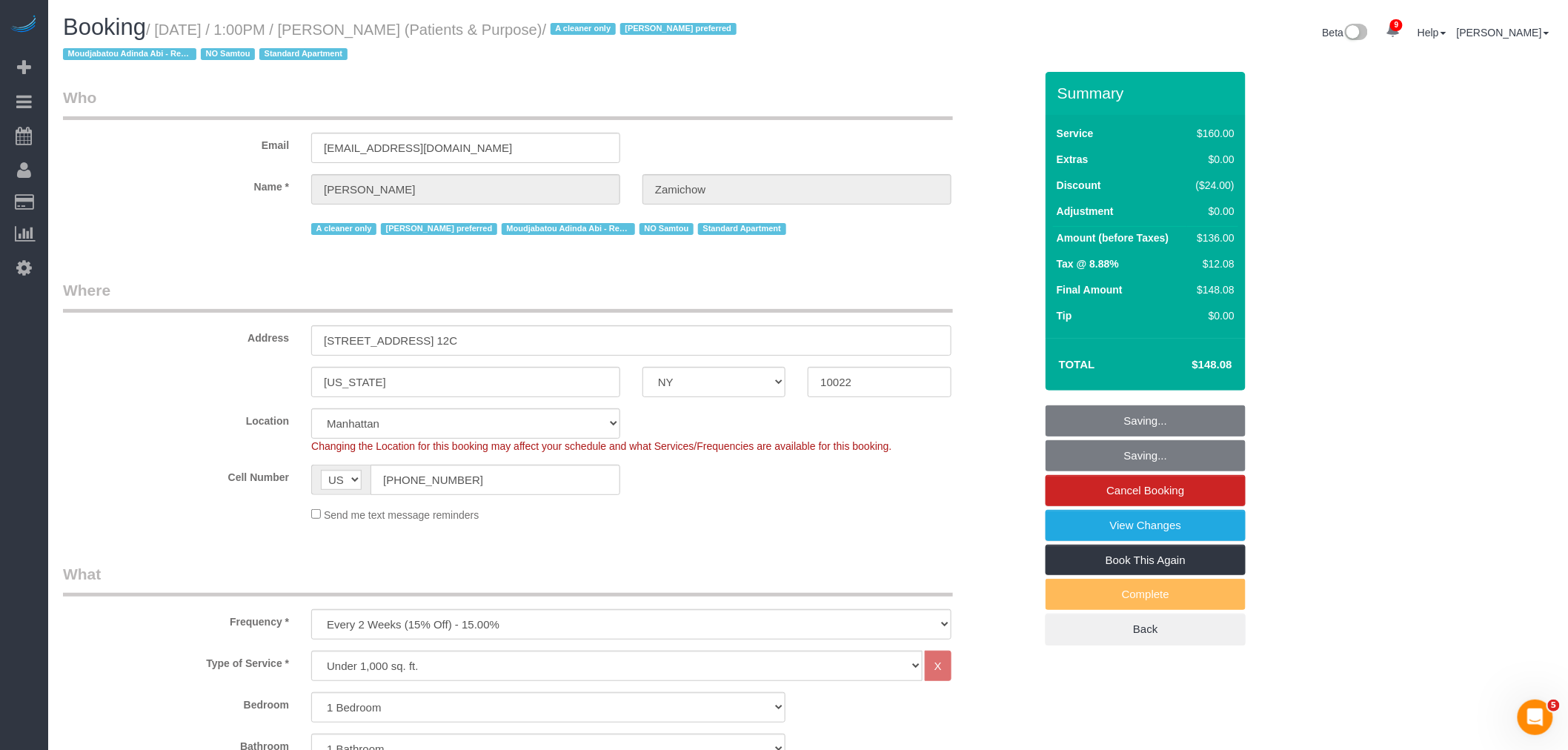
click at [733, 105] on legend "Who" at bounding box center [507, 103] width 890 height 33
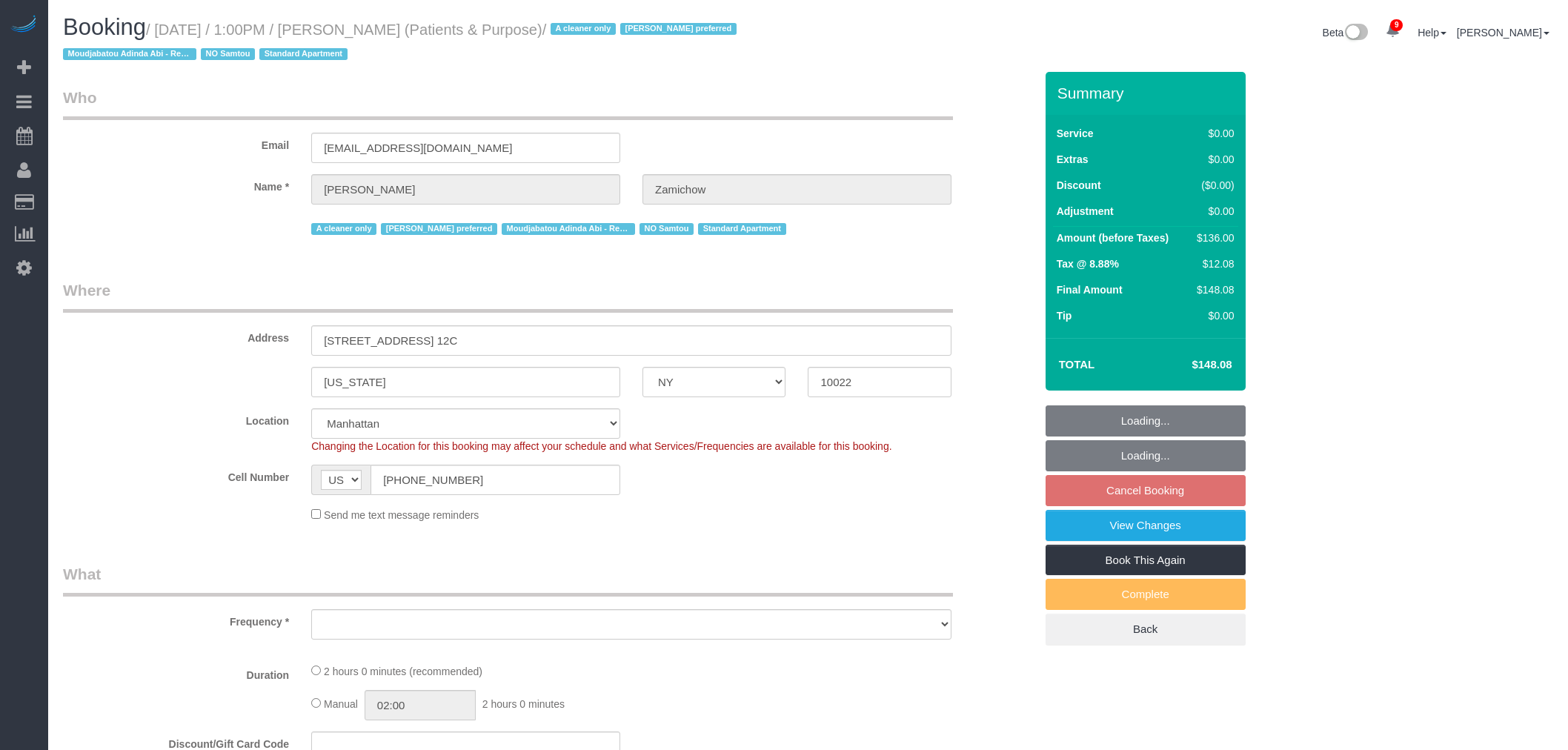
select select "NY"
select select "string:stripe-pm_1QChMk4VGloSiKo73YhVfFtE"
select select "number:89"
select select "number:90"
select select "number:15"
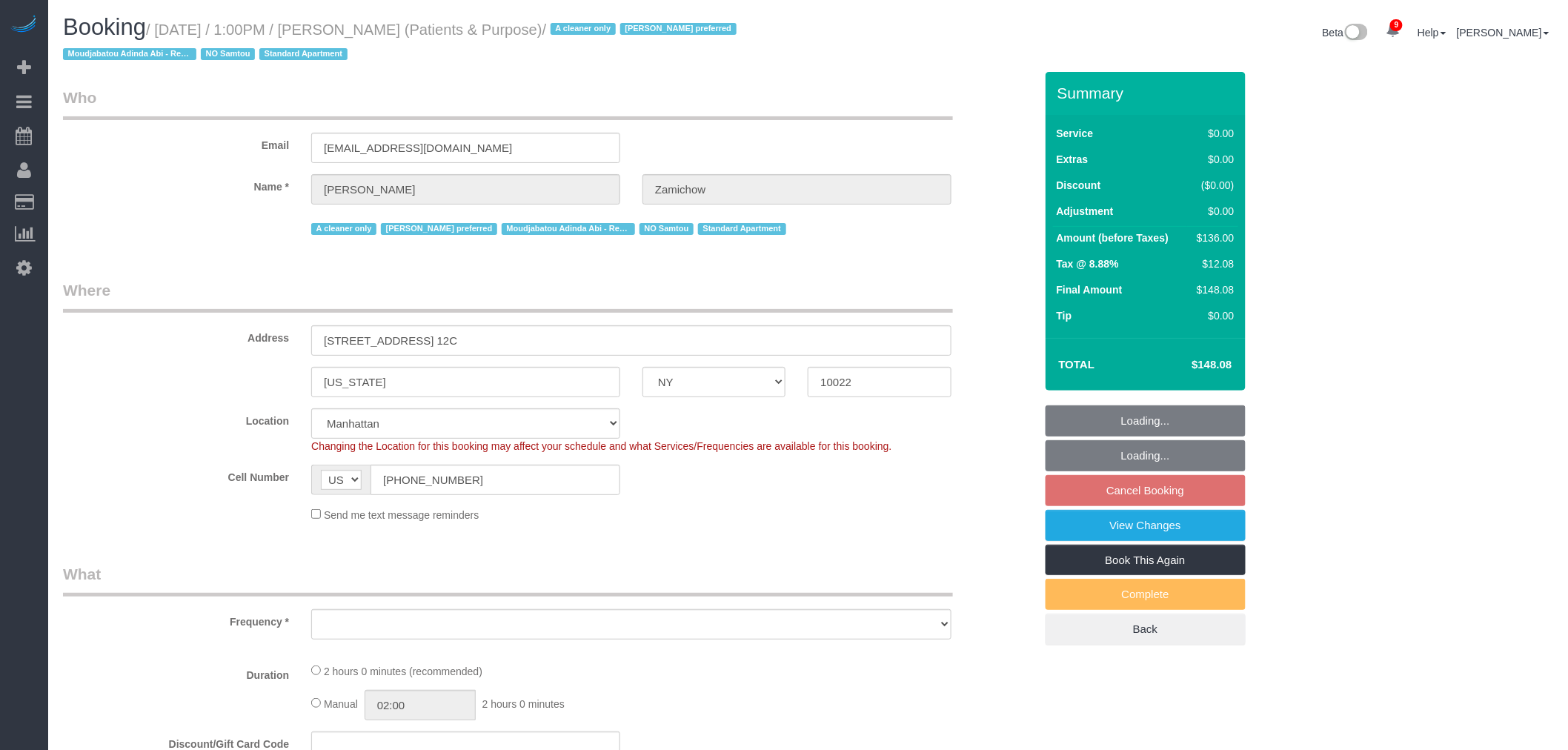
select select "number:7"
select select "object:866"
select select "spot4"
select select "1"
select select "object:1400"
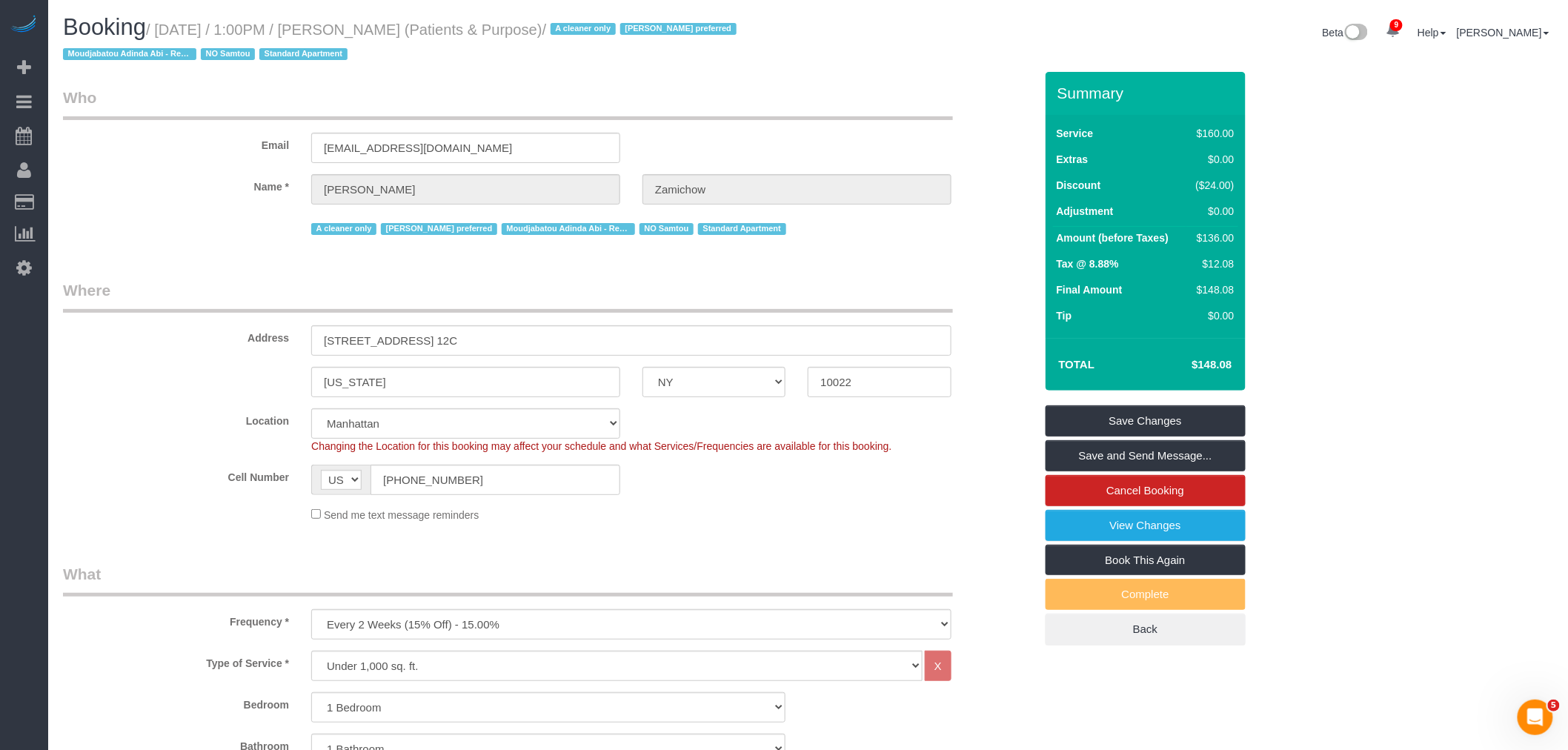
drag, startPoint x: 545, startPoint y: 106, endPoint x: 514, endPoint y: 97, distance: 32.3
click at [545, 106] on legend "Who" at bounding box center [507, 103] width 890 height 33
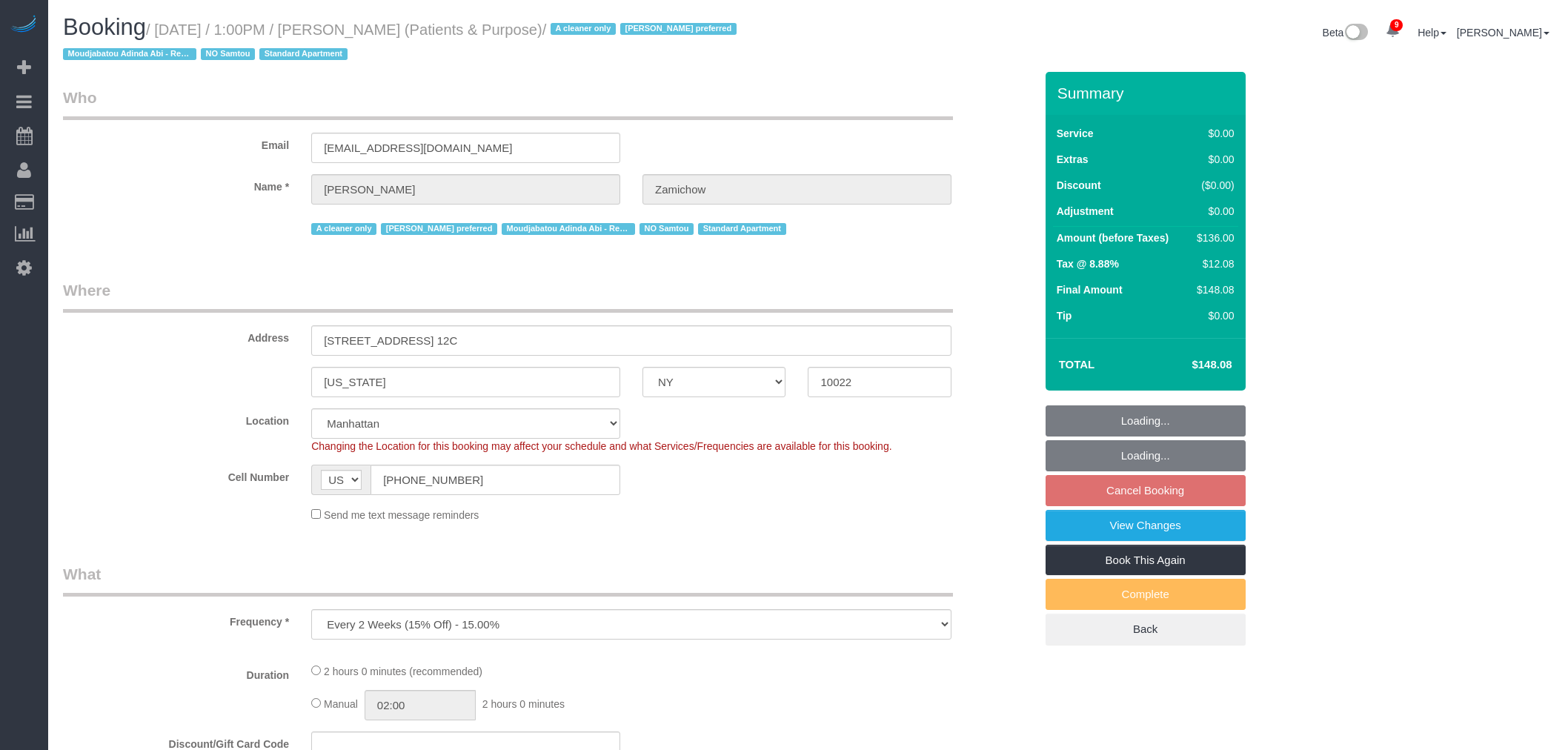
select select "NY"
select select "number:89"
select select "number:90"
select select "number:15"
select select "number:7"
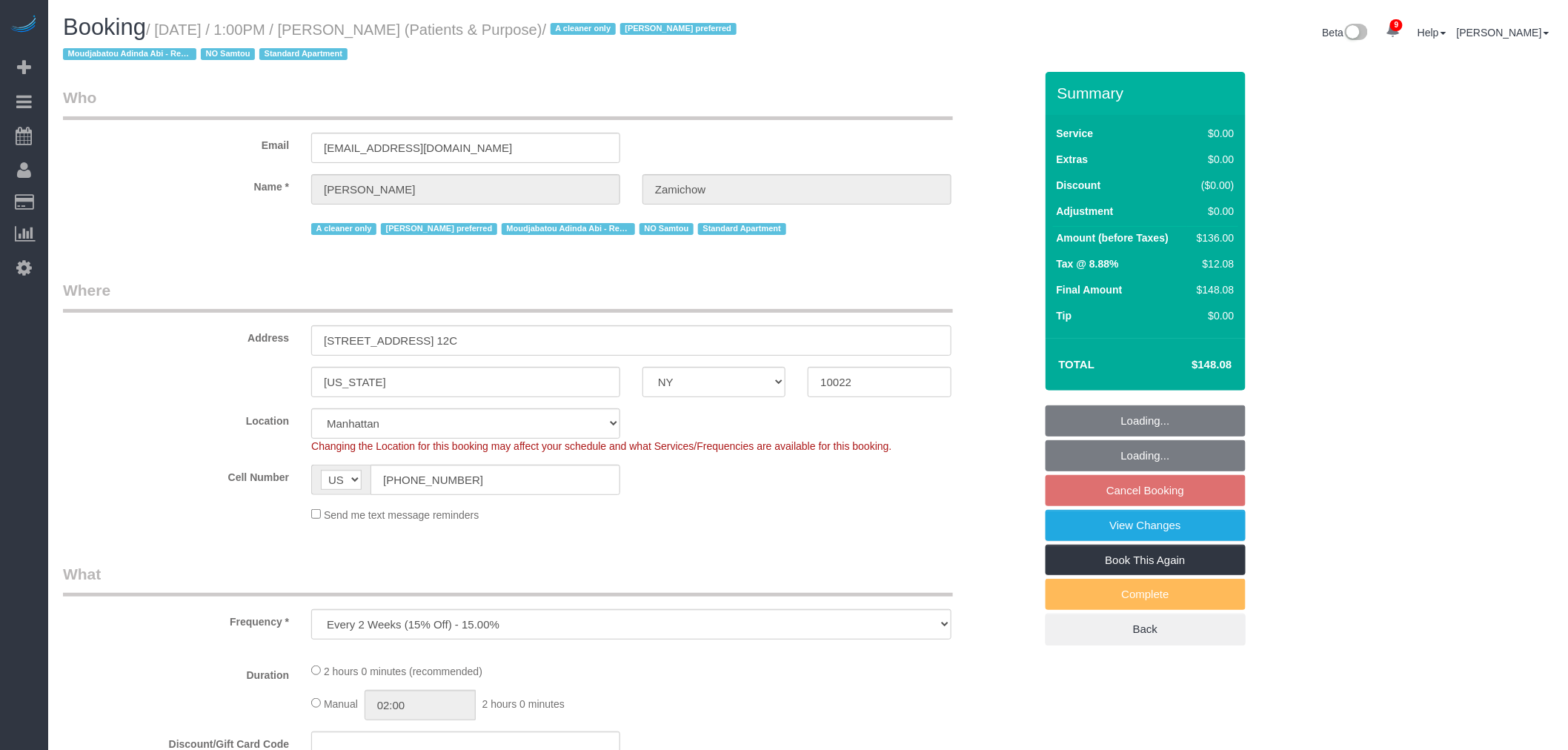
select select "object:870"
select select "string:stripe-pm_1QChMk4VGloSiKo73YhVfFtE"
select select "spot4"
select select "1"
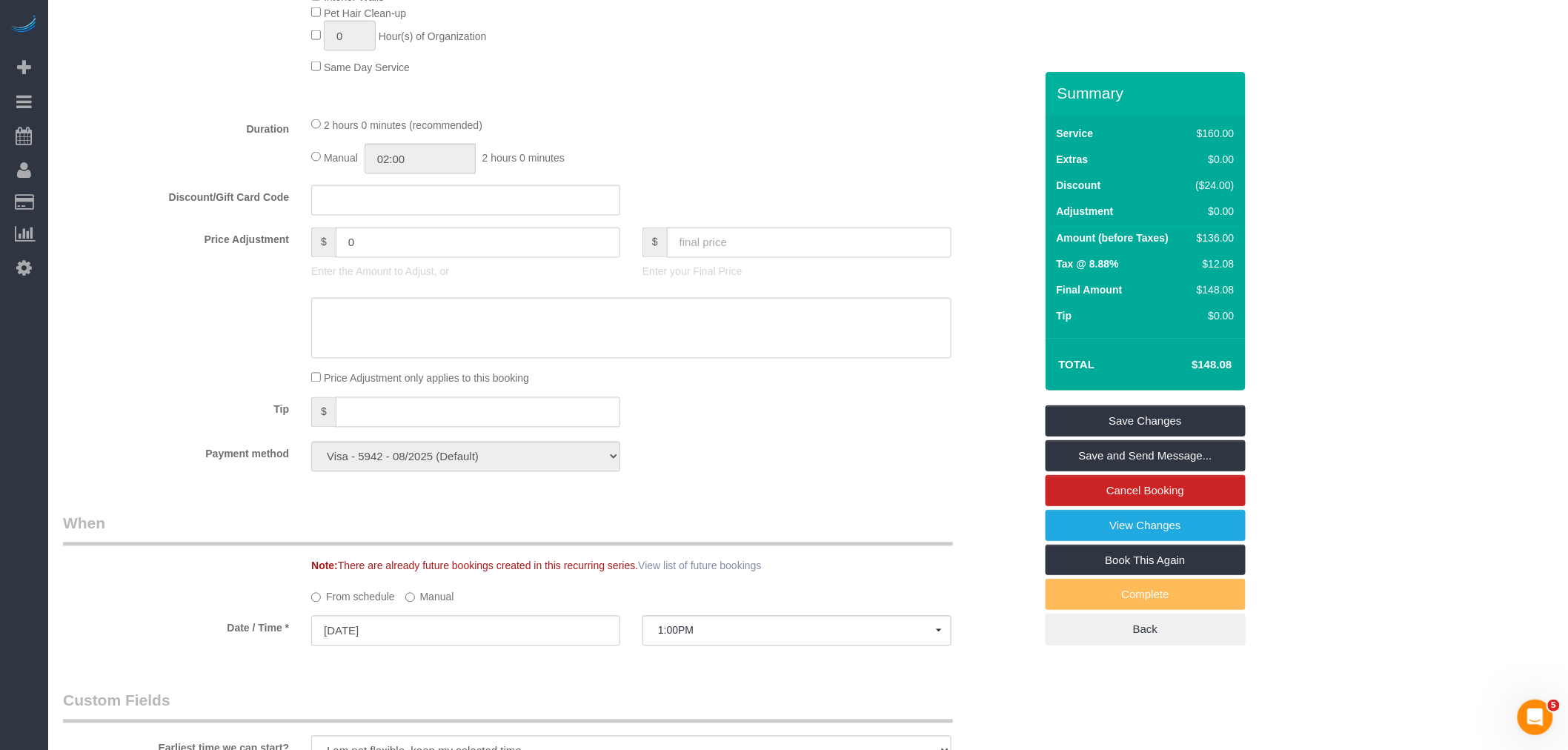
scroll to position [1235, 0]
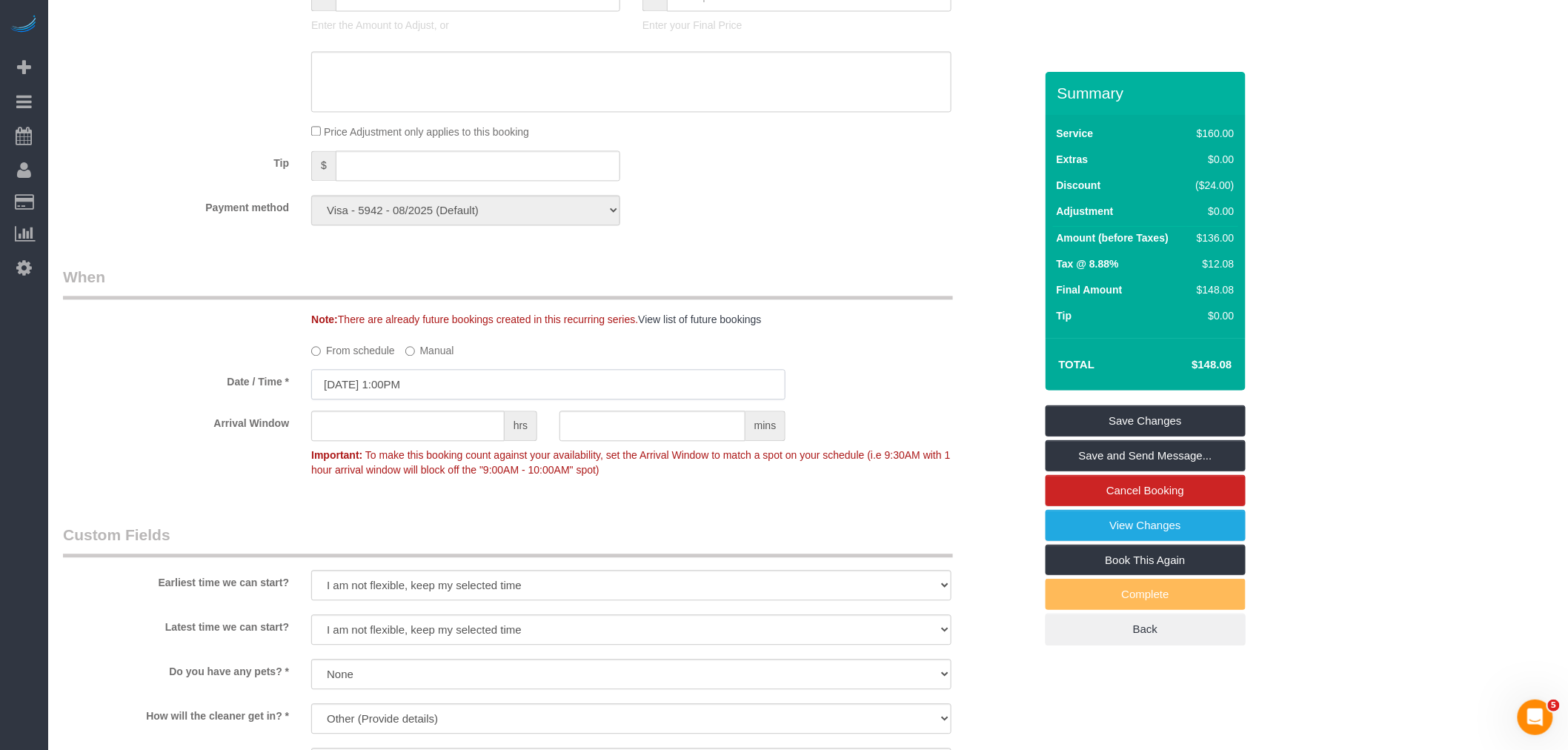
click at [413, 400] on input "09/02/2025 1:00PM" at bounding box center [548, 384] width 474 height 30
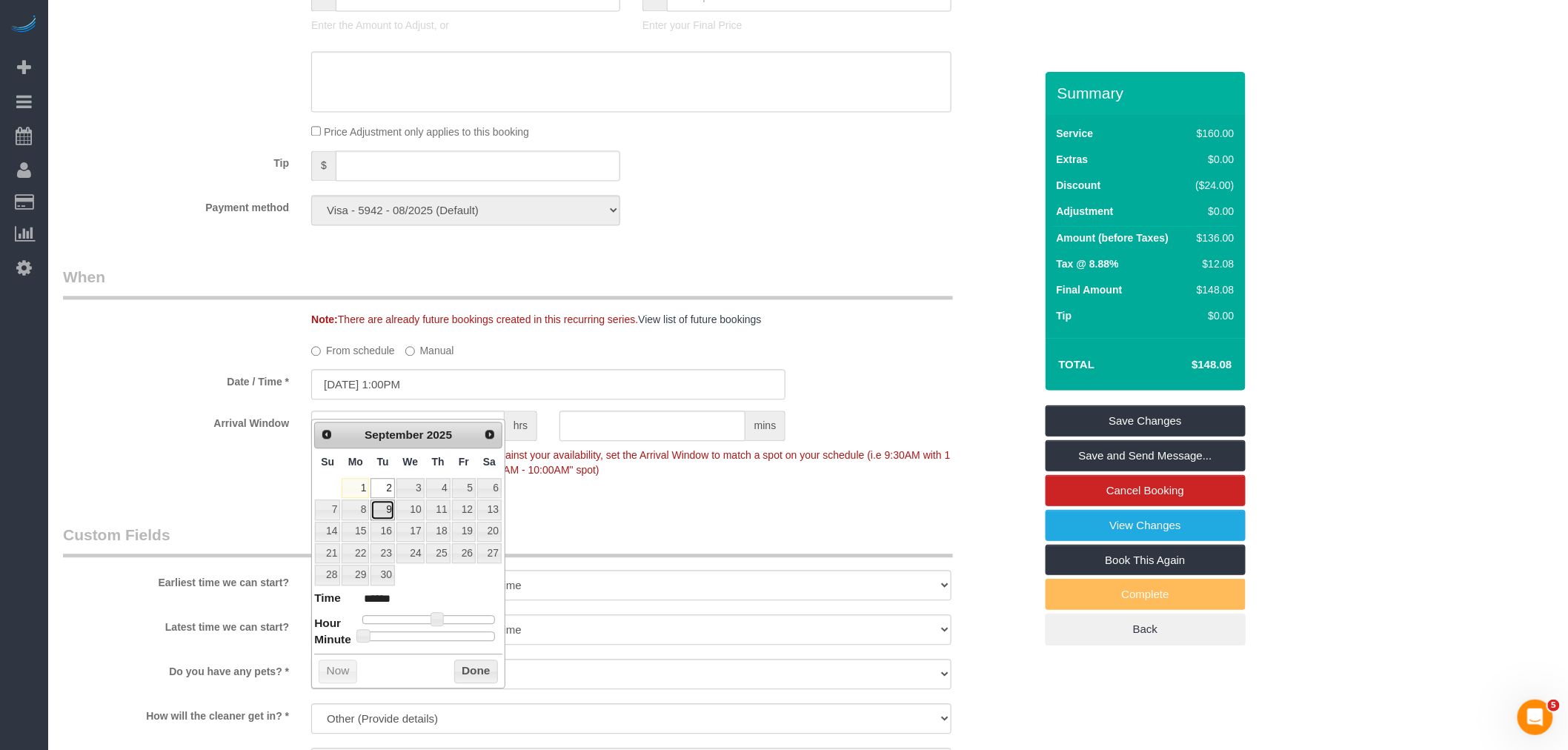
click at [378, 504] on link "9" at bounding box center [382, 509] width 24 height 20
type input "09/09/2025 1:00PM"
click at [469, 672] on button "Done" at bounding box center [476, 671] width 44 height 24
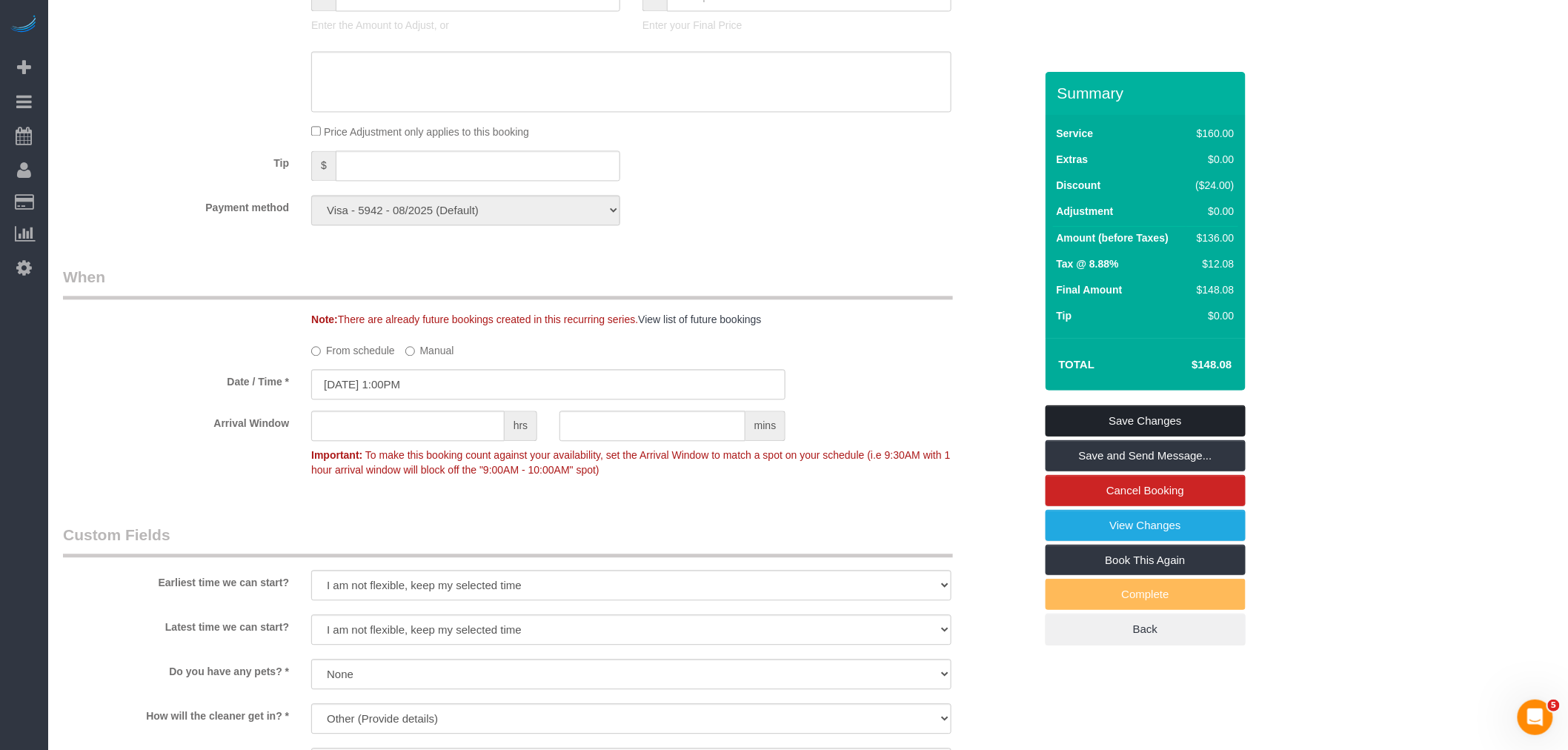
click at [1175, 422] on link "Save Changes" at bounding box center [1145, 420] width 200 height 31
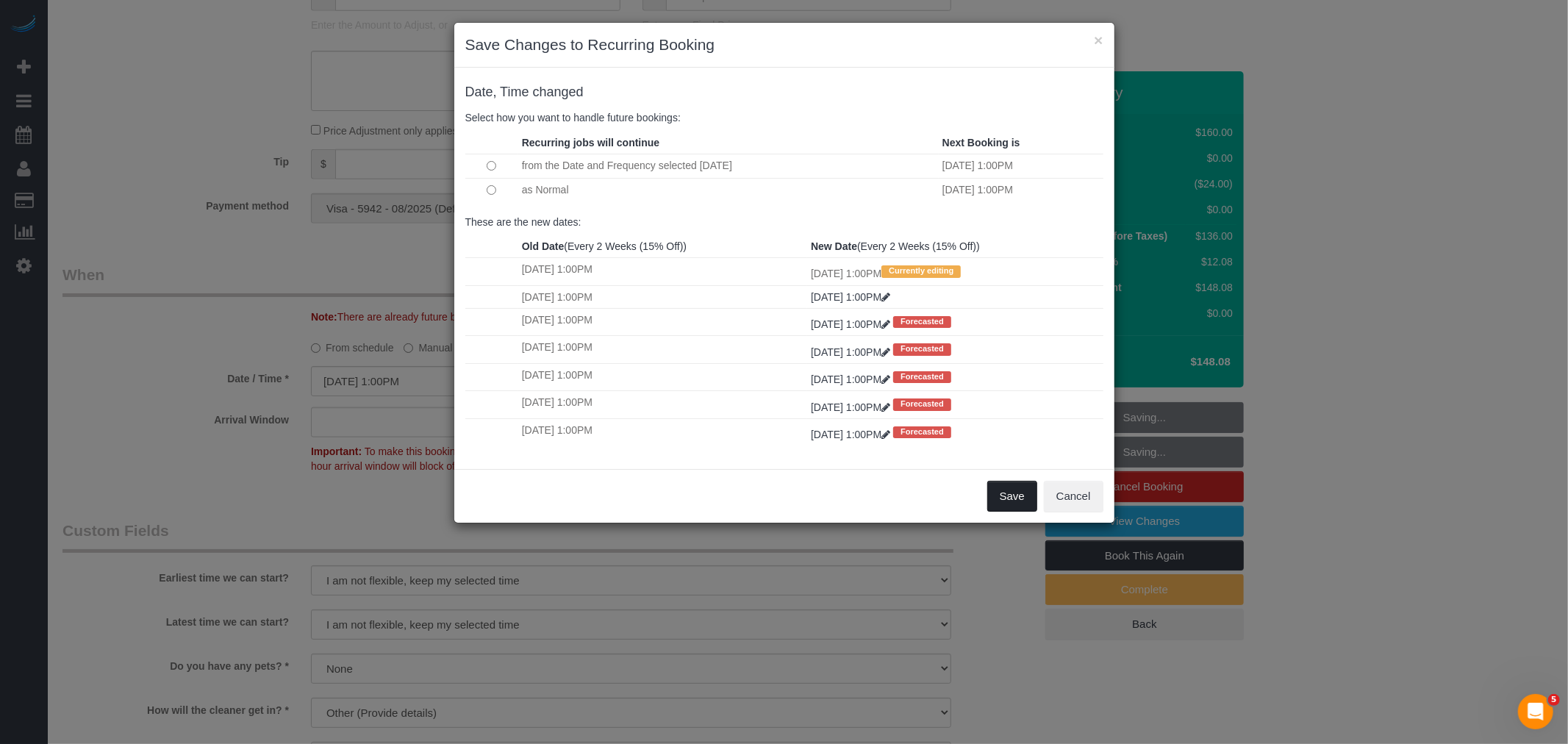
click at [1011, 498] on button "Save" at bounding box center [1012, 496] width 50 height 31
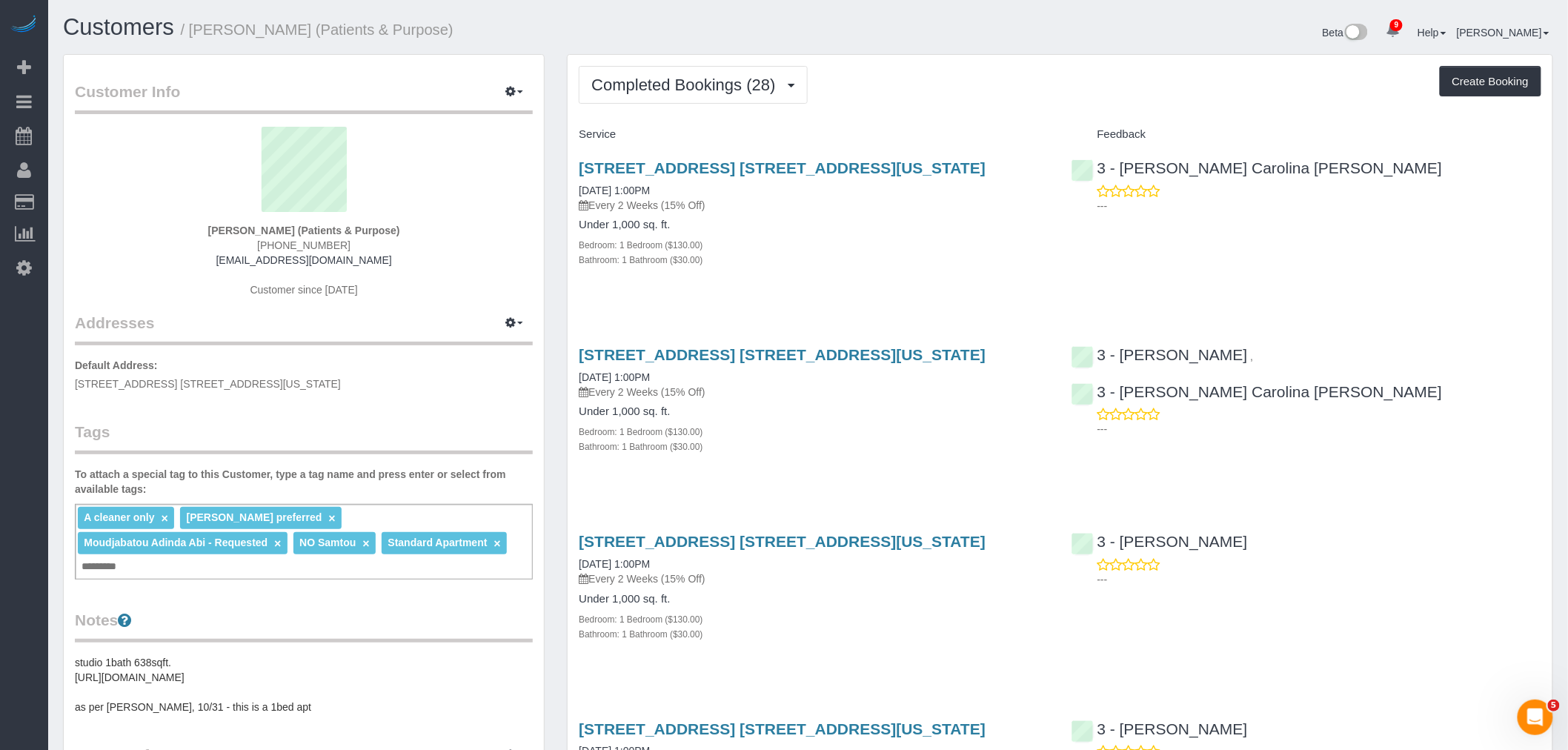
click at [686, 85] on span "Completed Bookings (28)" at bounding box center [687, 84] width 191 height 18
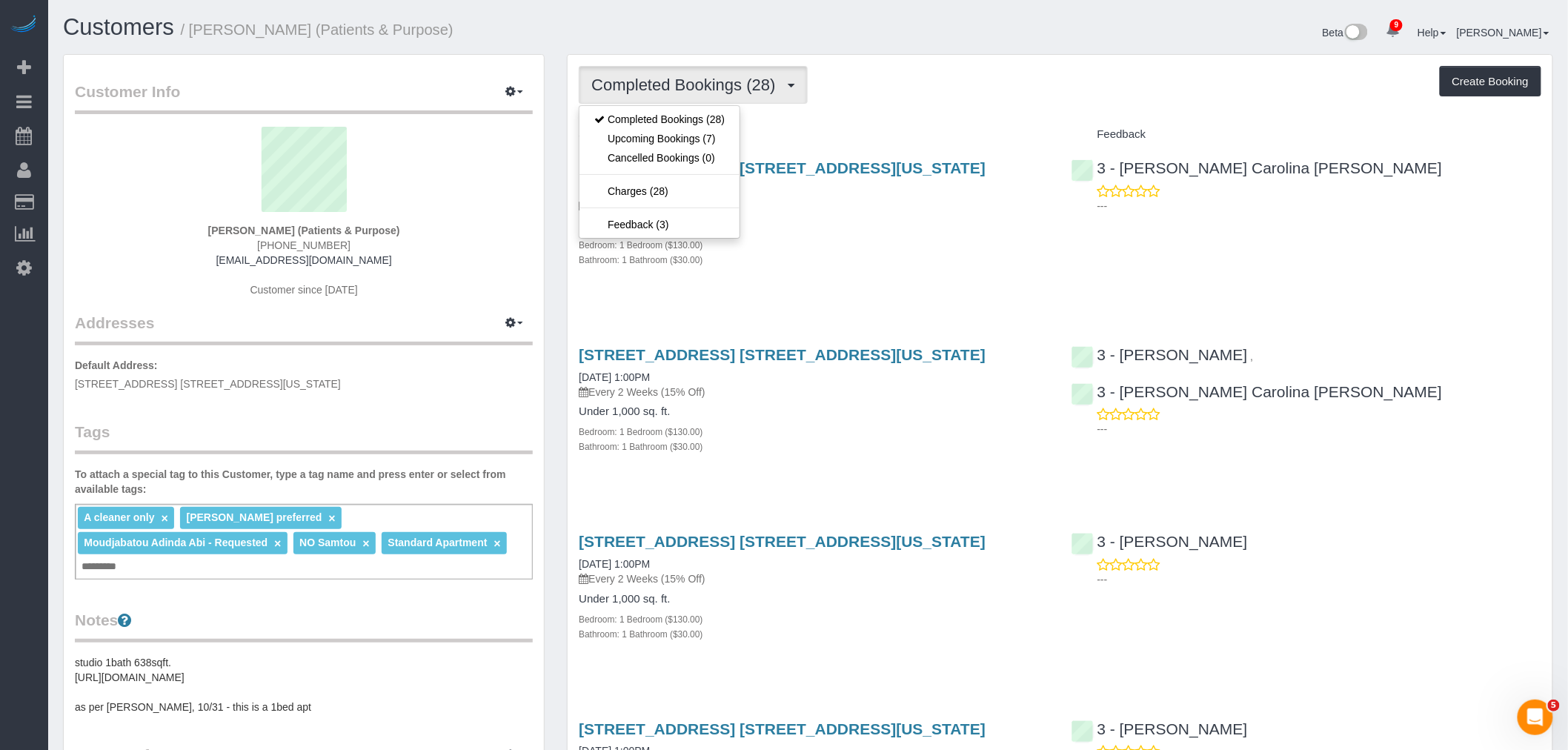
drag, startPoint x: 956, startPoint y: 95, endPoint x: 761, endPoint y: 62, distance: 197.8
click at [951, 93] on div "Completed Bookings (28) Completed Bookings (28) Upcoming Bookings (7) Cancelled…" at bounding box center [1060, 85] width 963 height 38
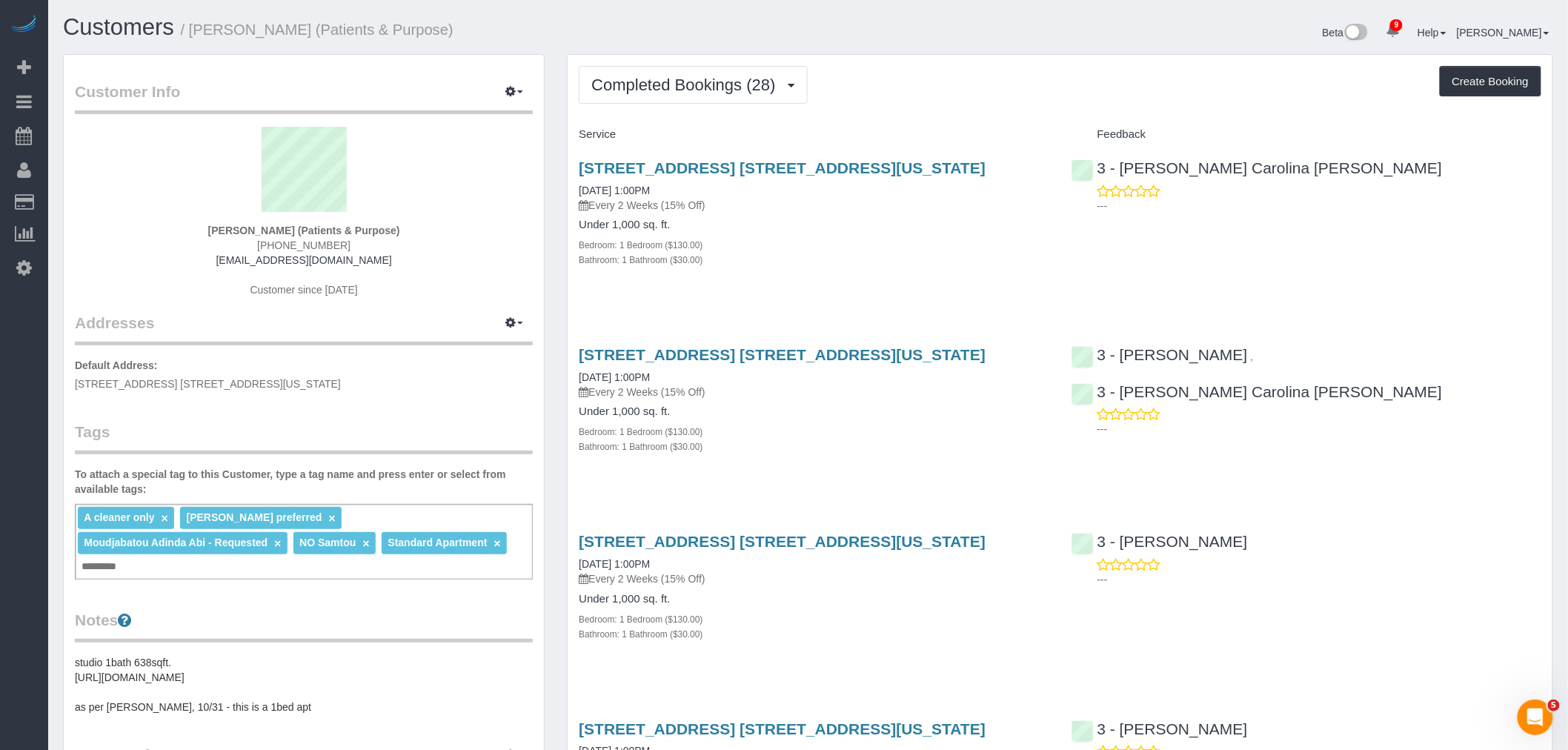
click at [937, 82] on div "Completed Bookings (28) Completed Bookings (28) Upcoming Bookings (7) Cancelled…" at bounding box center [1060, 85] width 963 height 38
click at [705, 82] on span "Completed Bookings (28)" at bounding box center [687, 84] width 191 height 18
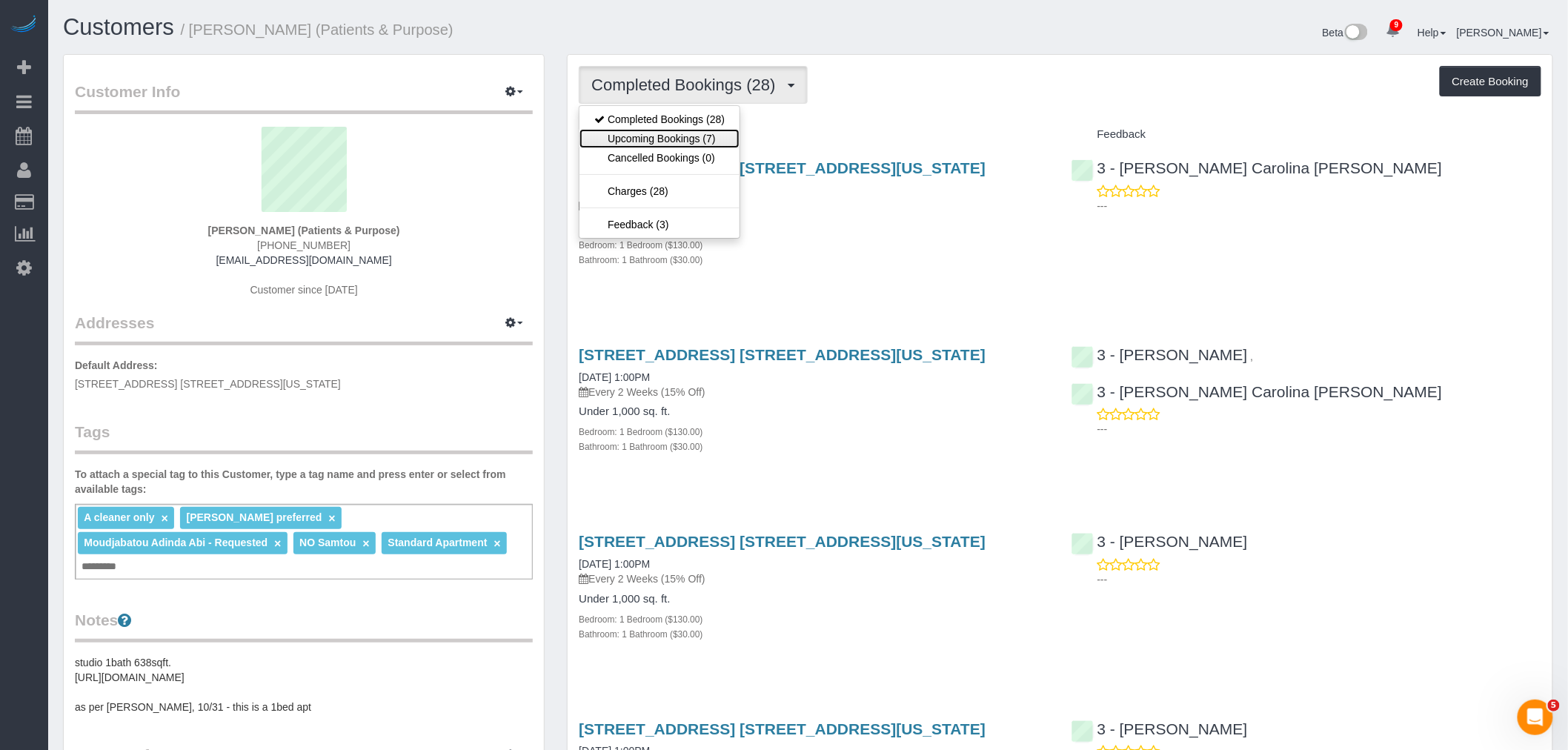
click at [705, 131] on link "Upcoming Bookings (7)" at bounding box center [659, 138] width 160 height 19
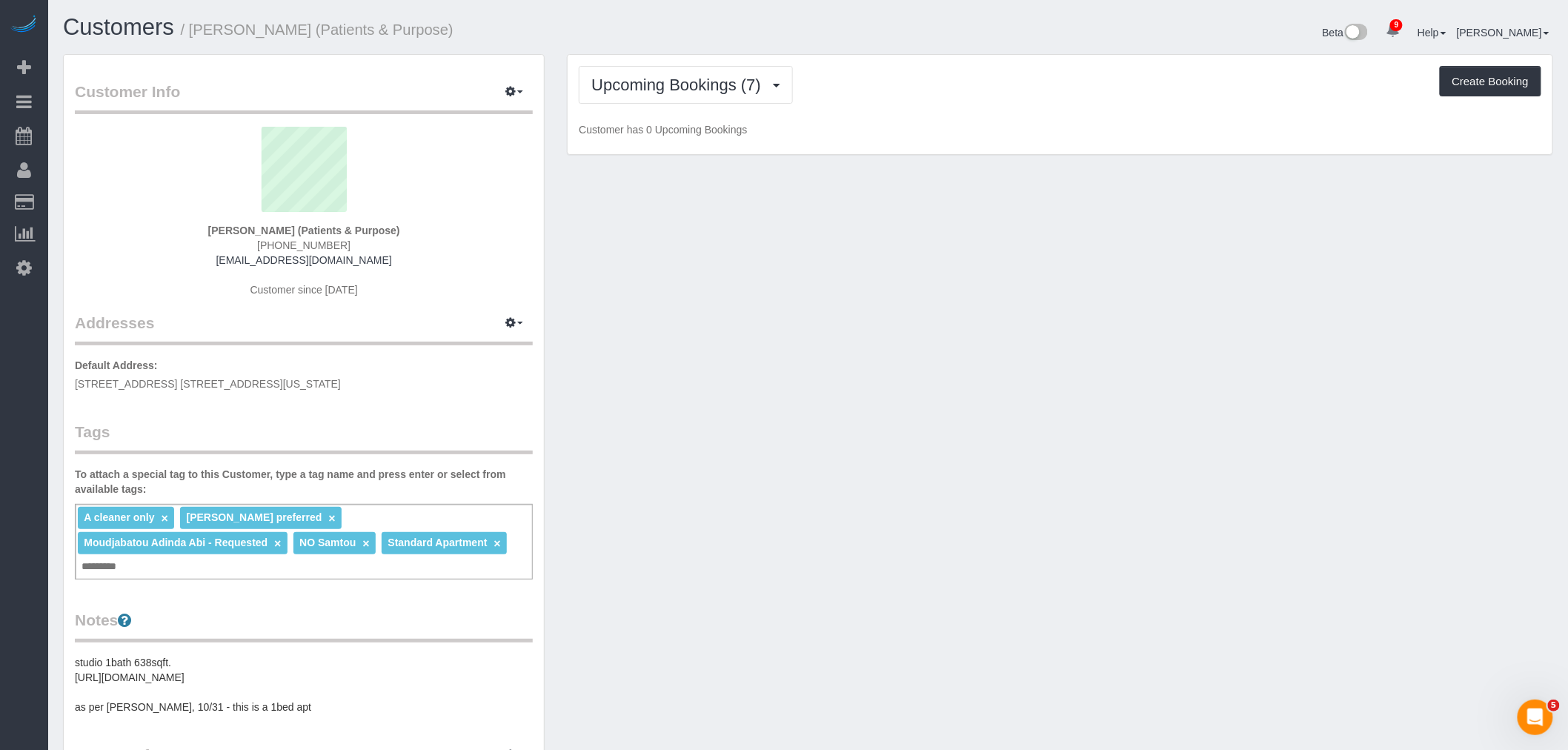
click at [1024, 117] on div "Upcoming Bookings (7) Completed Bookings (28) Upcoming Bookings (7) Cancelled B…" at bounding box center [1060, 105] width 985 height 100
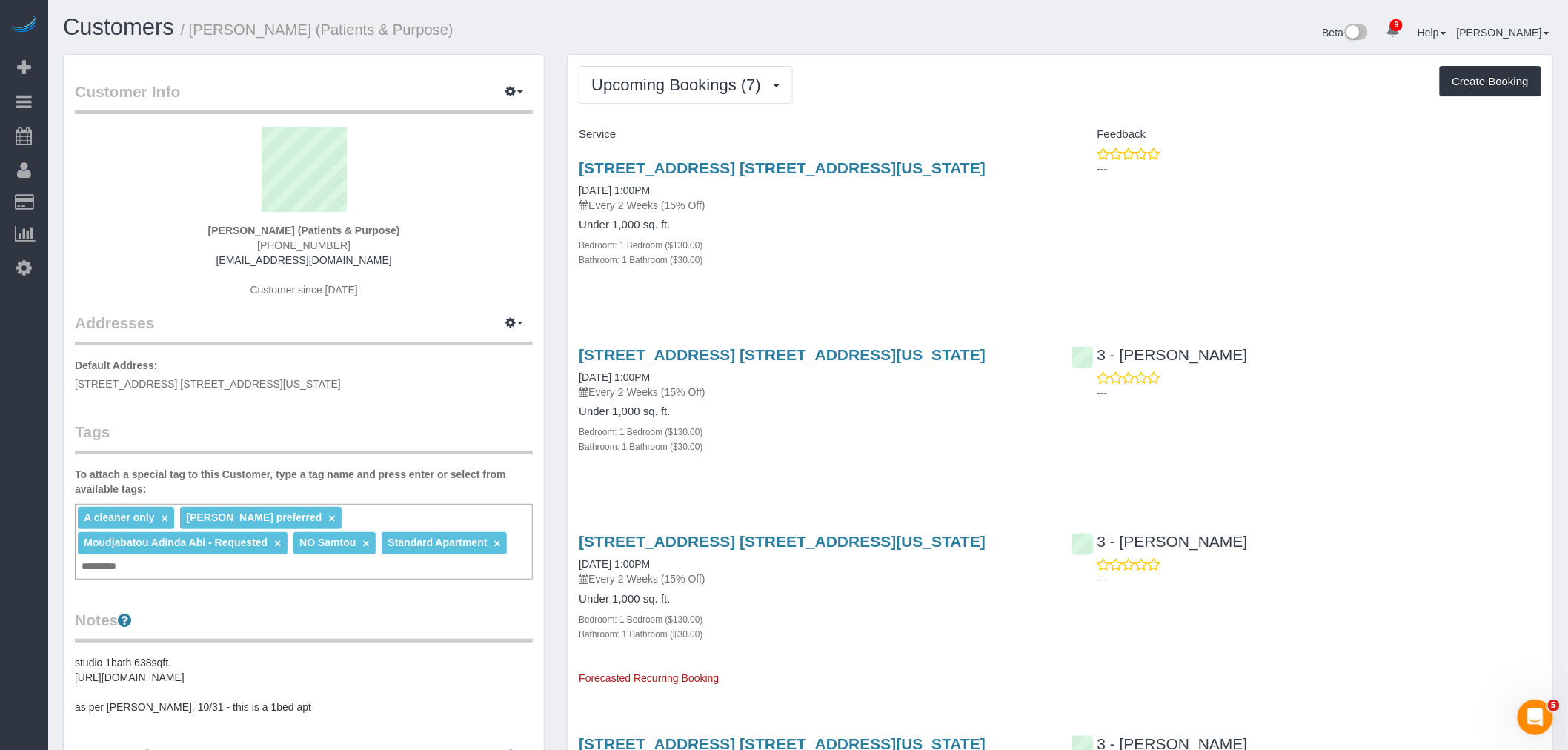
click at [935, 83] on div "Upcoming Bookings (7) Completed Bookings (28) Upcoming Bookings (7) Cancelled B…" at bounding box center [1060, 85] width 963 height 38
click at [849, 164] on link "300 East 57th Street, Apt. 12c, New York, NY 10022" at bounding box center [782, 168] width 406 height 17
click at [690, 89] on span "Upcoming Bookings (7)" at bounding box center [679, 84] width 177 height 18
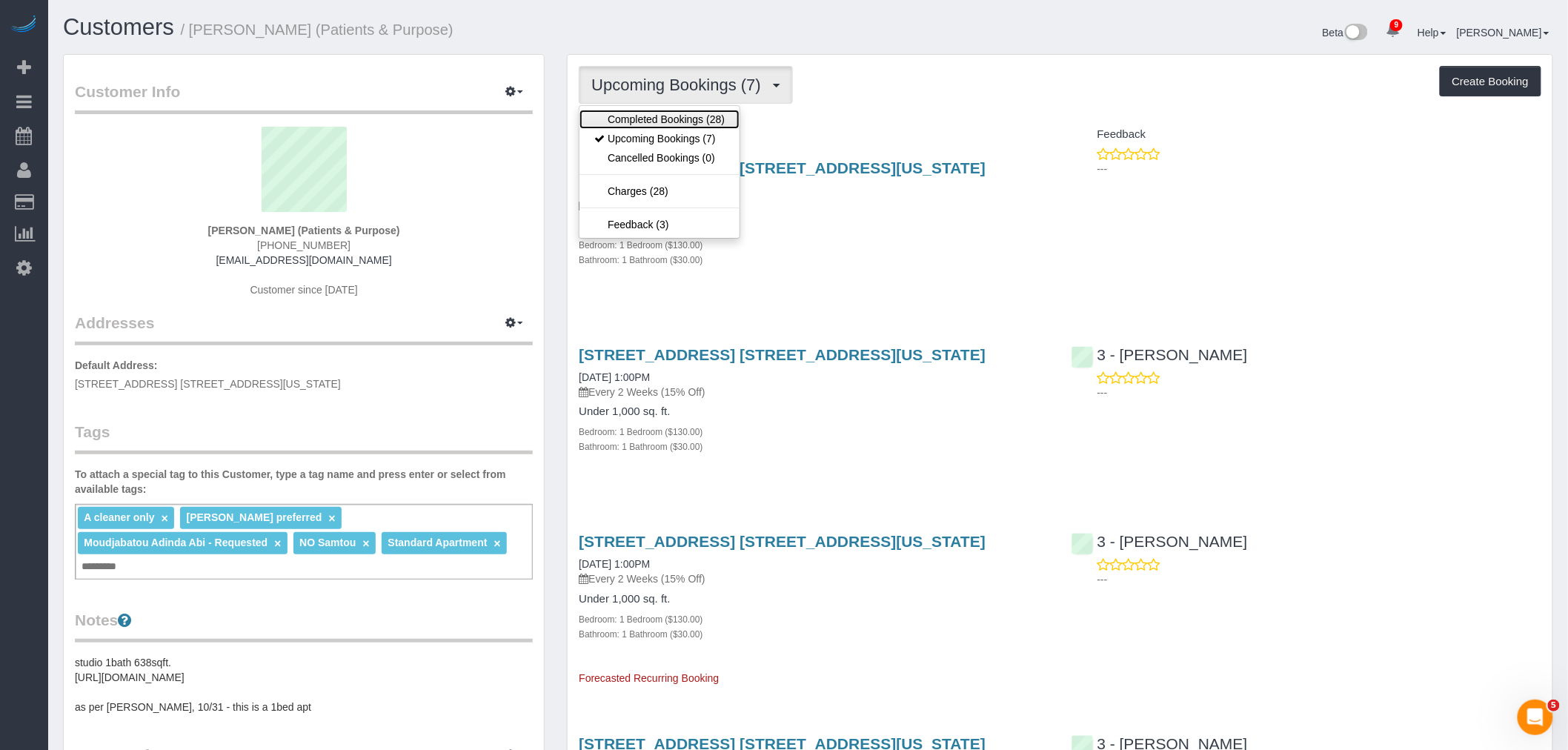
click at [691, 126] on link "Completed Bookings (28)" at bounding box center [659, 119] width 160 height 19
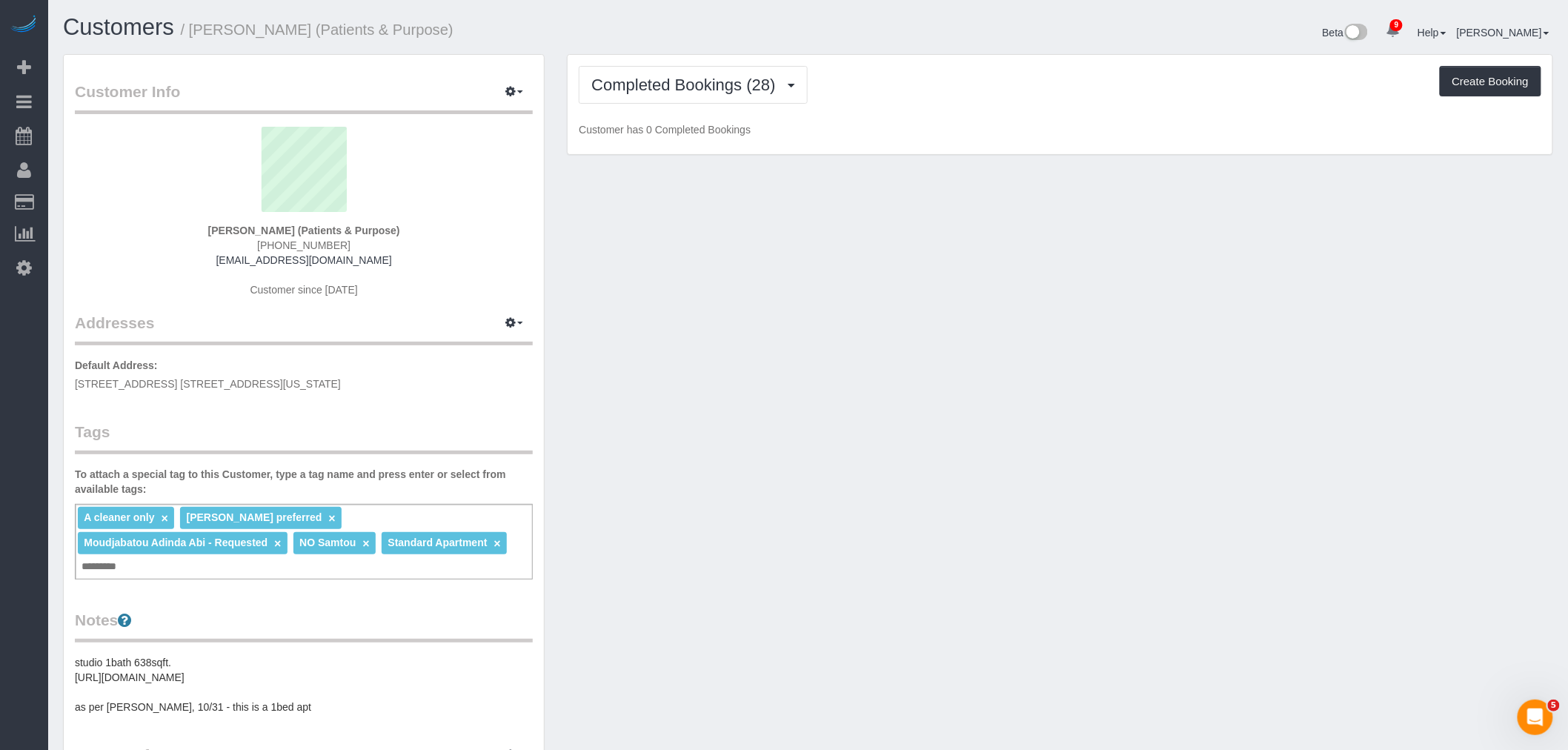
click at [905, 98] on div "Completed Bookings (28) Completed Bookings (28) Upcoming Bookings (7) Cancelled…" at bounding box center [1060, 85] width 963 height 38
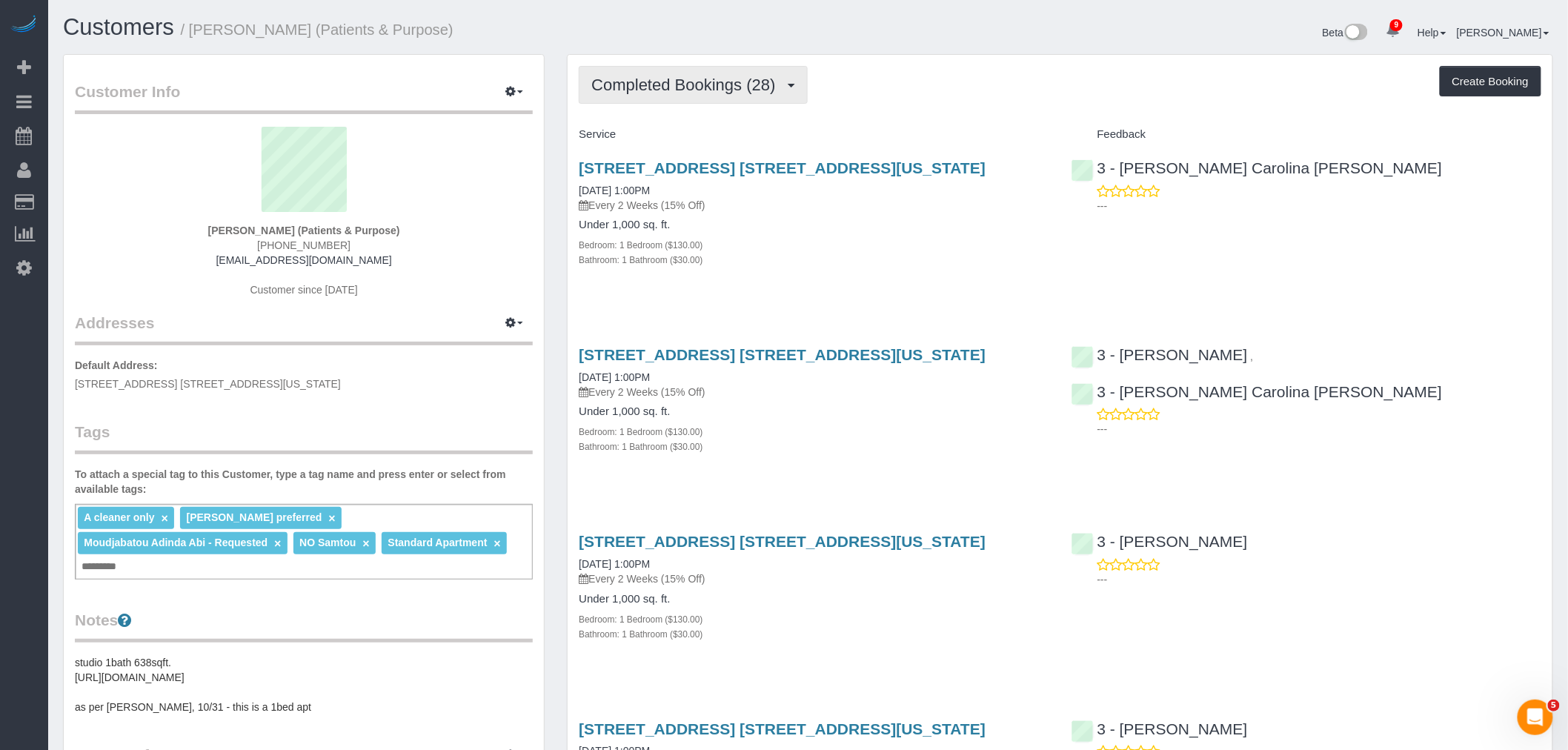
click at [700, 84] on span "Completed Bookings (28)" at bounding box center [687, 84] width 191 height 18
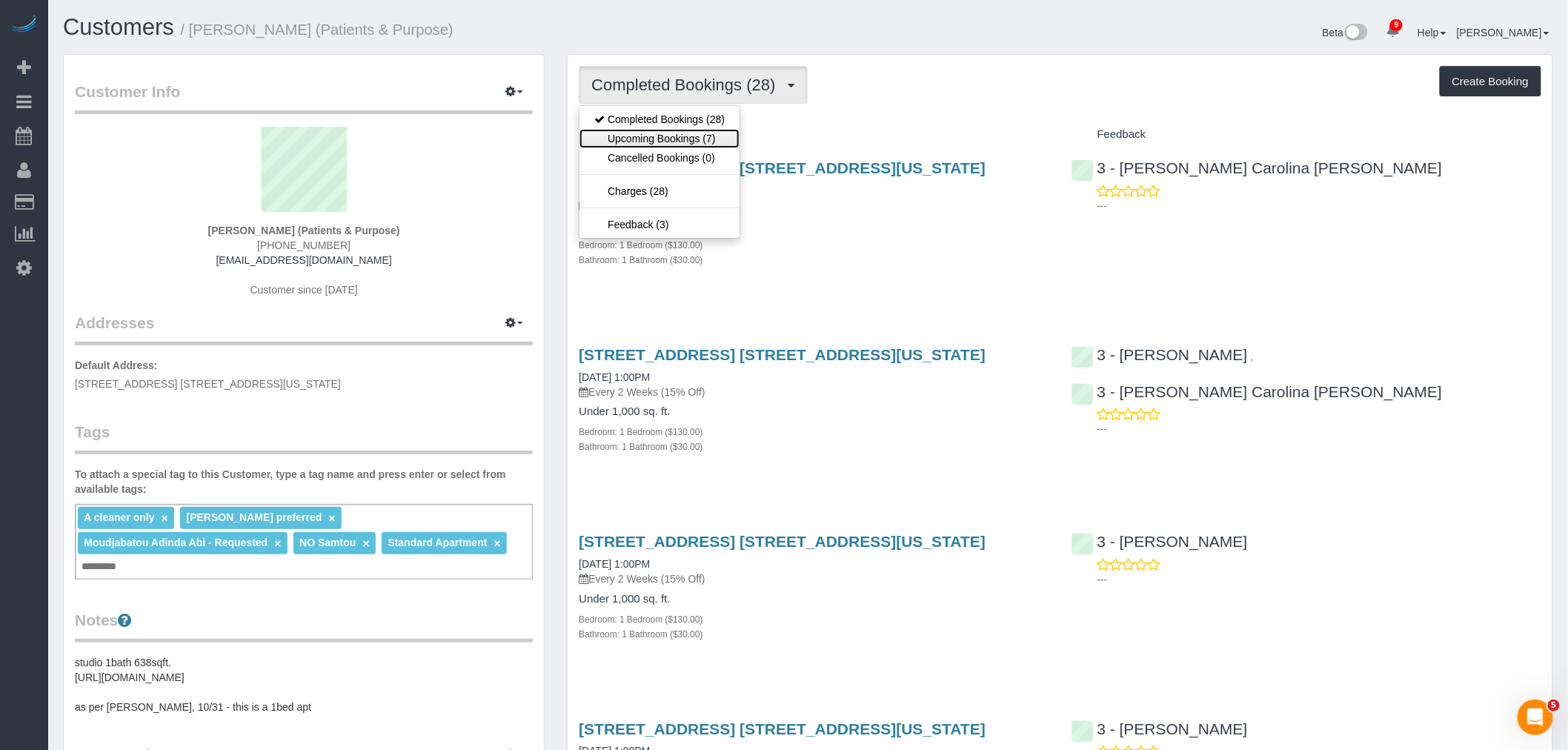
click at [684, 138] on link "Upcoming Bookings (7)" at bounding box center [659, 138] width 160 height 19
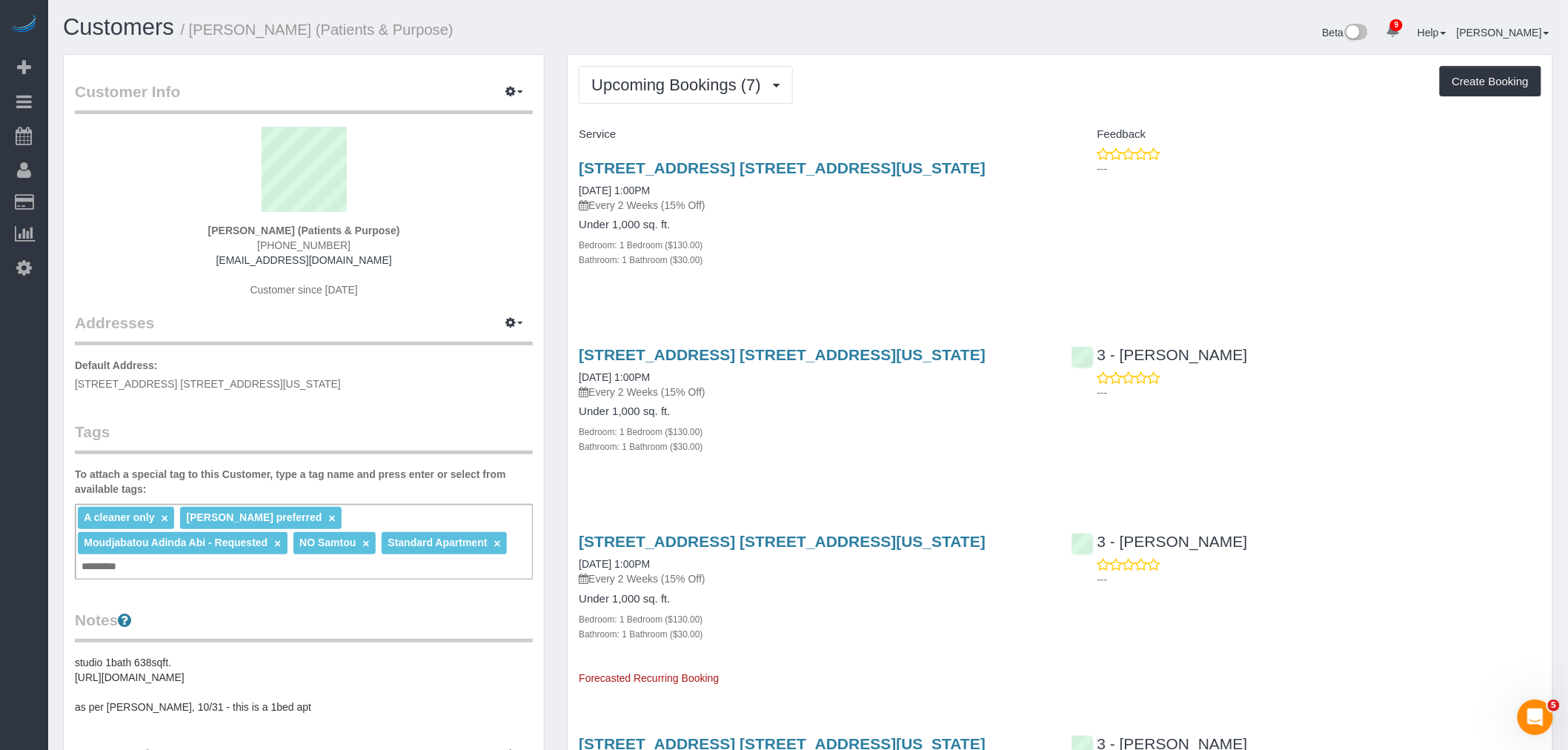
drag, startPoint x: 699, startPoint y: 91, endPoint x: 683, endPoint y: 138, distance: 49.6
click at [699, 91] on span "Upcoming Bookings (7)" at bounding box center [679, 84] width 177 height 18
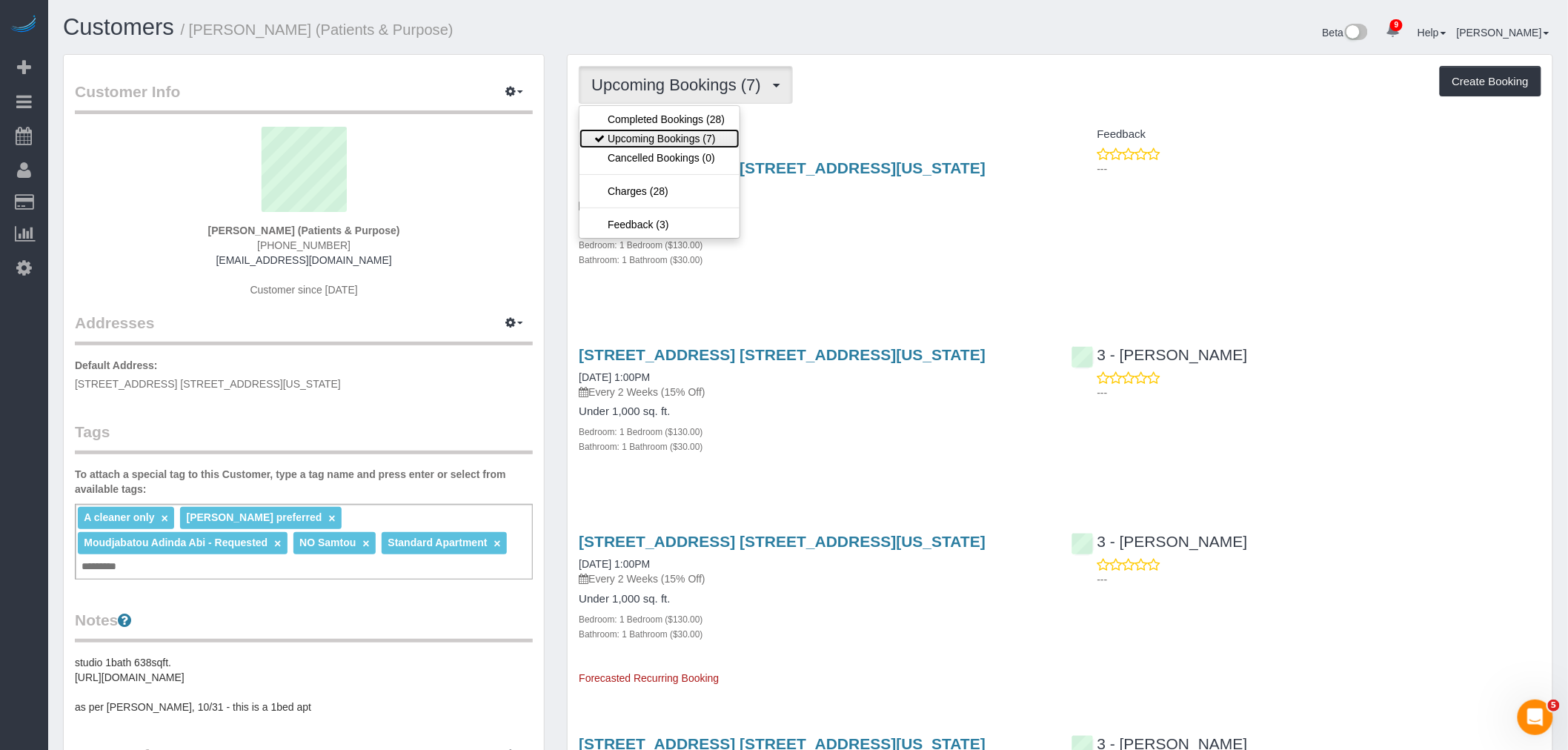
drag, startPoint x: 679, startPoint y: 141, endPoint x: 858, endPoint y: 105, distance: 182.6
click at [679, 142] on link "Upcoming Bookings (7)" at bounding box center [659, 138] width 160 height 19
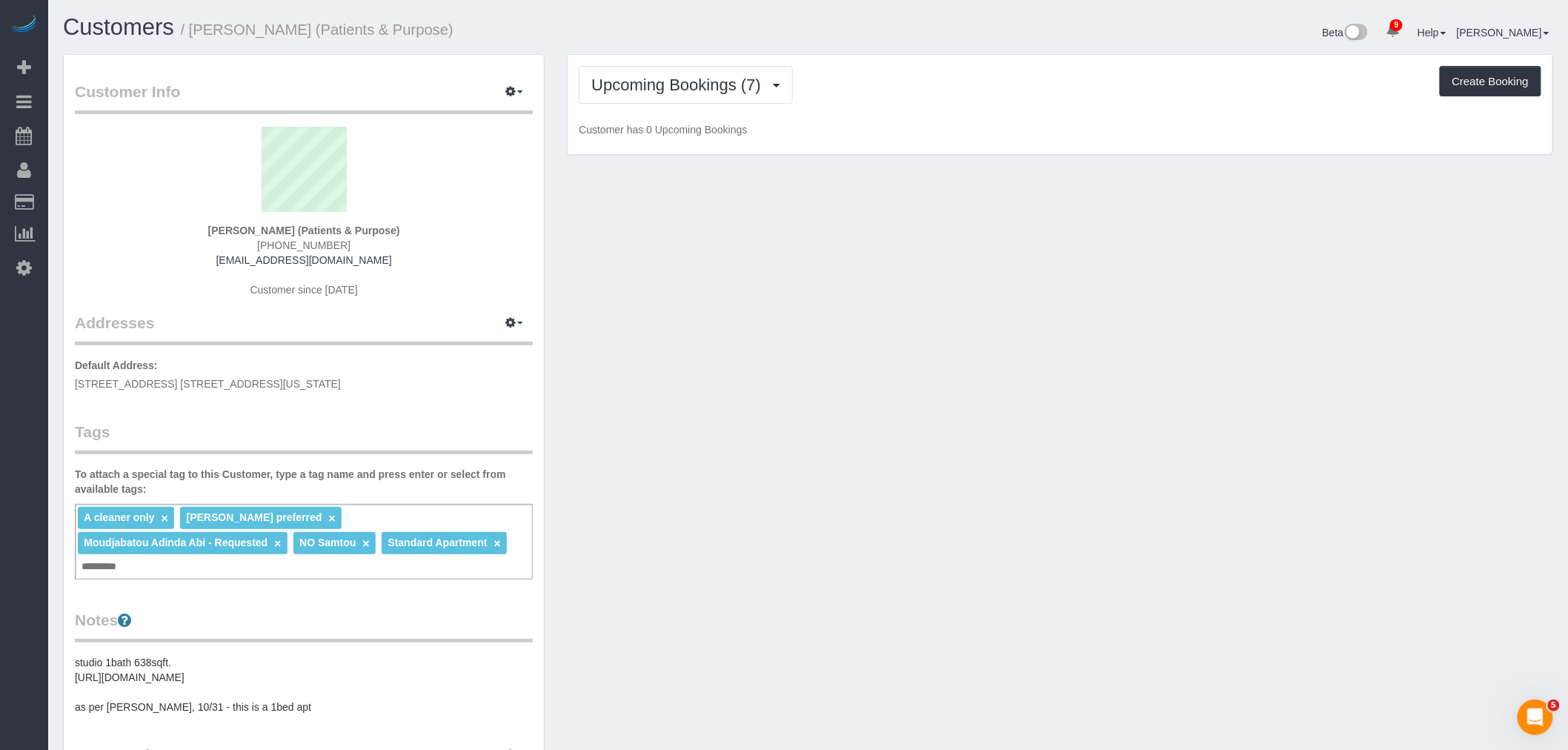
click at [899, 100] on div "Upcoming Bookings (7) Completed Bookings (28) Upcoming Bookings (7) Cancelled B…" at bounding box center [1060, 85] width 963 height 38
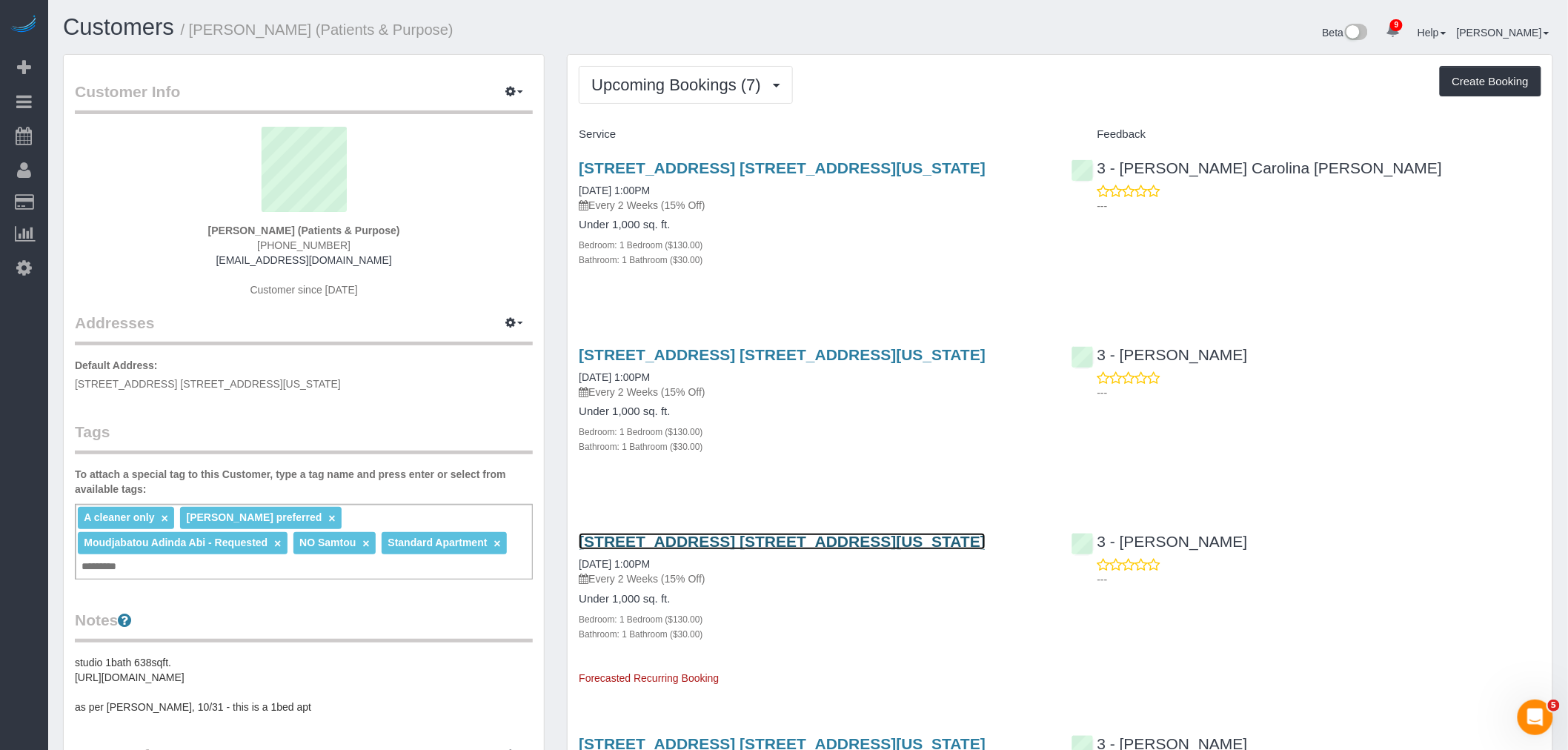
click at [745, 547] on link "300 East 57th Street, Apt. 12c, New York, NY 10022" at bounding box center [782, 541] width 406 height 17
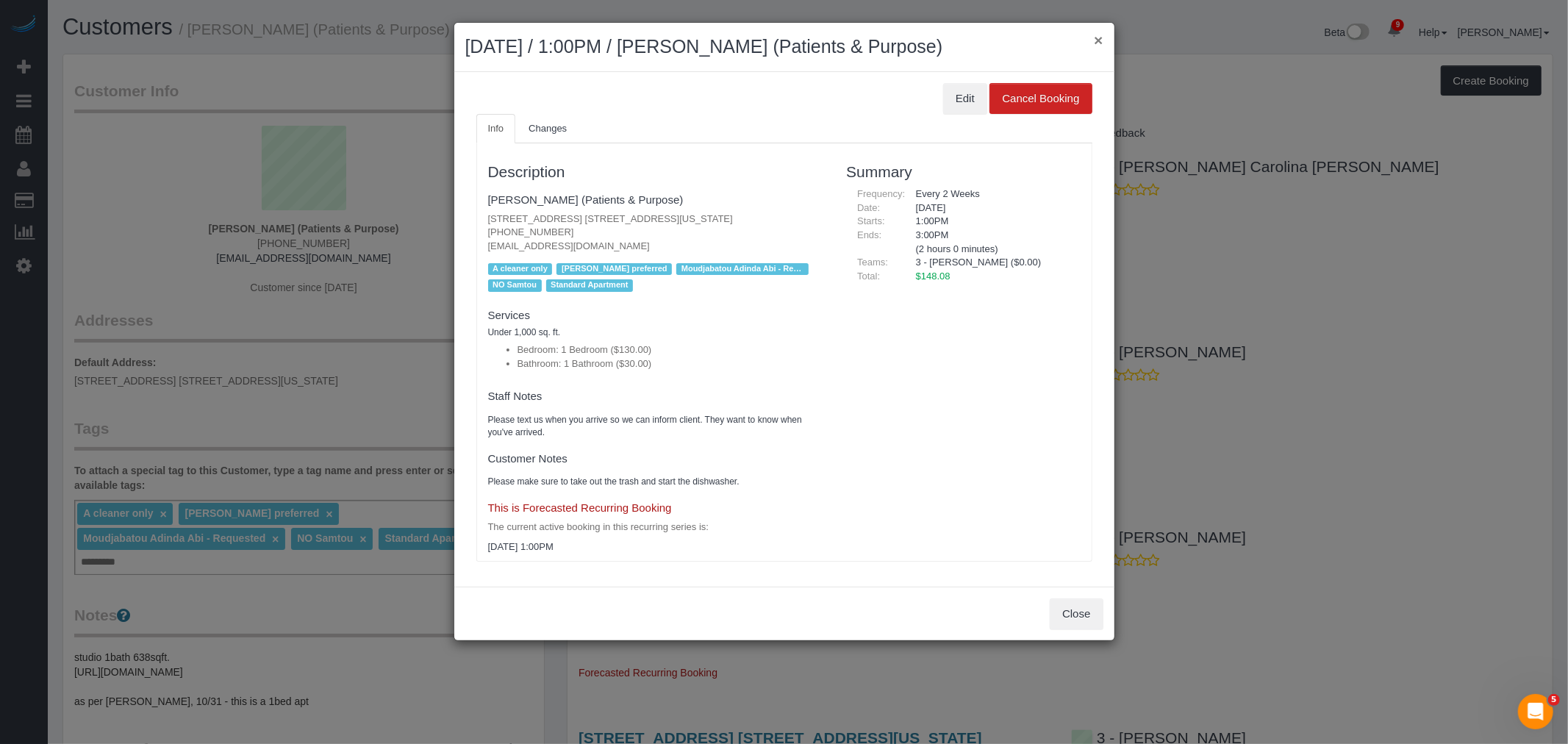
click at [1101, 38] on button "×" at bounding box center [1098, 40] width 9 height 15
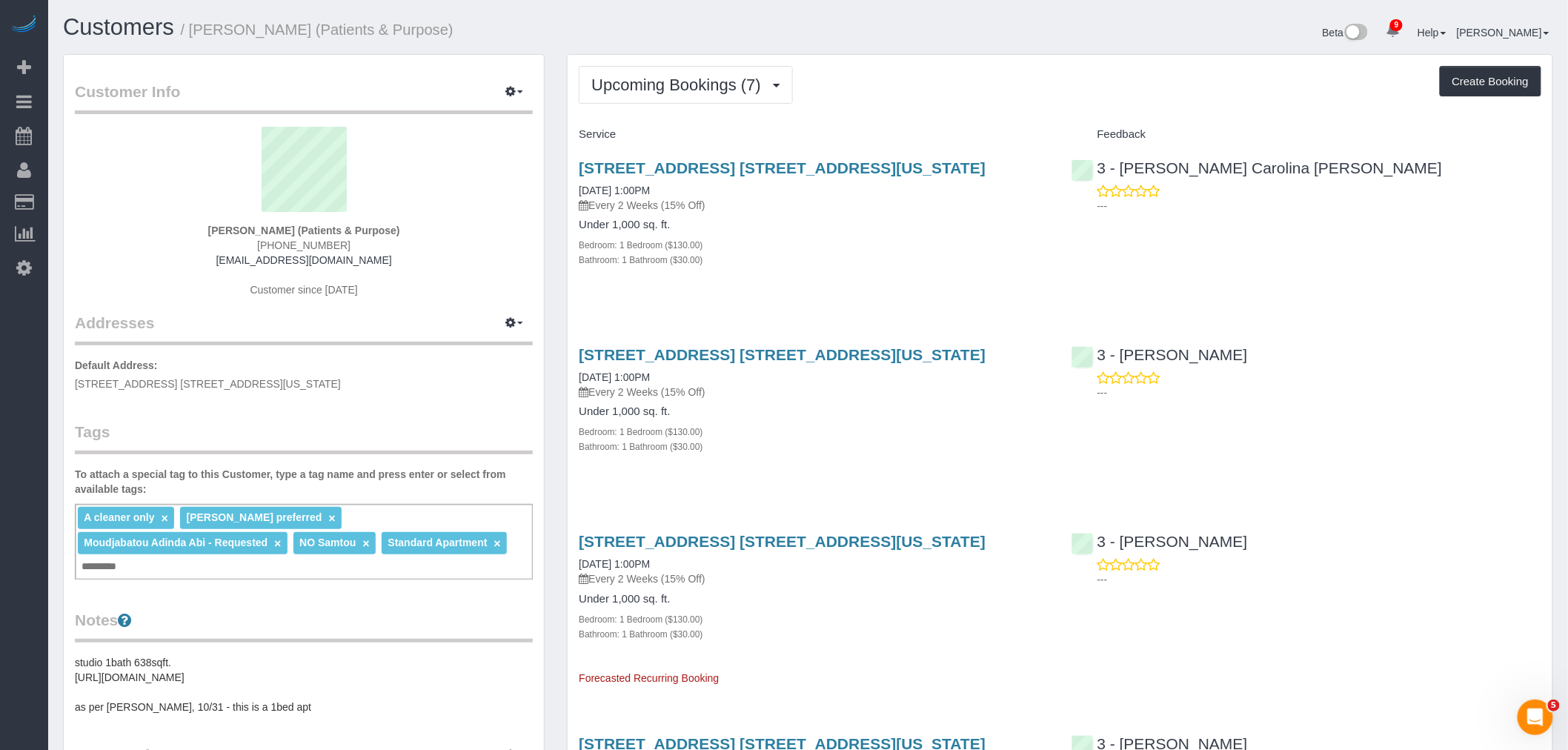
click at [876, 67] on div "Upcoming Bookings (7) Completed Bookings (28) Upcoming Bookings (7) Cancelled B…" at bounding box center [1060, 85] width 963 height 38
click at [719, 87] on span "Upcoming Bookings (7)" at bounding box center [679, 84] width 177 height 18
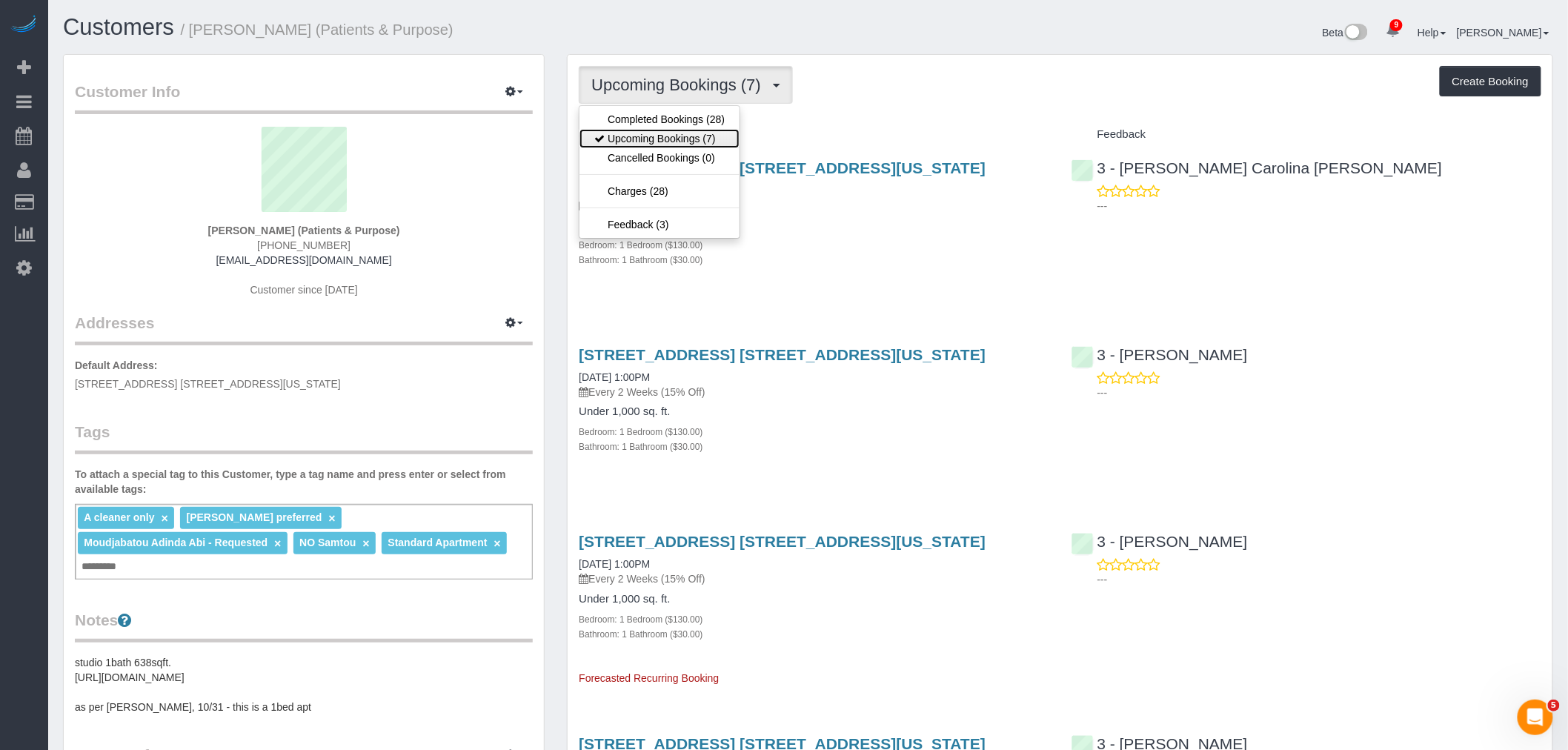
click at [704, 137] on link "Upcoming Bookings (7)" at bounding box center [659, 138] width 160 height 19
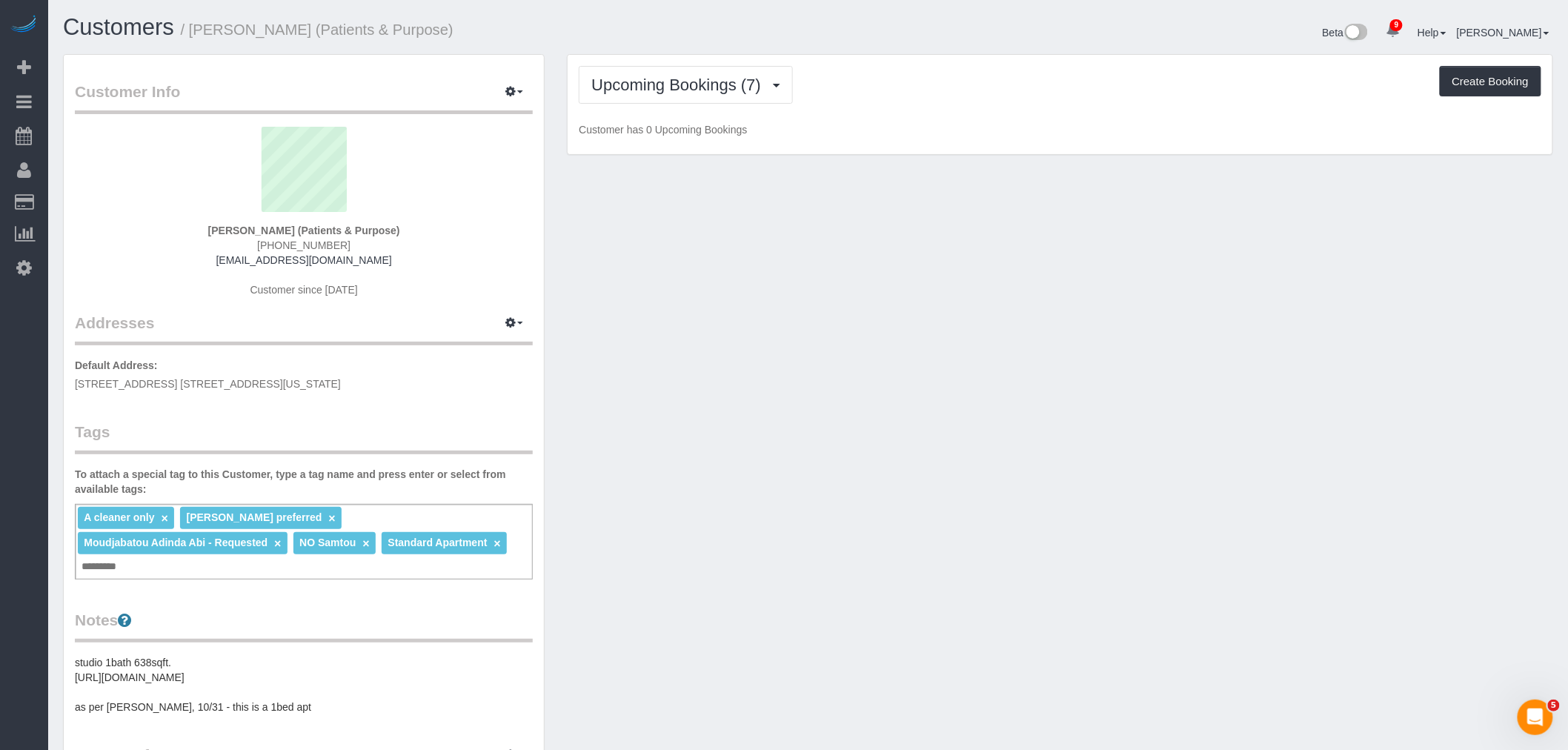
click at [882, 92] on div "Upcoming Bookings (7) Completed Bookings (28) Upcoming Bookings (7) Cancelled B…" at bounding box center [1060, 85] width 963 height 38
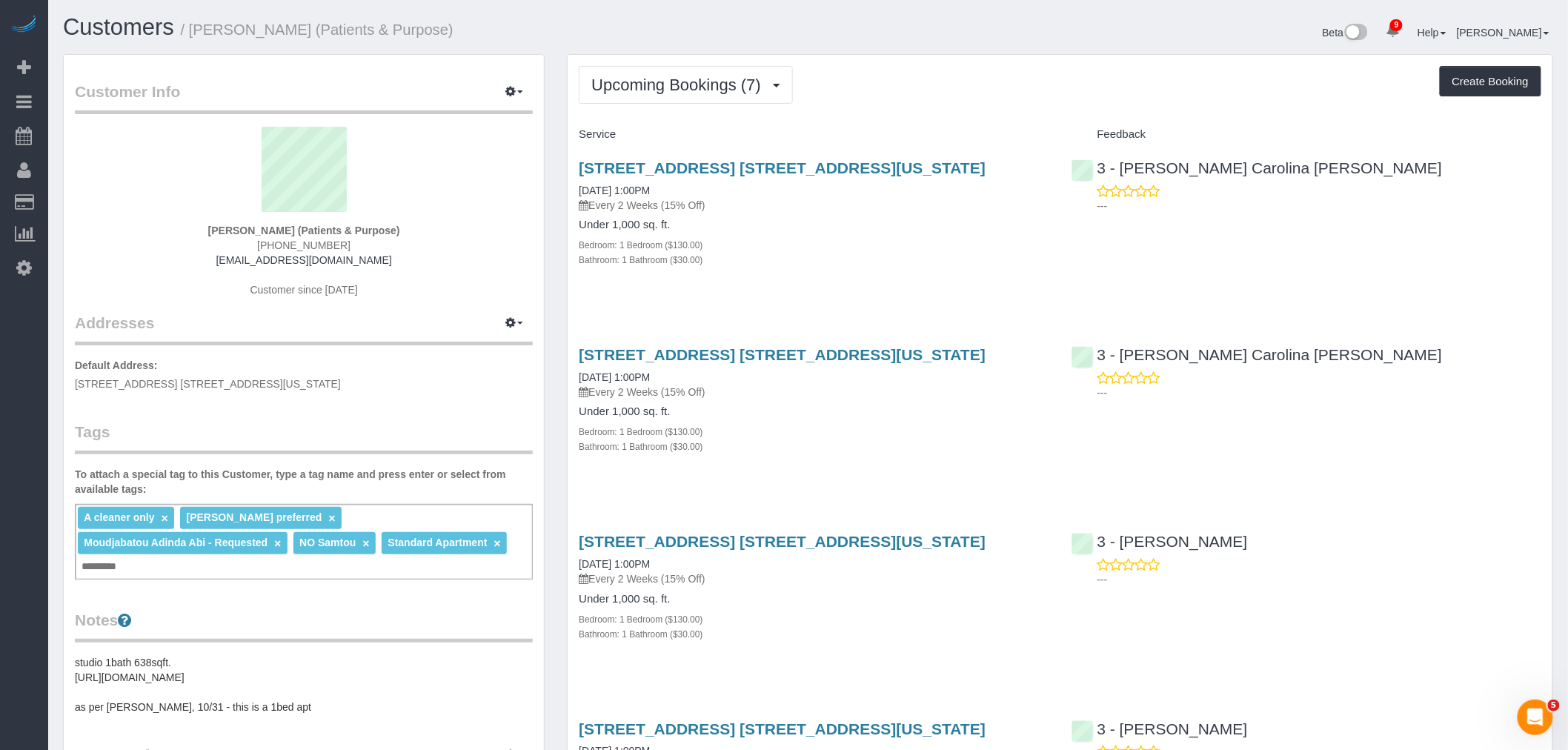
click at [965, 75] on div "Upcoming Bookings (7) Completed Bookings (28) Upcoming Bookings (7) Cancelled B…" at bounding box center [1060, 85] width 963 height 38
click at [695, 84] on span "Upcoming Bookings (7)" at bounding box center [679, 84] width 177 height 18
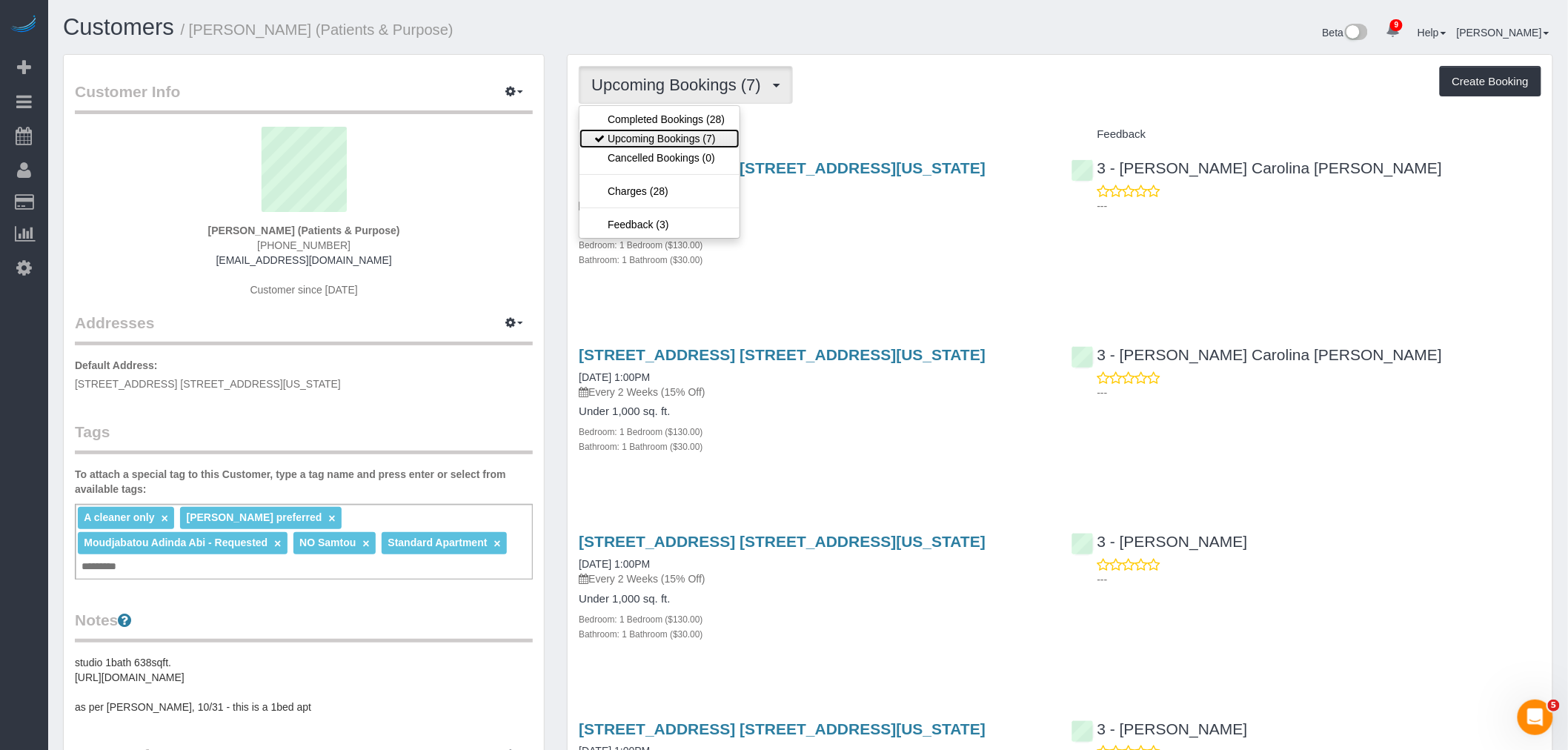
click at [721, 131] on link "Upcoming Bookings (7)" at bounding box center [659, 138] width 160 height 19
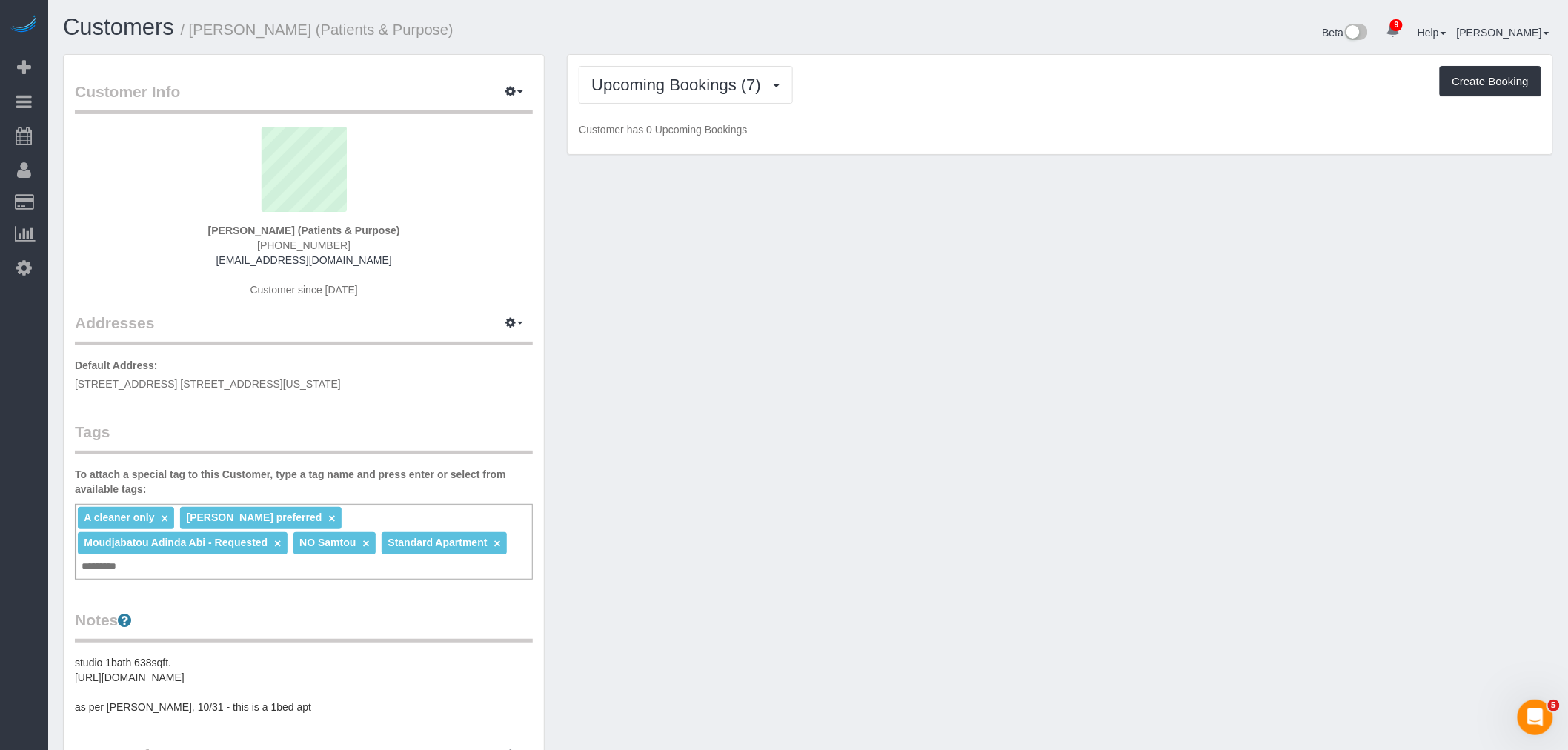
click at [895, 117] on div "Upcoming Bookings (7) Completed Bookings (28) Upcoming Bookings (7) Cancelled B…" at bounding box center [1060, 105] width 985 height 100
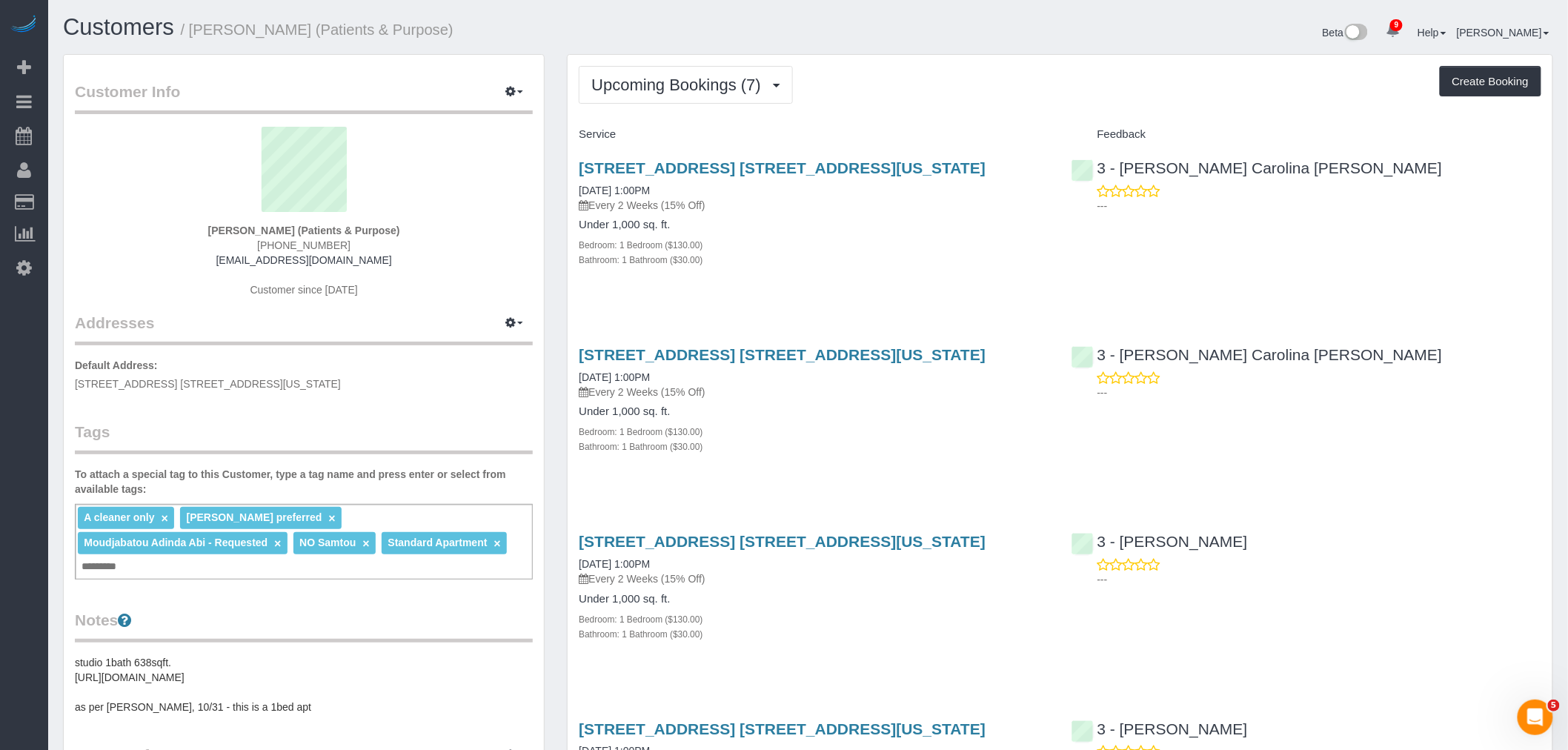
click at [704, 78] on span "Upcoming Bookings (7)" at bounding box center [679, 84] width 177 height 18
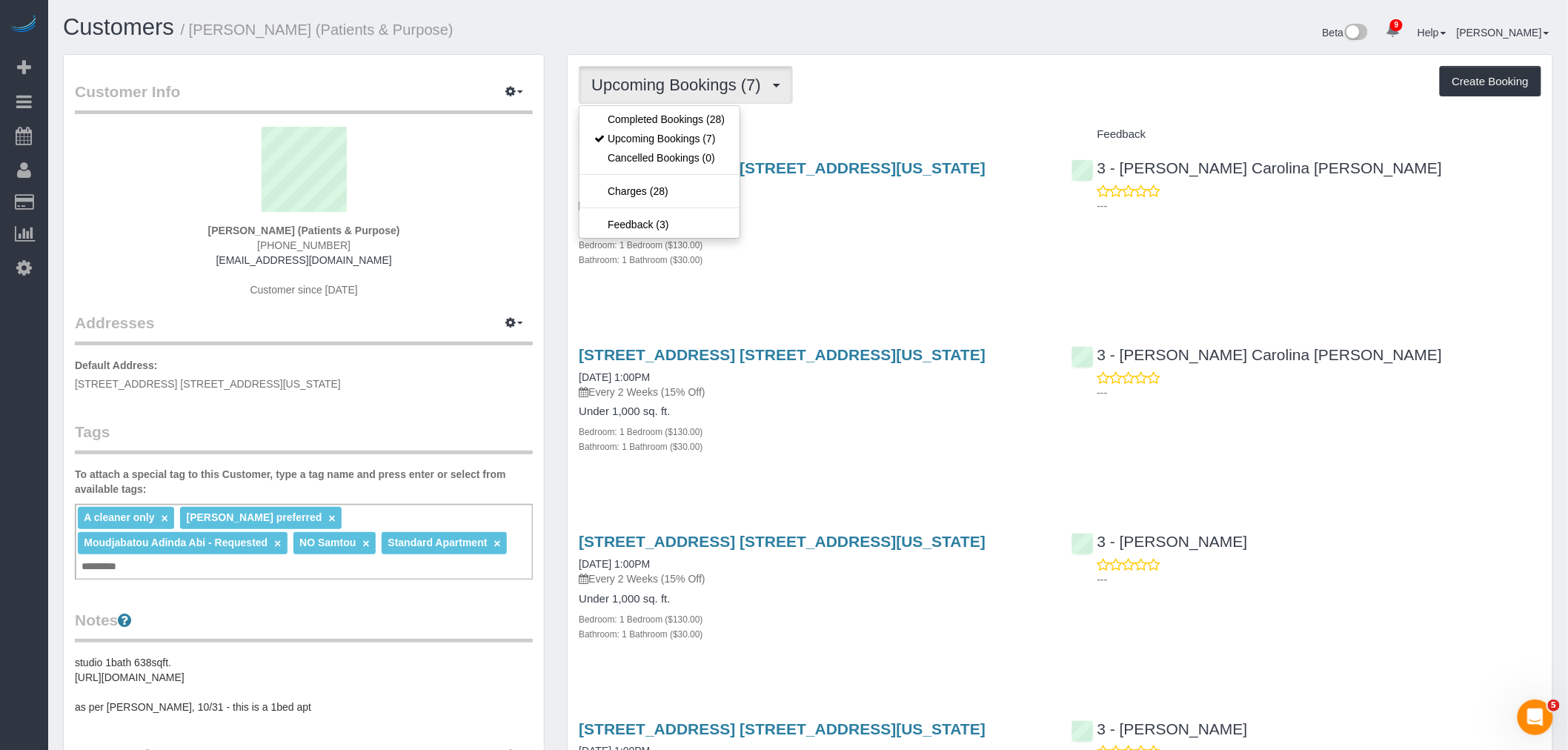
drag, startPoint x: 859, startPoint y: 111, endPoint x: 475, endPoint y: 5, distance: 398.4
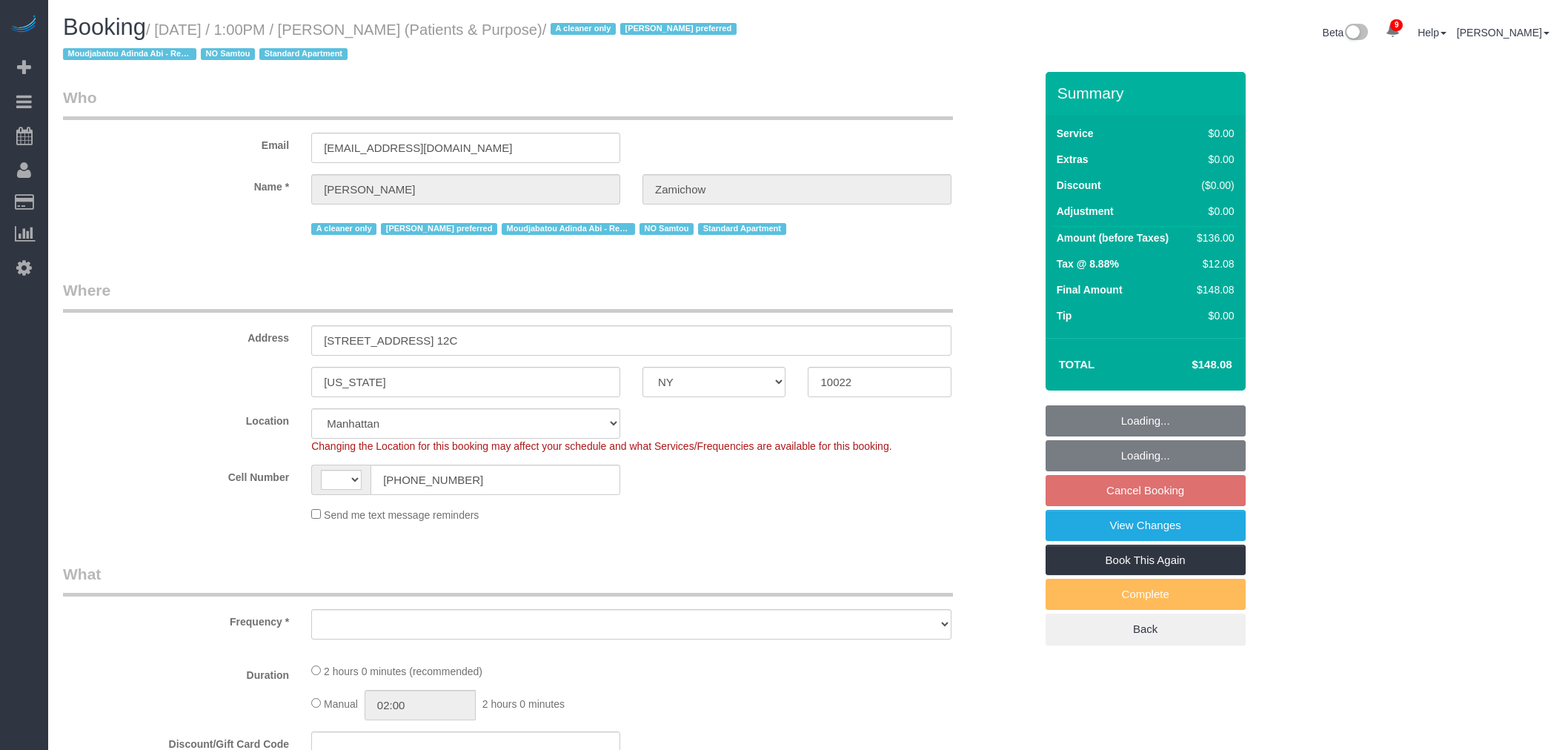
select select "NY"
select select "string:[GEOGRAPHIC_DATA]"
select select "string:stripe-pm_1QChMk4VGloSiKo73YhVfFtE"
select select "object:718"
select select "spot6"
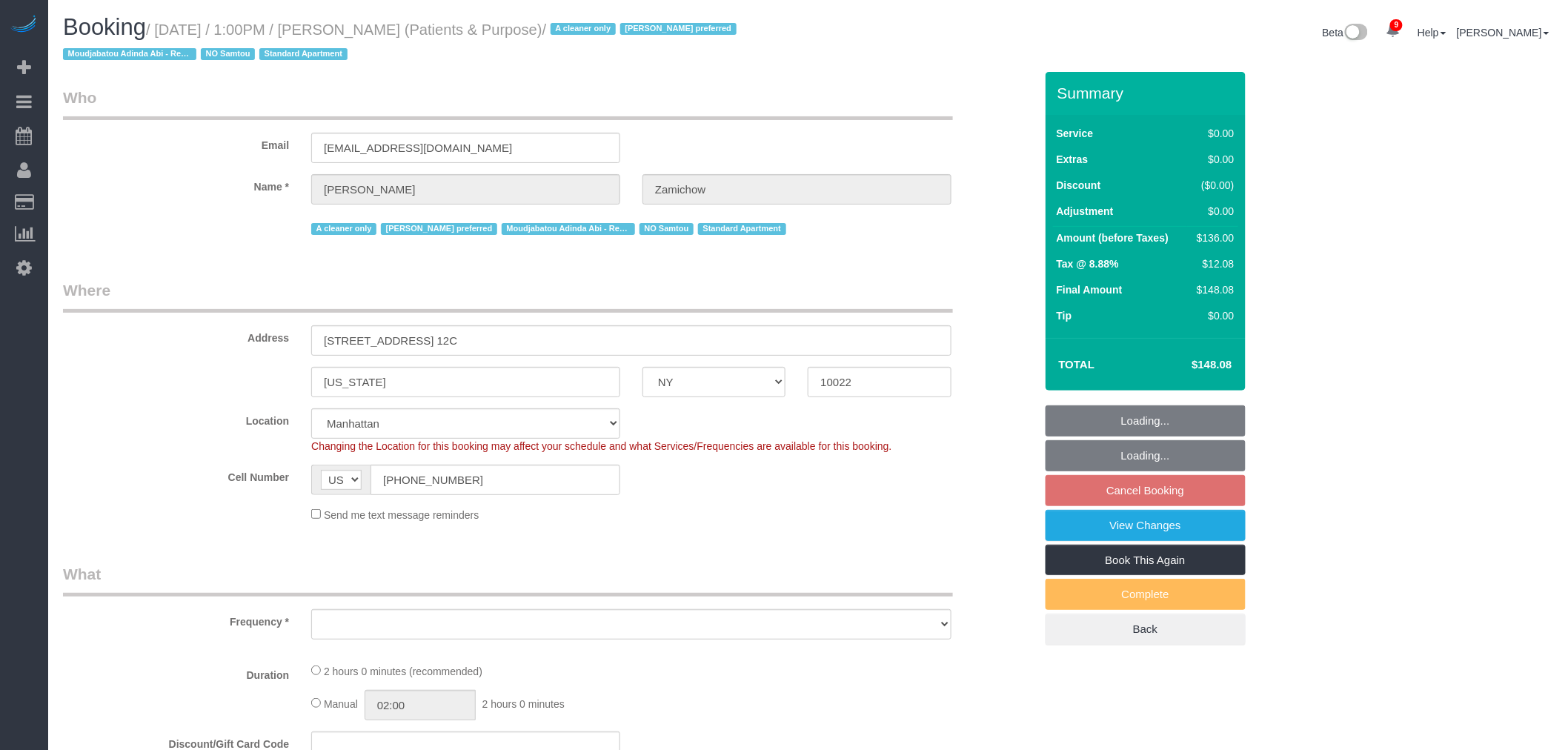
select select "number:89"
select select "number:90"
select select "number:15"
select select "number:7"
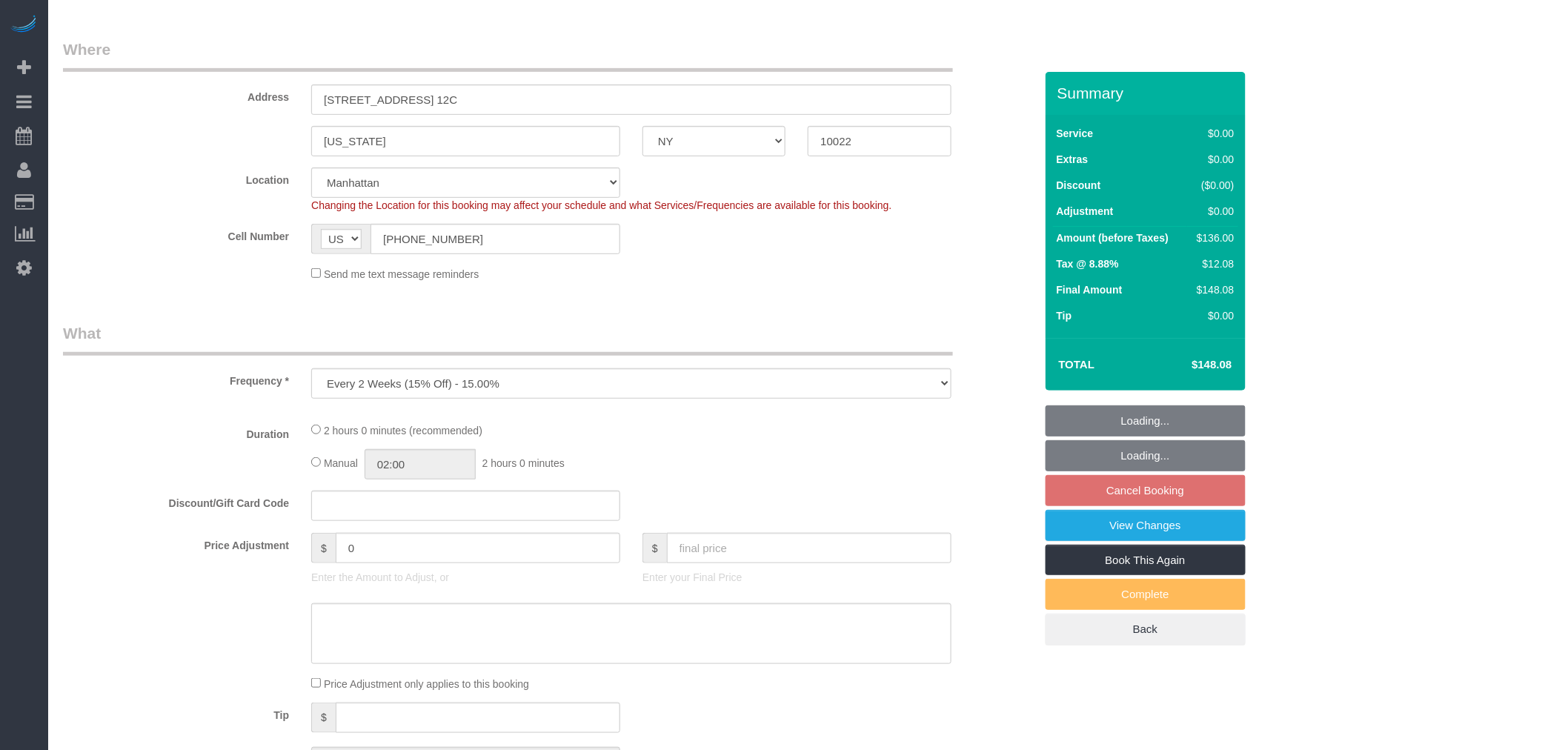
select select "1"
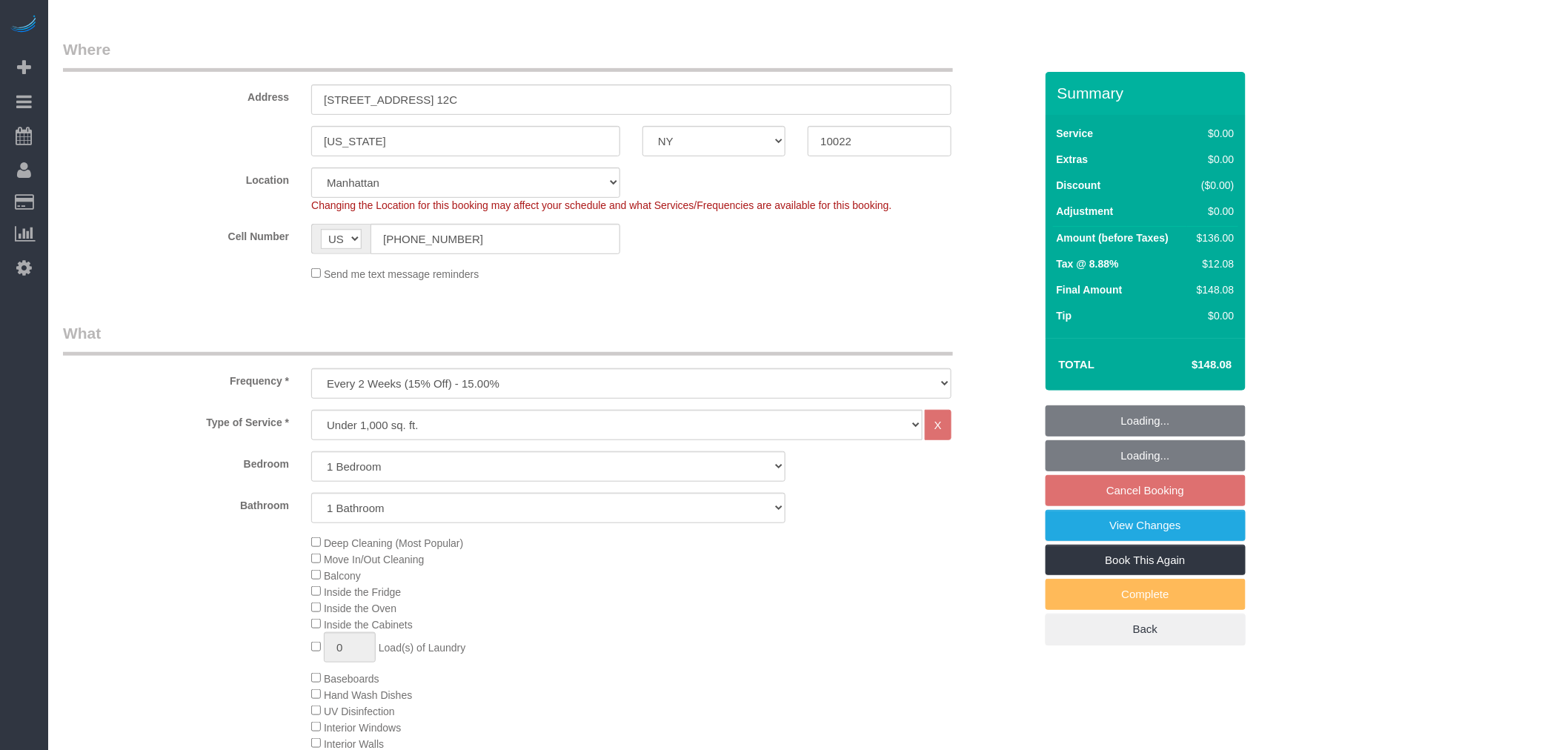
select select "object:1400"
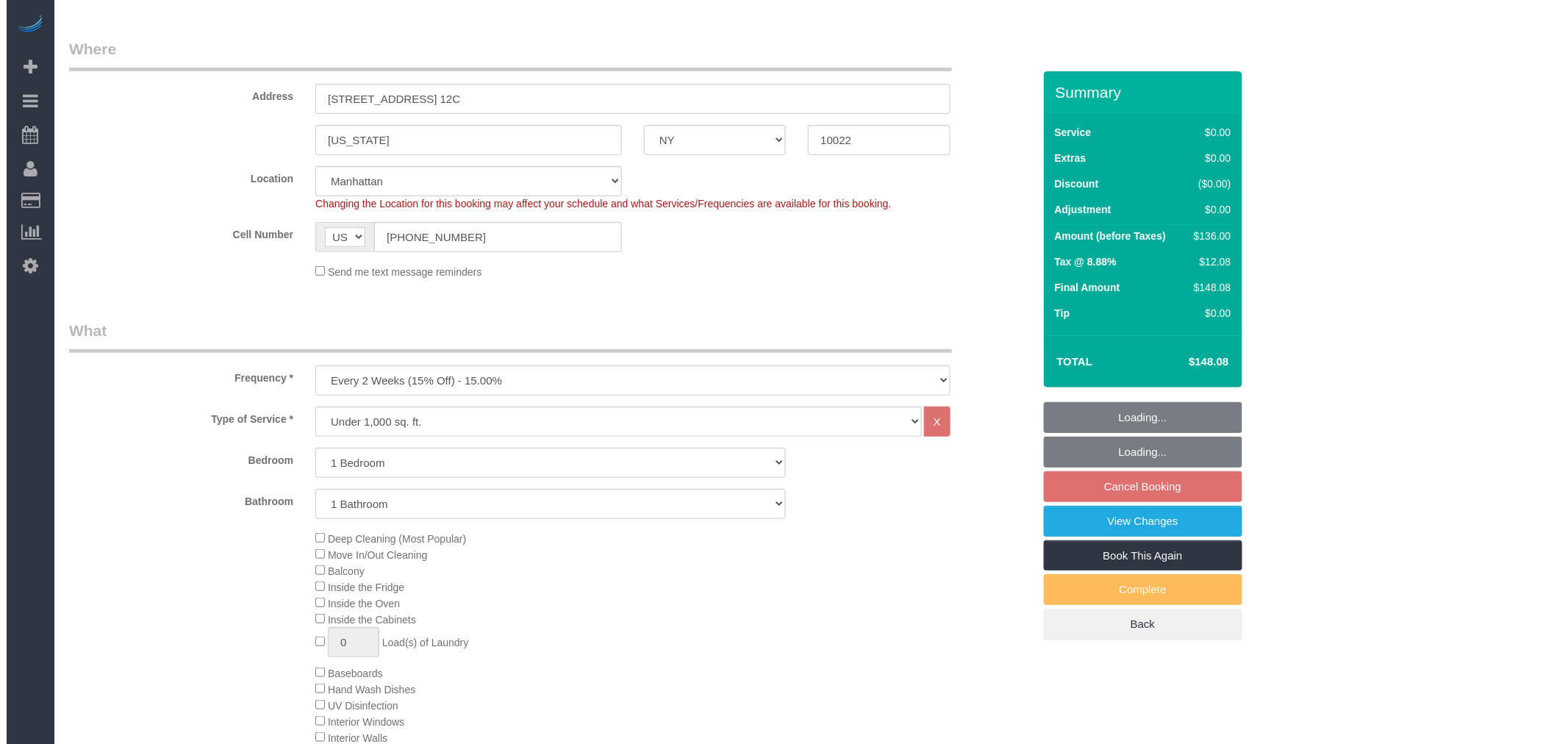
scroll to position [245, 0]
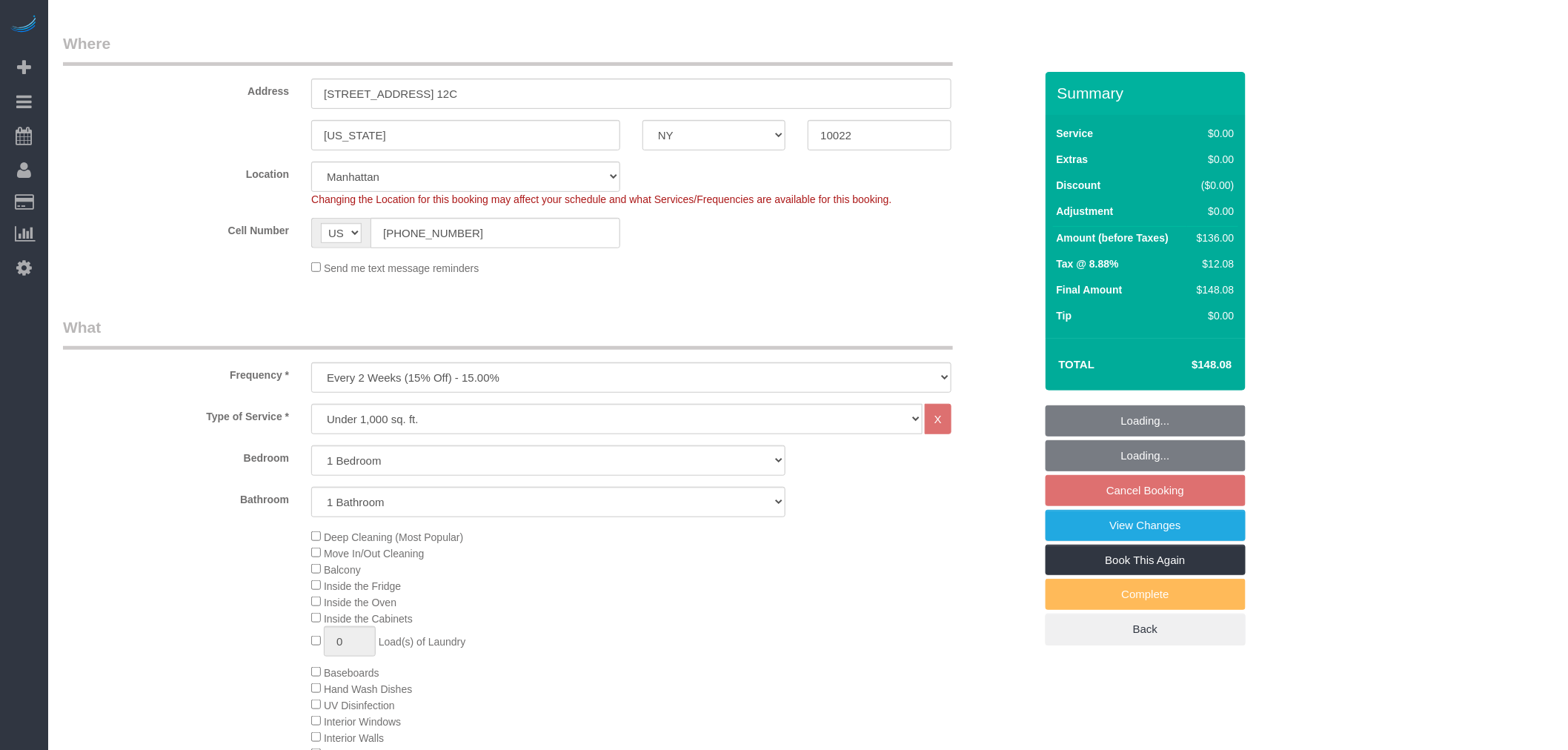
drag, startPoint x: 732, startPoint y: 279, endPoint x: 743, endPoint y: 289, distance: 14.9
click at [732, 279] on fieldset "Where Address 300 East 57th Street, Apt. 12C New York AK AL AR AZ CA CO CT DC D…" at bounding box center [548, 160] width 971 height 254
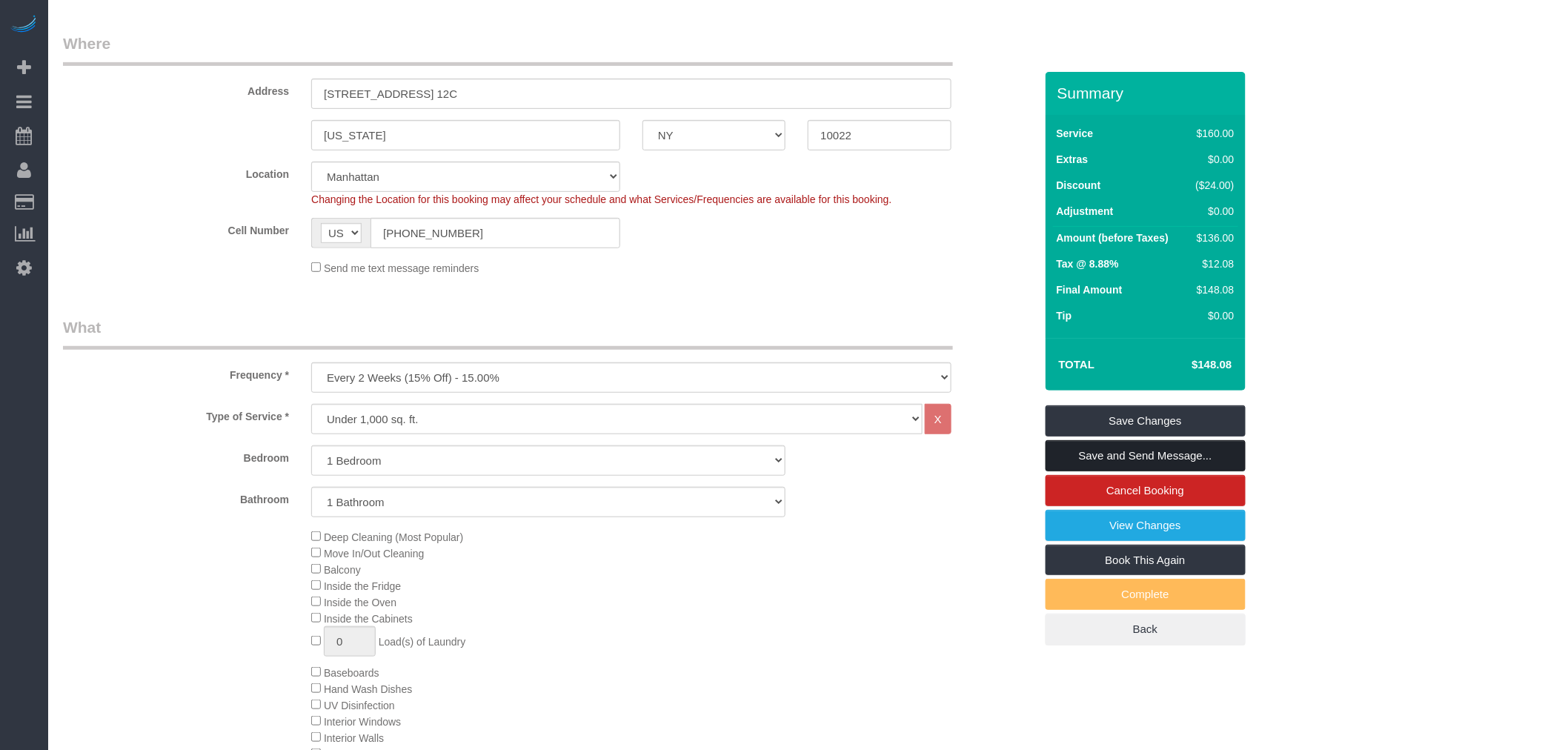
click at [1130, 460] on link "Save and Send Message..." at bounding box center [1145, 455] width 200 height 31
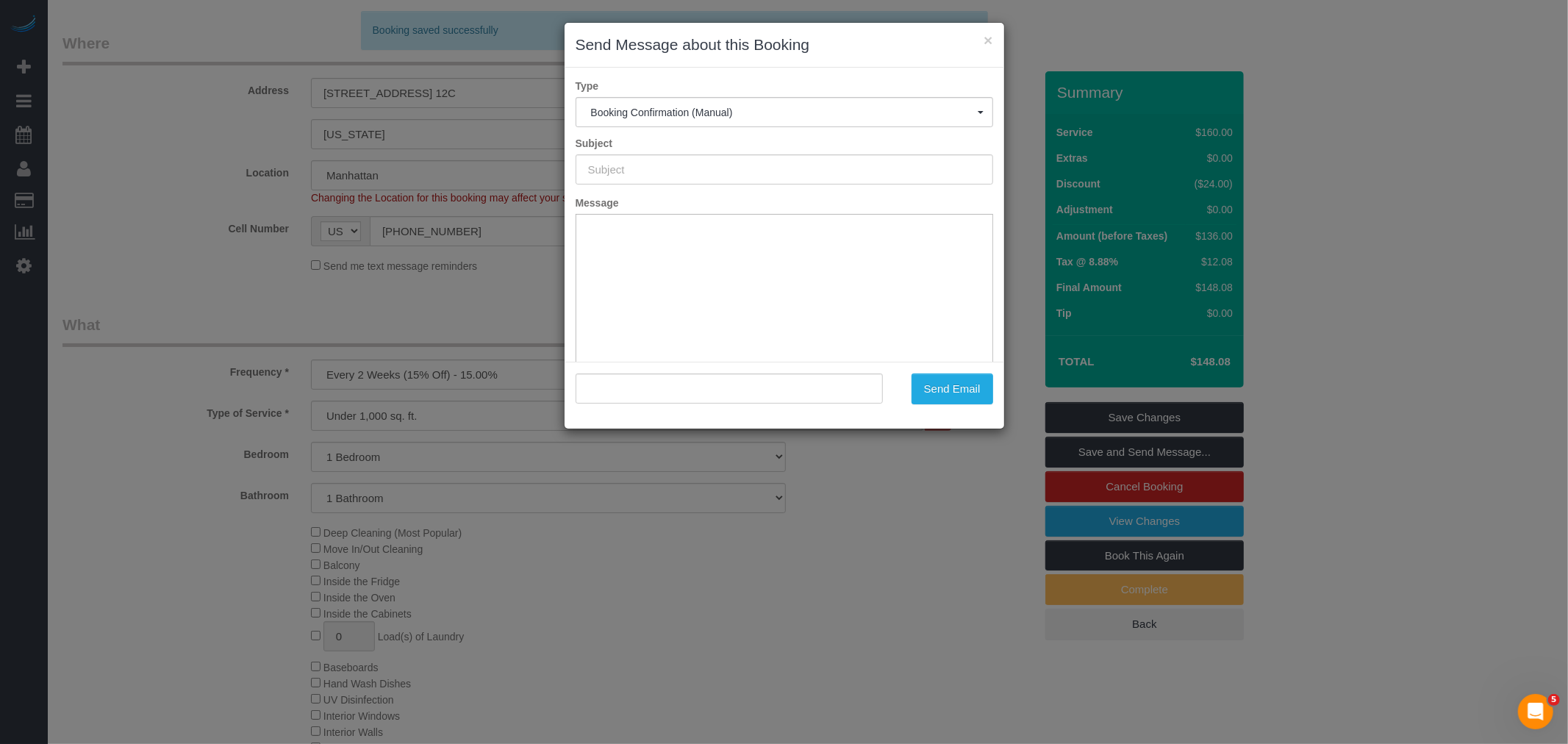
type input "Cleaning Confirmed for 09/09/2025 at 1:00pm"
type input ""Audrey Zamichow" <azamichow@patientsandpurpose.com>"
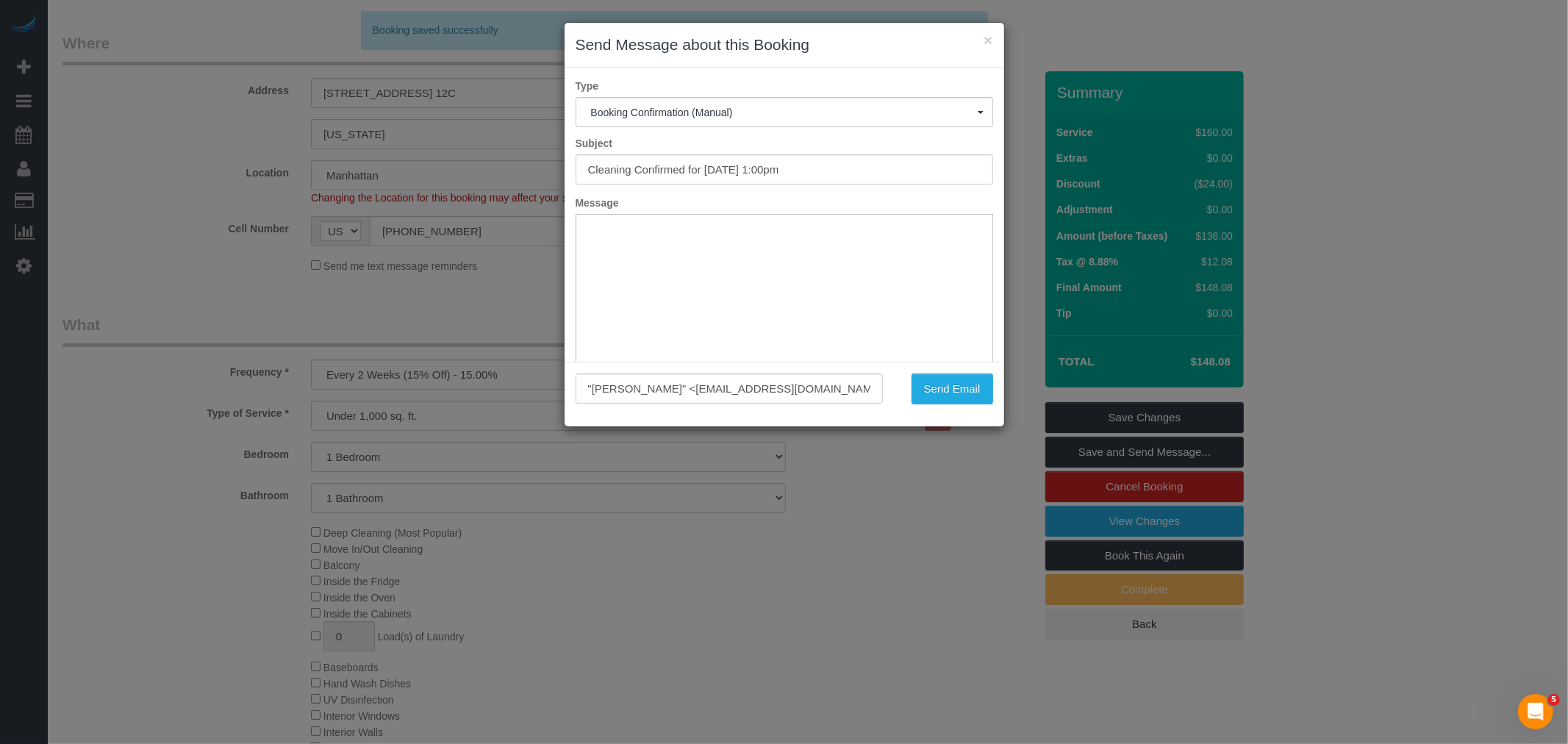
scroll to position [0, 0]
drag, startPoint x: 883, startPoint y: 171, endPoint x: 508, endPoint y: 184, distance: 375.2
click at [508, 184] on div "× Send Message about this Booking Type Booking Confirmation (Manual) Booking Co…" at bounding box center [784, 372] width 1568 height 744
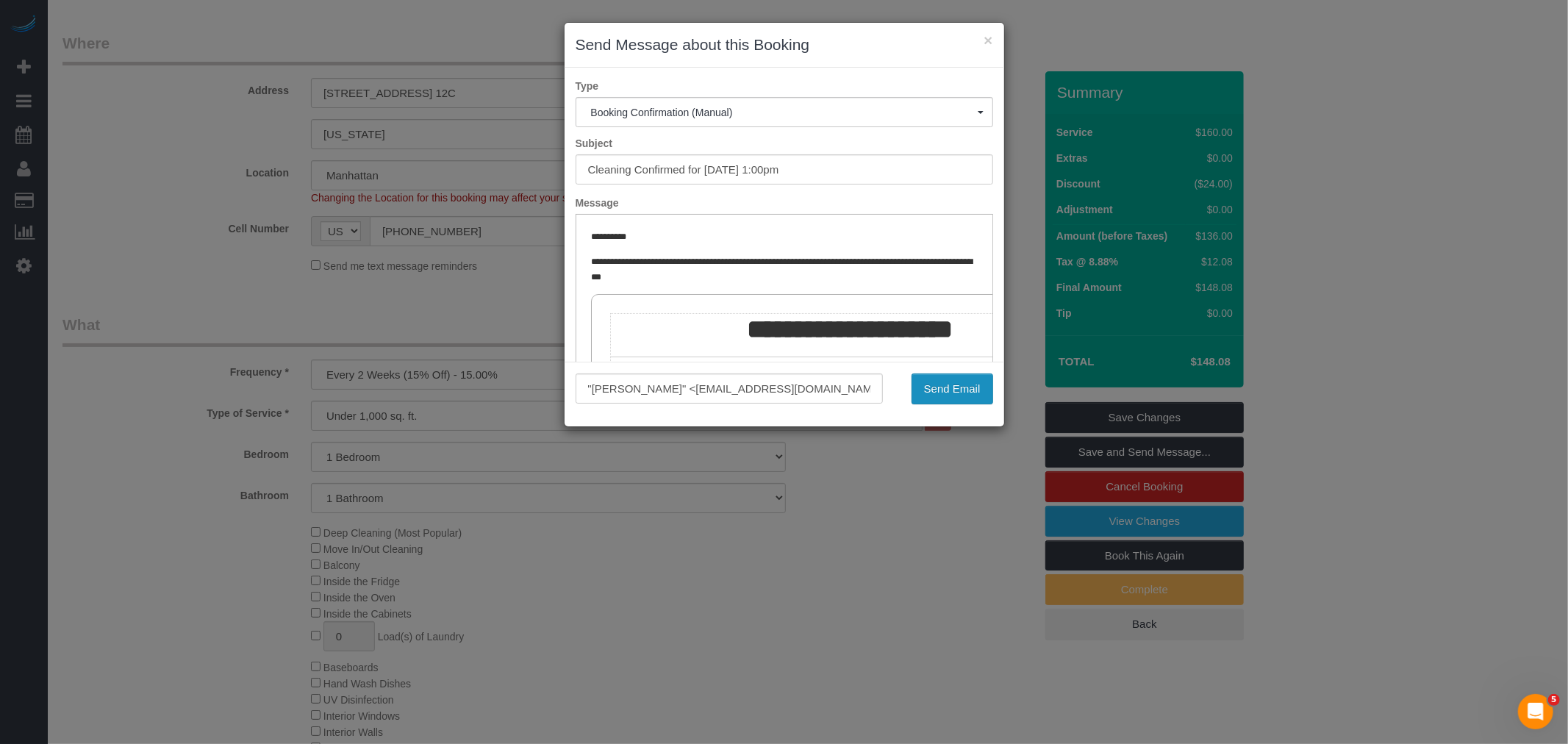
click at [954, 393] on button "Send Email" at bounding box center [952, 388] width 81 height 31
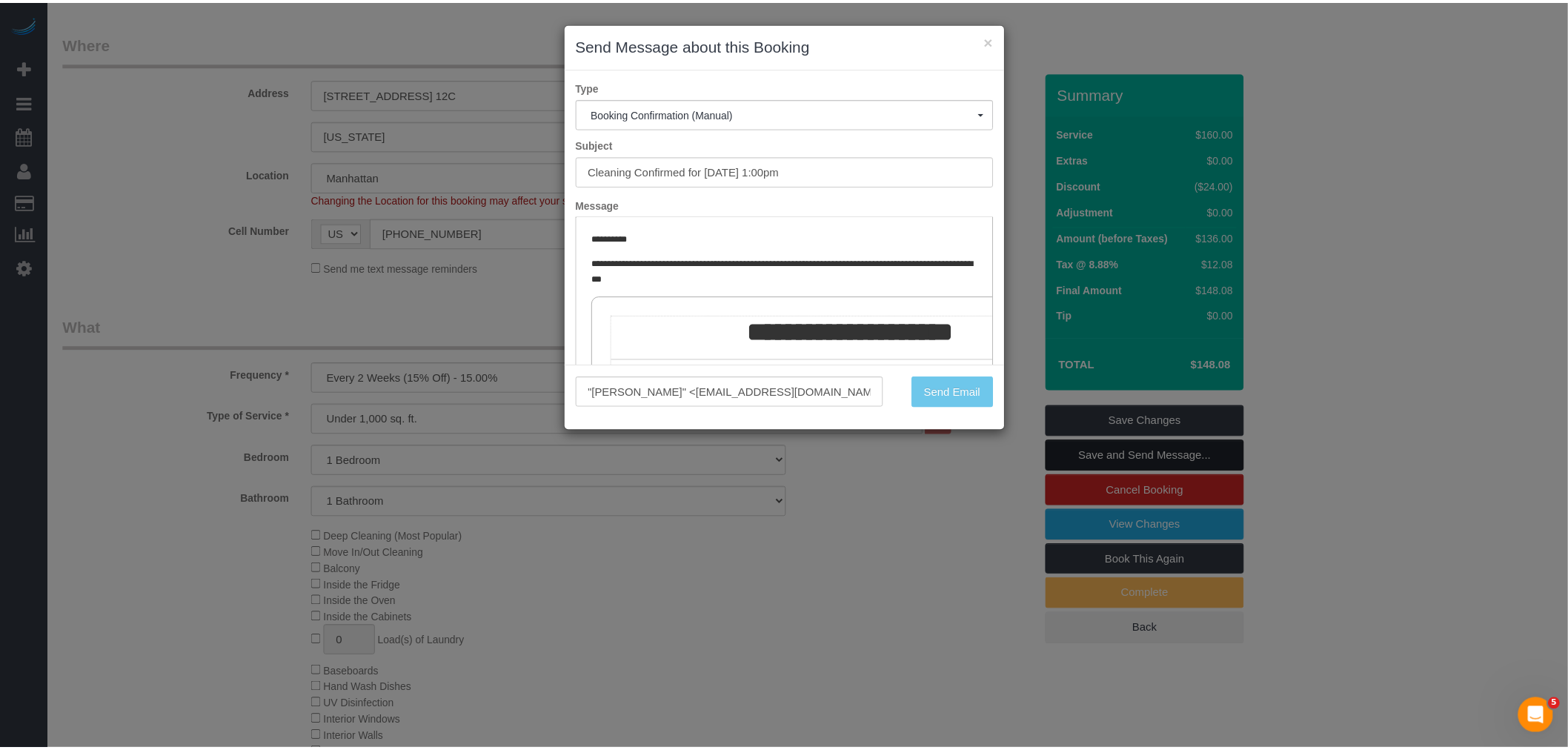
scroll to position [300, 0]
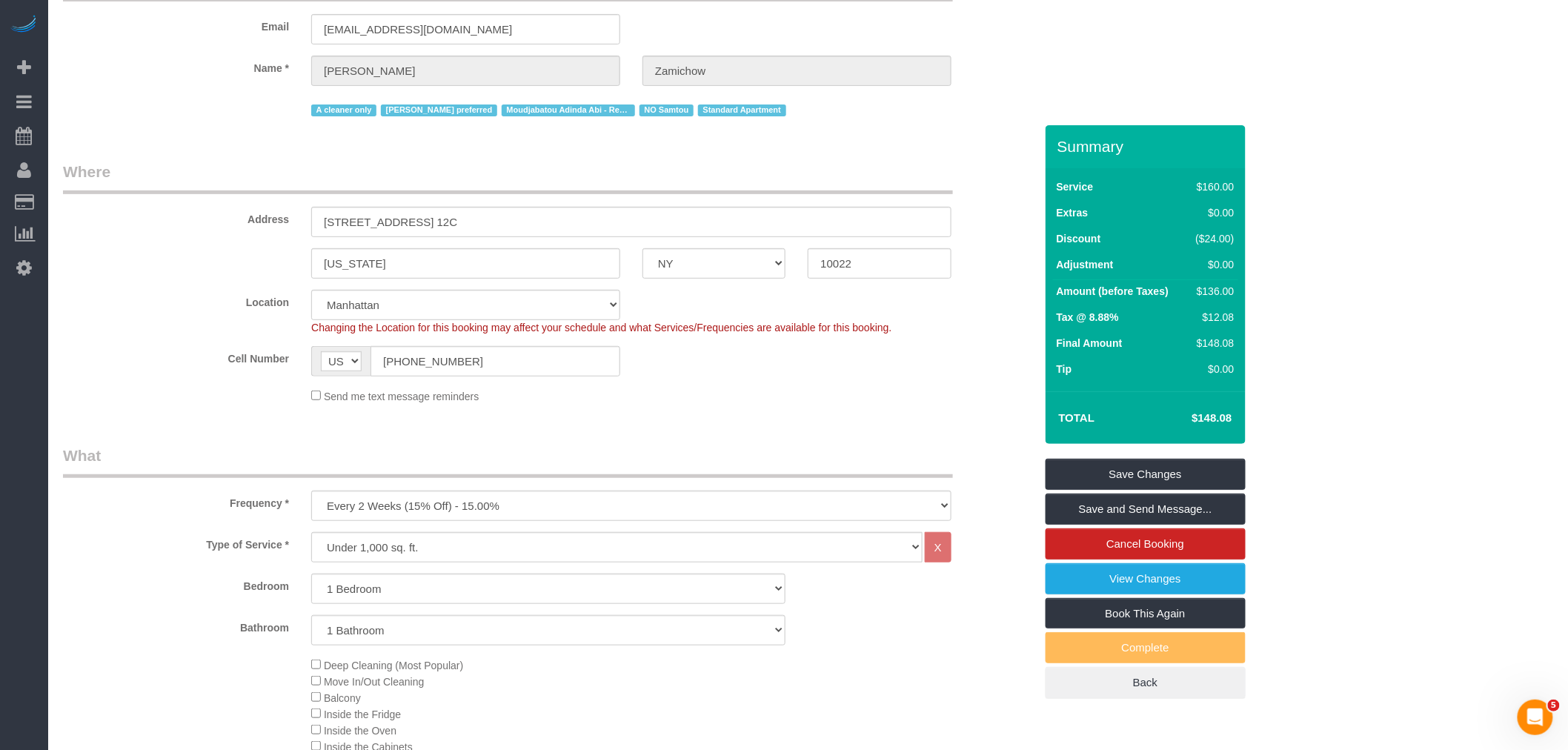
scroll to position [0, 0]
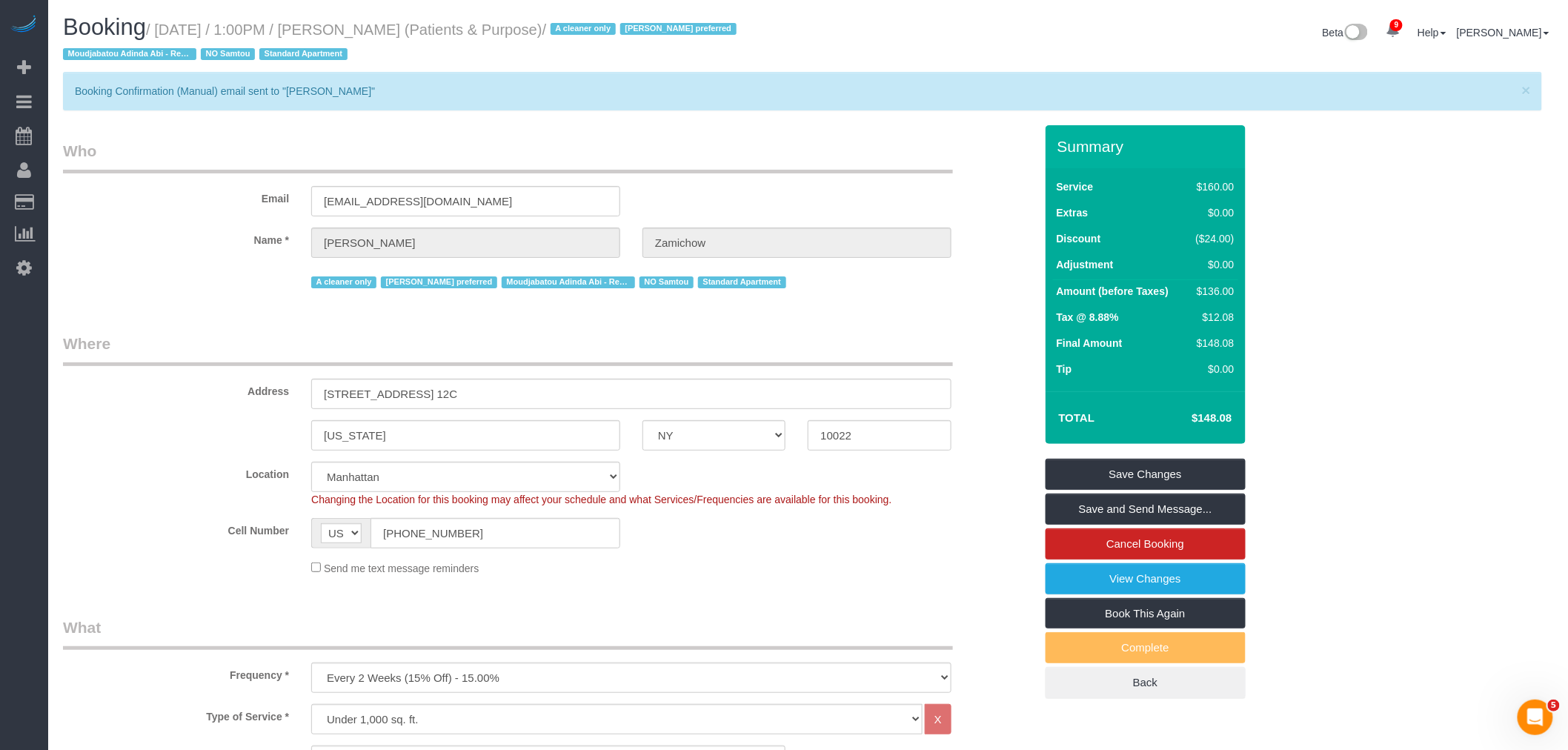
click at [774, 164] on legend "Who" at bounding box center [507, 157] width 890 height 33
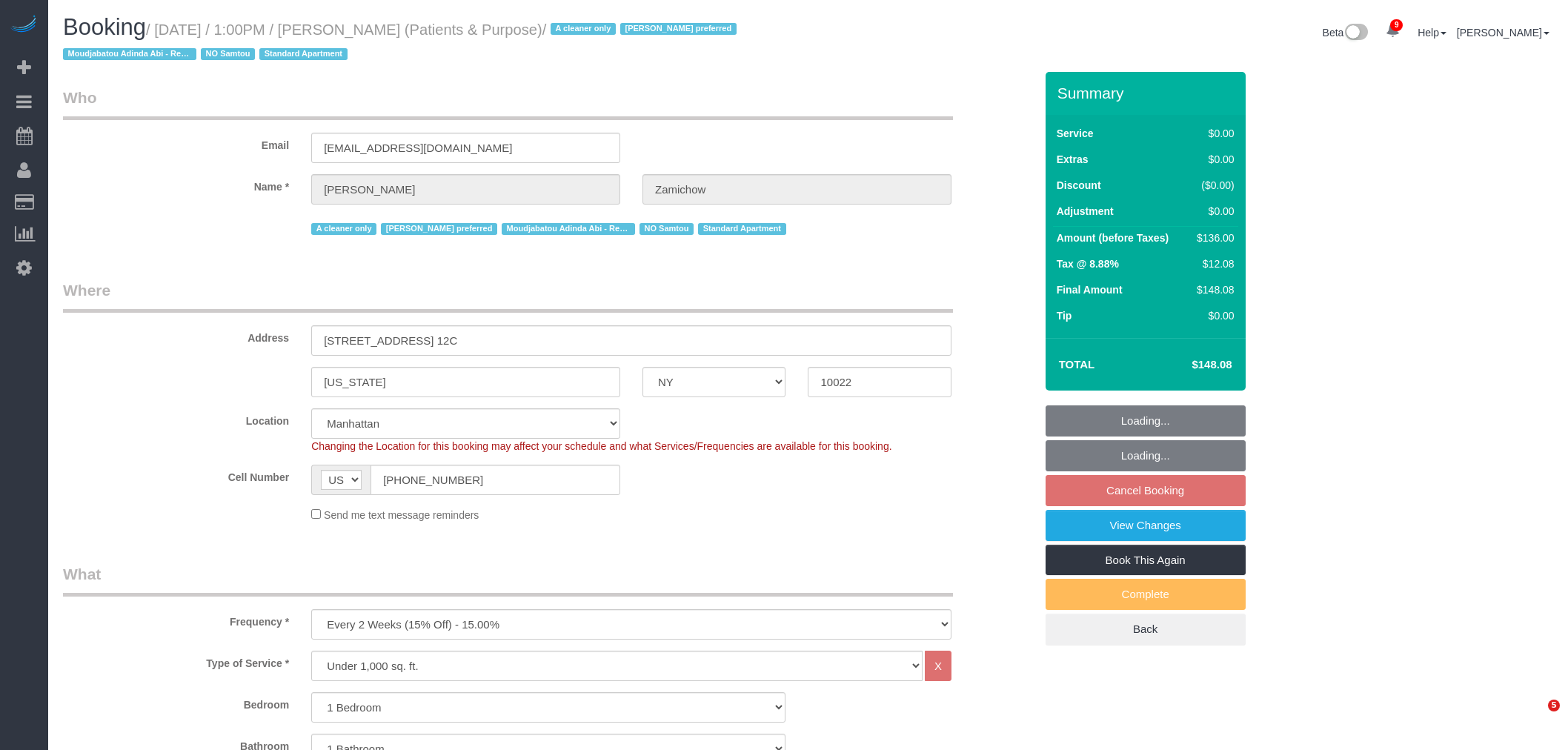
select select "NY"
select select "1"
select select "string:stripe-pm_1QChMk4VGloSiKo73YhVfFtE"
select select "number:89"
select select "number:90"
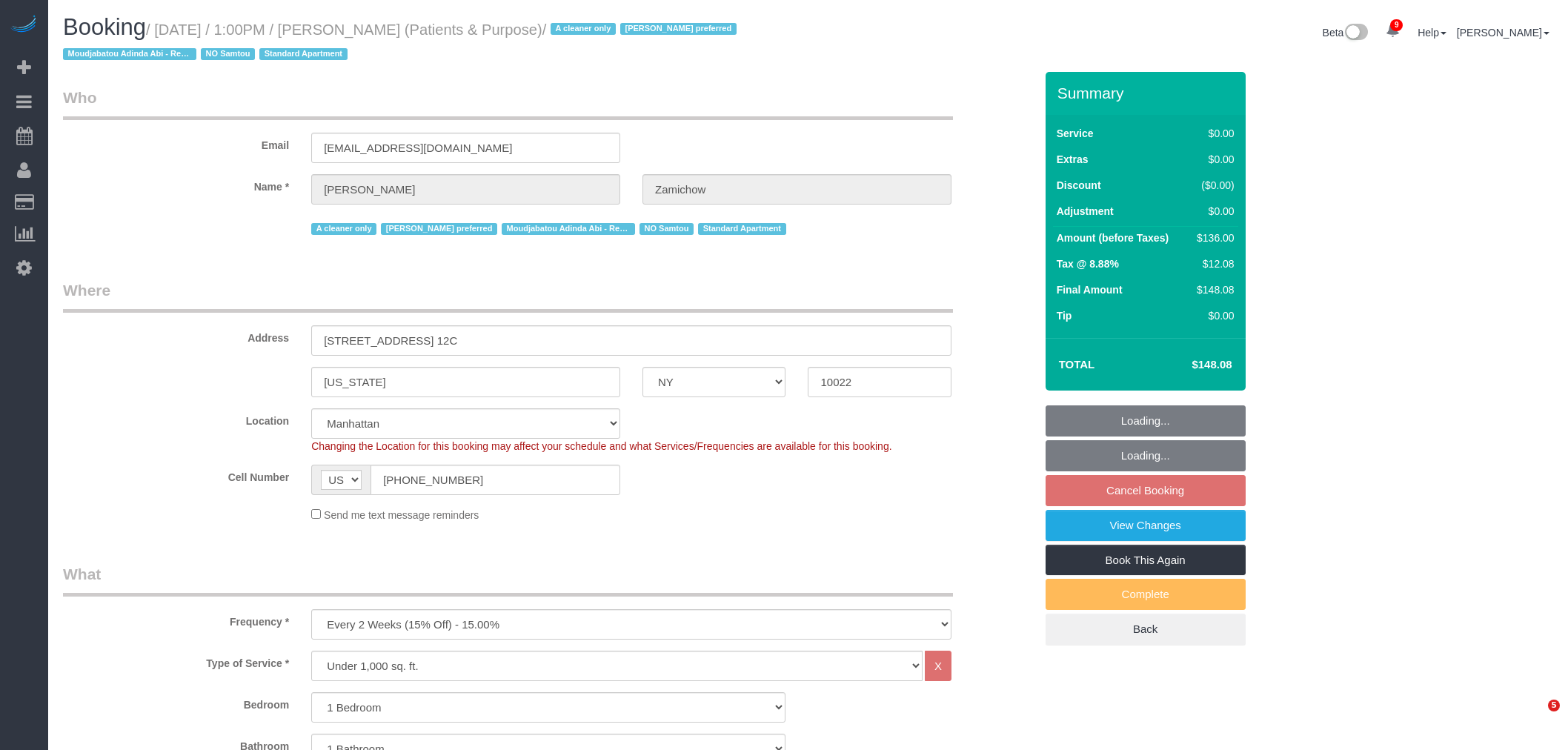
select select "number:15"
select select "number:7"
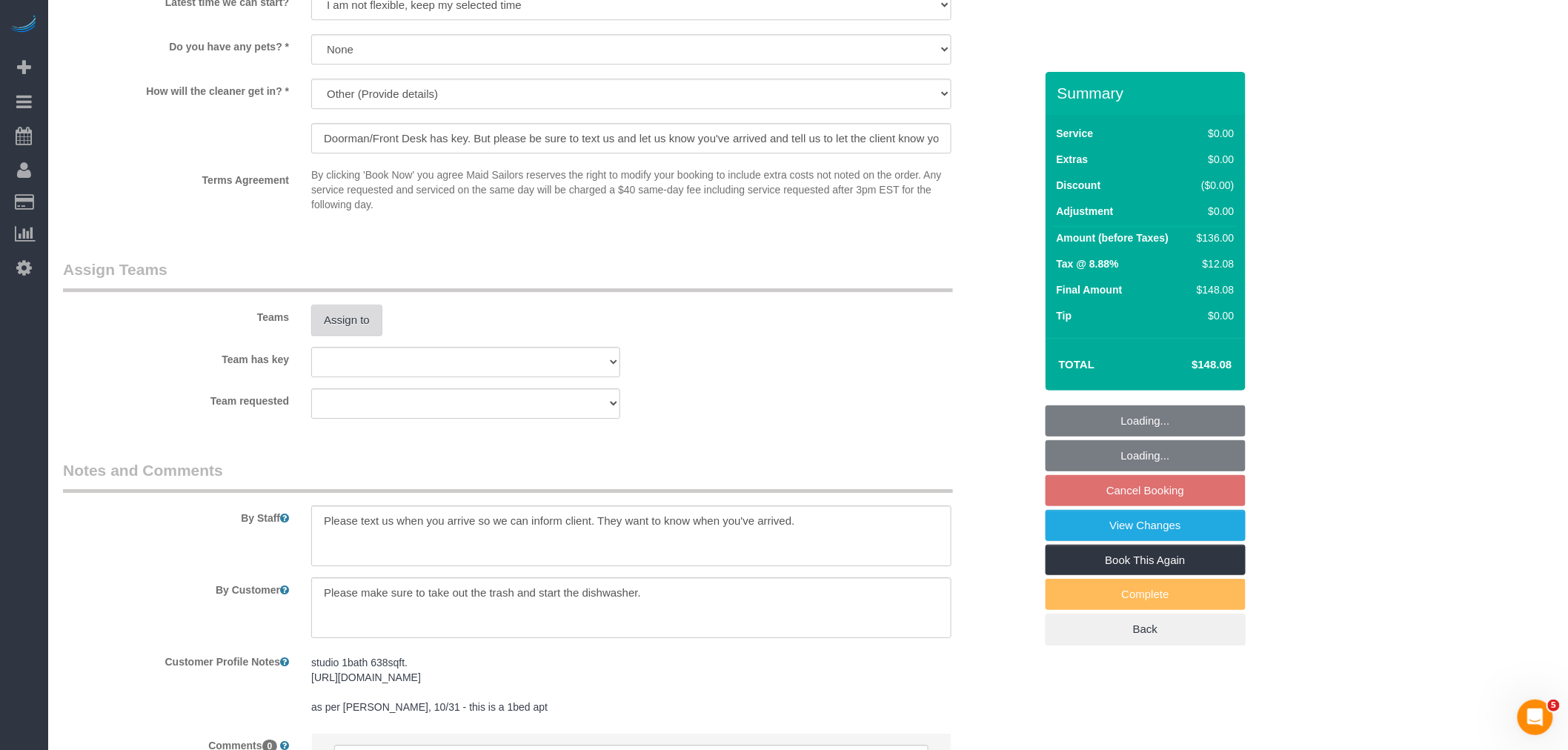
select select "spot6"
click at [357, 336] on button "Assign to" at bounding box center [347, 320] width 71 height 31
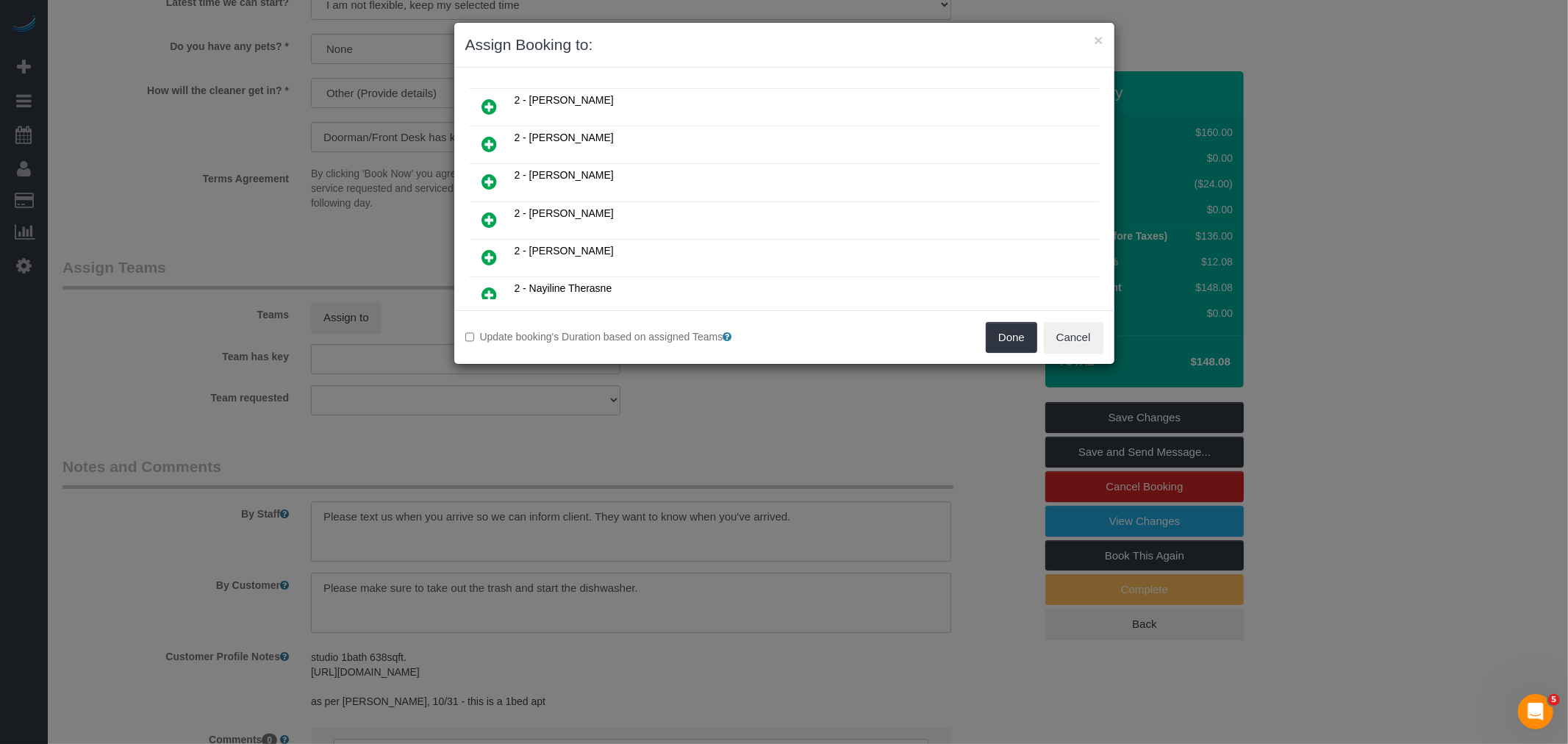
scroll to position [1061, 0]
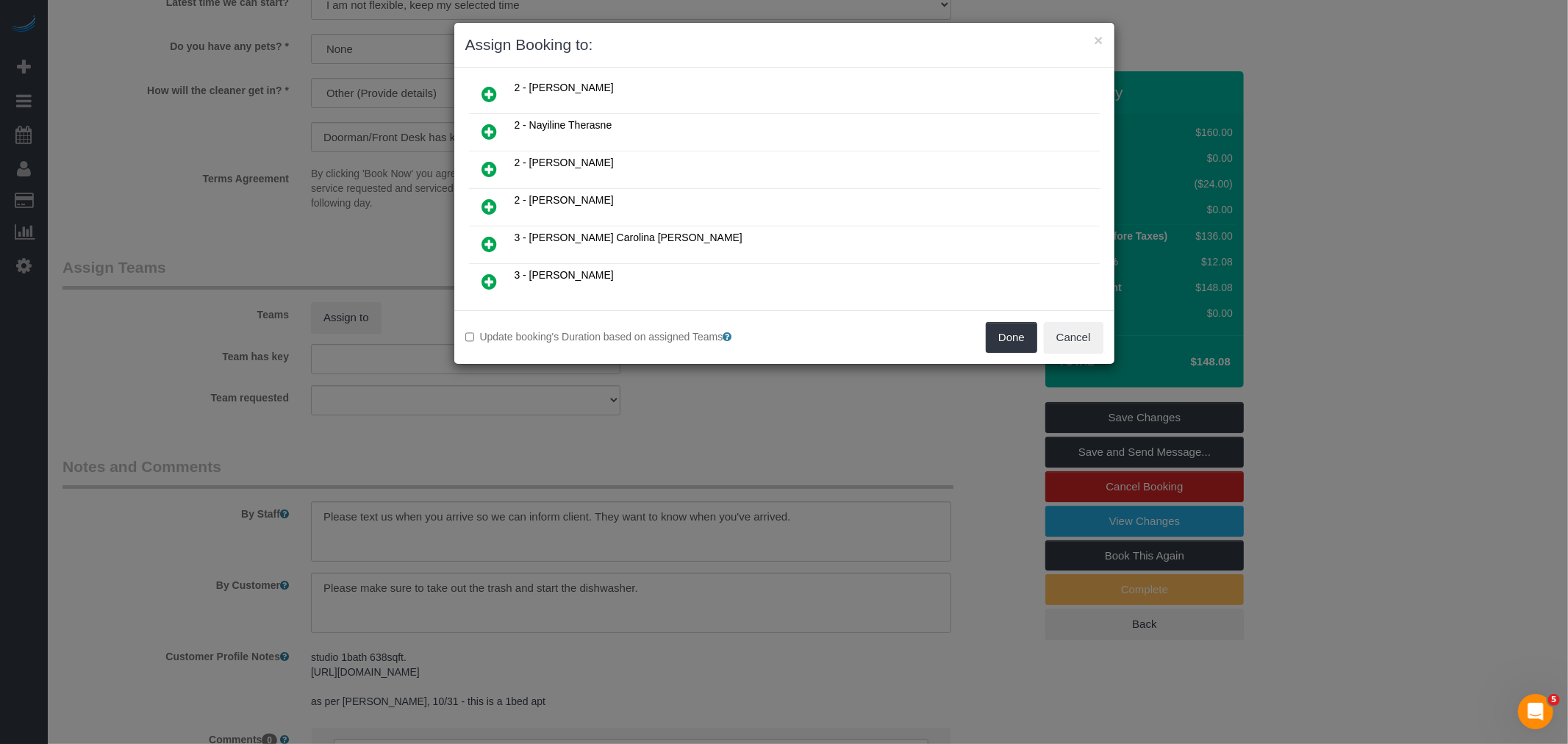
click at [485, 235] on icon at bounding box center [490, 243] width 15 height 17
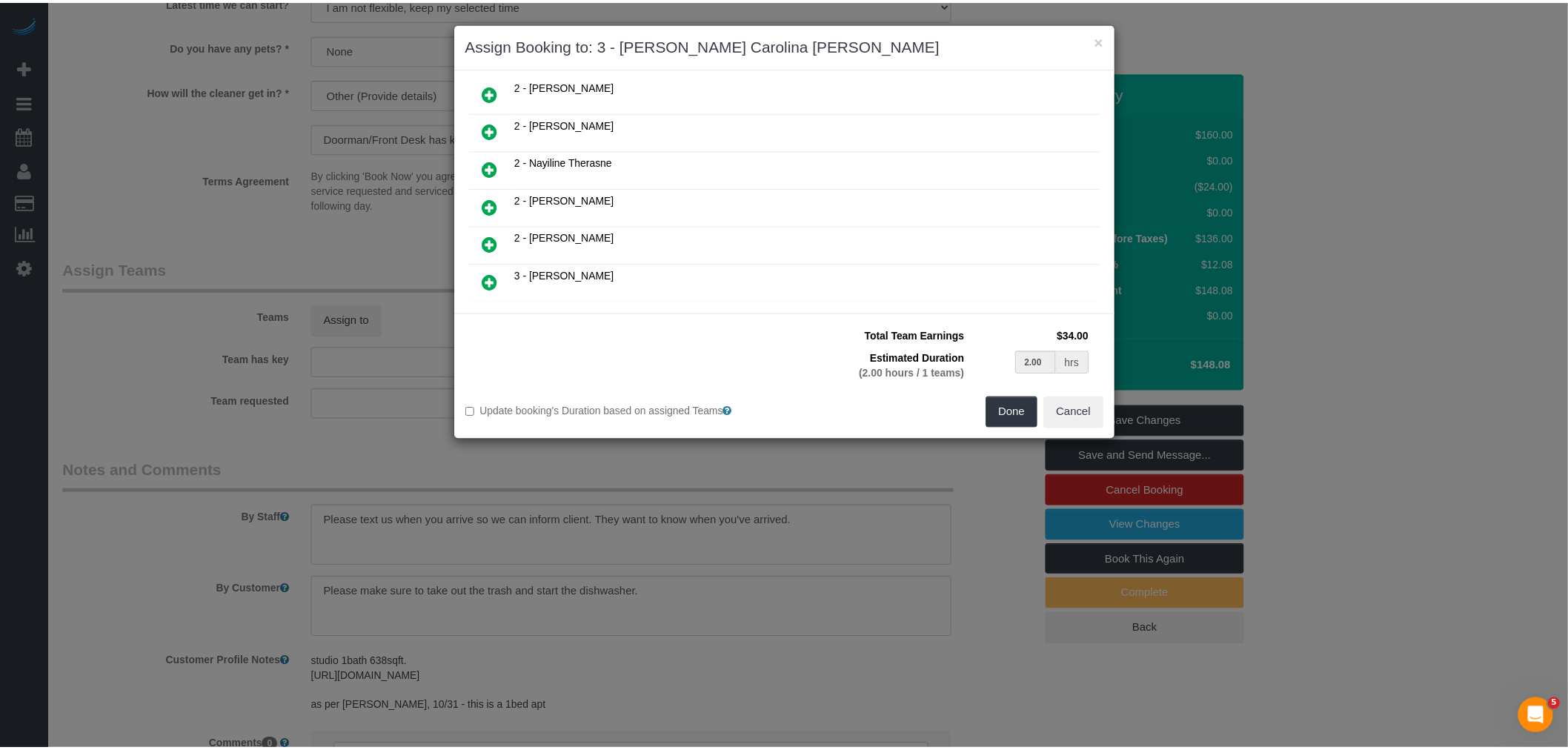
scroll to position [1106, 0]
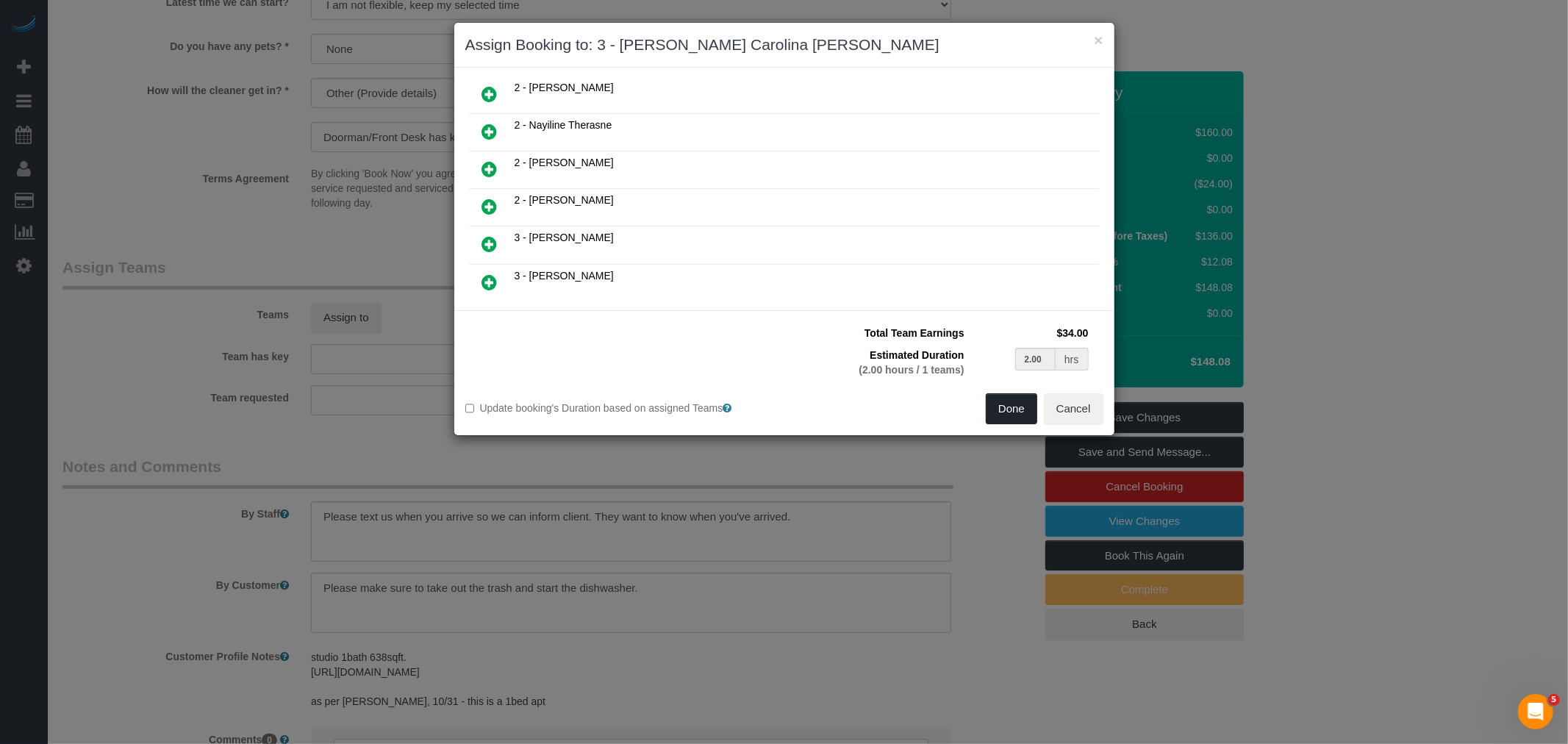
click at [1009, 406] on button "Done" at bounding box center [1012, 409] width 51 height 31
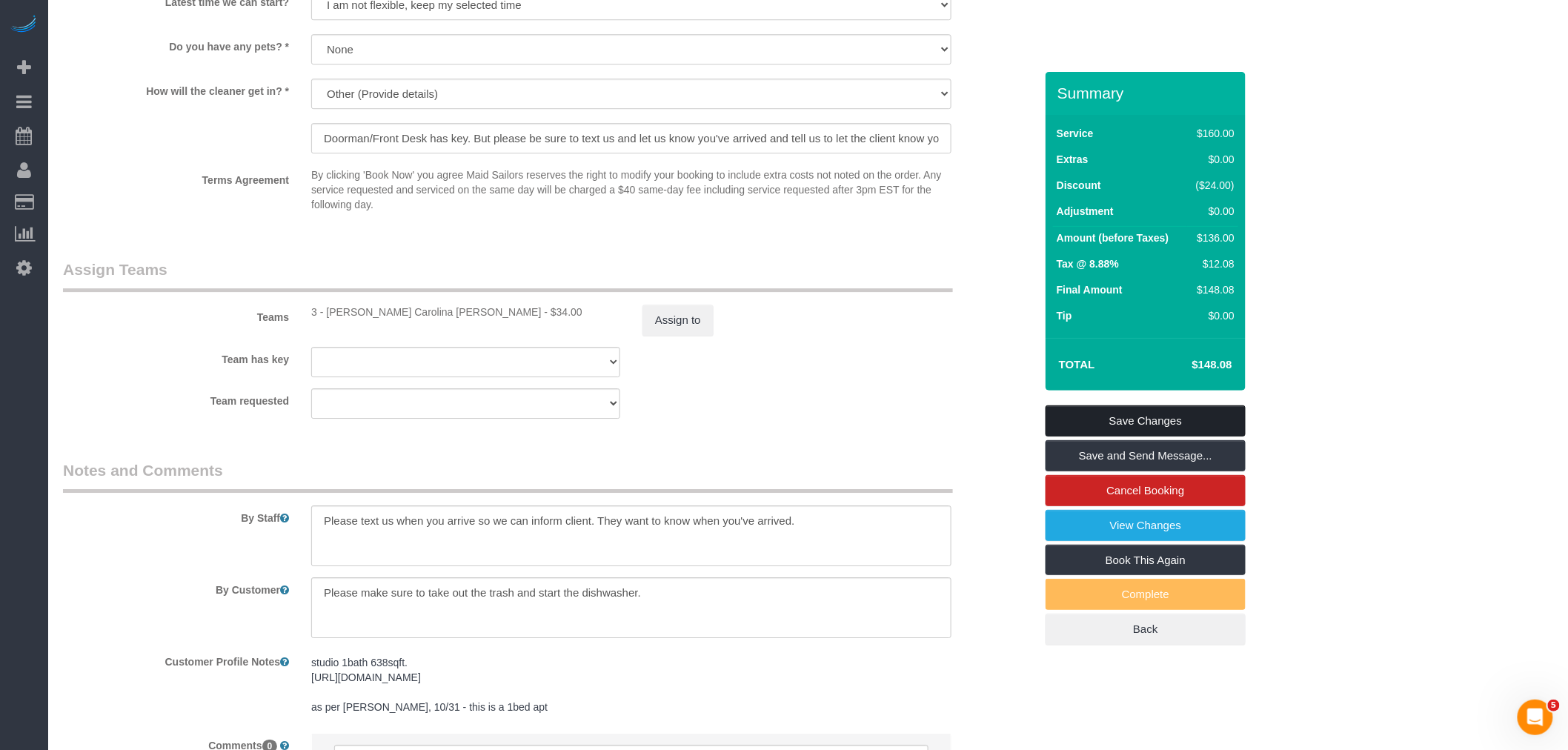
drag, startPoint x: 1174, startPoint y: 418, endPoint x: 1054, endPoint y: 409, distance: 120.3
click at [1174, 418] on link "Save Changes" at bounding box center [1145, 420] width 200 height 31
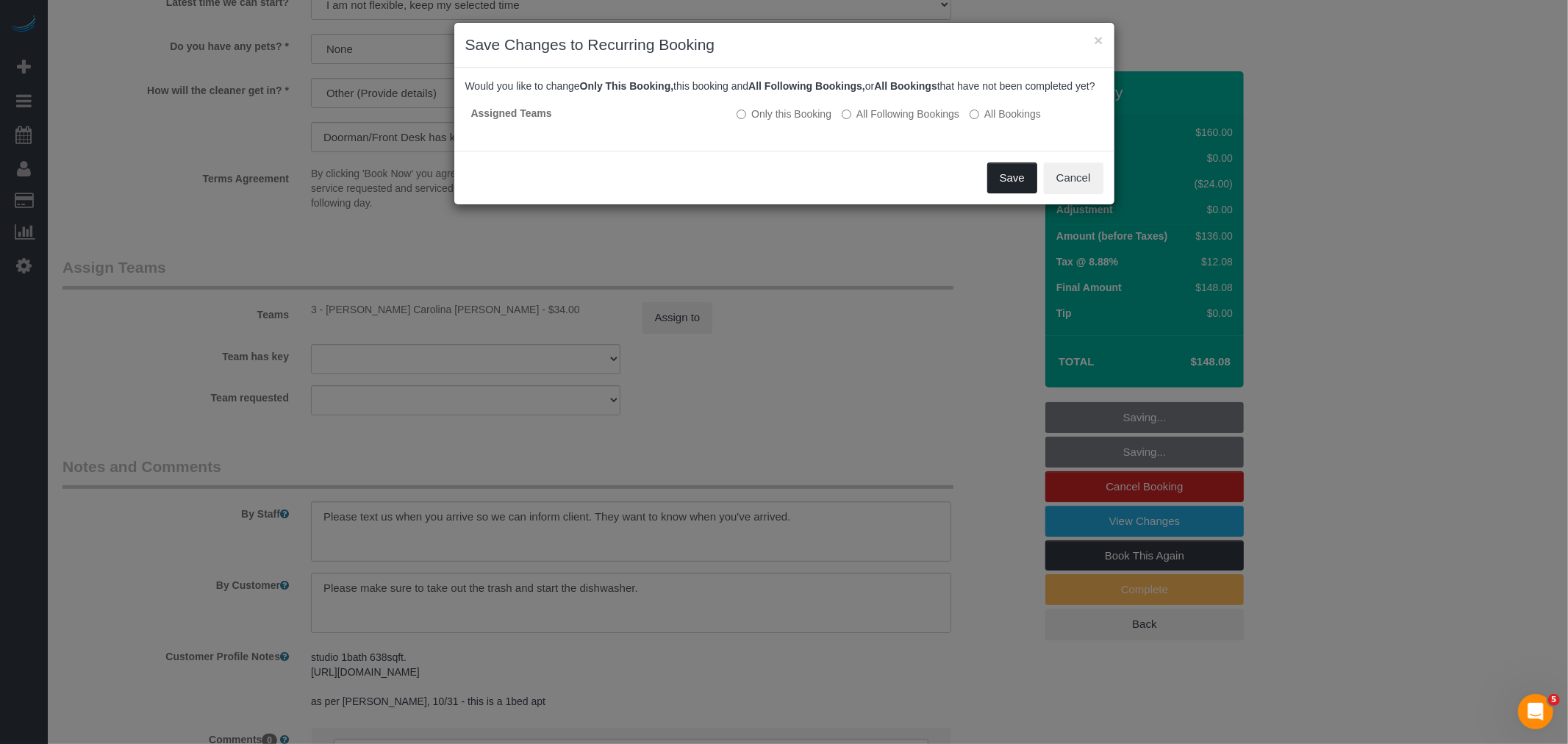
click at [1012, 193] on button "Save" at bounding box center [1012, 178] width 50 height 31
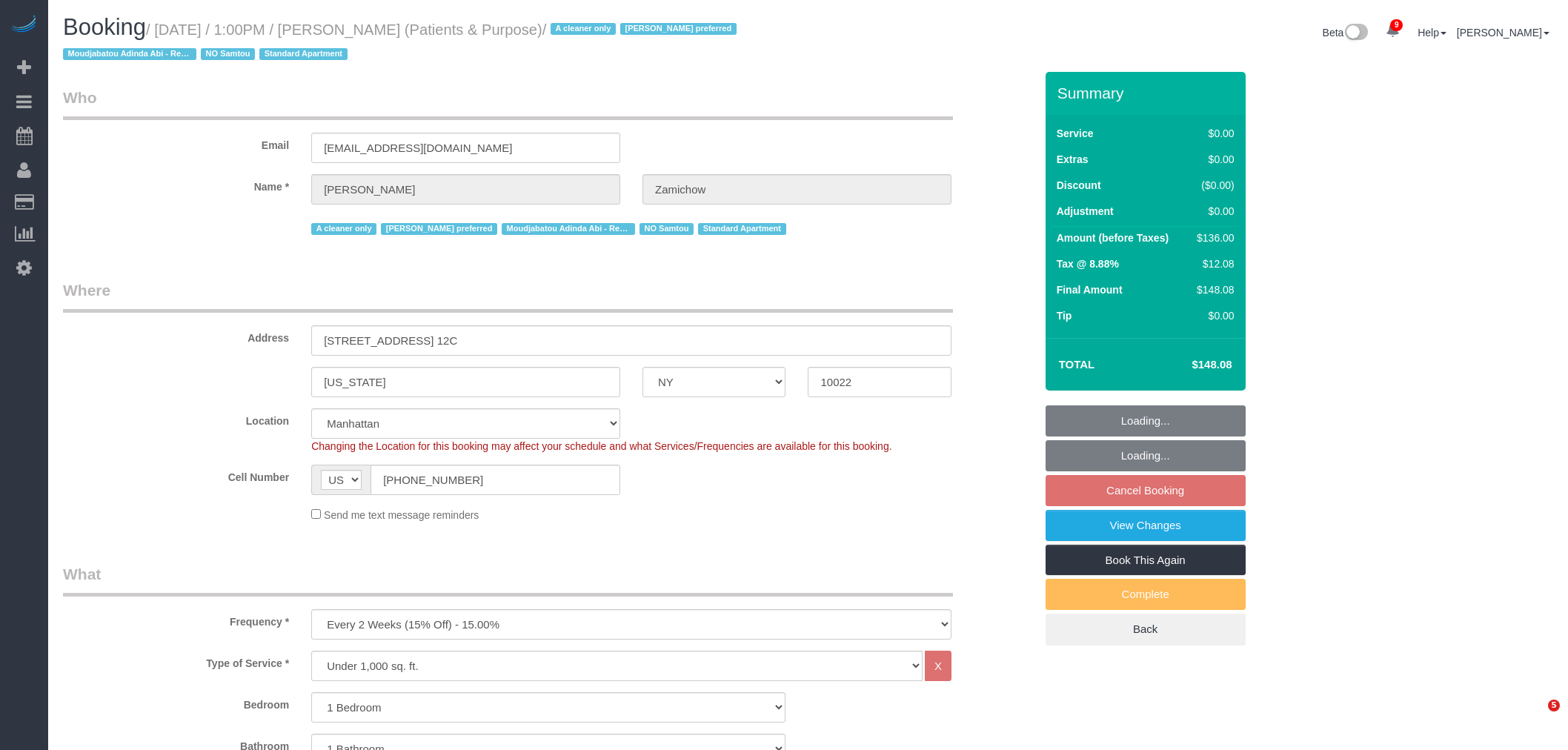
select select "NY"
select select "string:stripe-pm_1QChMk4VGloSiKo73YhVfFtE"
select select "spot6"
select select "number:89"
select select "number:90"
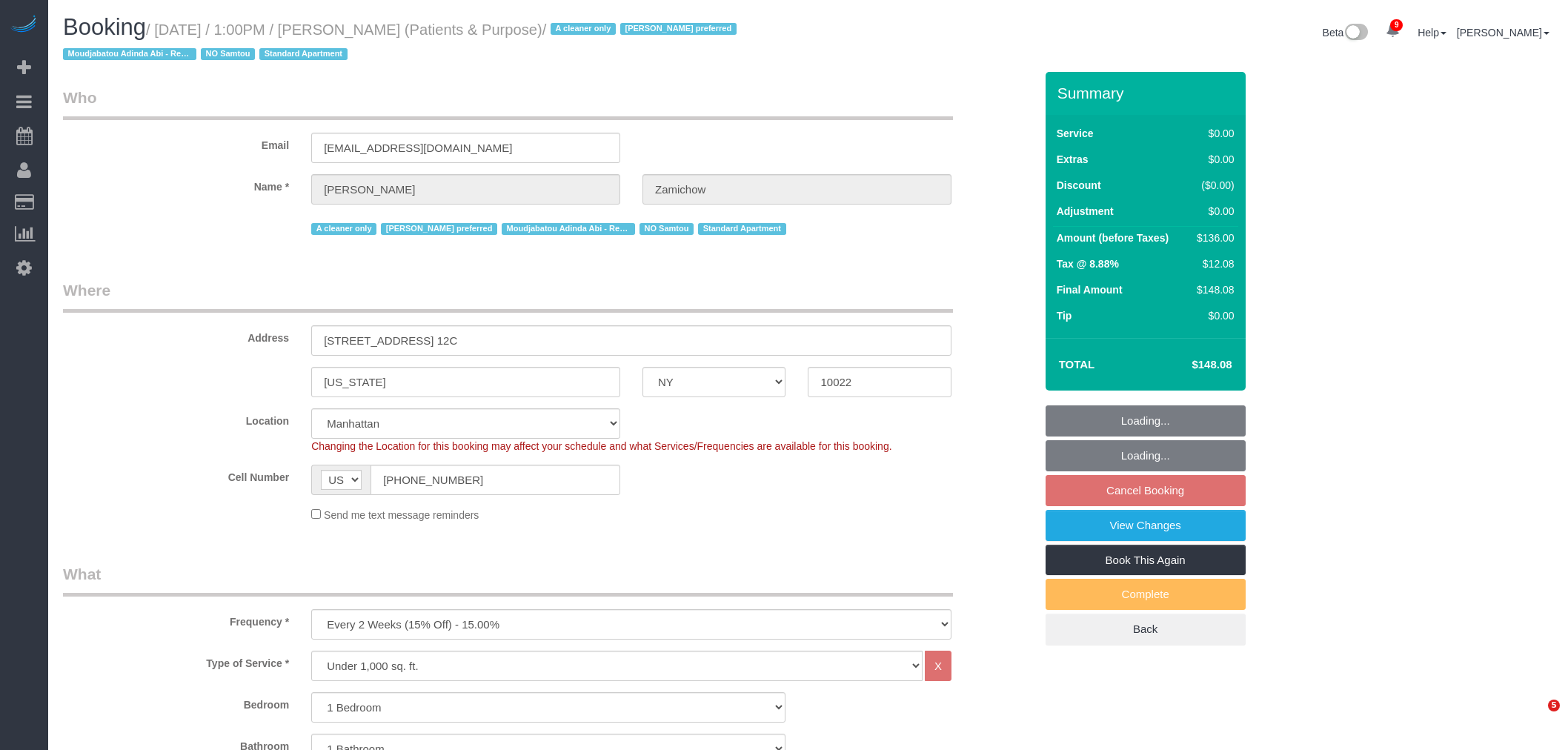
select select "number:15"
select select "number:7"
select select "object:1405"
select select "1"
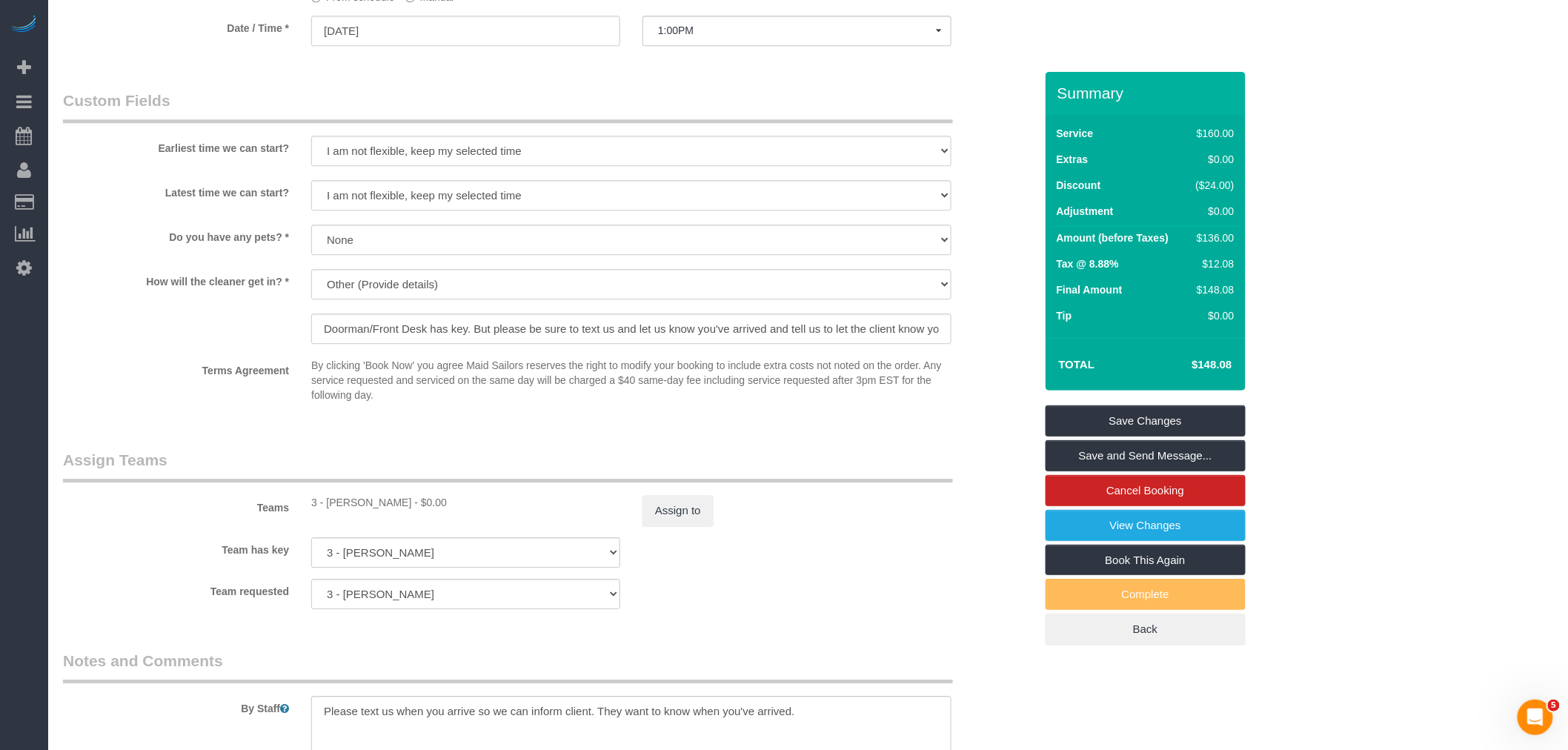
scroll to position [1729, 0]
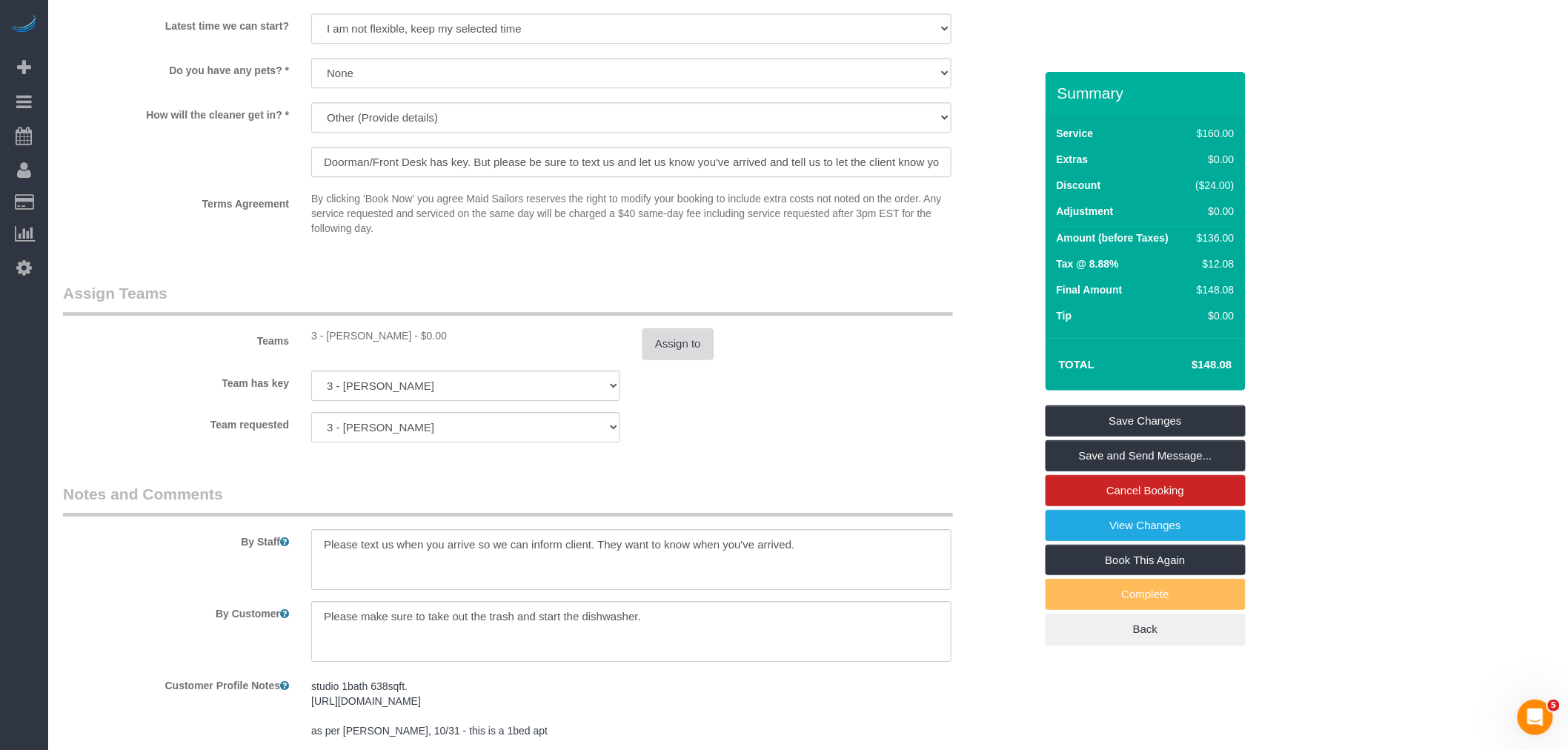
click at [683, 359] on button "Assign to" at bounding box center [678, 343] width 71 height 31
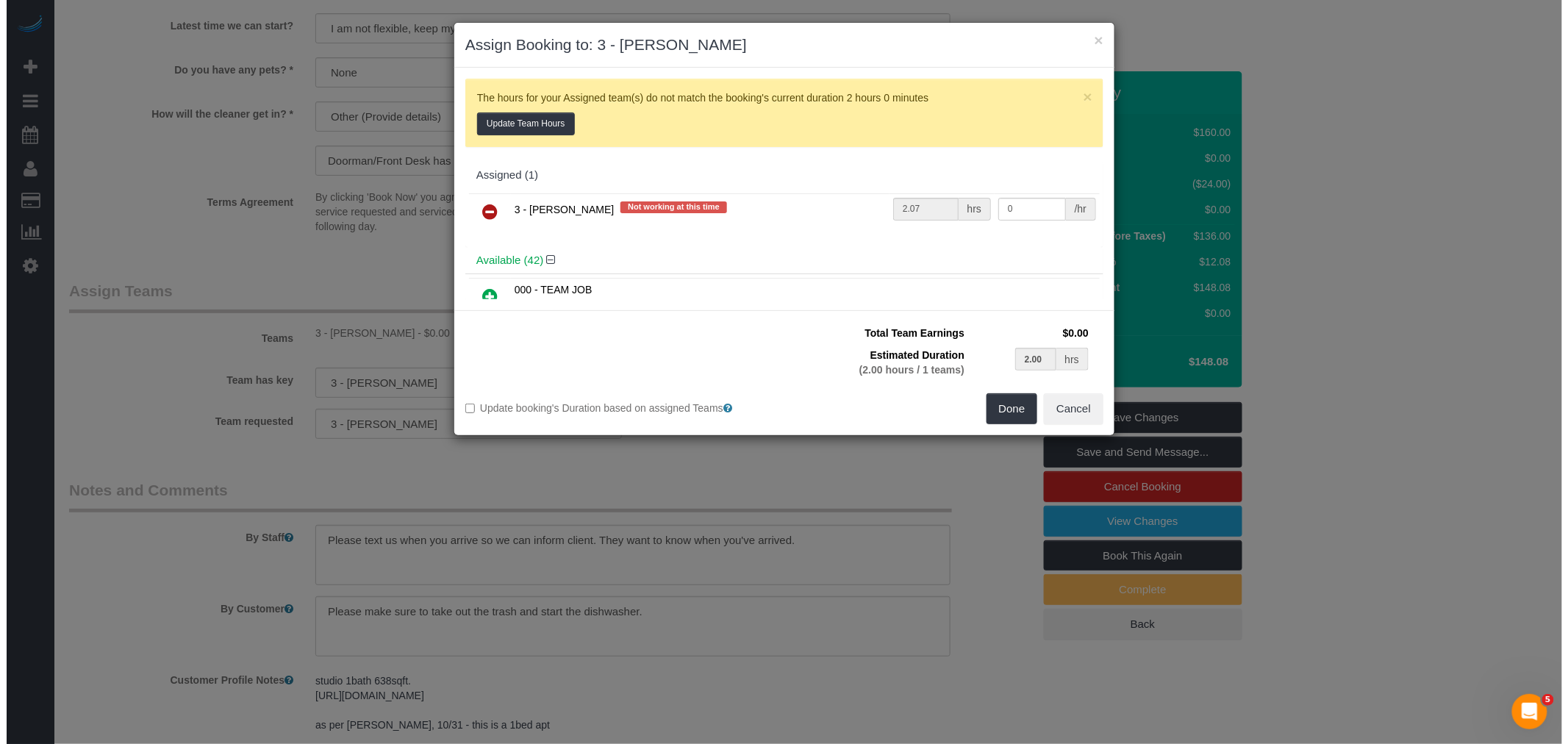
scroll to position [816, 0]
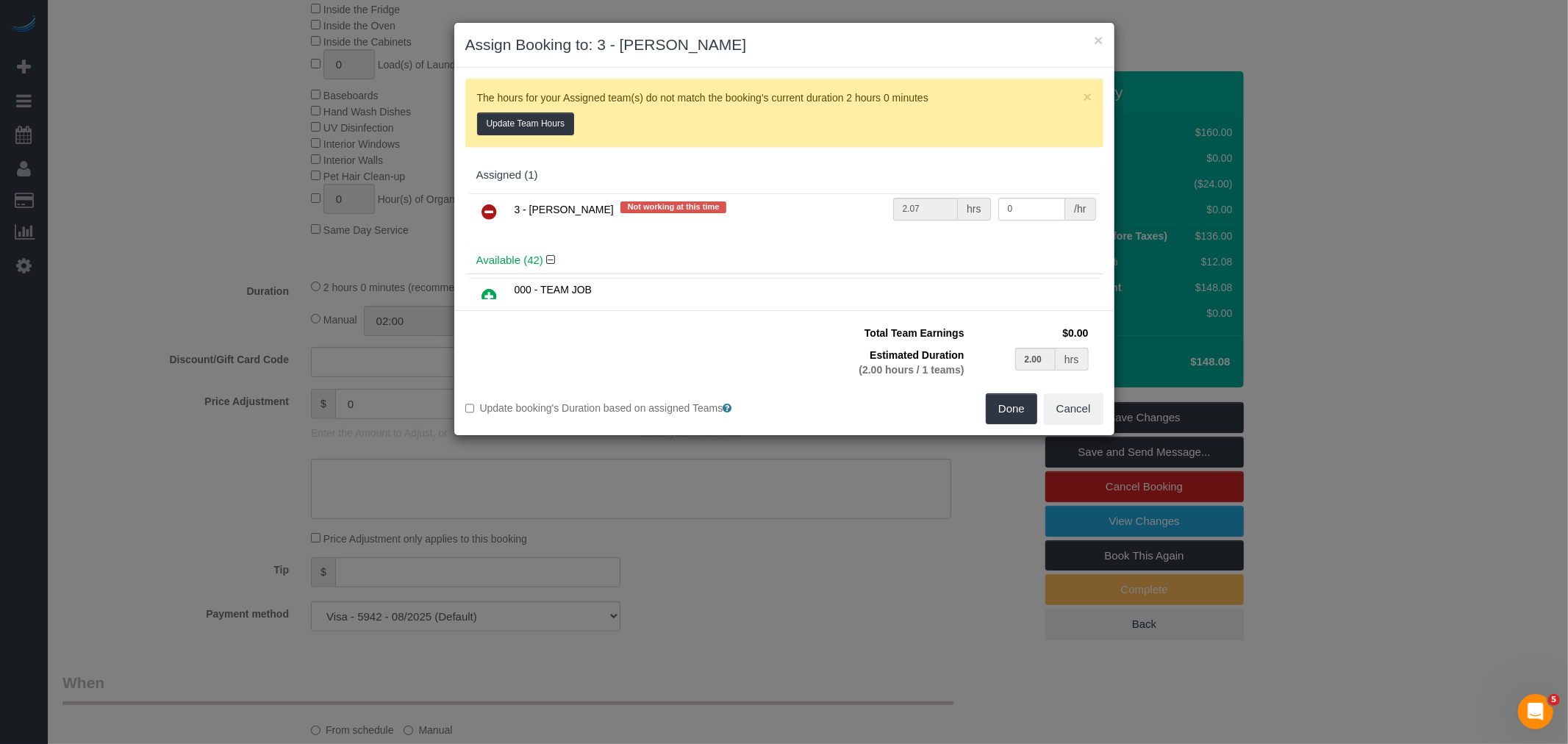
click at [1104, 35] on div "× Assign Booking to: 3 - [PERSON_NAME]" at bounding box center [785, 44] width 660 height 44
click at [1095, 39] on button "×" at bounding box center [1098, 40] width 9 height 15
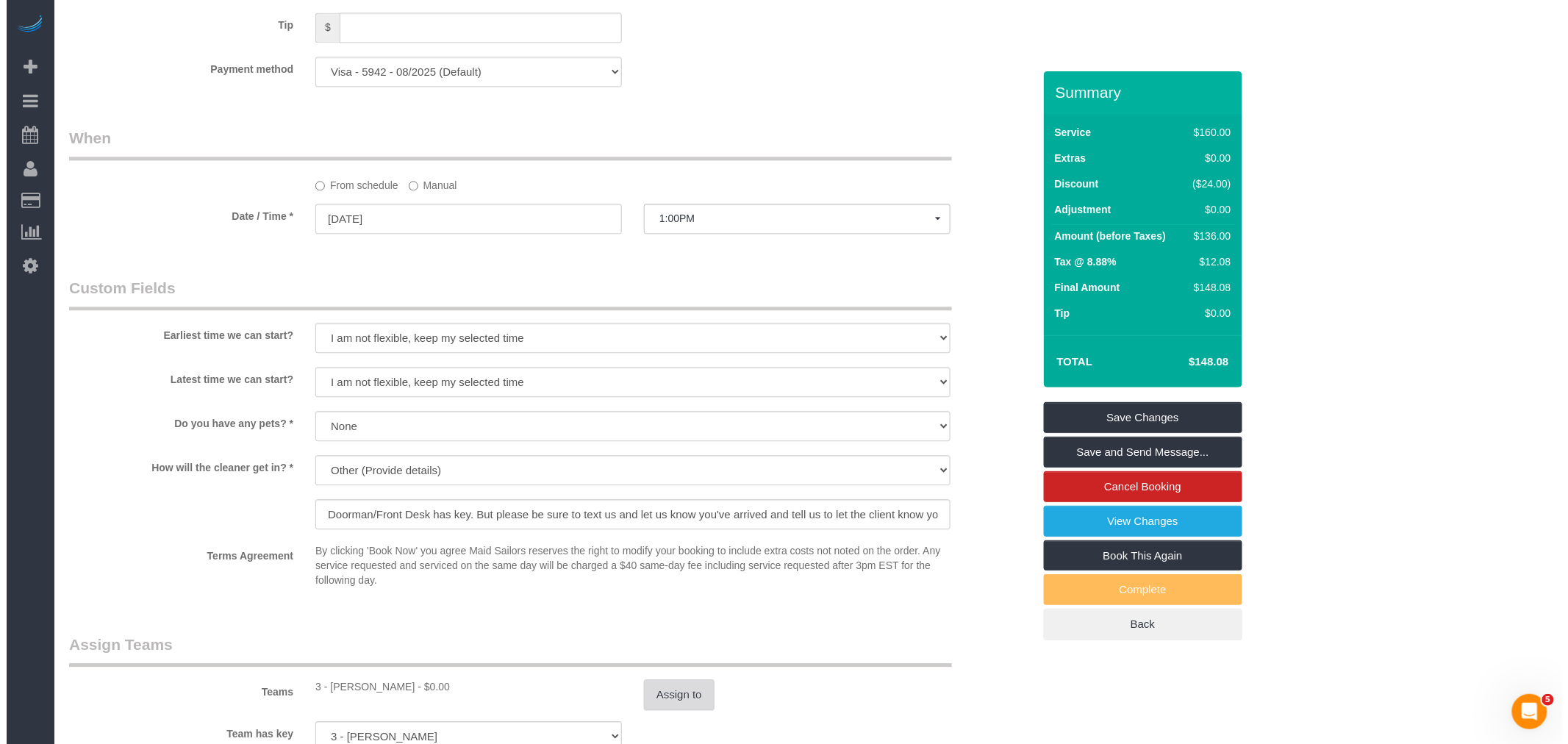
scroll to position [1470, 0]
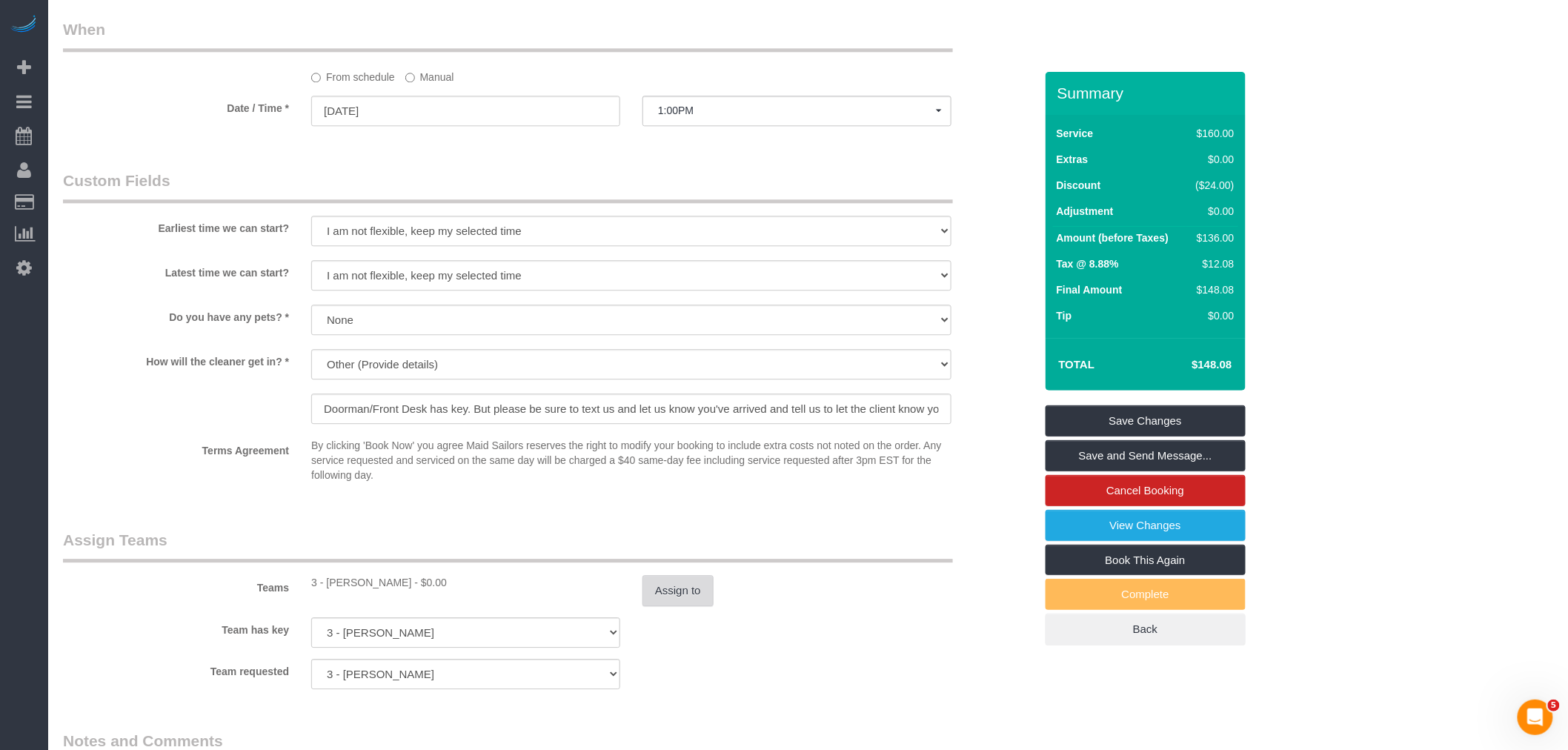
click at [670, 606] on button "Assign to" at bounding box center [678, 590] width 71 height 31
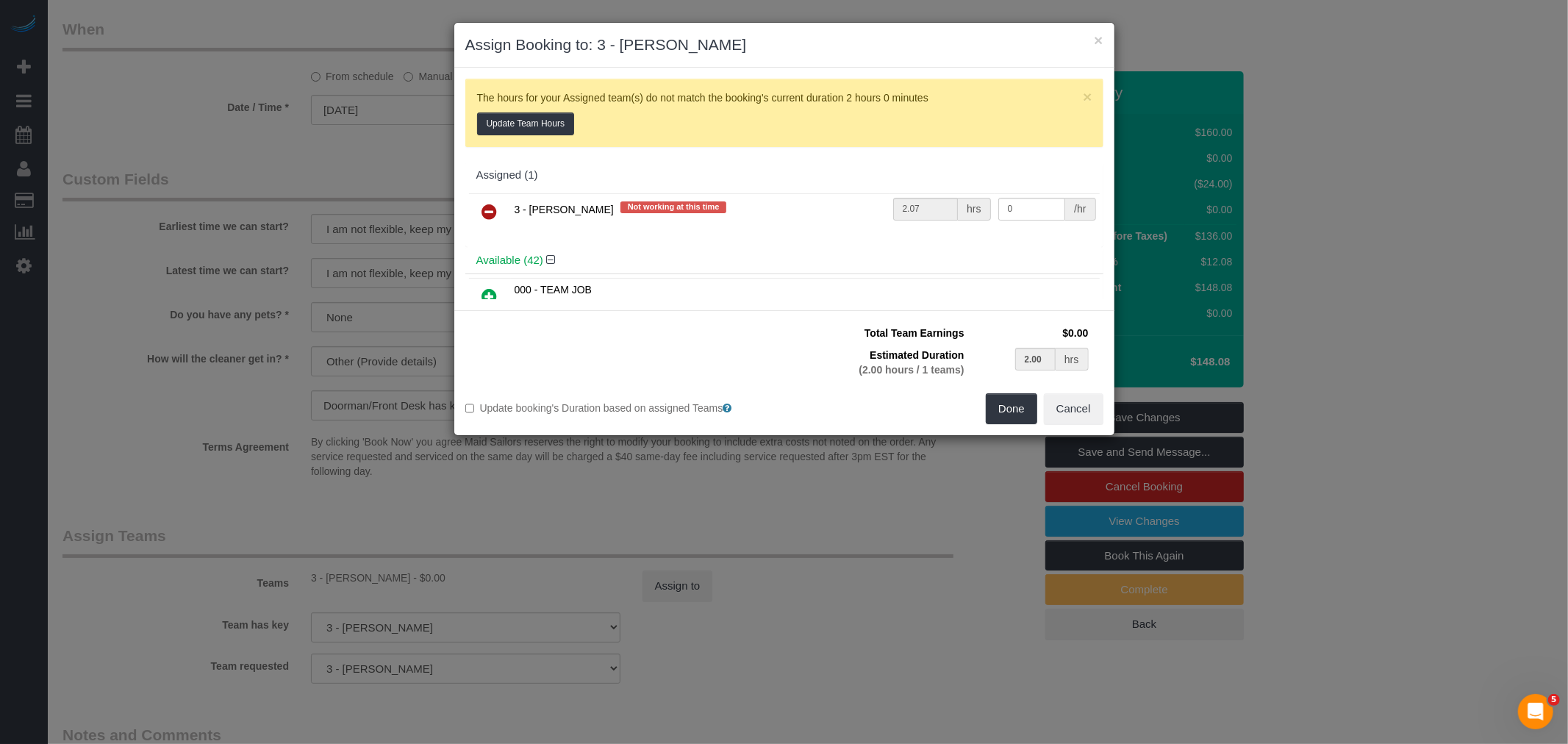
click at [494, 218] on icon at bounding box center [490, 211] width 15 height 17
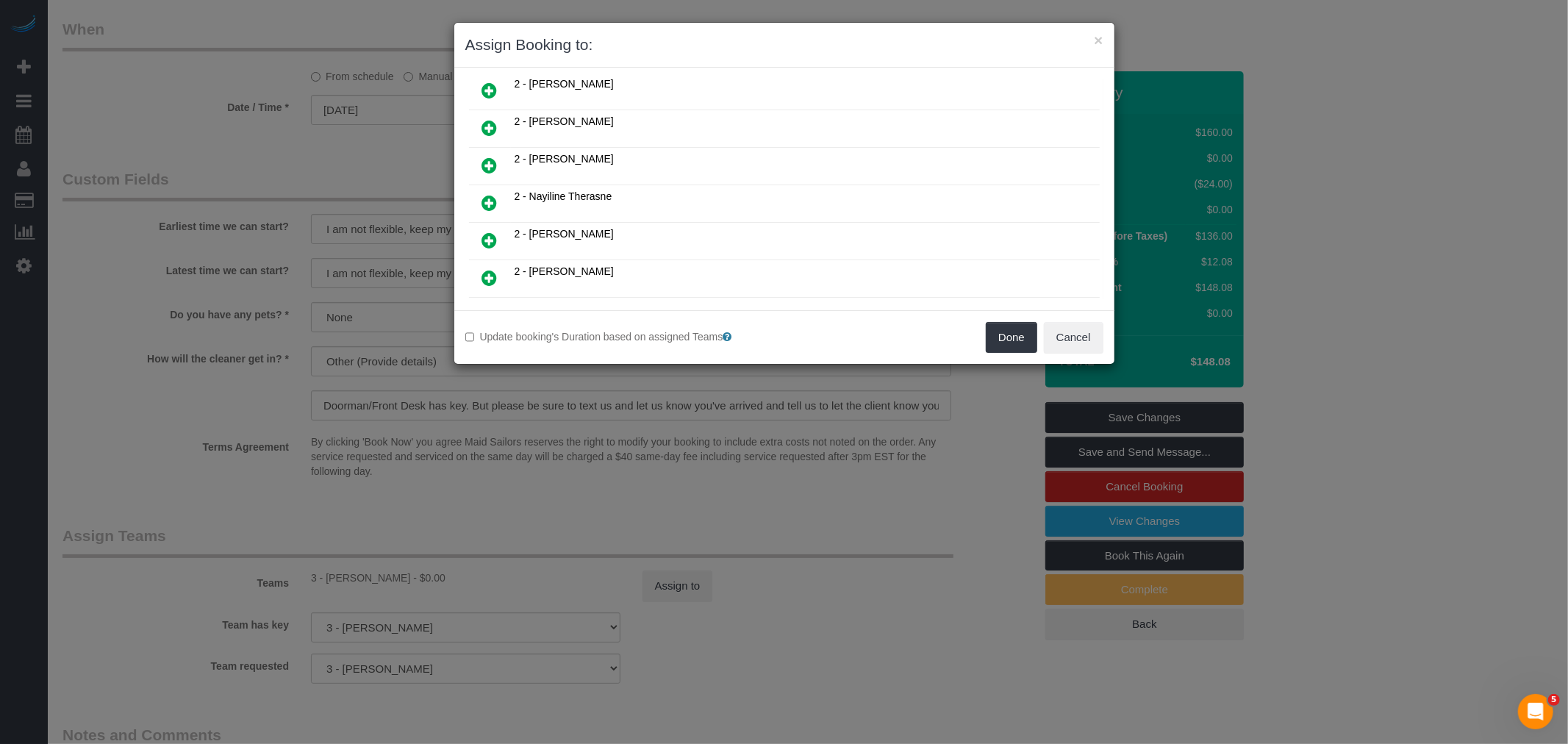
scroll to position [1026, 0]
click at [484, 308] on icon at bounding box center [490, 317] width 15 height 17
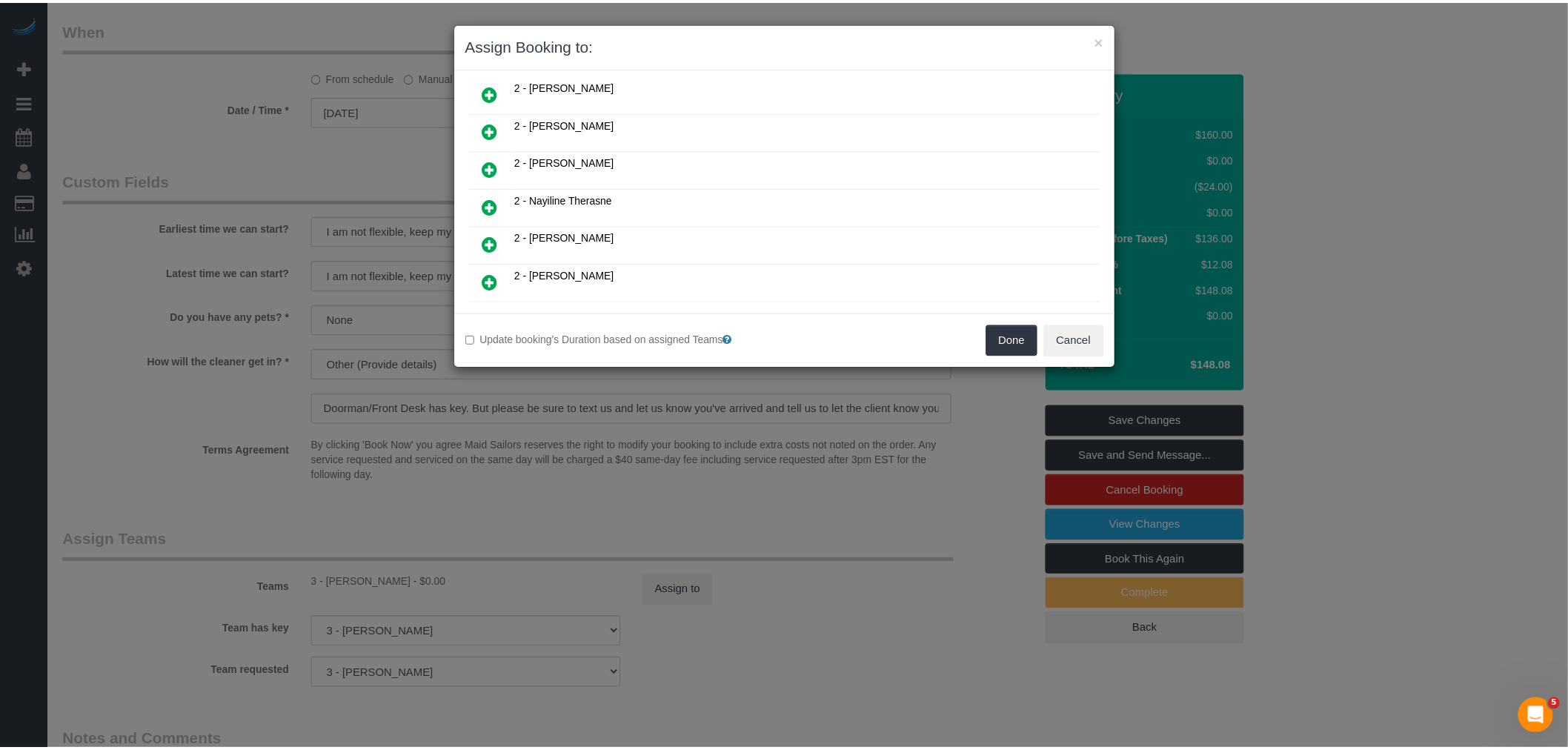
scroll to position [1070, 0]
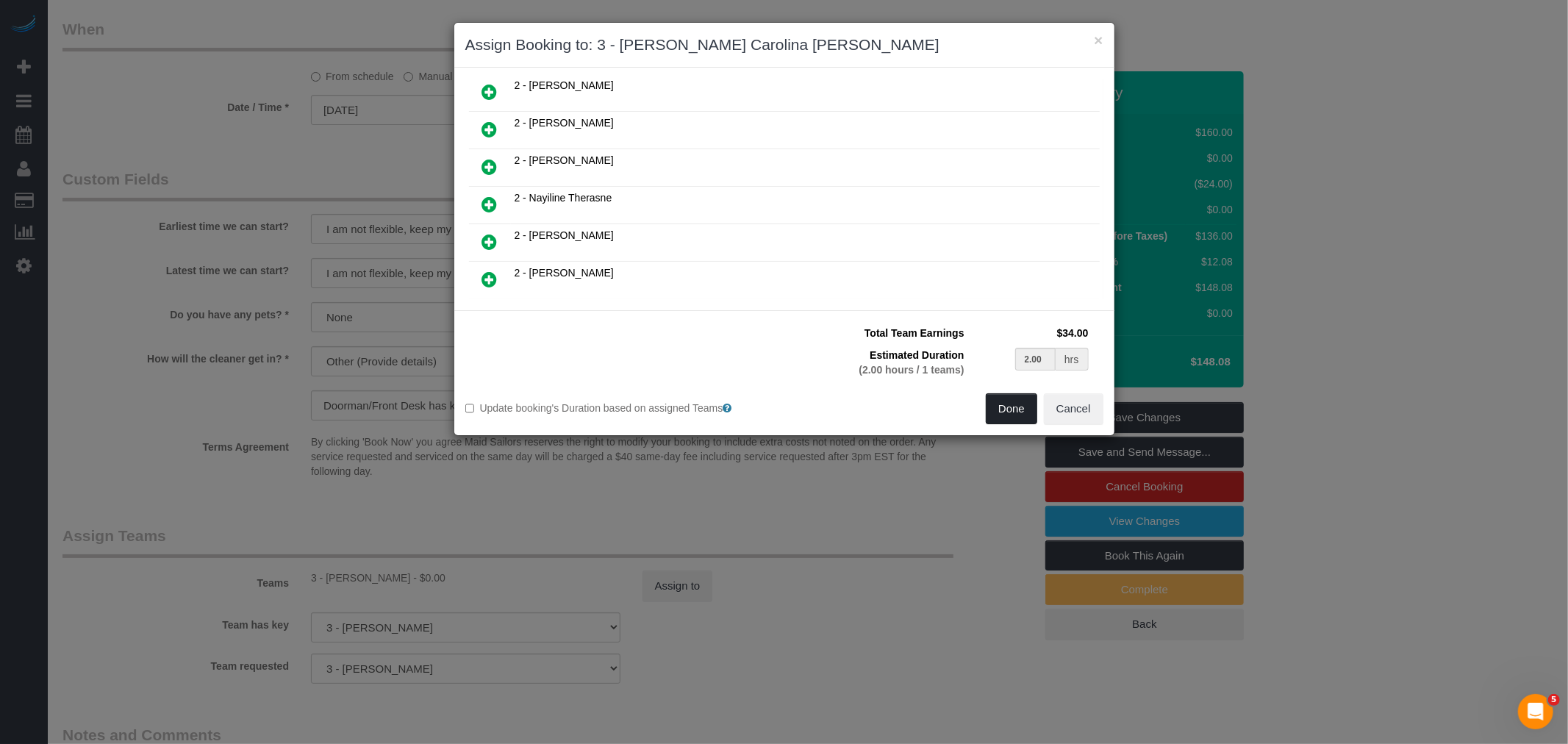
click at [1003, 406] on button "Done" at bounding box center [1012, 409] width 51 height 31
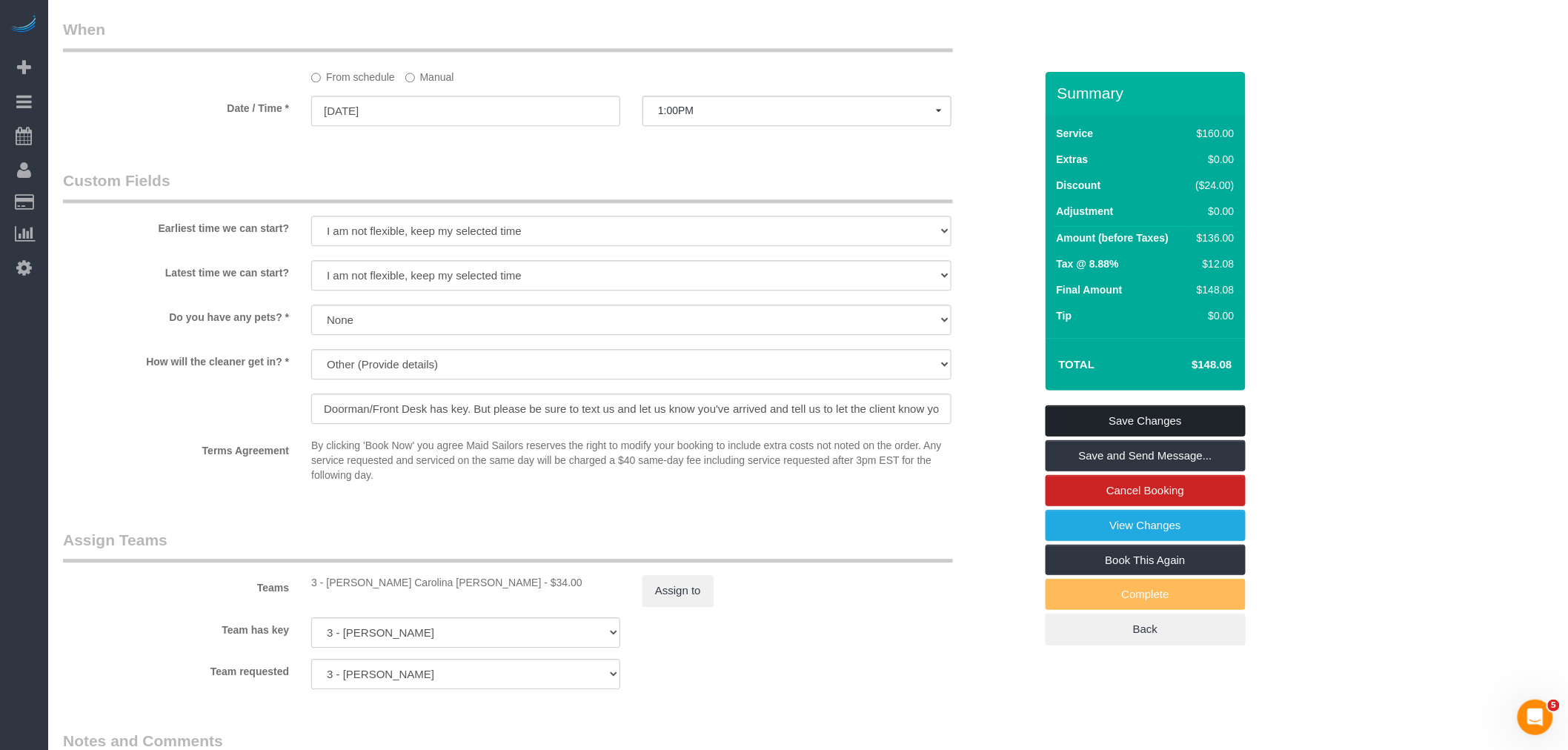
drag, startPoint x: 1190, startPoint y: 423, endPoint x: 939, endPoint y: 359, distance: 259.0
click at [1190, 422] on link "Save Changes" at bounding box center [1145, 420] width 200 height 31
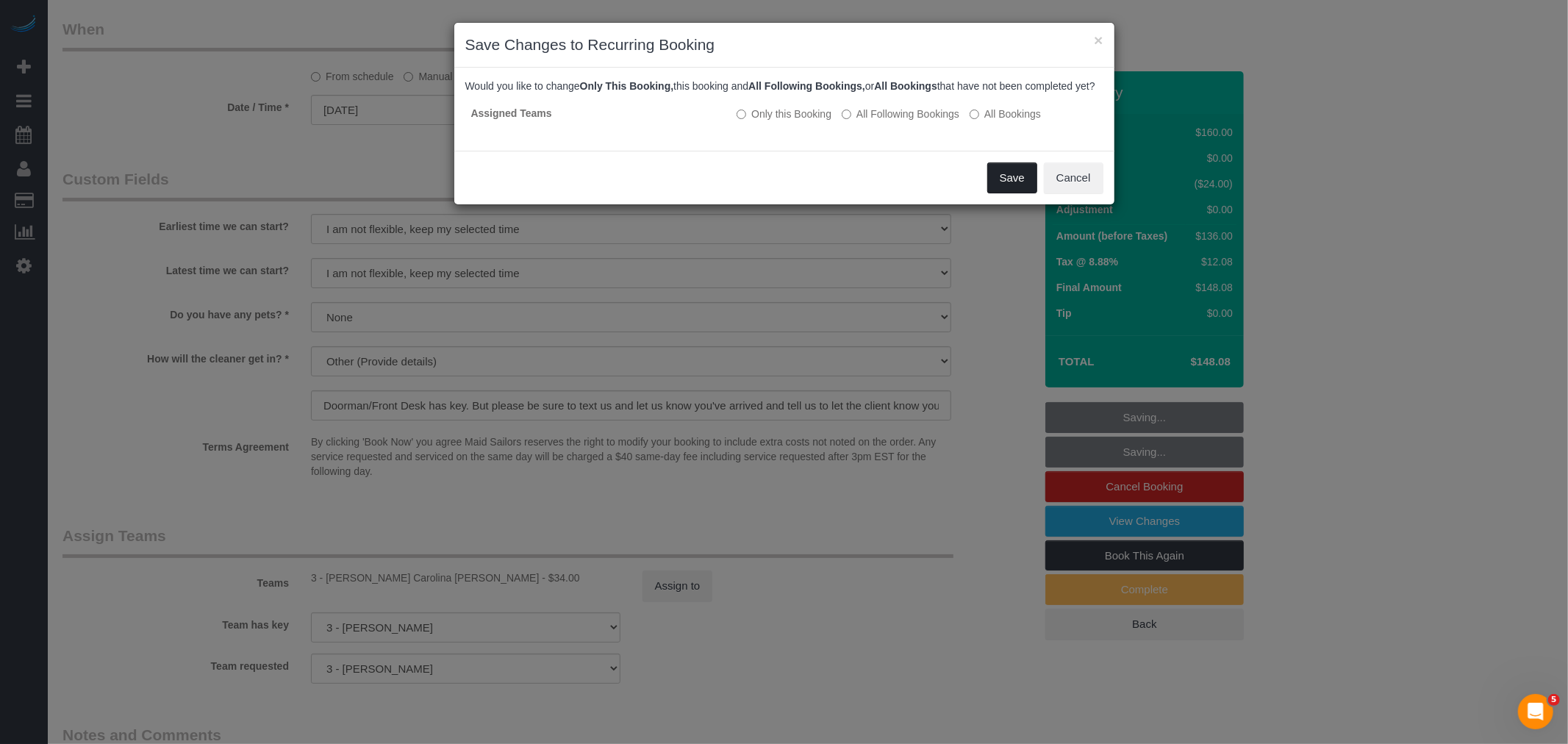
click at [1012, 190] on button "Save" at bounding box center [1012, 178] width 50 height 31
